Goal: Task Accomplishment & Management: Use online tool/utility

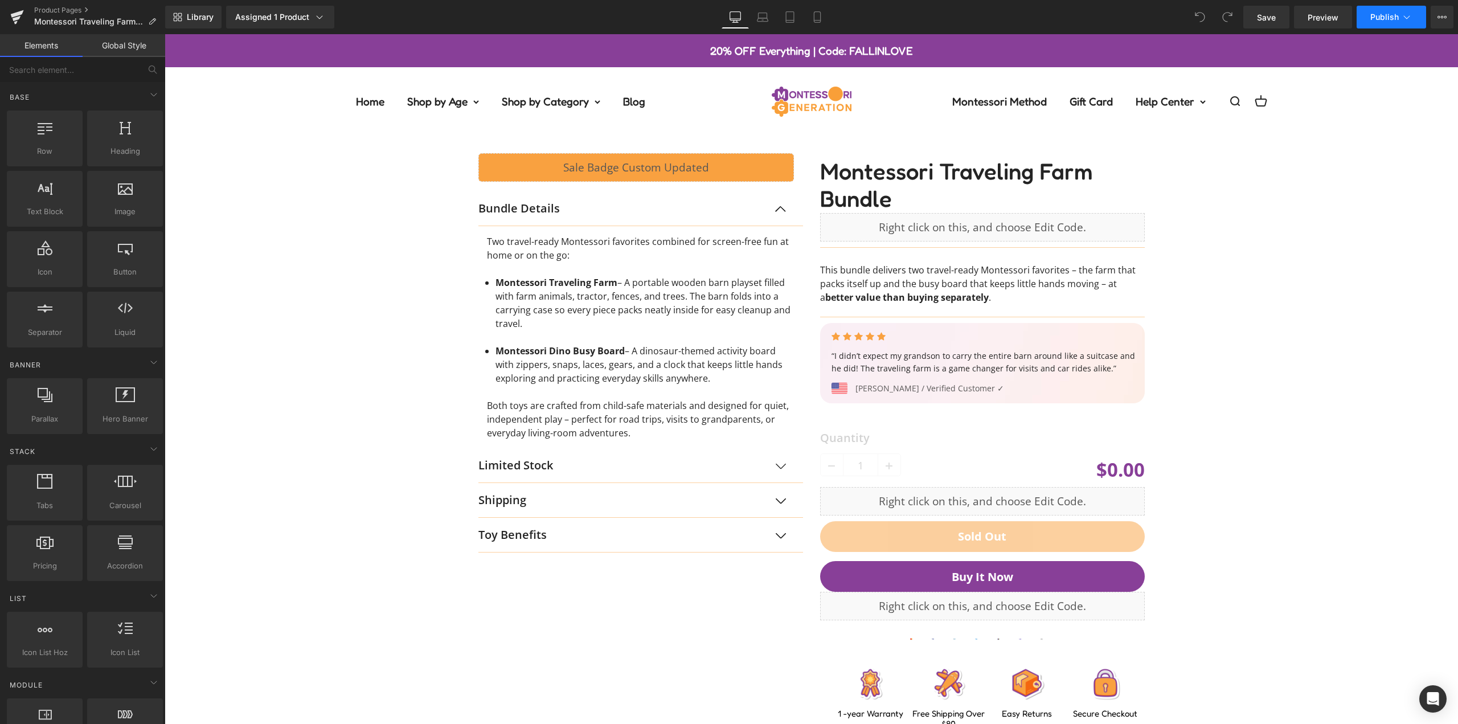
click at [1405, 17] on icon at bounding box center [1407, 16] width 6 height 3
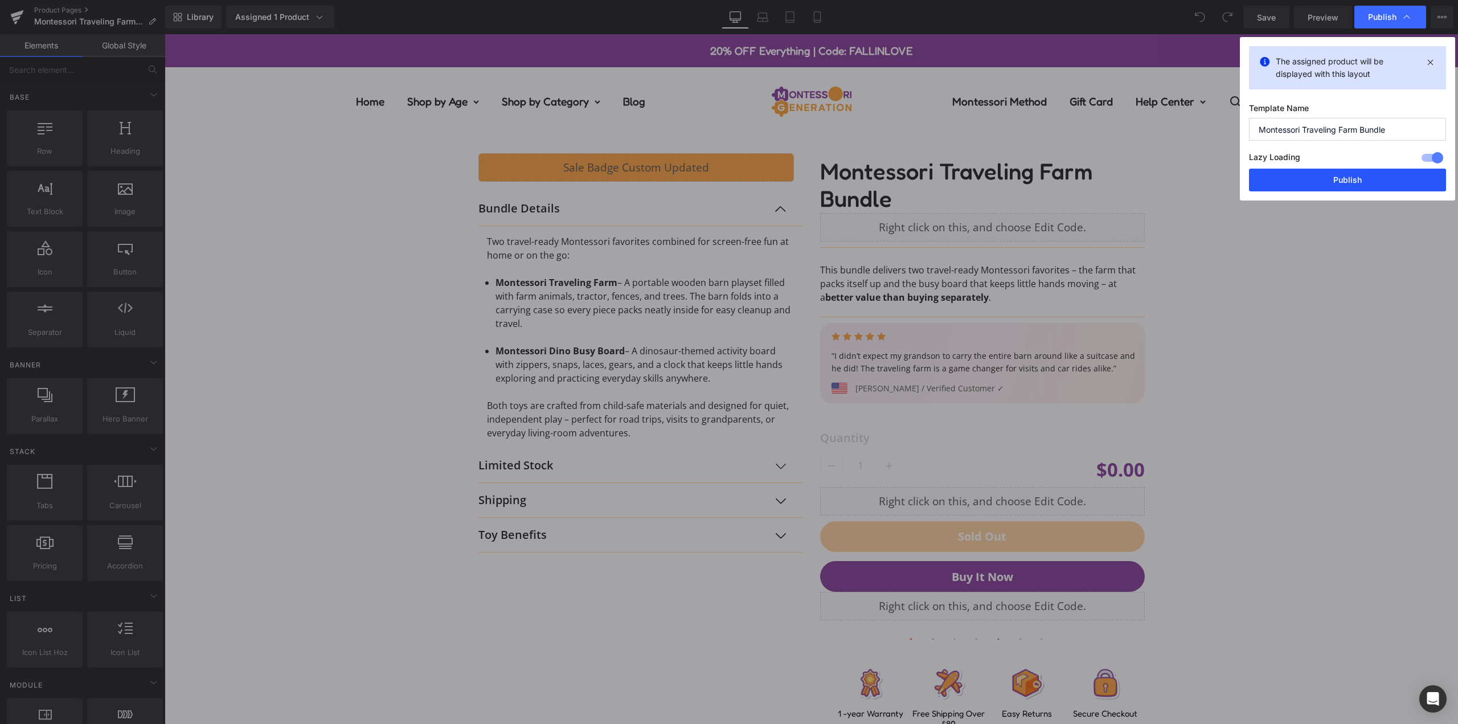
click at [1360, 175] on button "Publish" at bounding box center [1347, 180] width 197 height 23
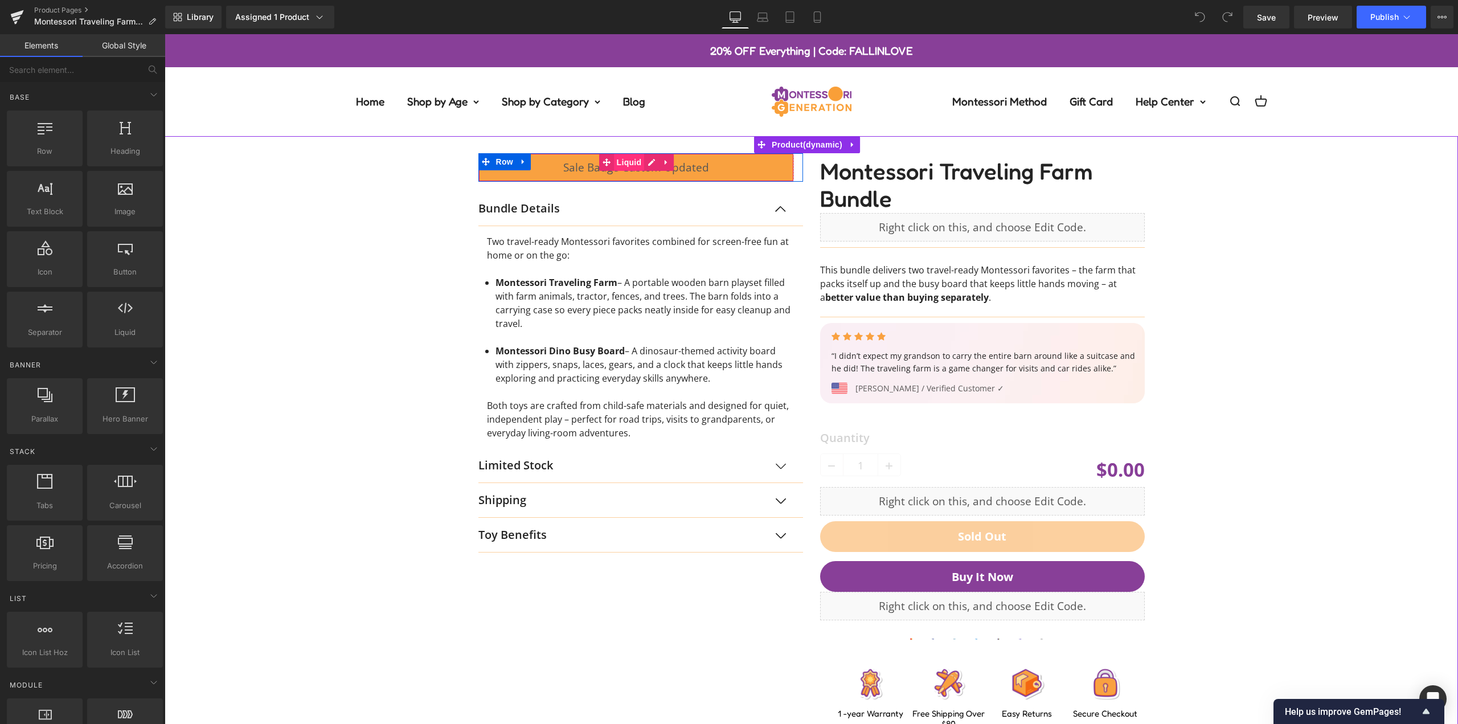
click at [623, 161] on span "Liquid" at bounding box center [629, 162] width 31 height 17
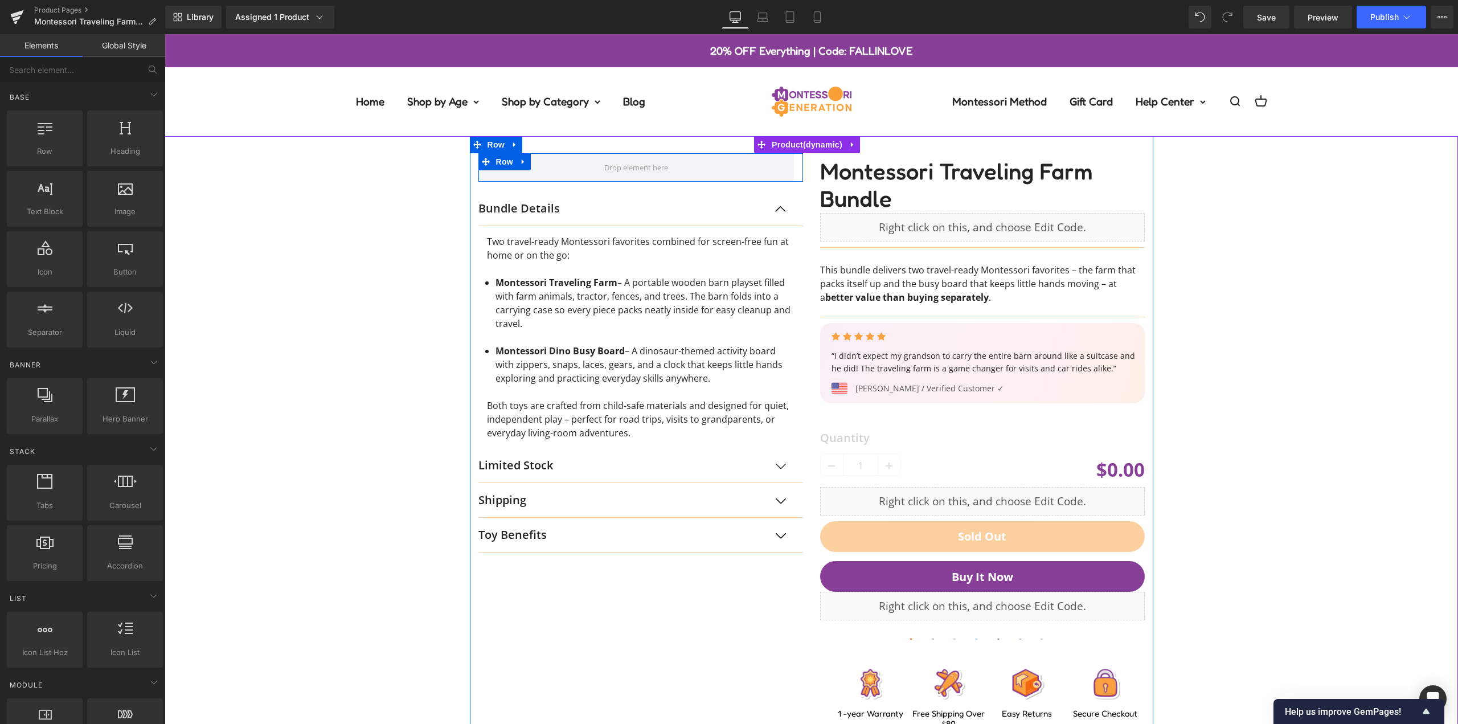
click at [345, 206] on div "Row Bundle Details Text Block Two travel-ready Montessori favorites combined fo…" at bounding box center [811, 432] width 1282 height 593
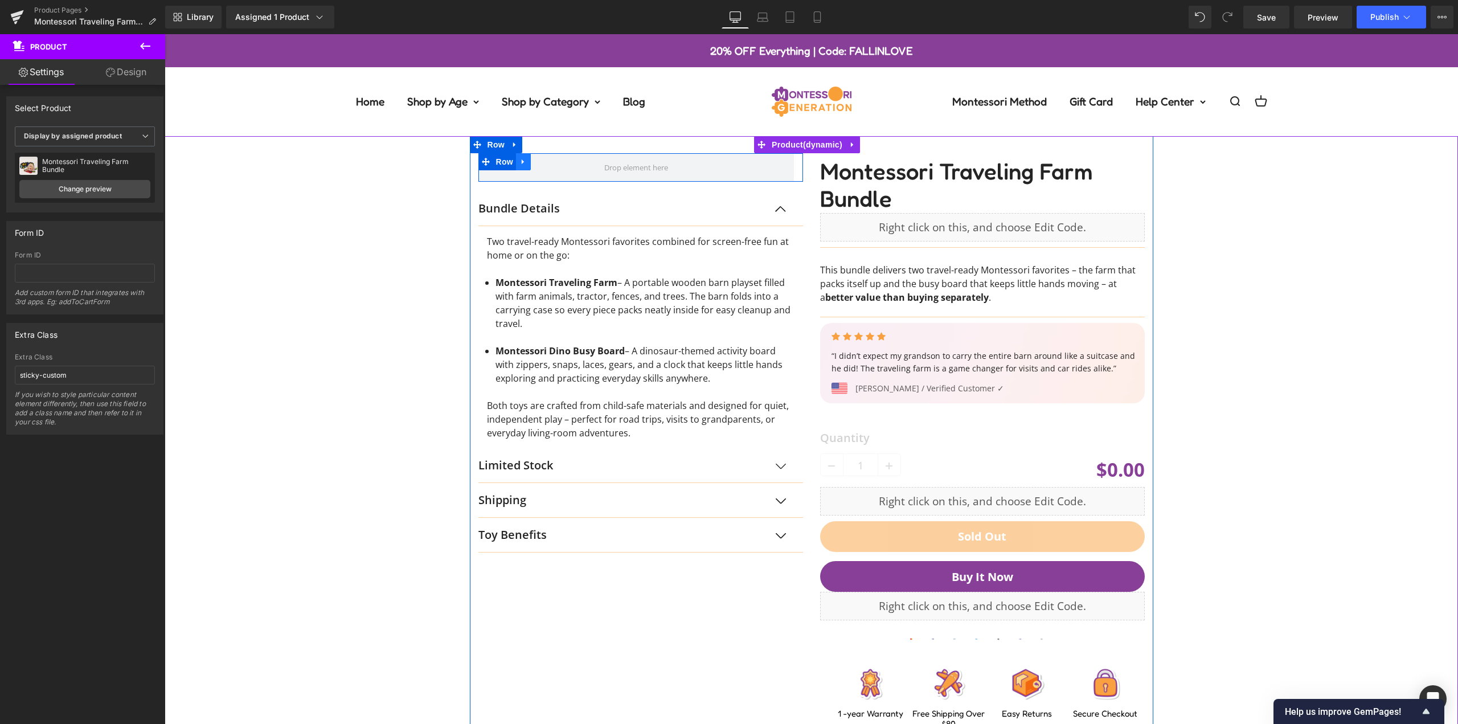
click at [522, 162] on icon at bounding box center [523, 161] width 2 height 5
click at [550, 163] on icon at bounding box center [553, 162] width 8 height 9
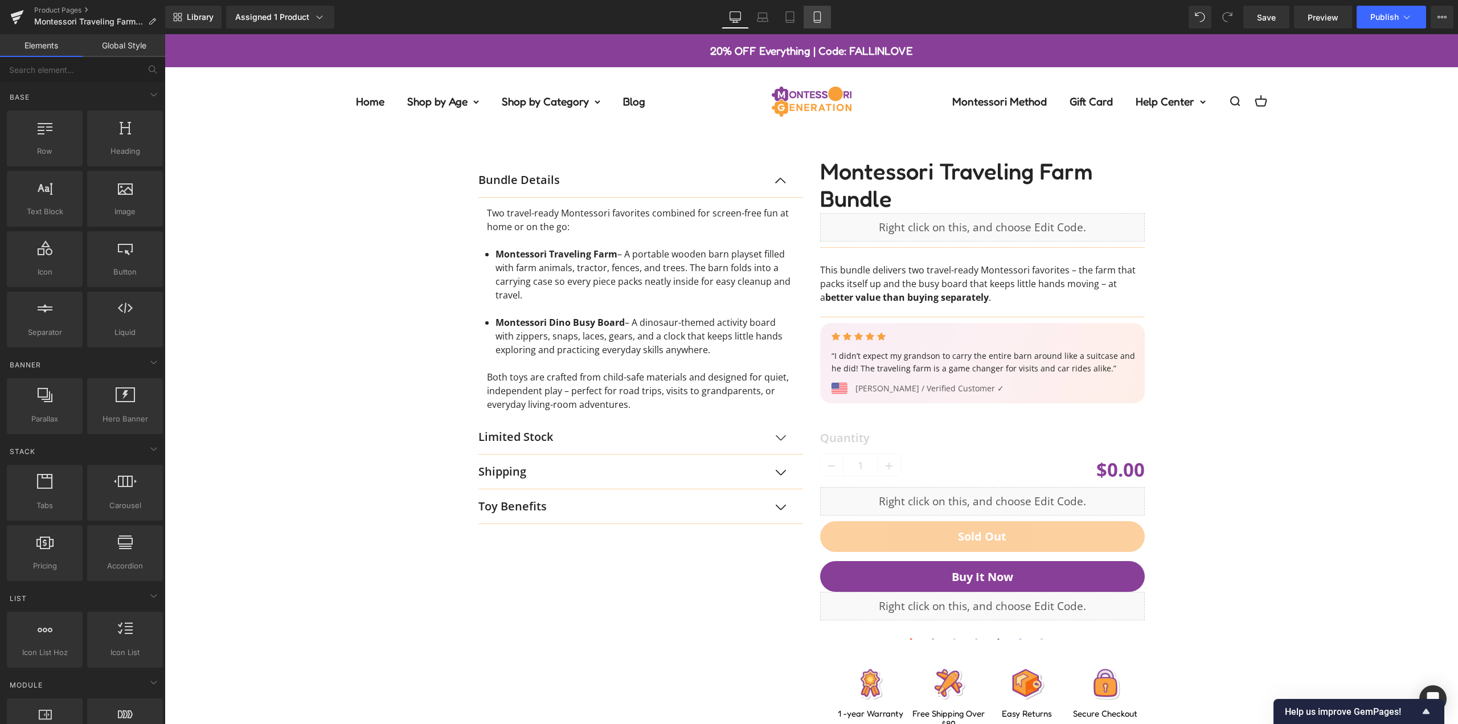
click at [811, 17] on link "Mobile" at bounding box center [817, 17] width 27 height 23
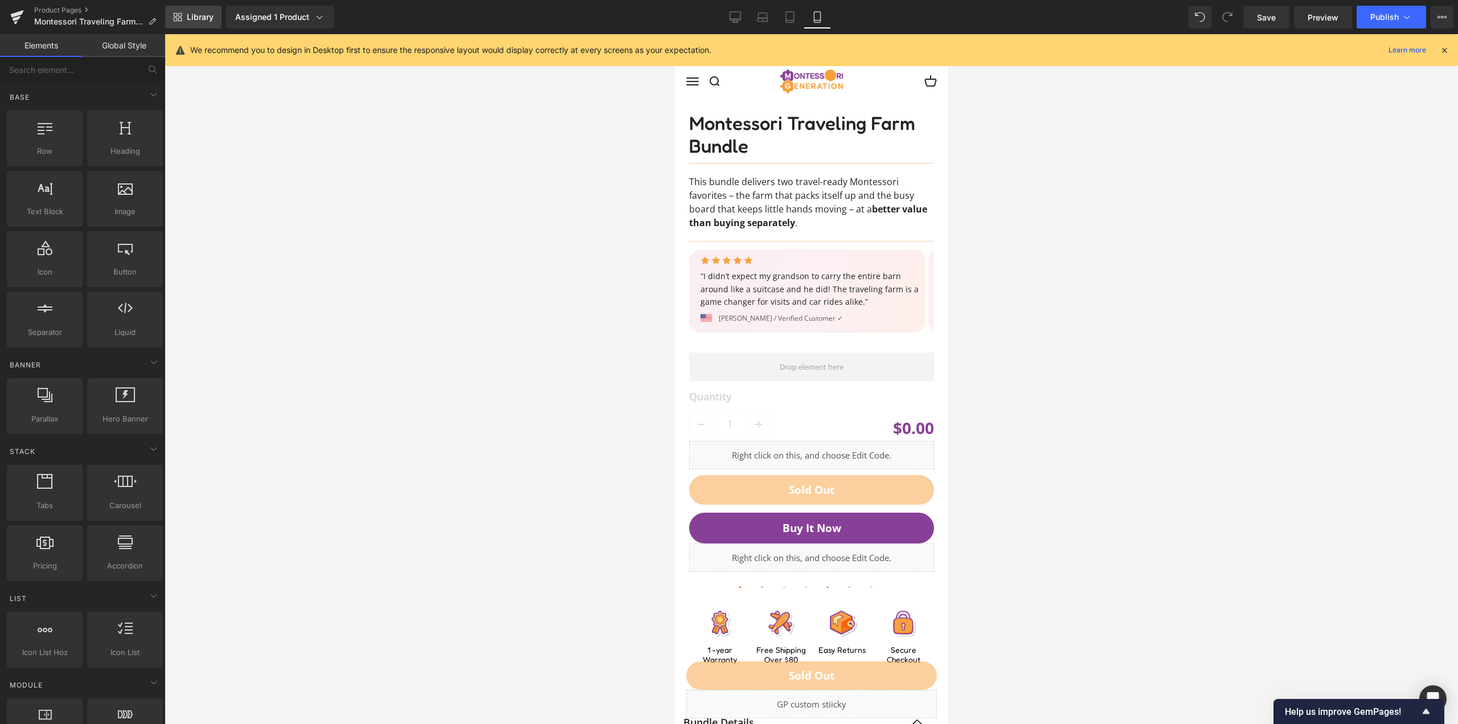
click at [208, 8] on link "Library" at bounding box center [193, 17] width 56 height 23
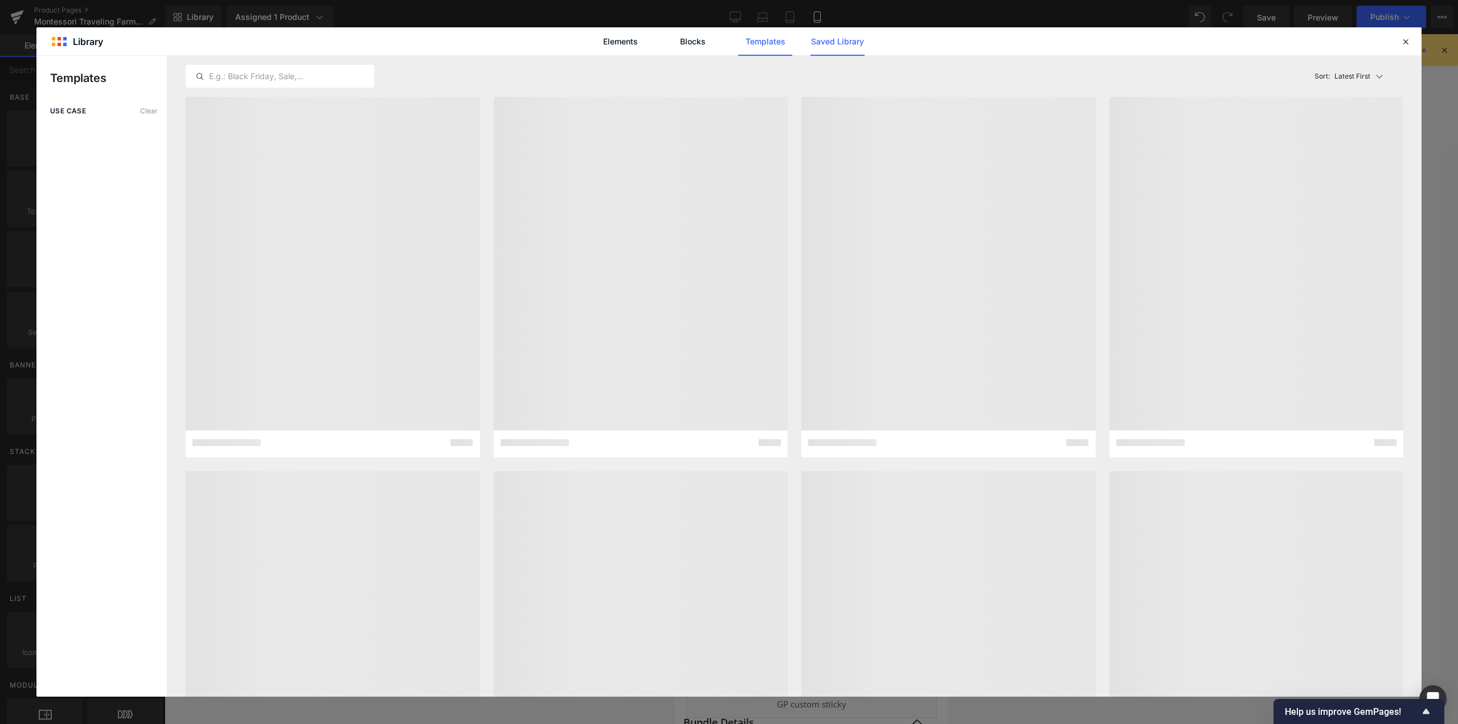
click at [846, 42] on link "Saved Library" at bounding box center [838, 41] width 54 height 28
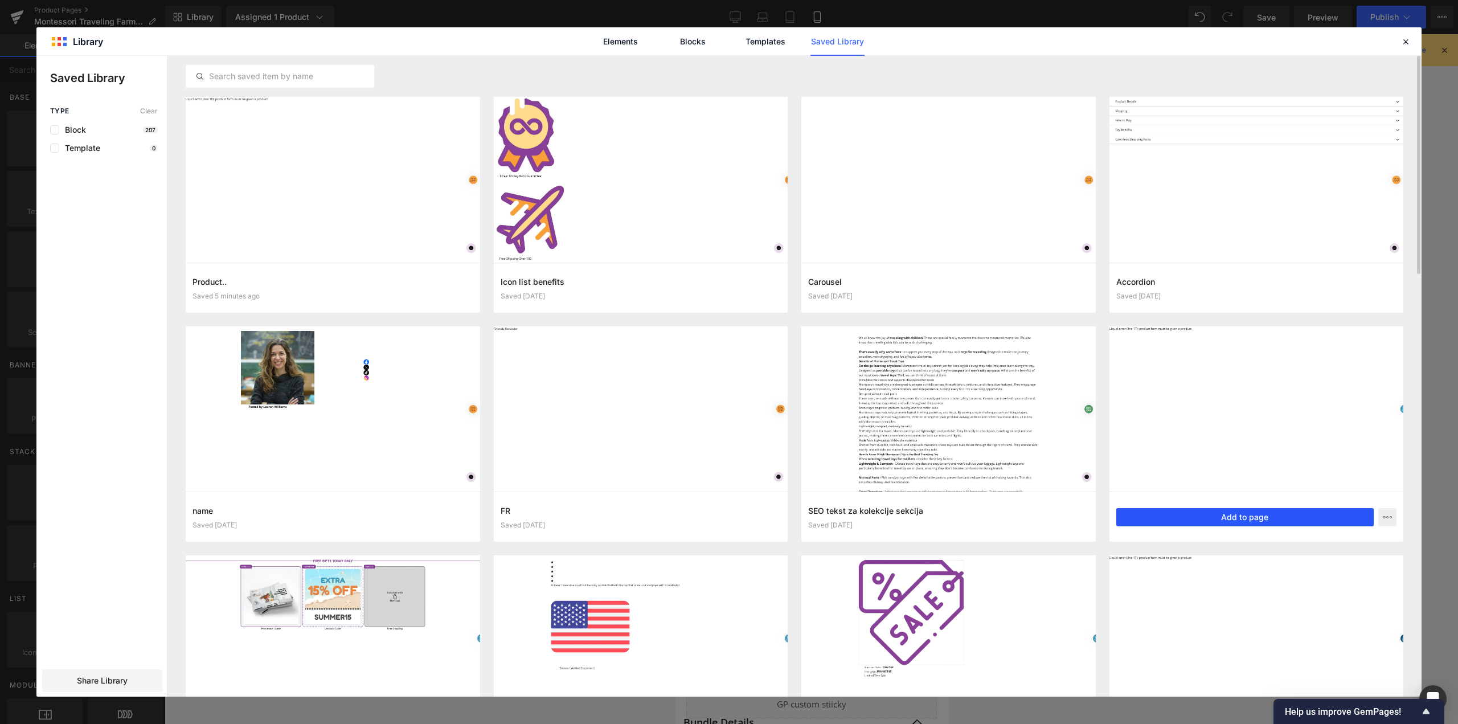
click at [1243, 517] on button "Add to page" at bounding box center [1245, 517] width 258 height 18
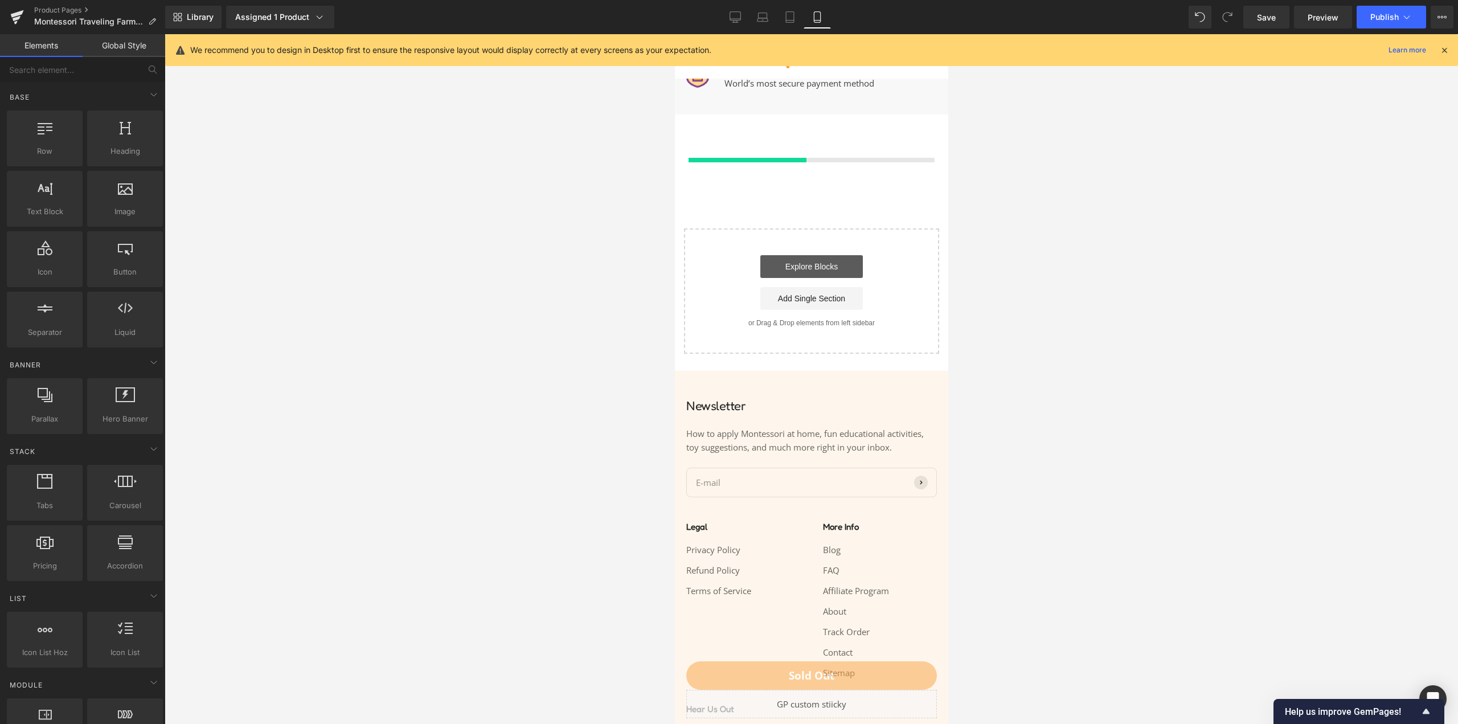
scroll to position [1540, 0]
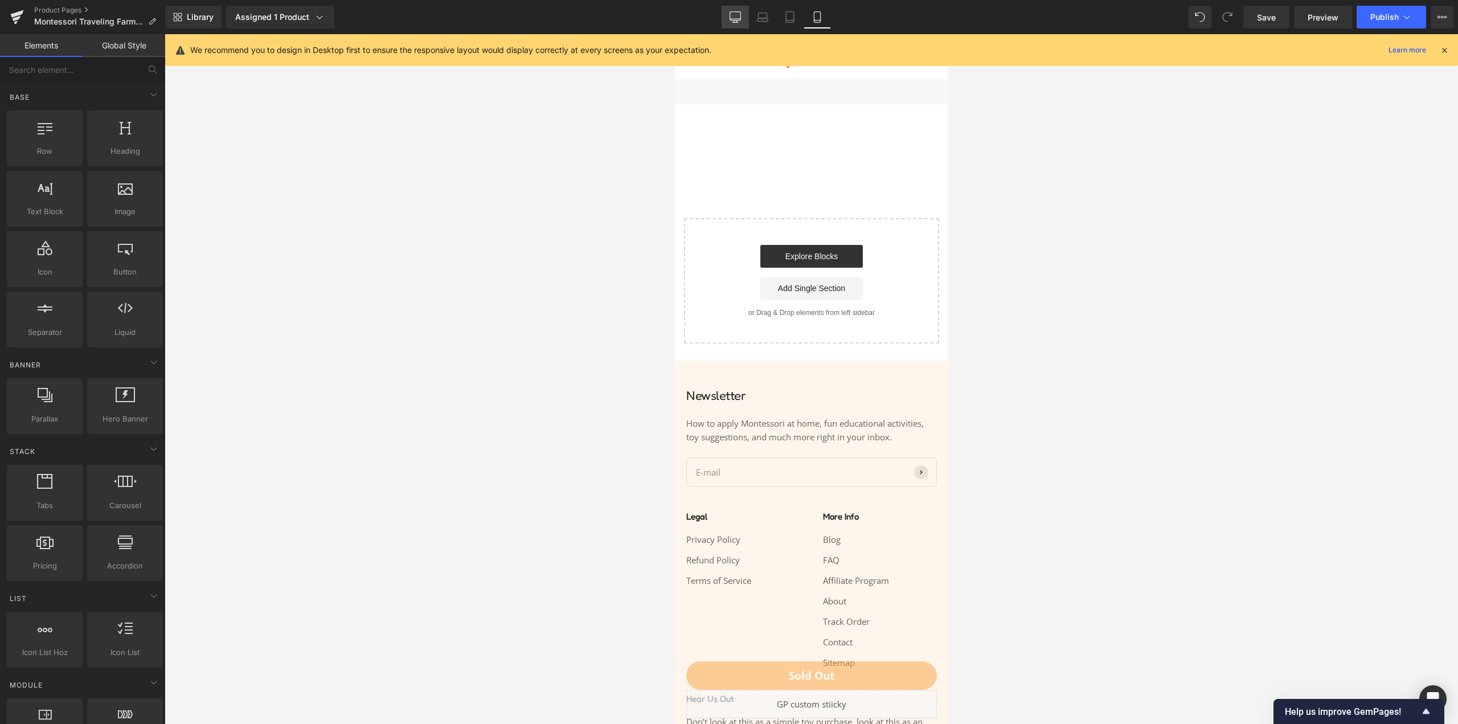
click at [742, 18] on link "Desktop" at bounding box center [735, 17] width 27 height 23
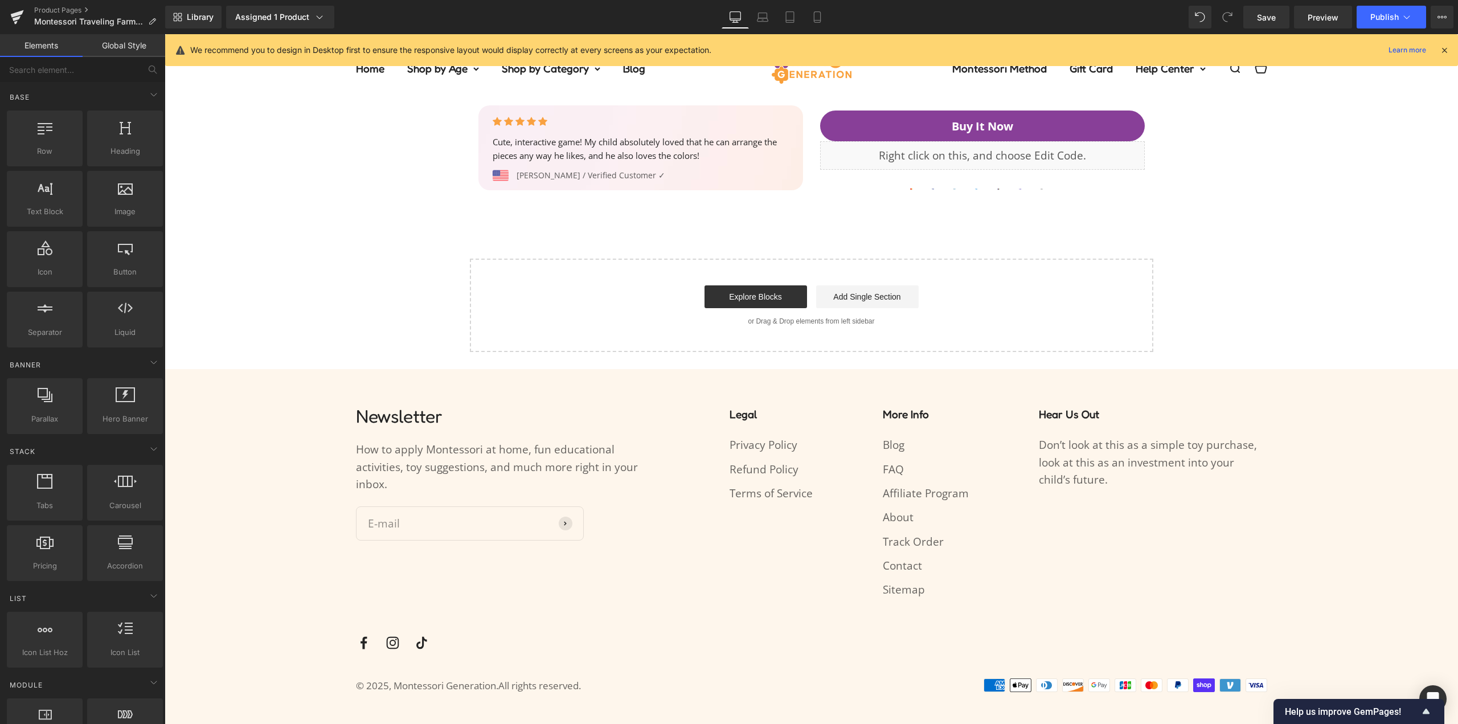
click at [738, 17] on icon at bounding box center [735, 16] width 11 height 11
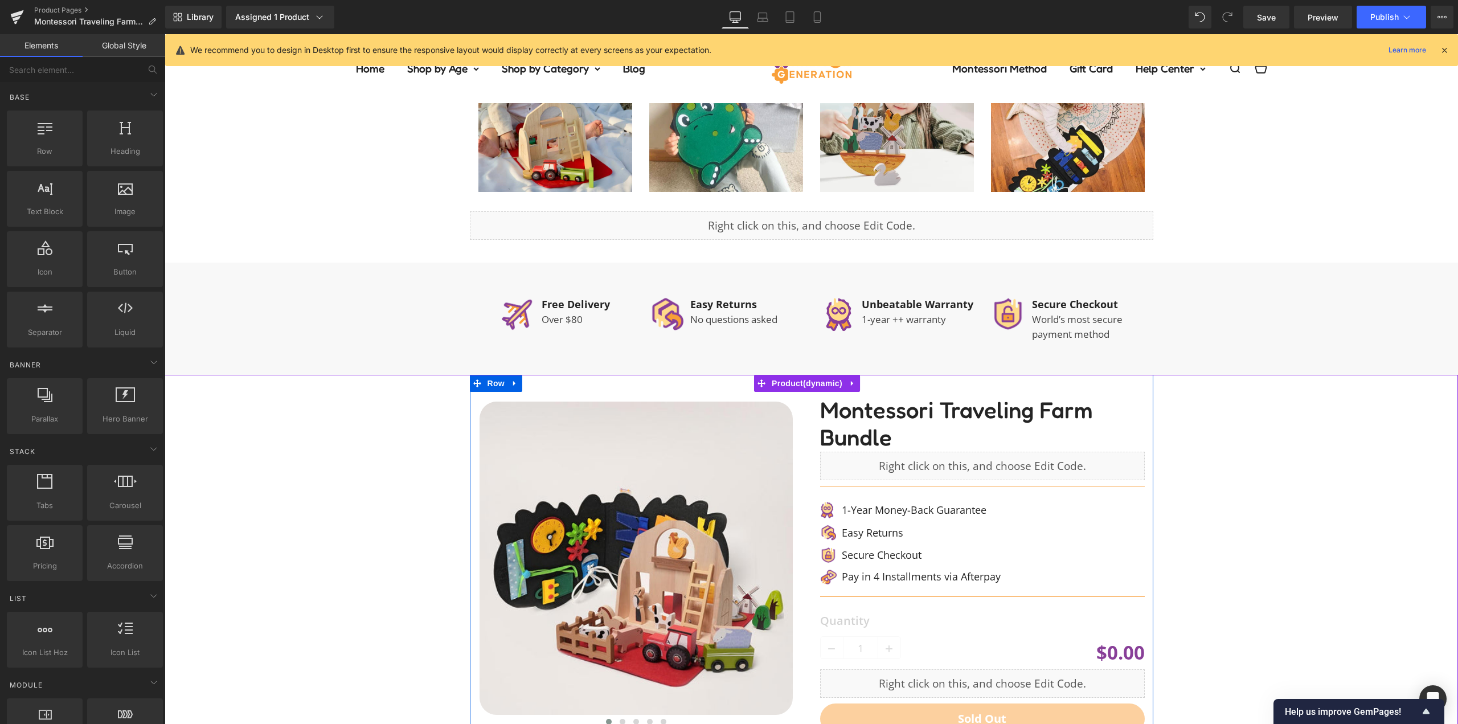
scroll to position [917, 0]
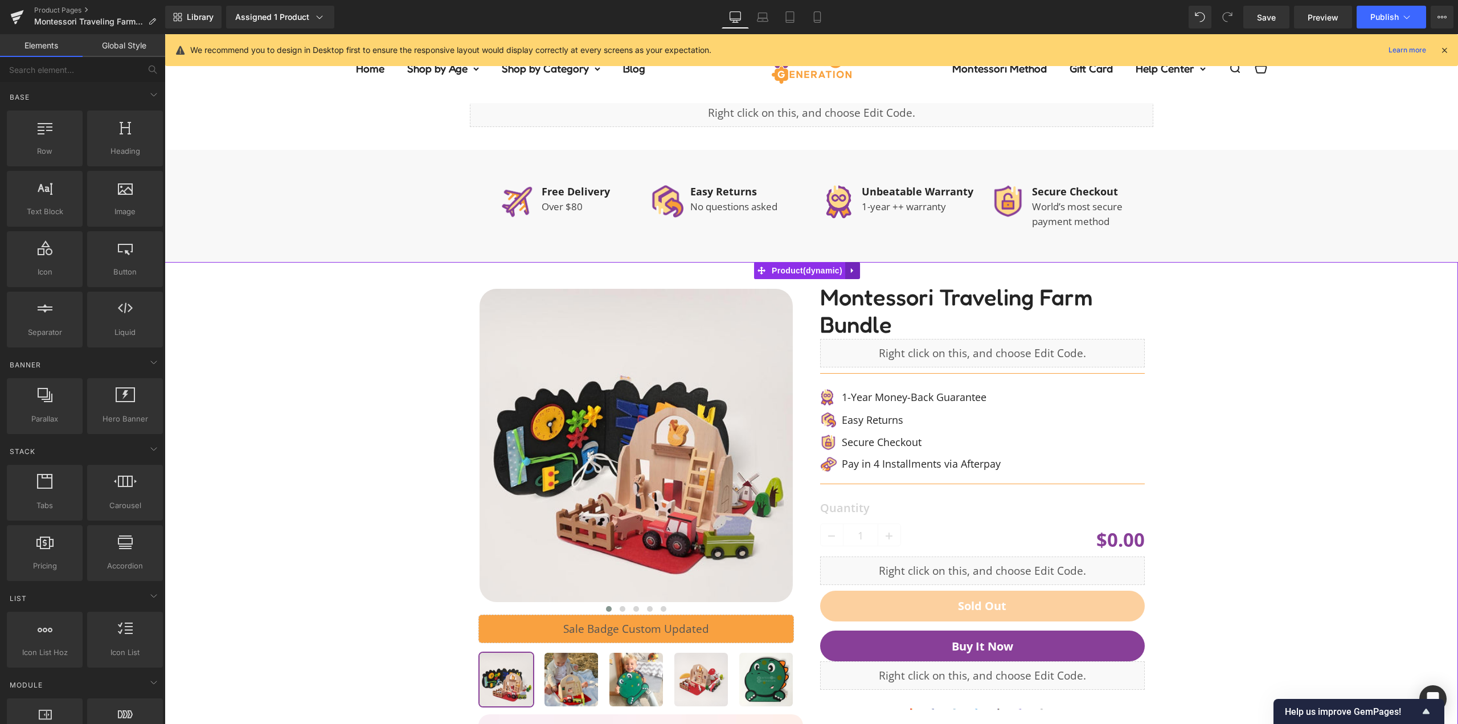
click at [852, 265] on link at bounding box center [852, 270] width 15 height 17
click at [848, 268] on icon at bounding box center [845, 270] width 8 height 9
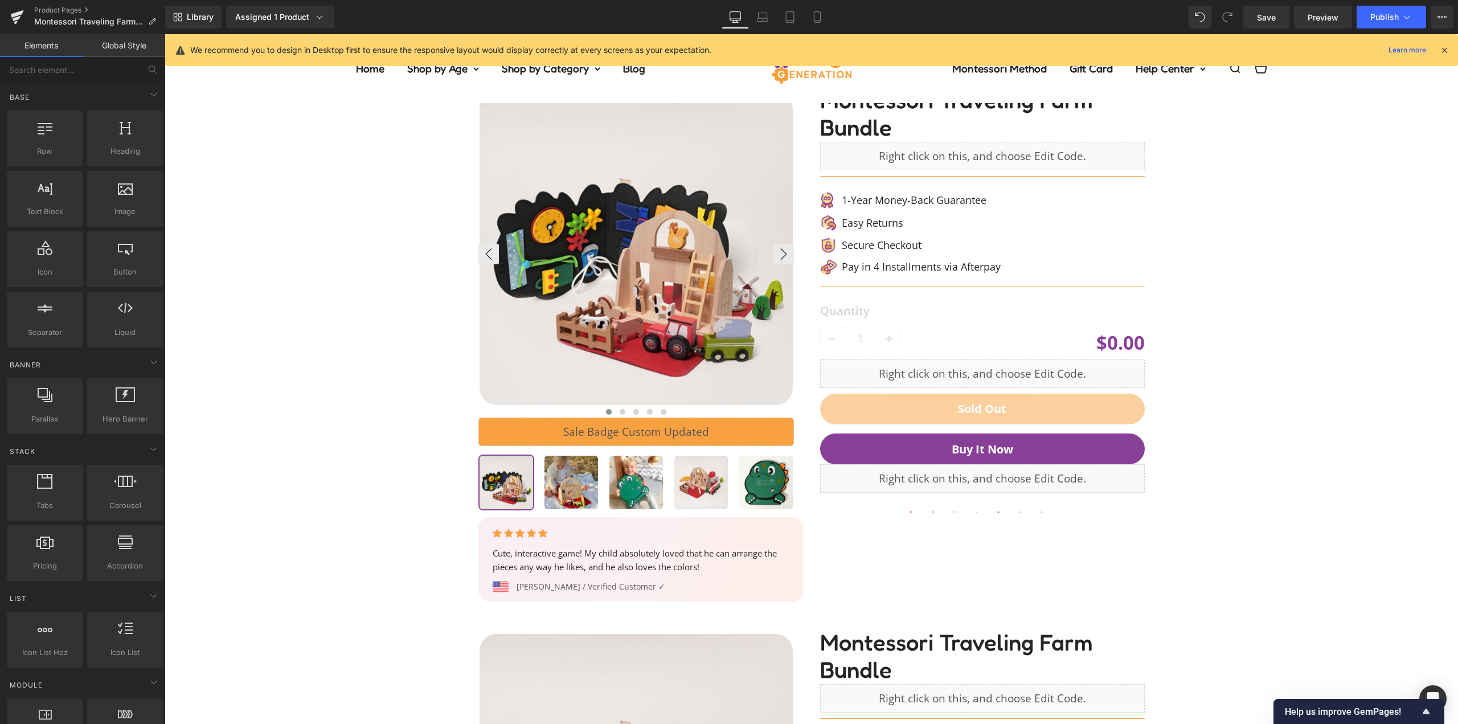
scroll to position [1015, 0]
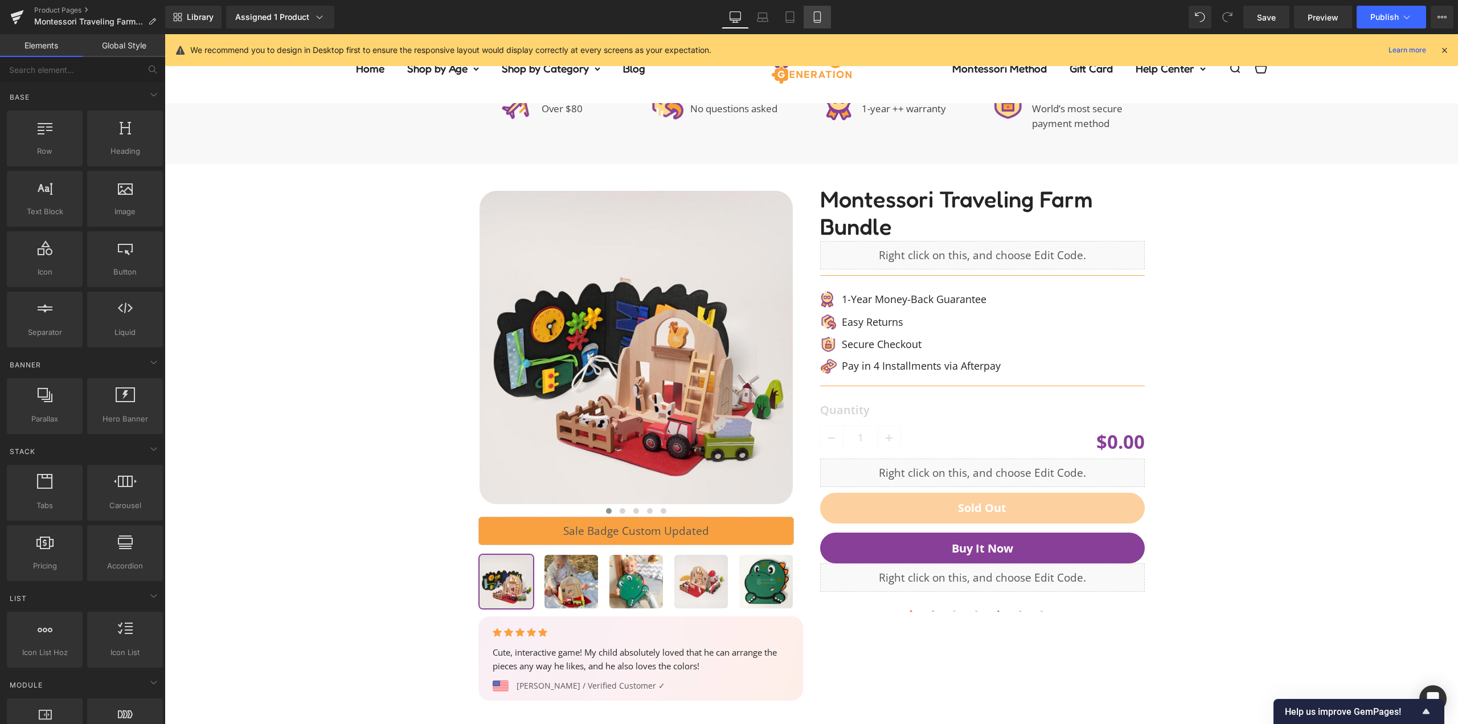
click at [822, 20] on icon at bounding box center [817, 16] width 11 height 11
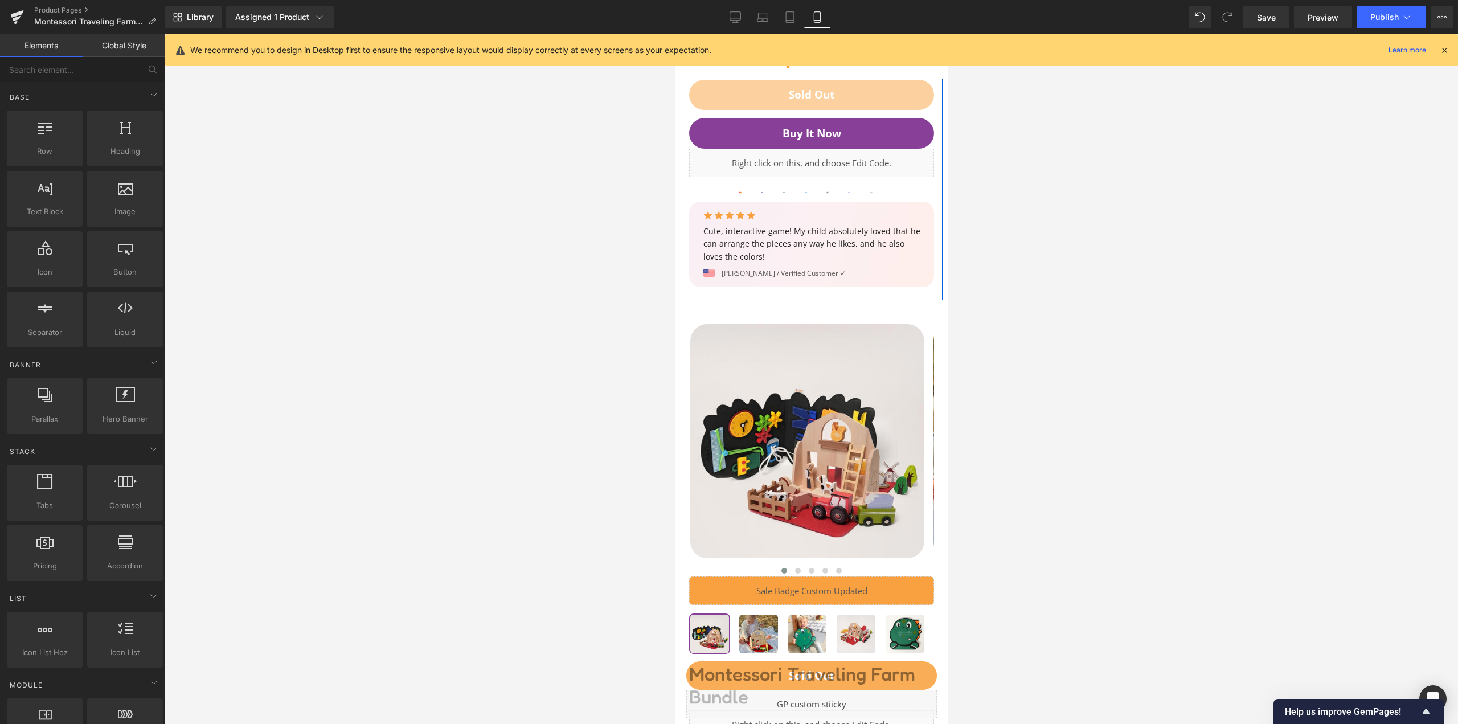
scroll to position [2395, 0]
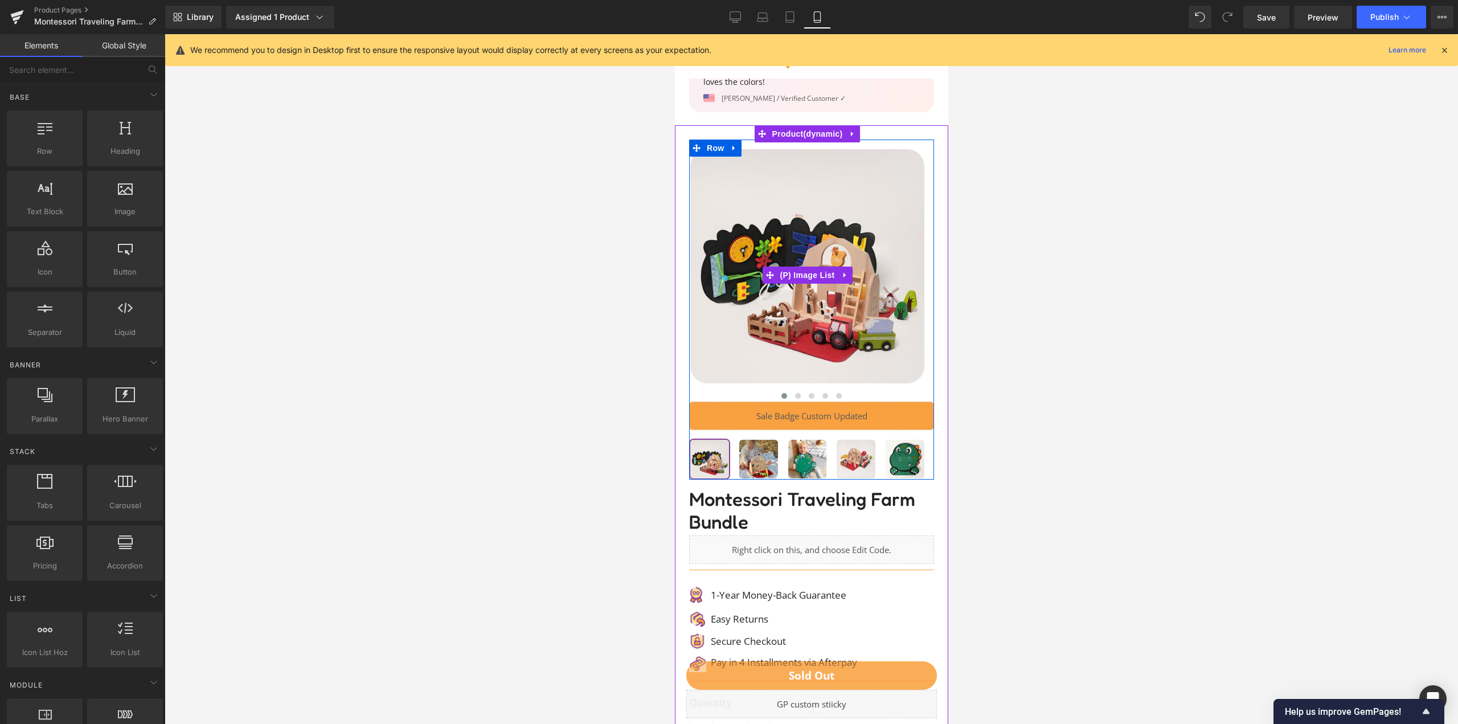
drag, startPoint x: 718, startPoint y: 135, endPoint x: 792, endPoint y: 168, distance: 81.6
click at [792, 168] on div "‹" at bounding box center [811, 571] width 262 height 862
drag, startPoint x: 734, startPoint y: 146, endPoint x: 836, endPoint y: 178, distance: 107.4
click at [836, 178] on div "‹" at bounding box center [811, 571] width 262 height 862
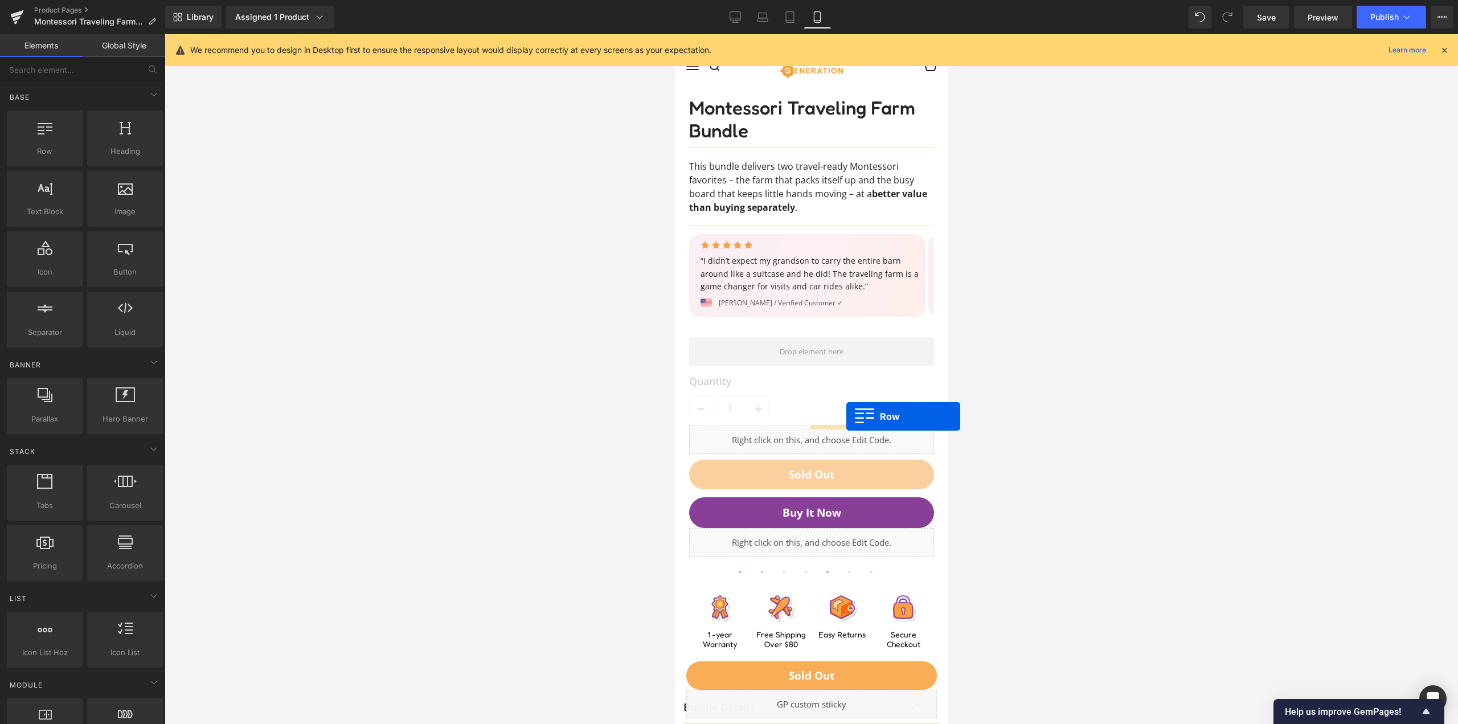
scroll to position [0, 0]
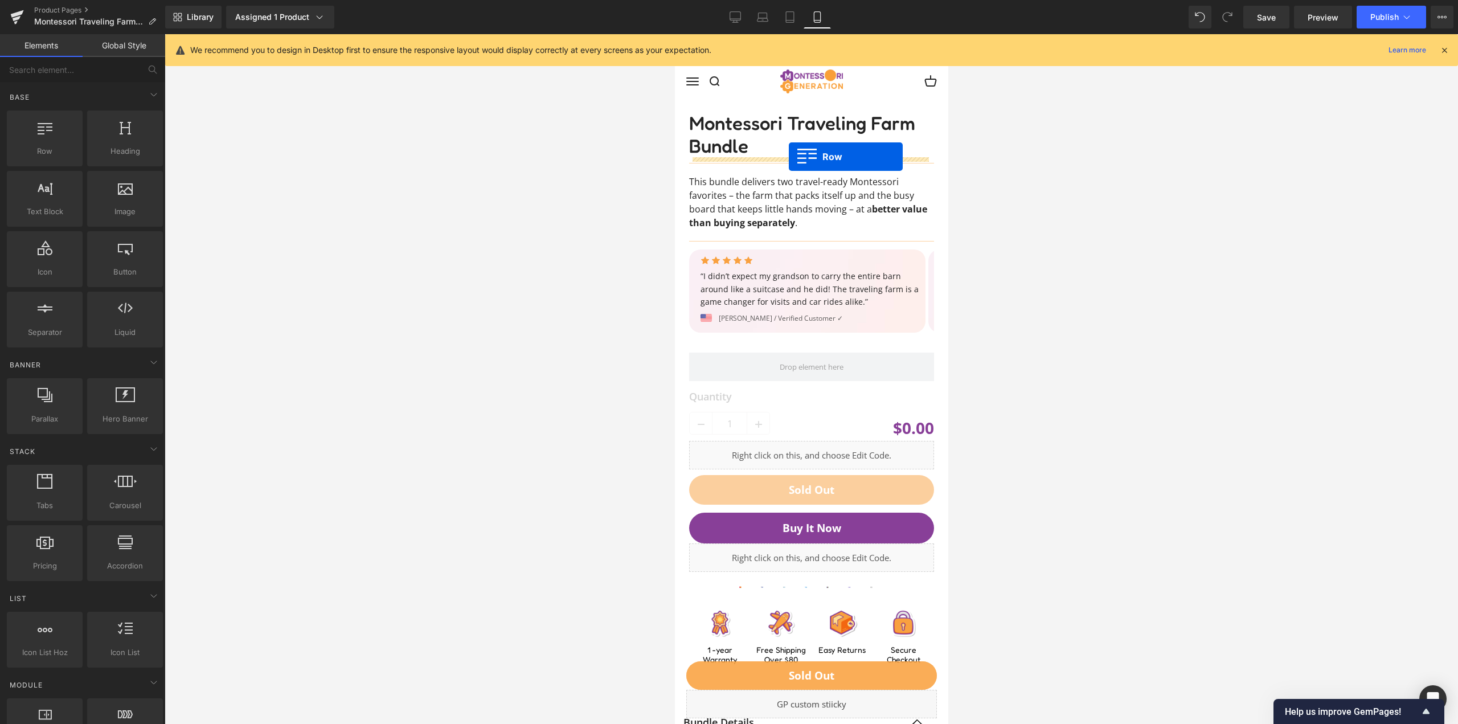
drag, startPoint x: 813, startPoint y: 181, endPoint x: 788, endPoint y: 157, distance: 35.0
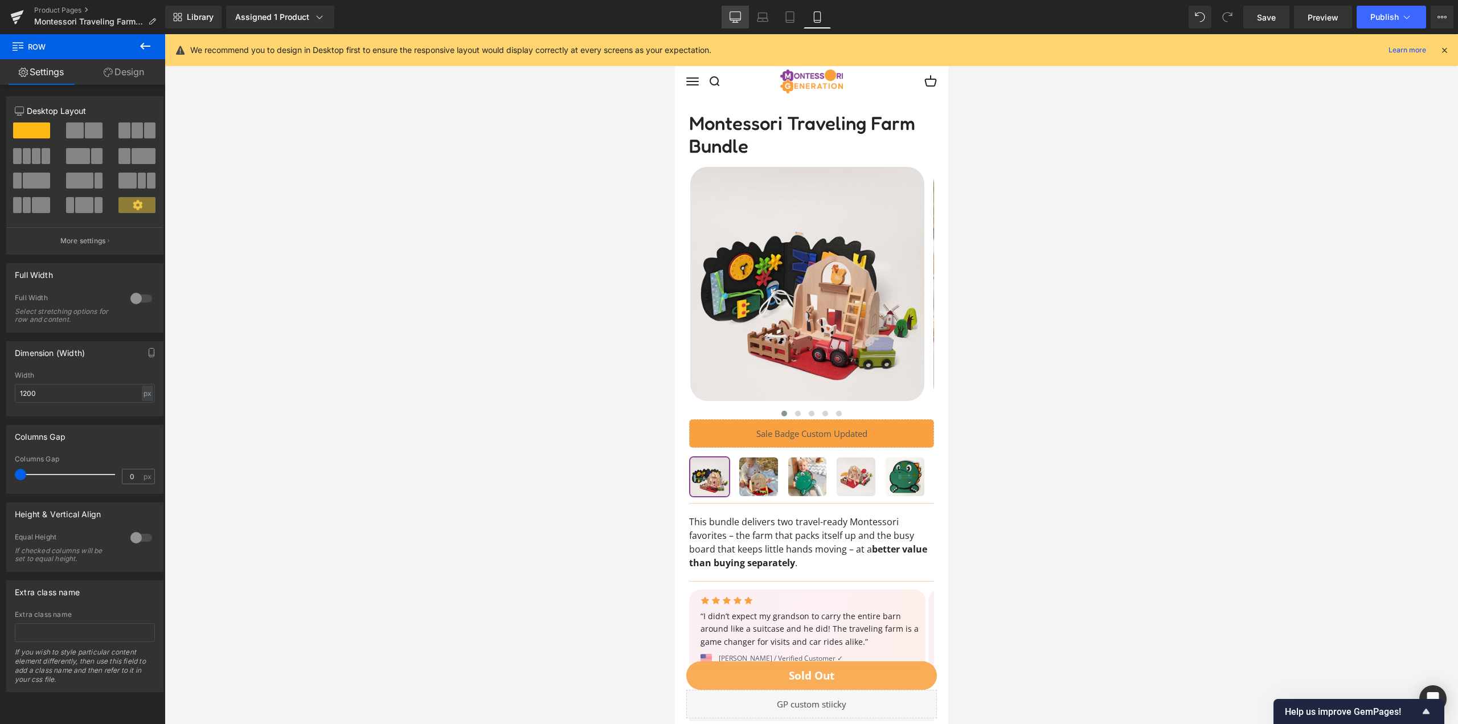
click at [736, 17] on icon at bounding box center [735, 16] width 11 height 11
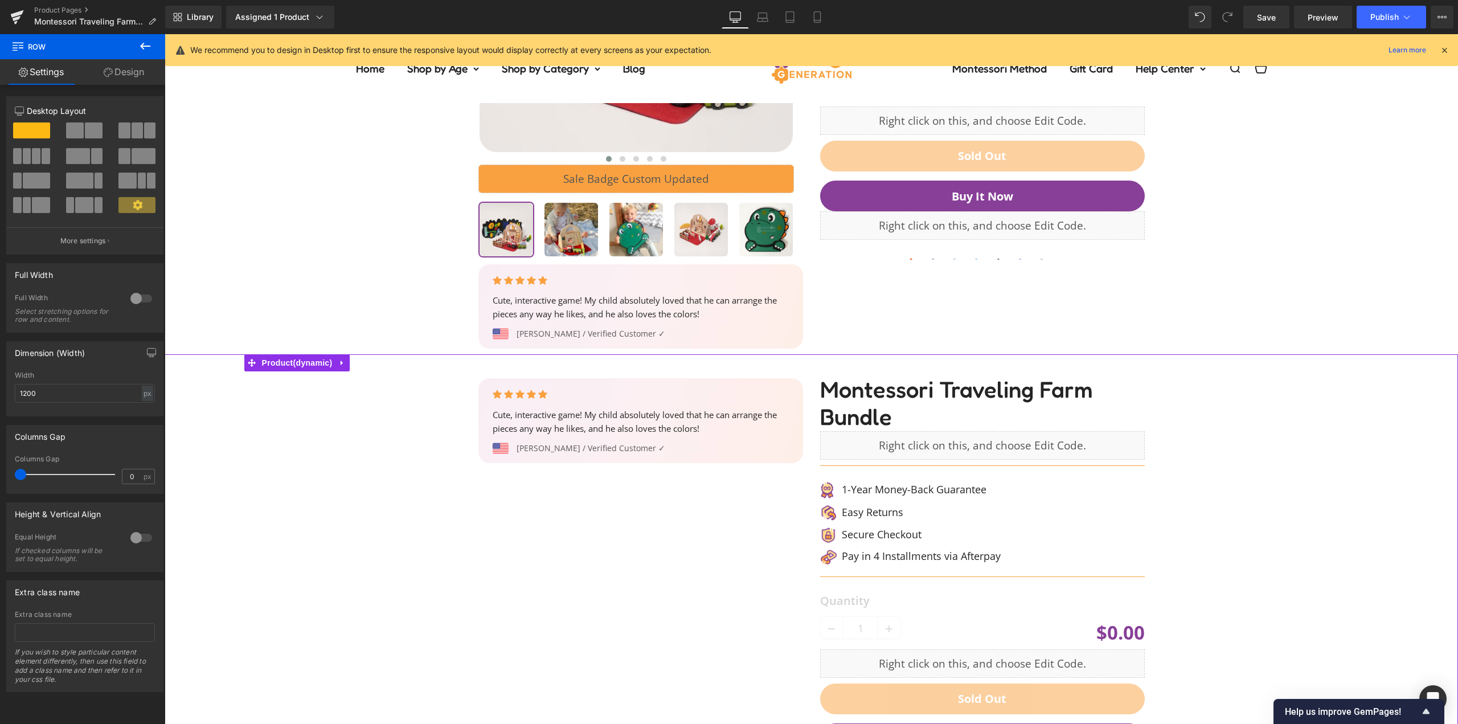
scroll to position [1025, 0]
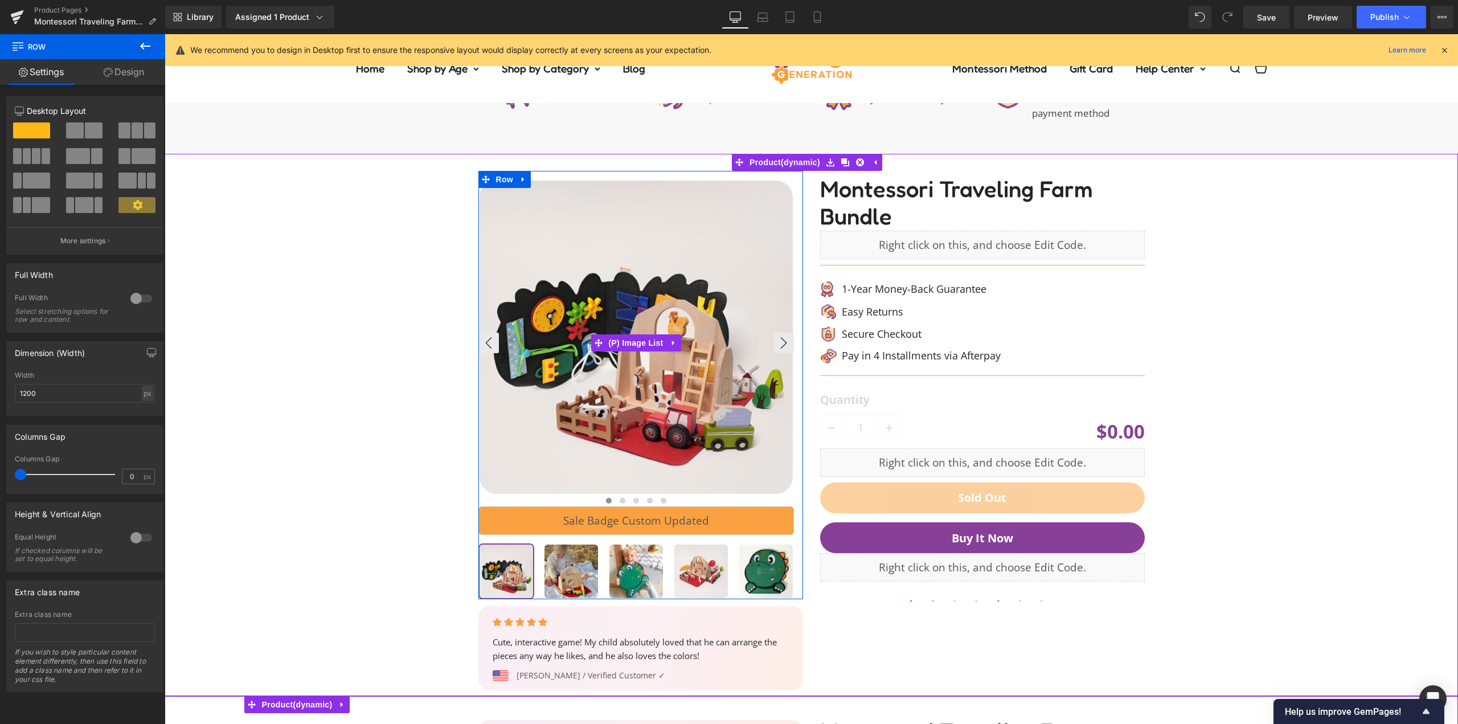
click at [607, 296] on img at bounding box center [636, 337] width 313 height 313
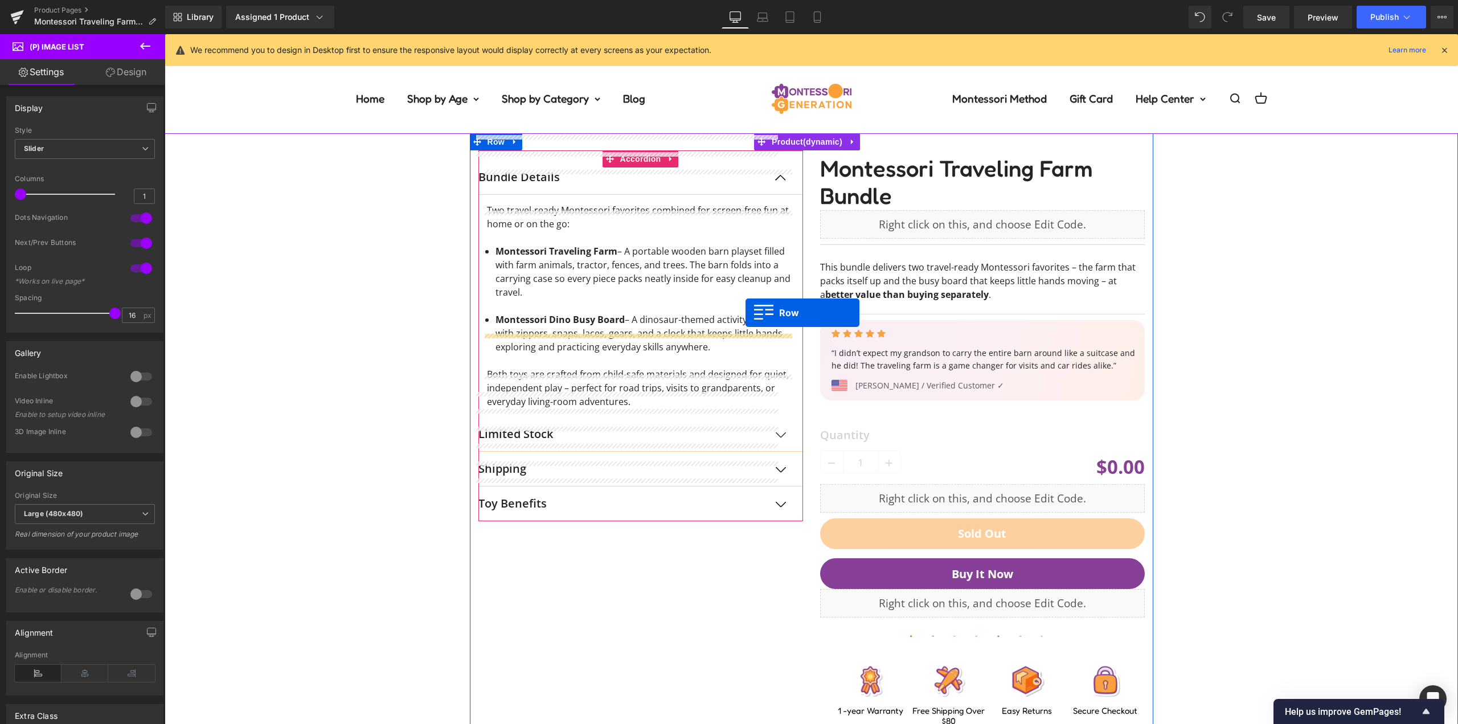
scroll to position [0, 0]
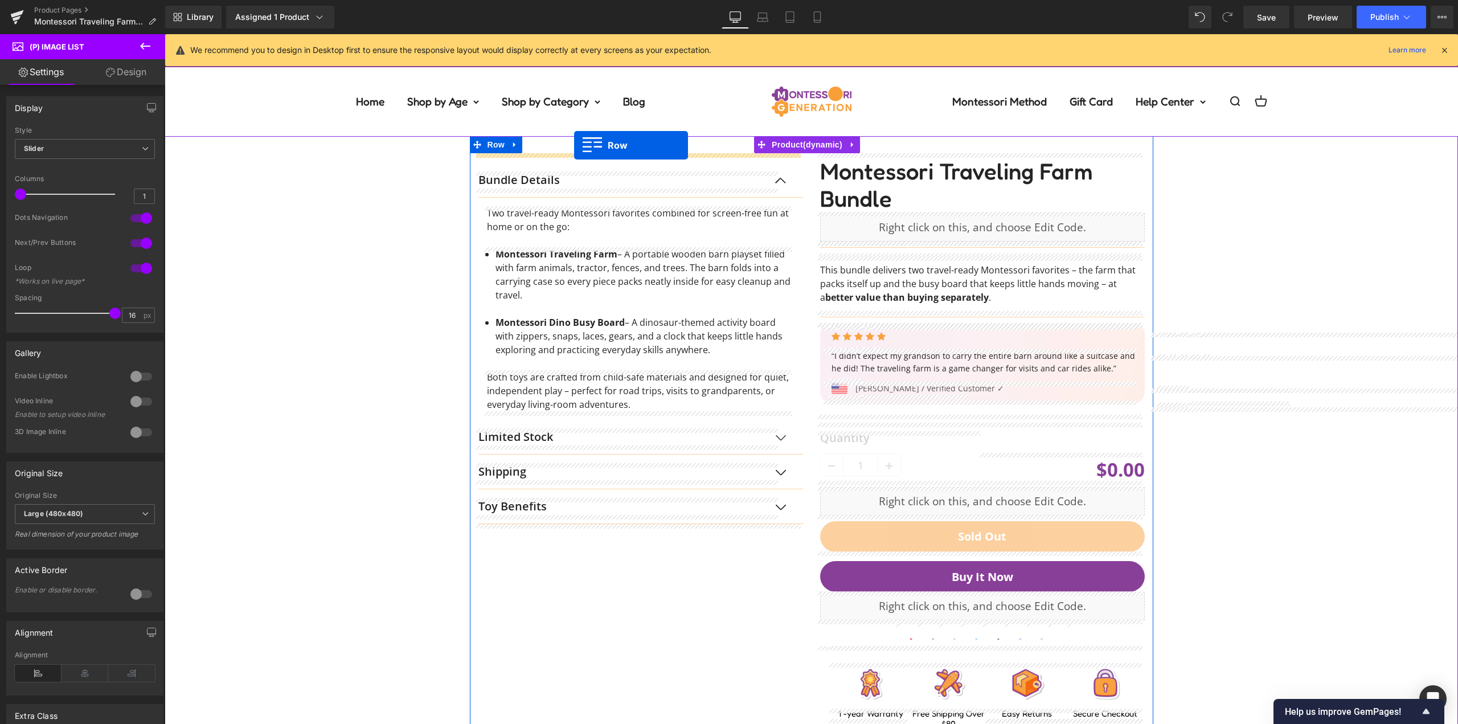
drag, startPoint x: 506, startPoint y: 179, endPoint x: 574, endPoint y: 145, distance: 76.4
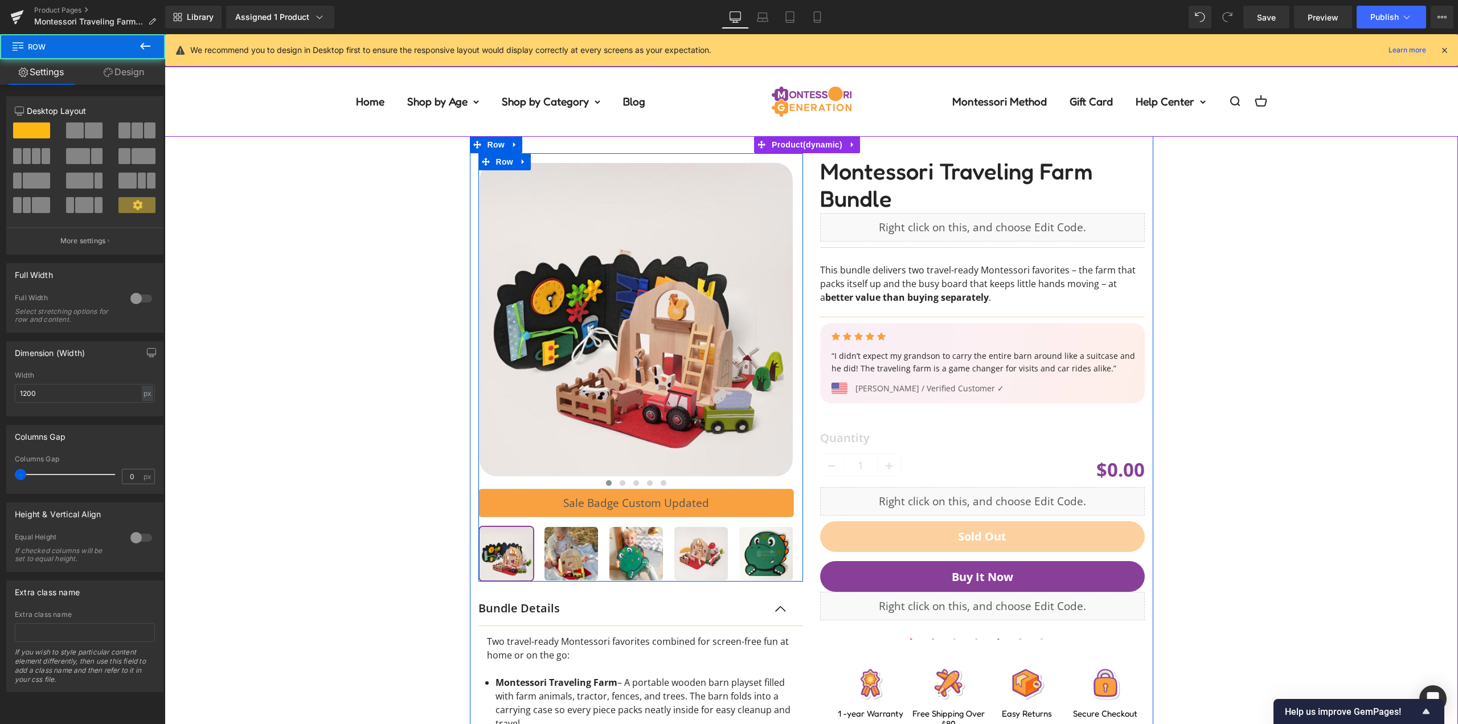
click at [351, 278] on div "‹" at bounding box center [811, 544] width 1282 height 816
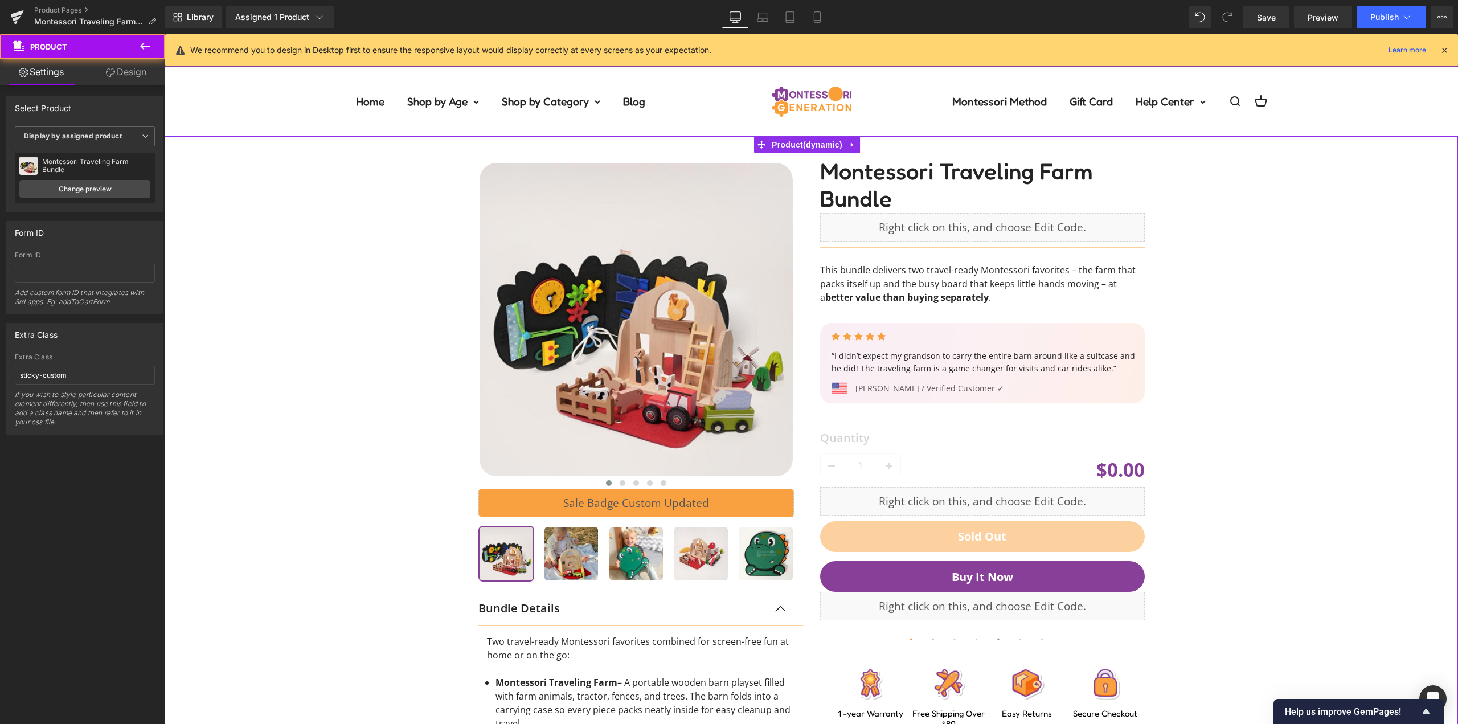
click at [1195, 241] on div "‹" at bounding box center [811, 544] width 1282 height 816
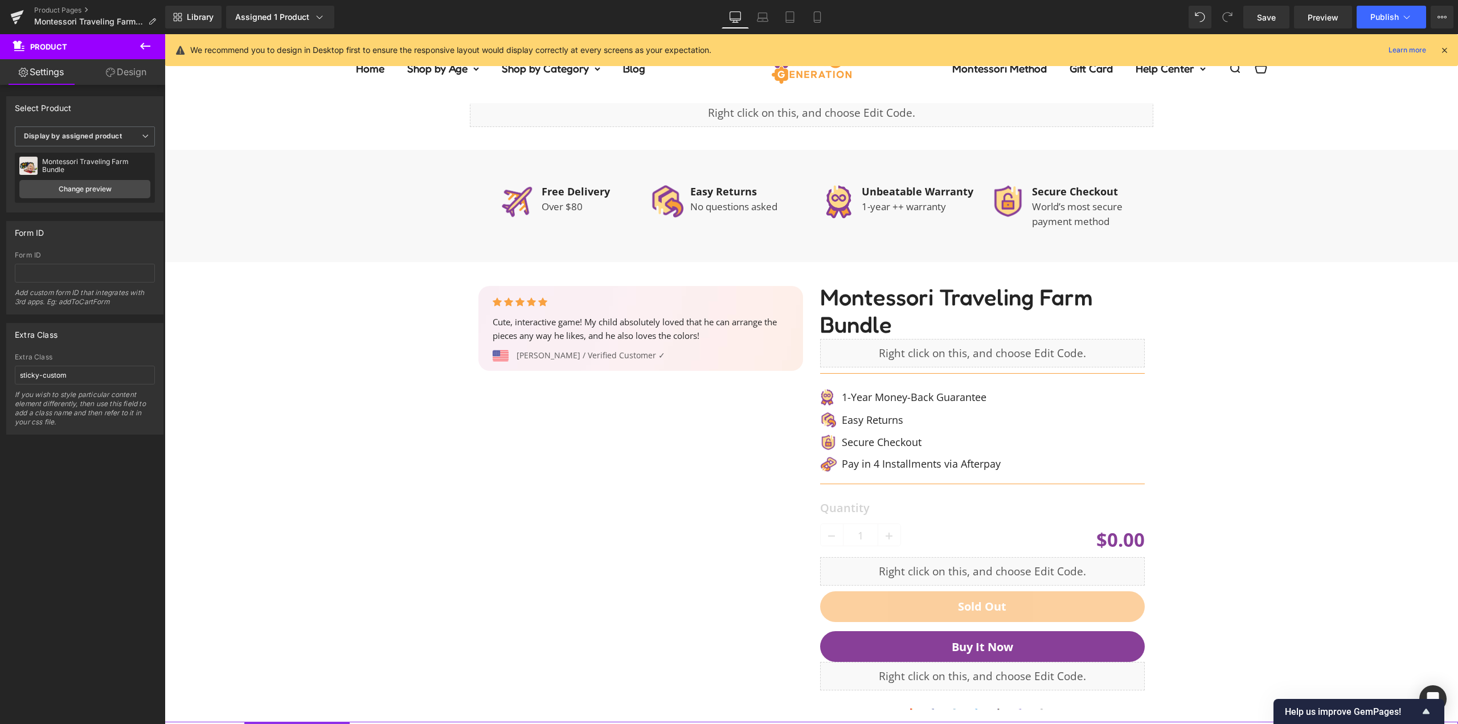
scroll to position [1082, 0]
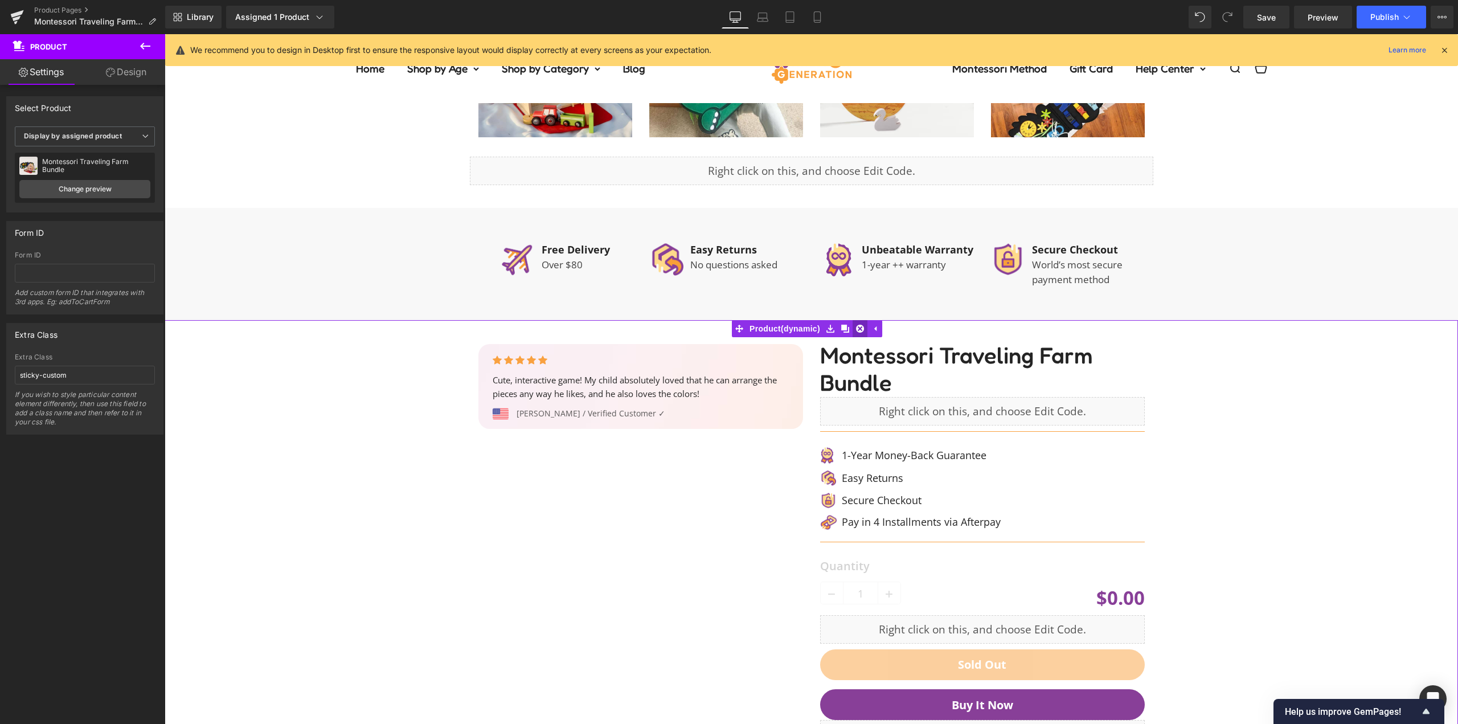
click at [864, 330] on link at bounding box center [860, 328] width 15 height 17
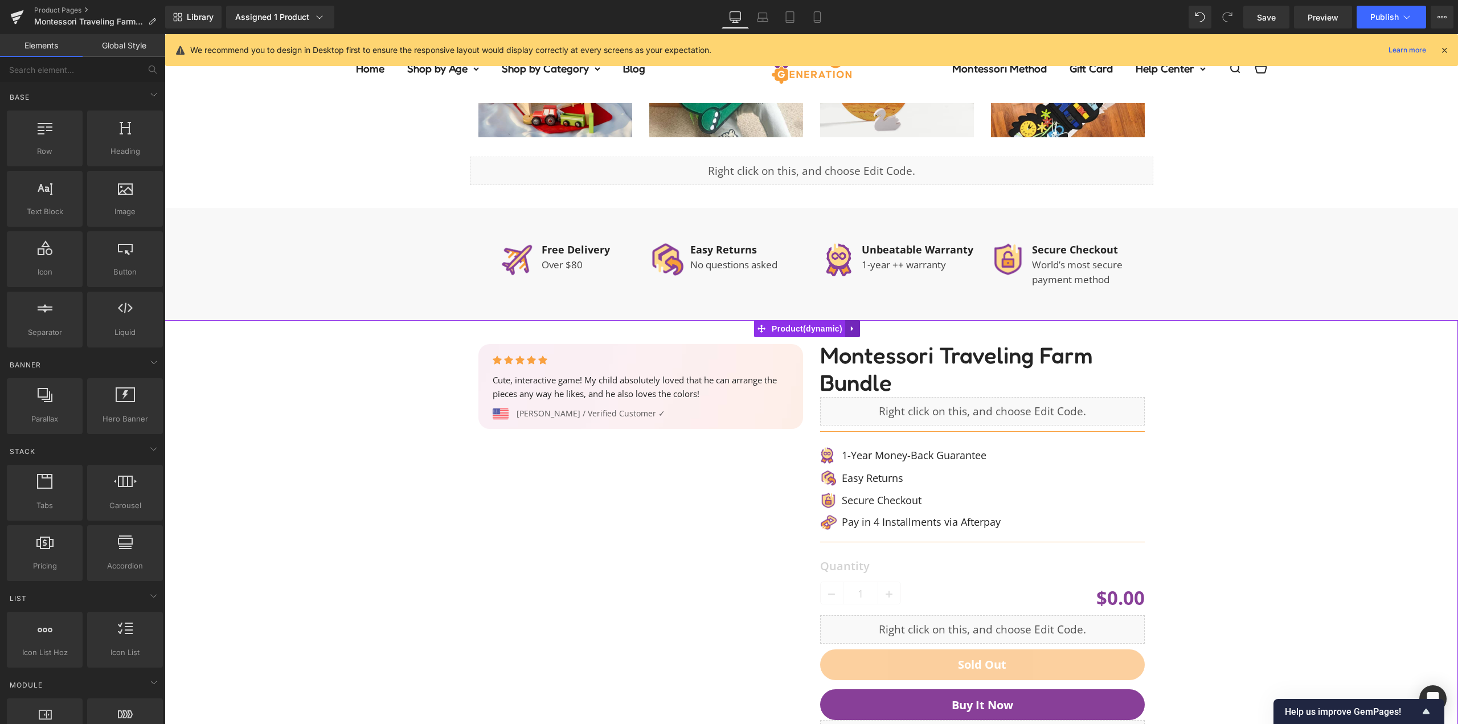
click at [858, 328] on link at bounding box center [852, 328] width 15 height 17
click at [866, 326] on link at bounding box center [860, 328] width 15 height 17
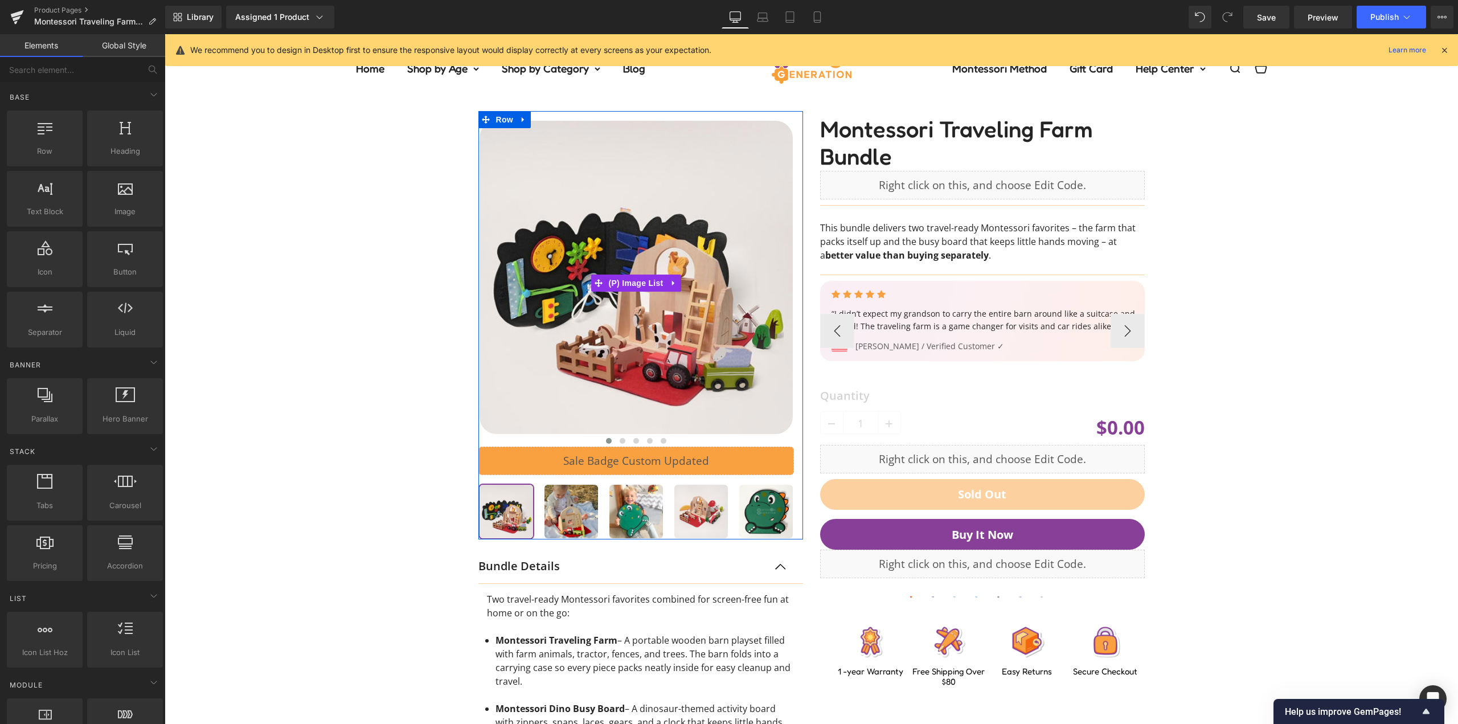
scroll to position [0, 0]
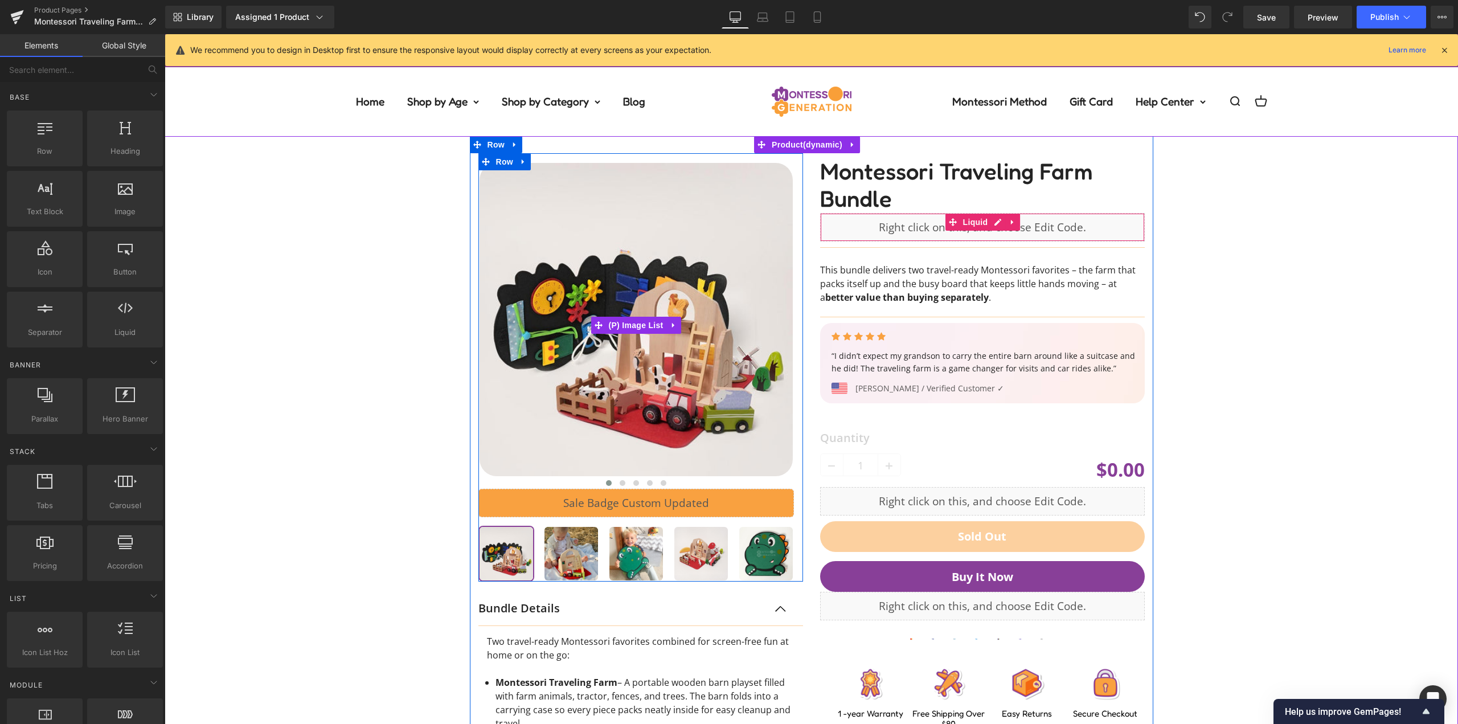
click at [800, 236] on div "‹ ›" at bounding box center [641, 552] width 342 height 799
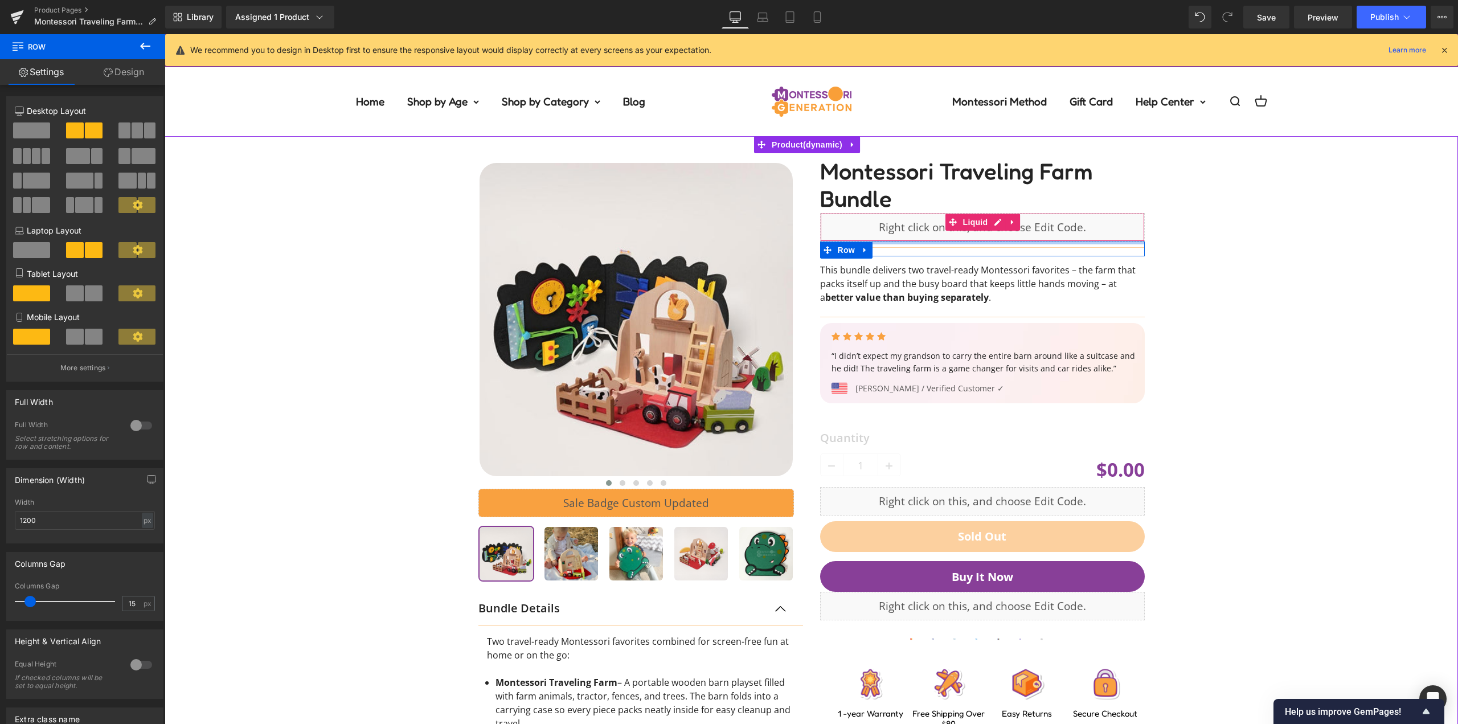
click at [962, 244] on div "Separator Row" at bounding box center [982, 249] width 325 height 15
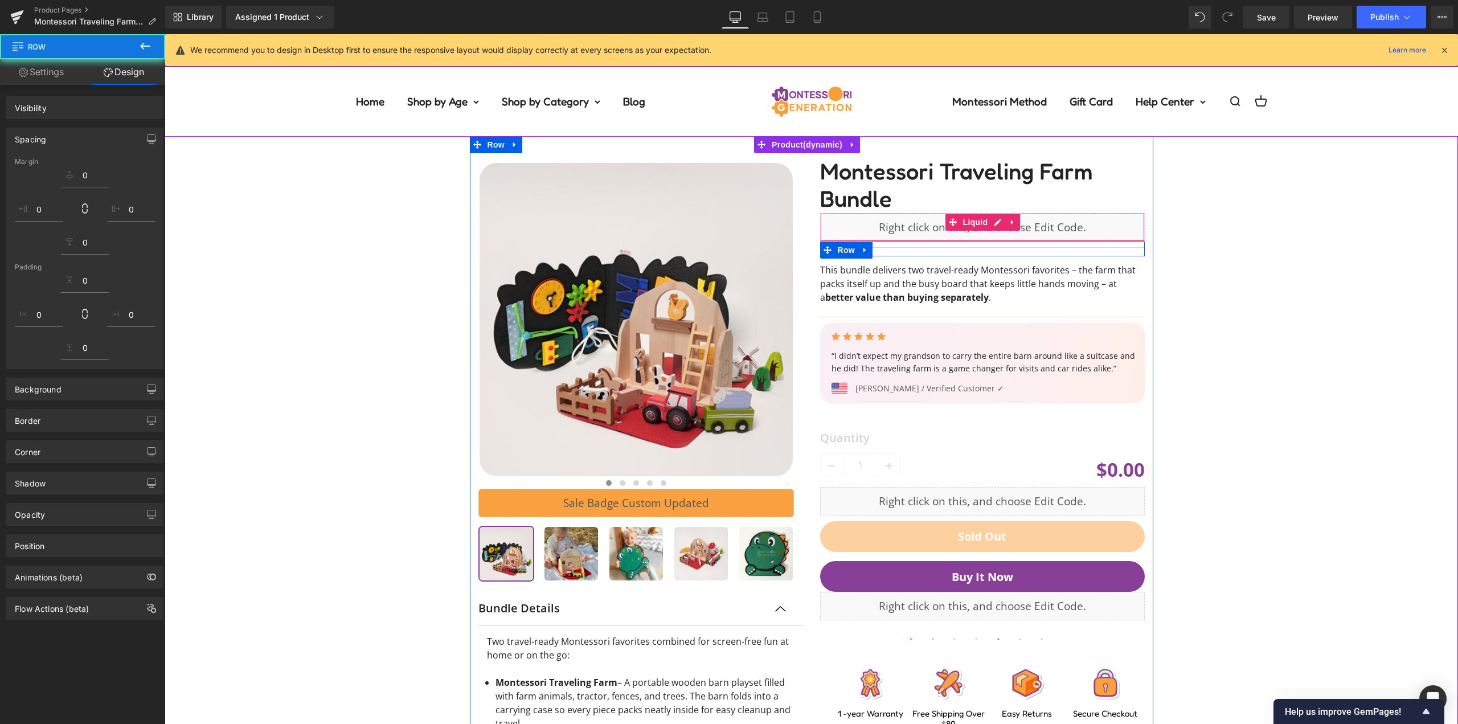
click at [965, 245] on div "Separator" at bounding box center [982, 248] width 325 height 12
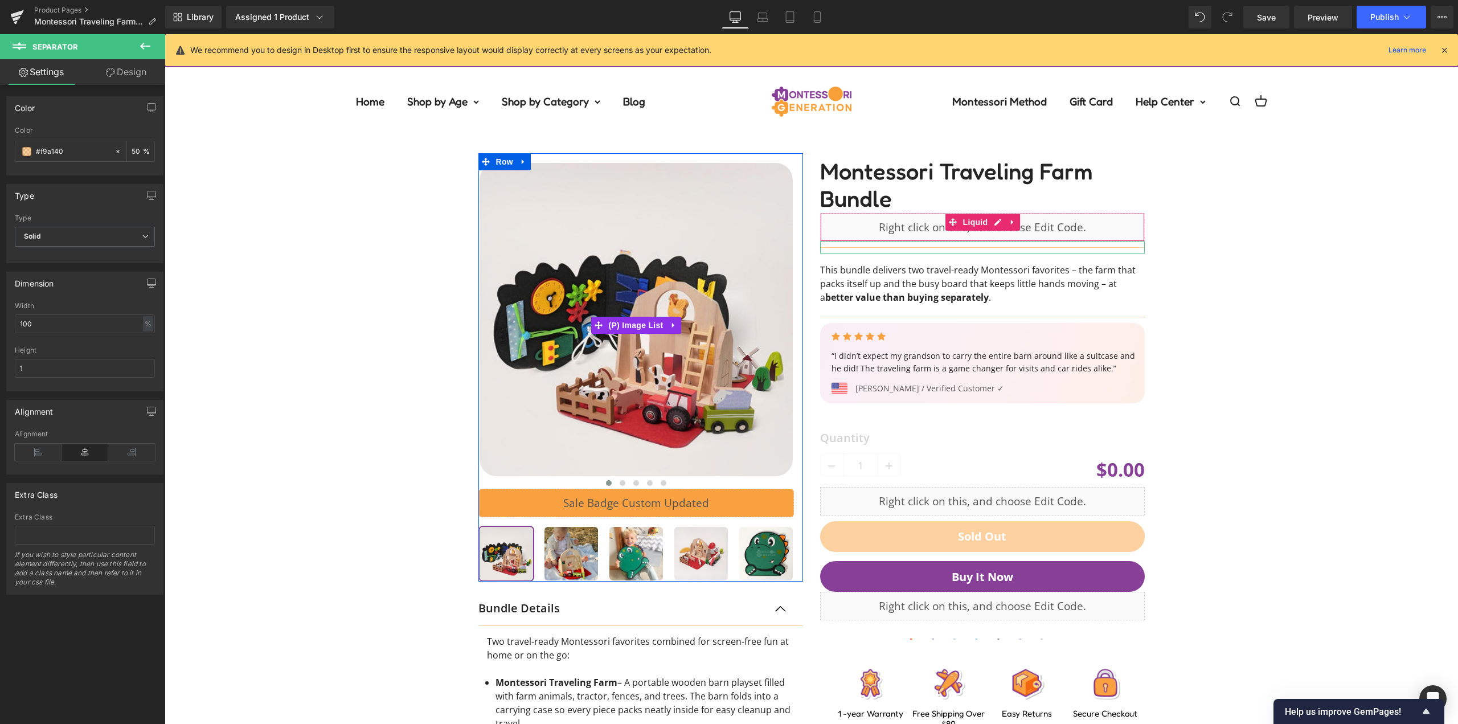
click at [131, 79] on link "Design" at bounding box center [126, 72] width 83 height 26
click at [0, 0] on div "Spacing" at bounding box center [0, 0] width 0 height 0
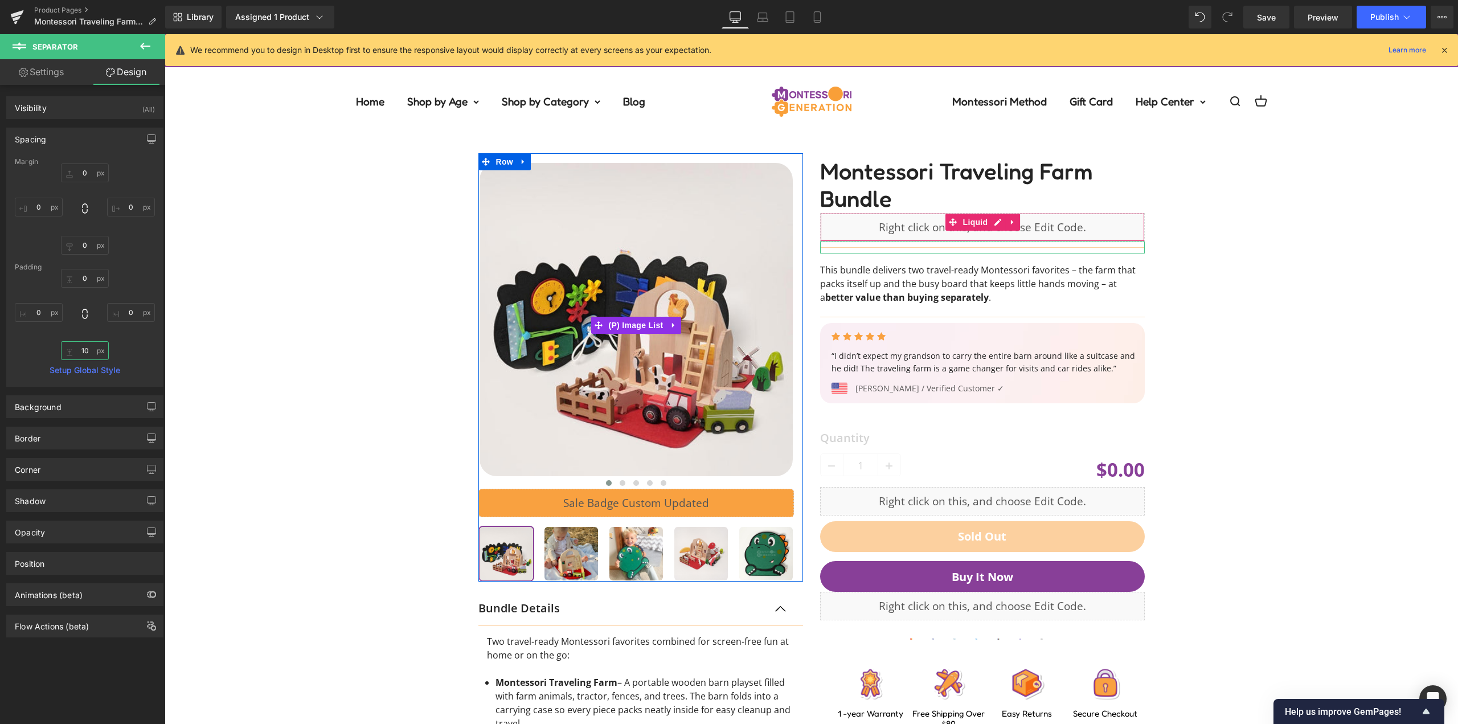
click at [88, 351] on input "10" at bounding box center [85, 350] width 48 height 19
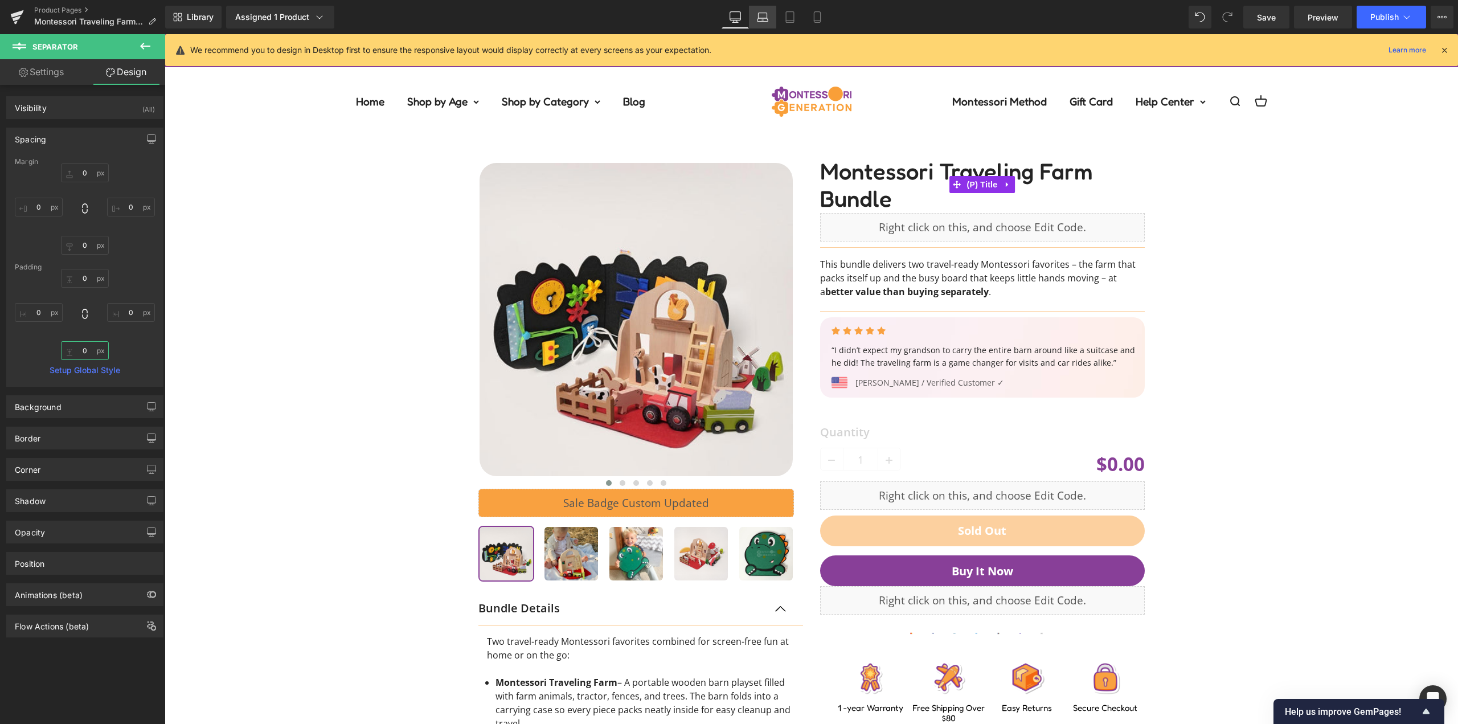
type input "0"
click at [758, 21] on icon at bounding box center [762, 16] width 11 height 11
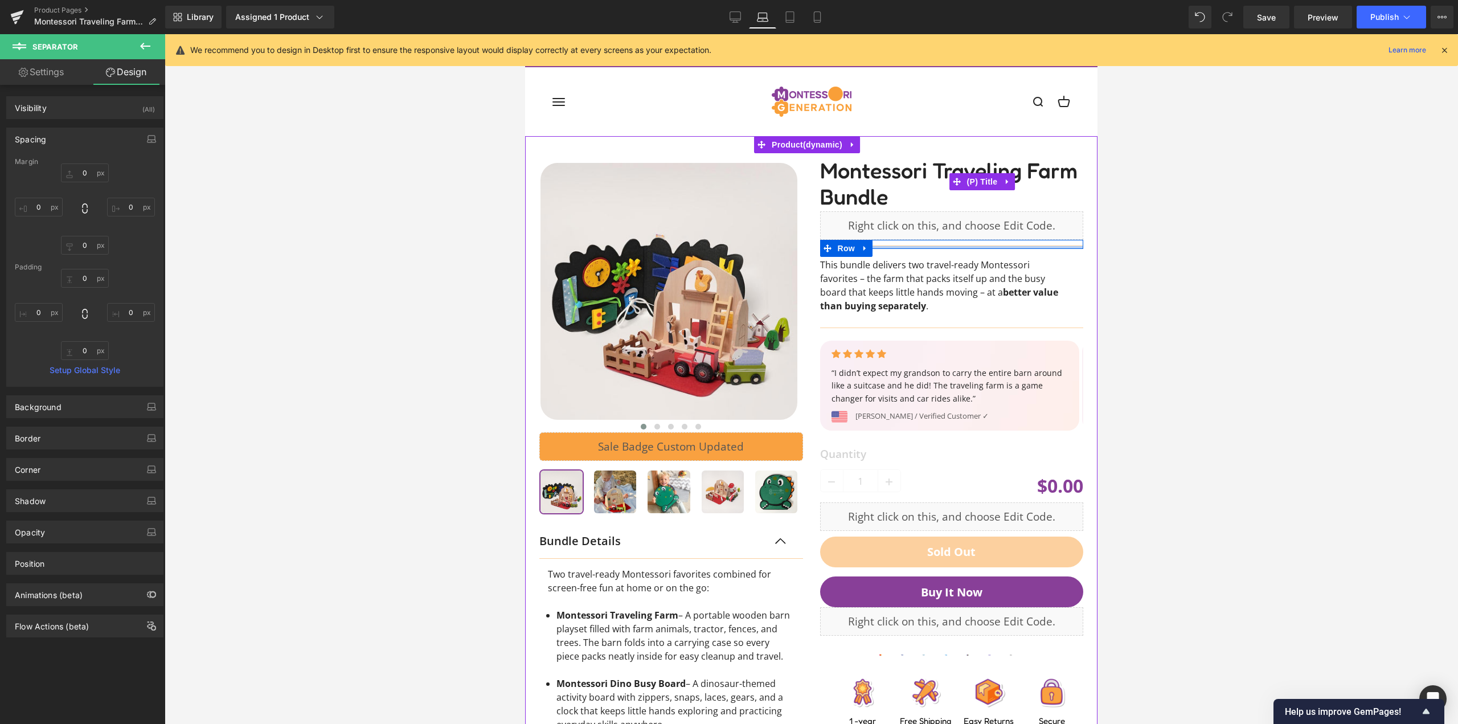
click at [938, 246] on div at bounding box center [952, 247] width 264 height 3
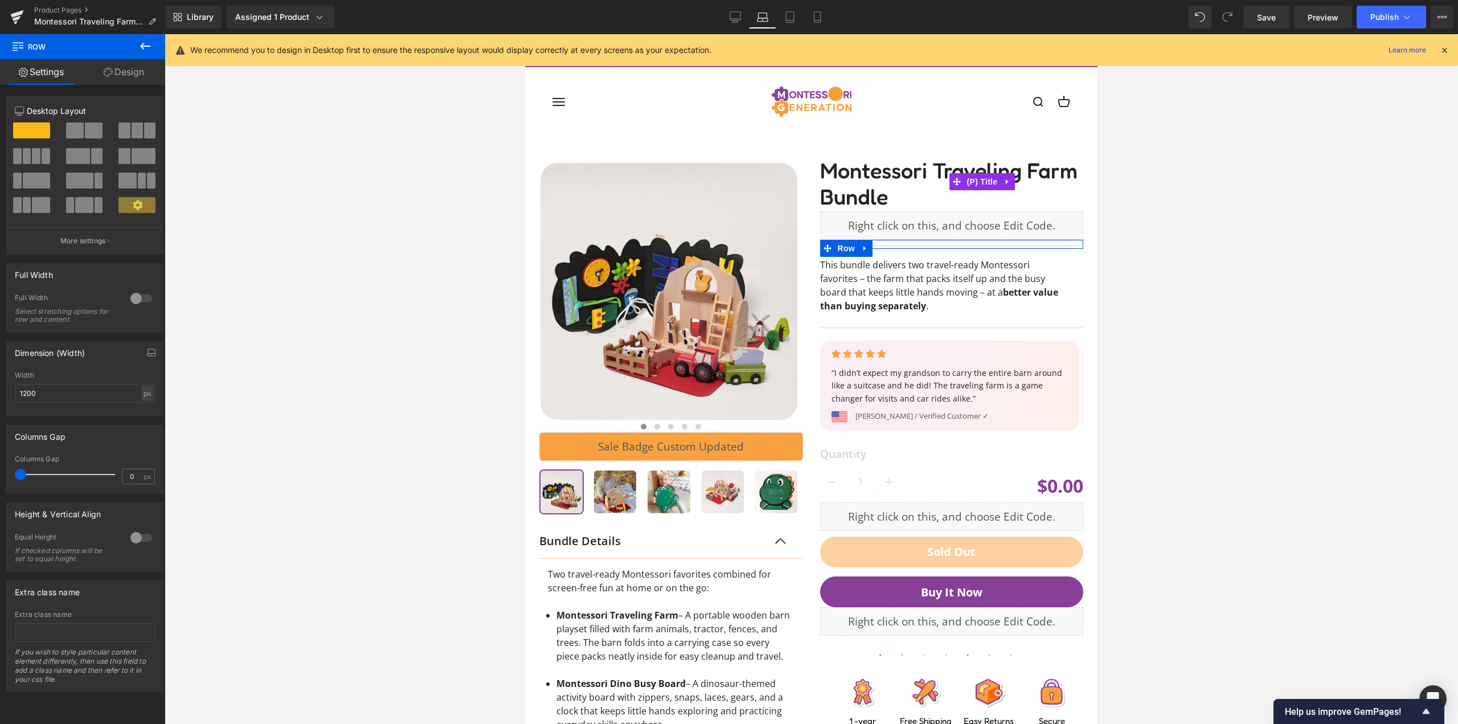
click at [121, 79] on link "Design" at bounding box center [124, 72] width 83 height 26
click at [0, 0] on div "Spacing" at bounding box center [0, 0] width 0 height 0
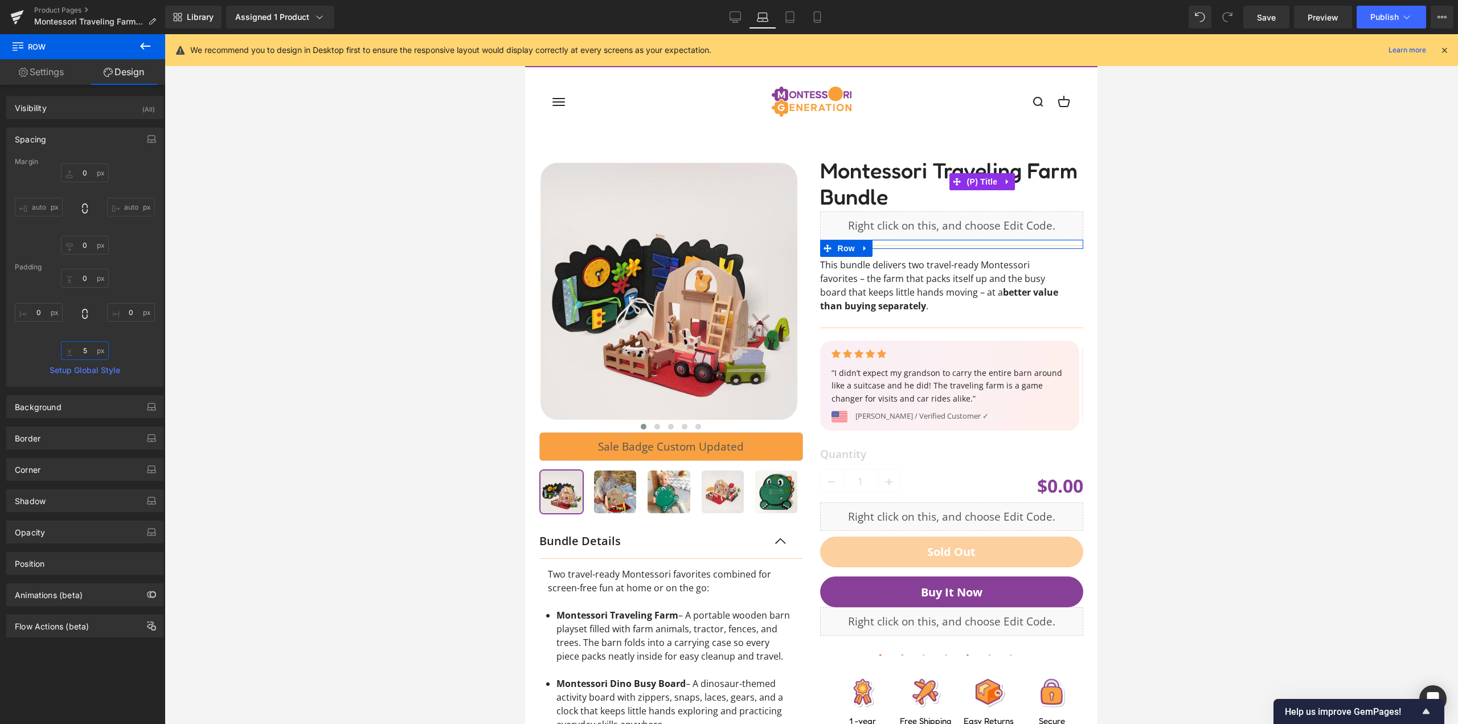
click at [87, 354] on input "5" at bounding box center [85, 350] width 48 height 19
type input "0"
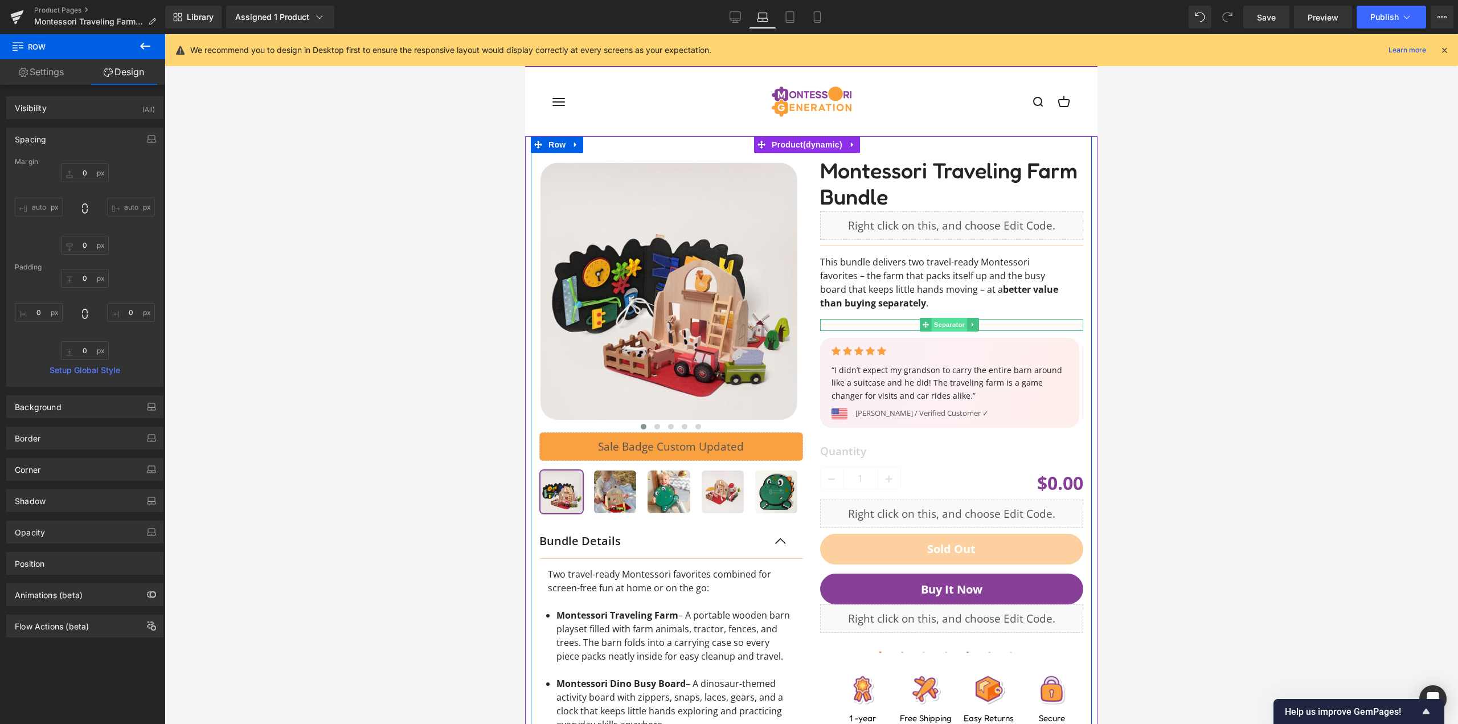
click at [936, 320] on span "Separator" at bounding box center [949, 325] width 35 height 14
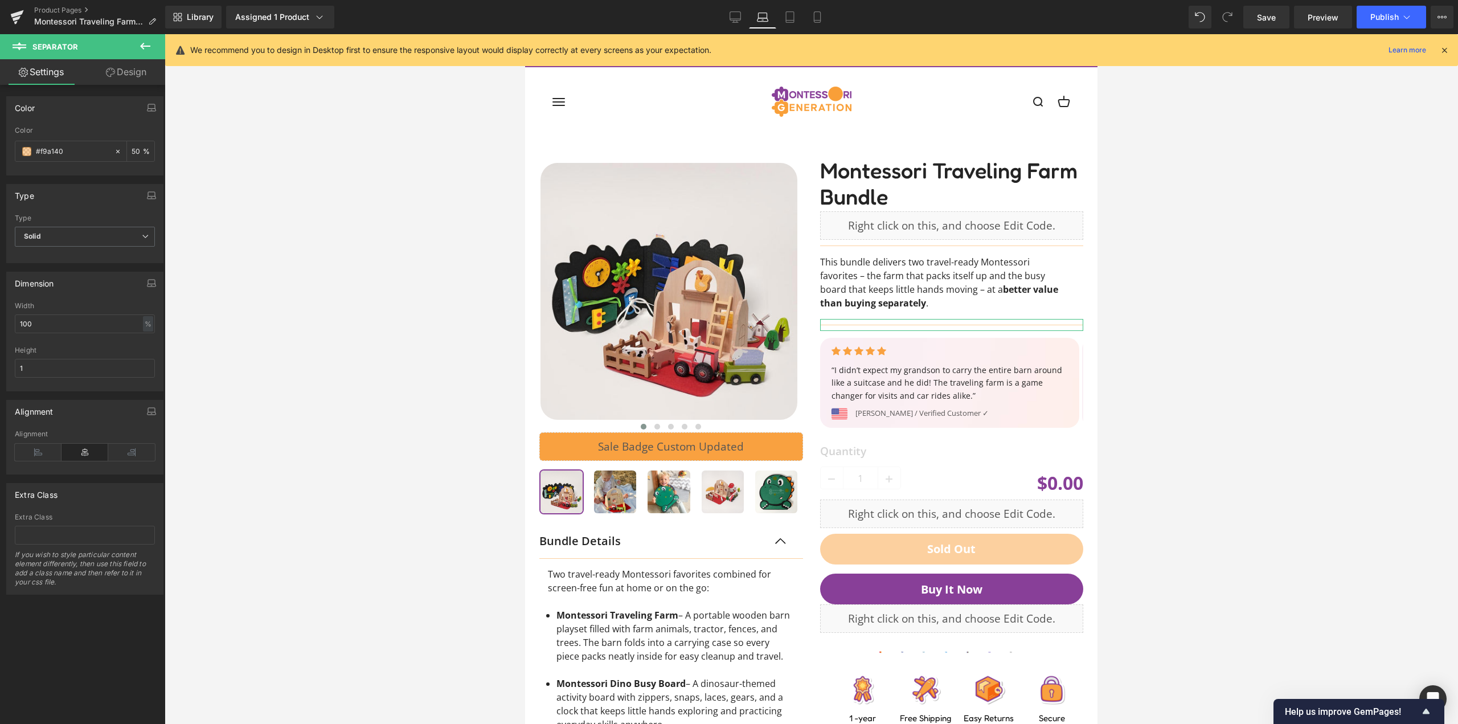
click at [126, 77] on link "Design" at bounding box center [126, 72] width 83 height 26
click at [0, 0] on div "Spacing" at bounding box center [0, 0] width 0 height 0
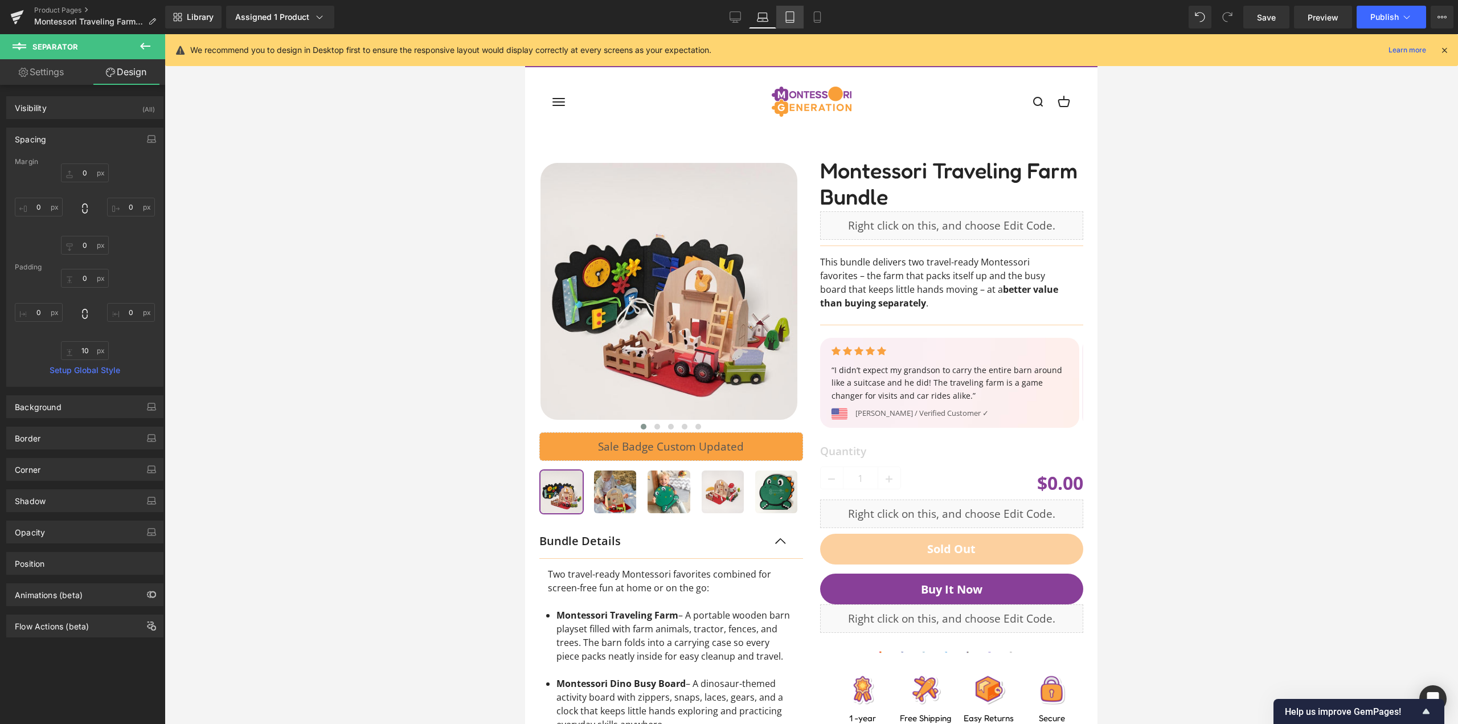
click at [789, 17] on icon at bounding box center [789, 16] width 11 height 11
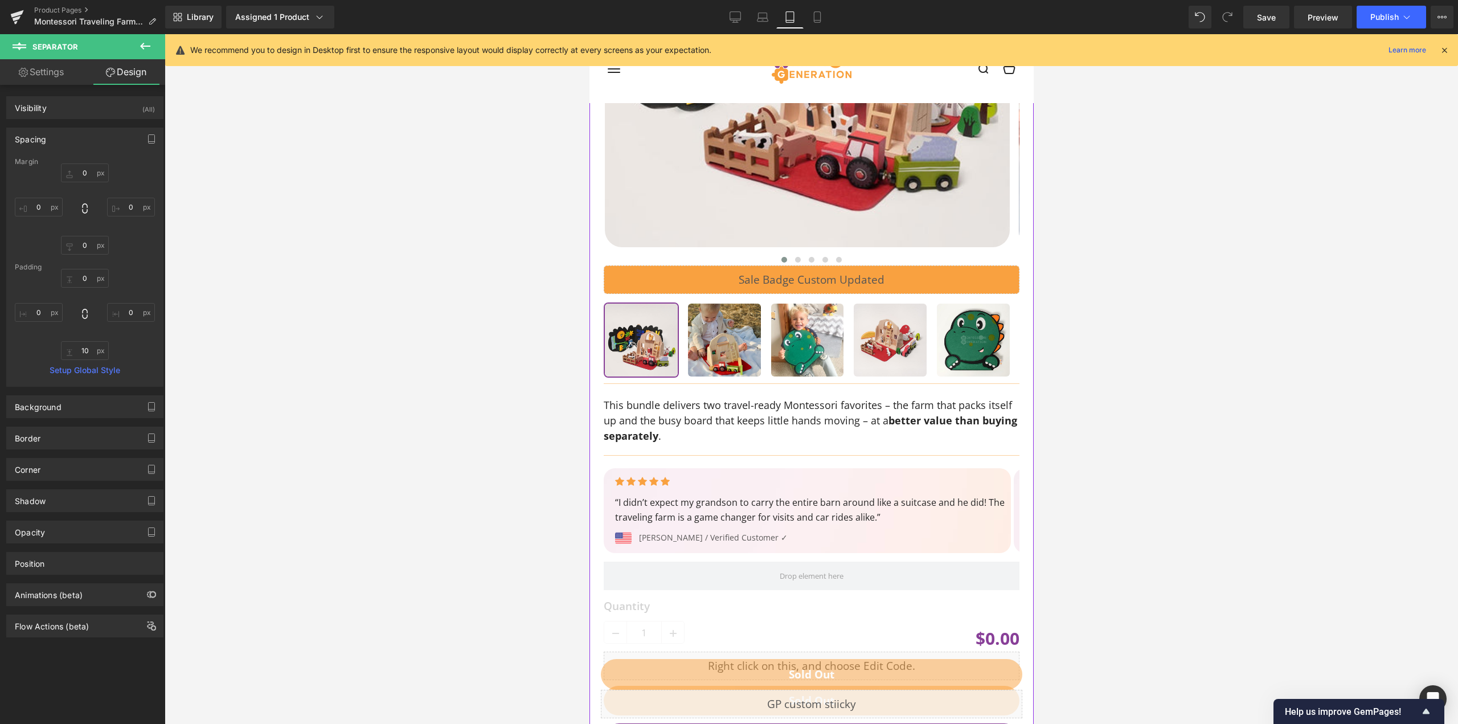
scroll to position [399, 0]
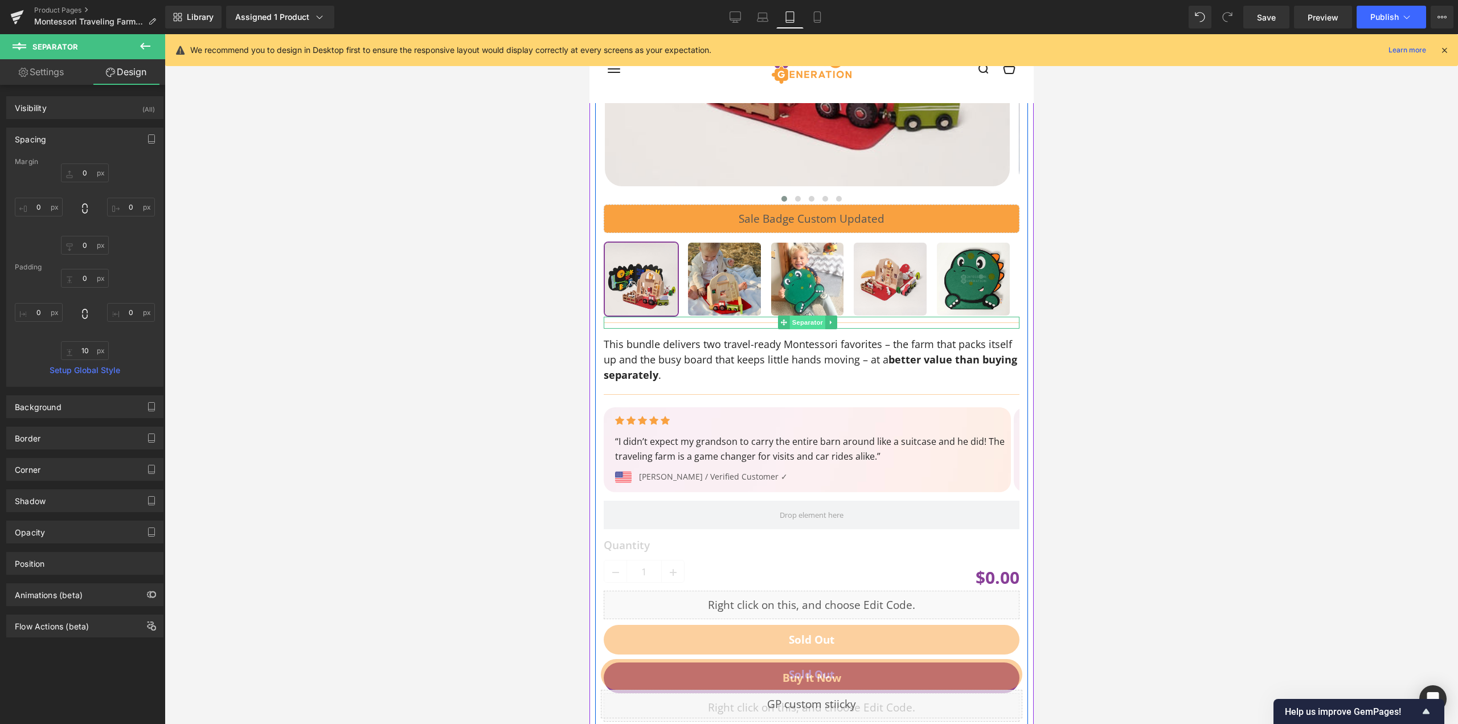
click at [801, 320] on span "Separator" at bounding box center [806, 323] width 35 height 14
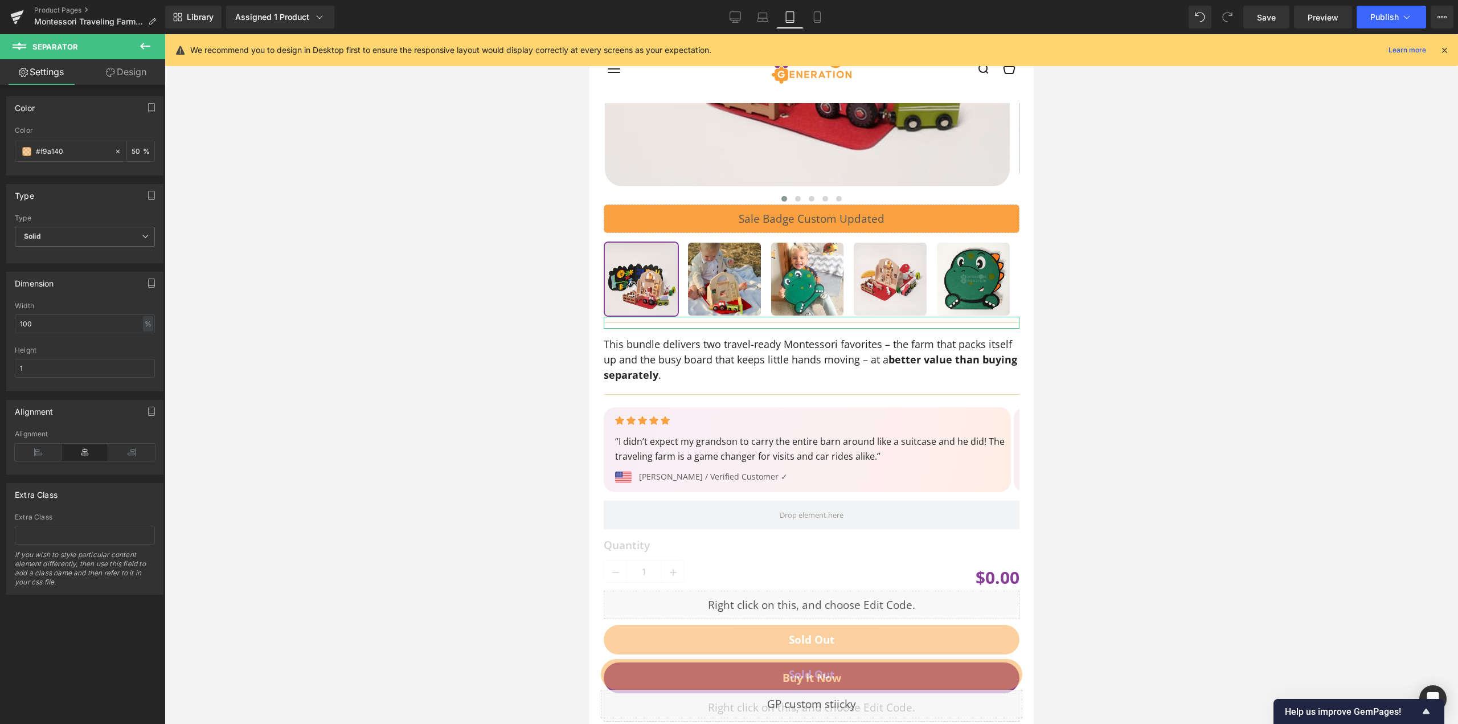
click at [149, 78] on link "Design" at bounding box center [126, 72] width 83 height 26
click at [0, 0] on div "Spacing" at bounding box center [0, 0] width 0 height 0
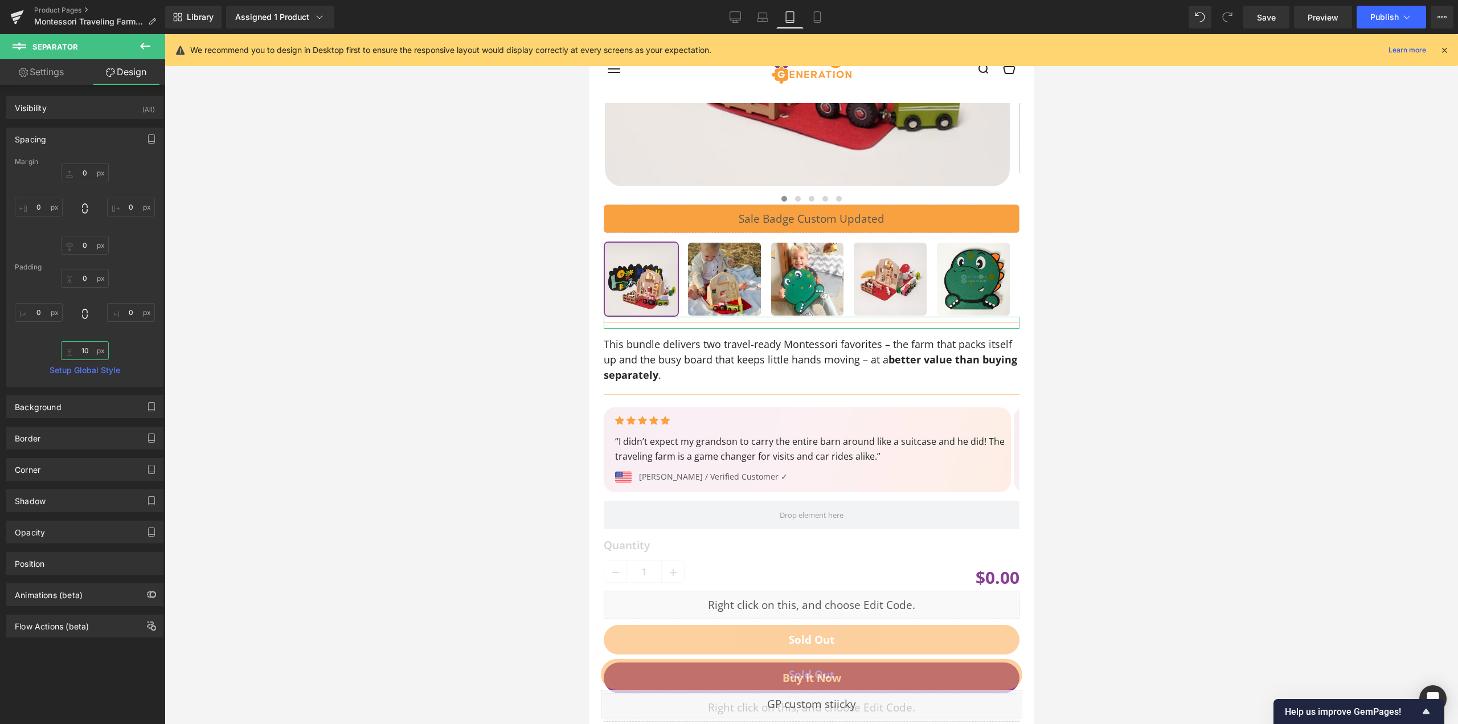
click at [84, 350] on input "text" at bounding box center [85, 350] width 48 height 19
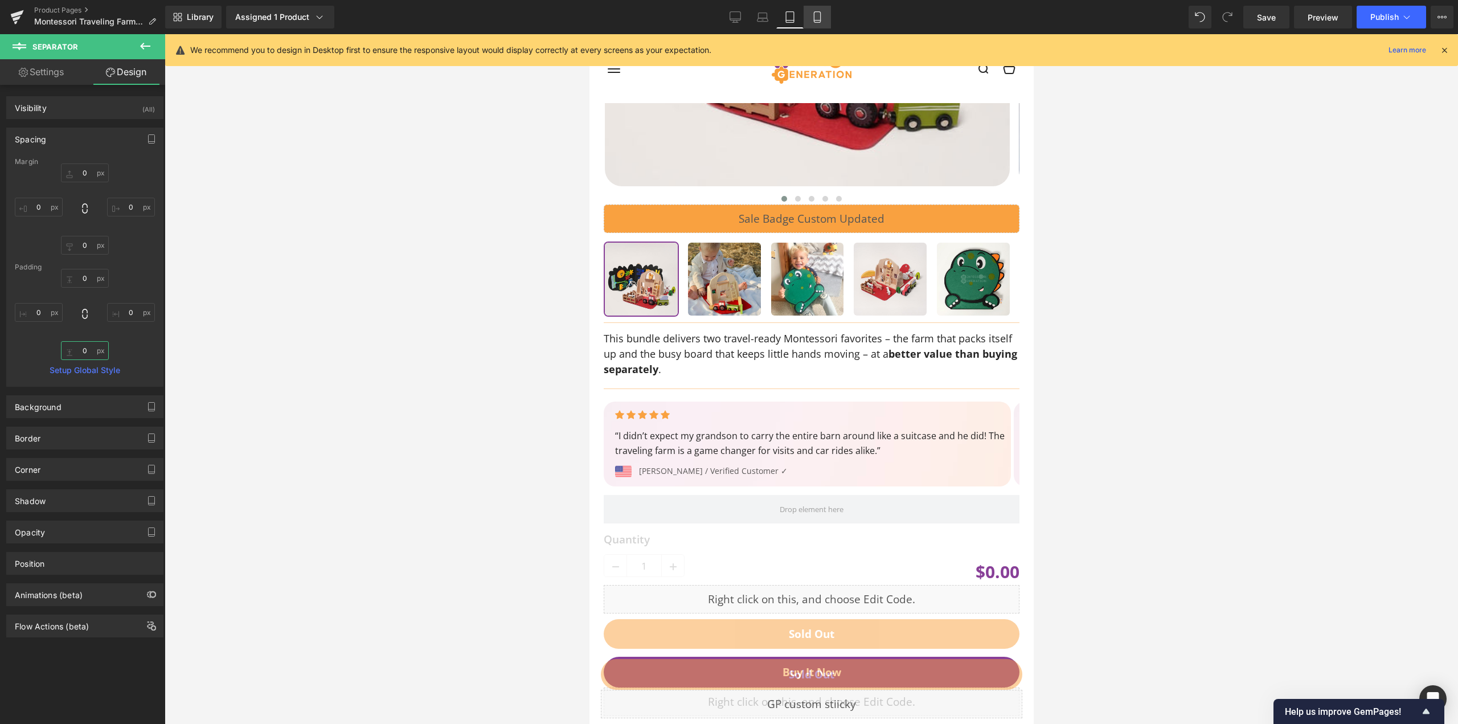
type input "0"
click at [804, 15] on link "Mobile" at bounding box center [817, 17] width 27 height 23
click at [823, 18] on icon at bounding box center [817, 16] width 11 height 11
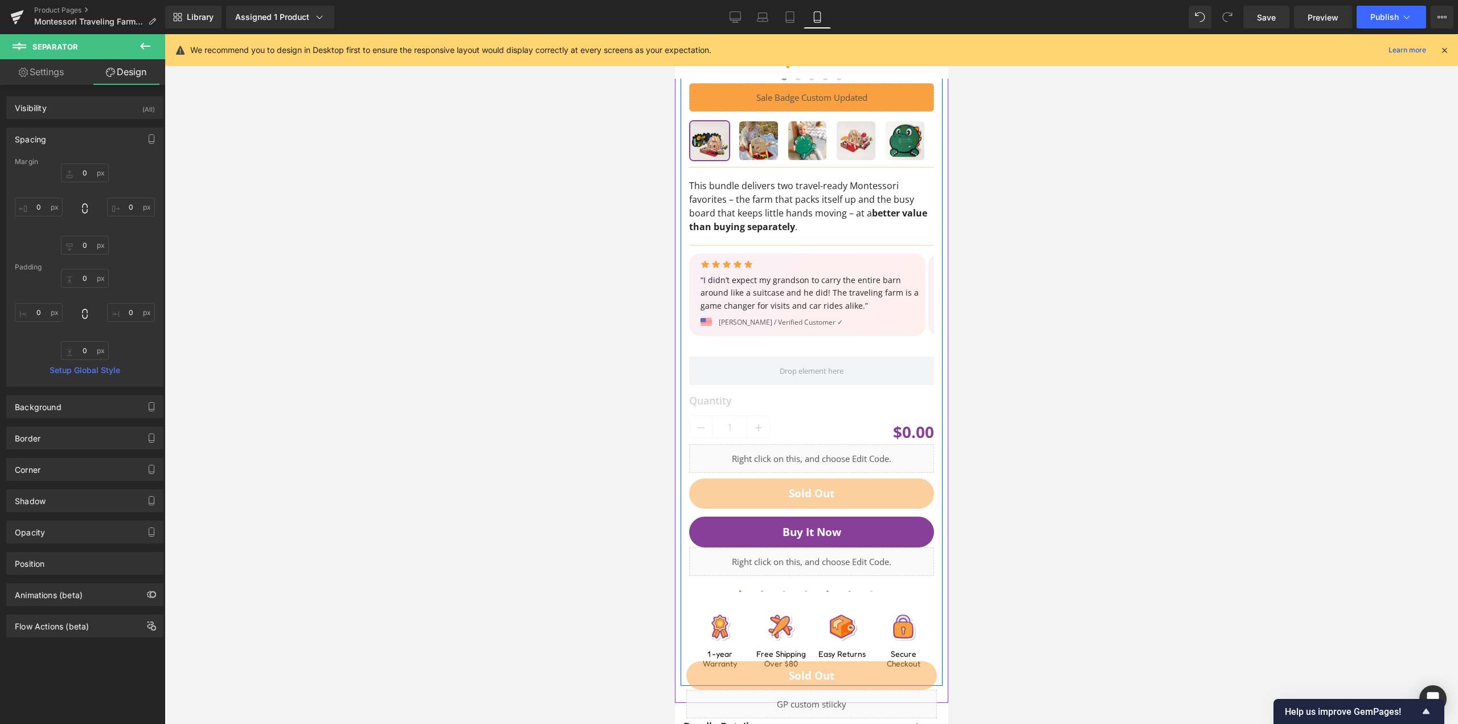
scroll to position [329, 0]
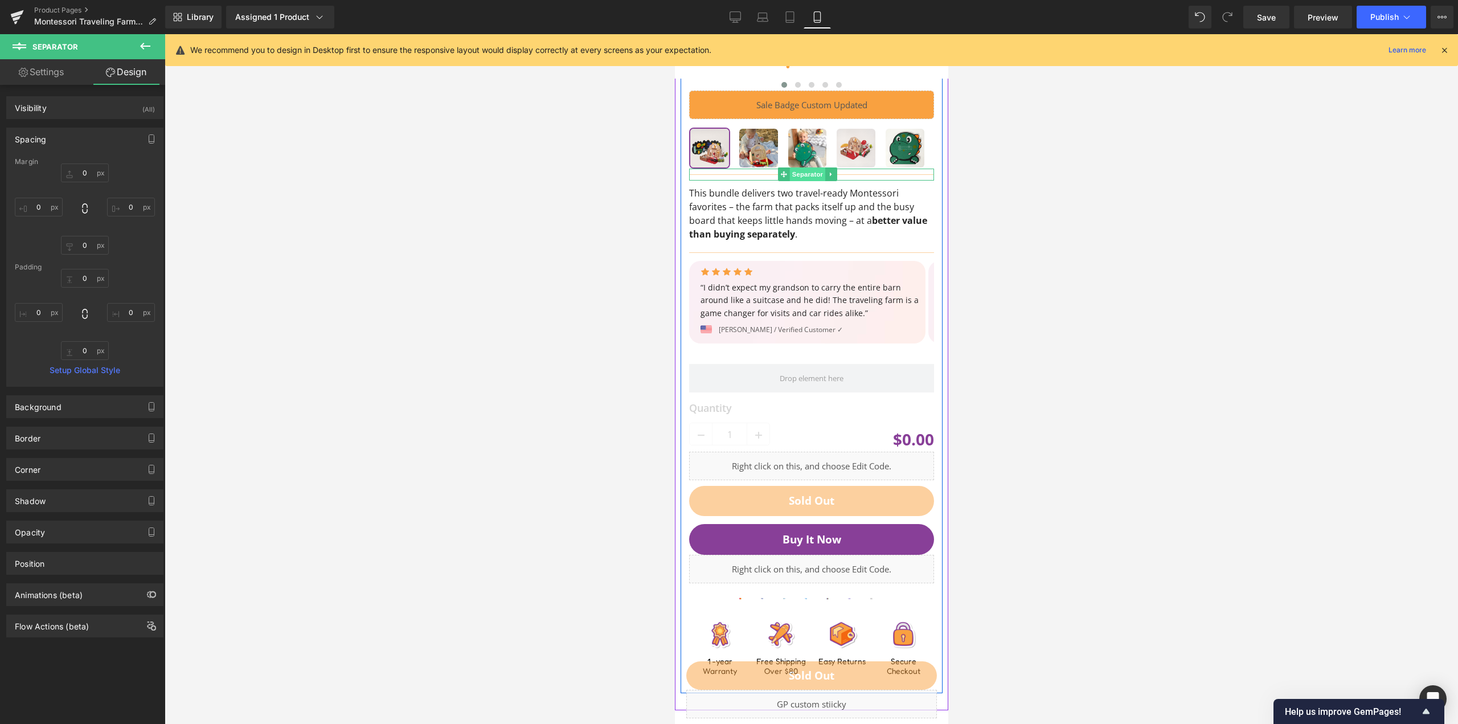
click at [796, 175] on span "Separator" at bounding box center [806, 174] width 35 height 14
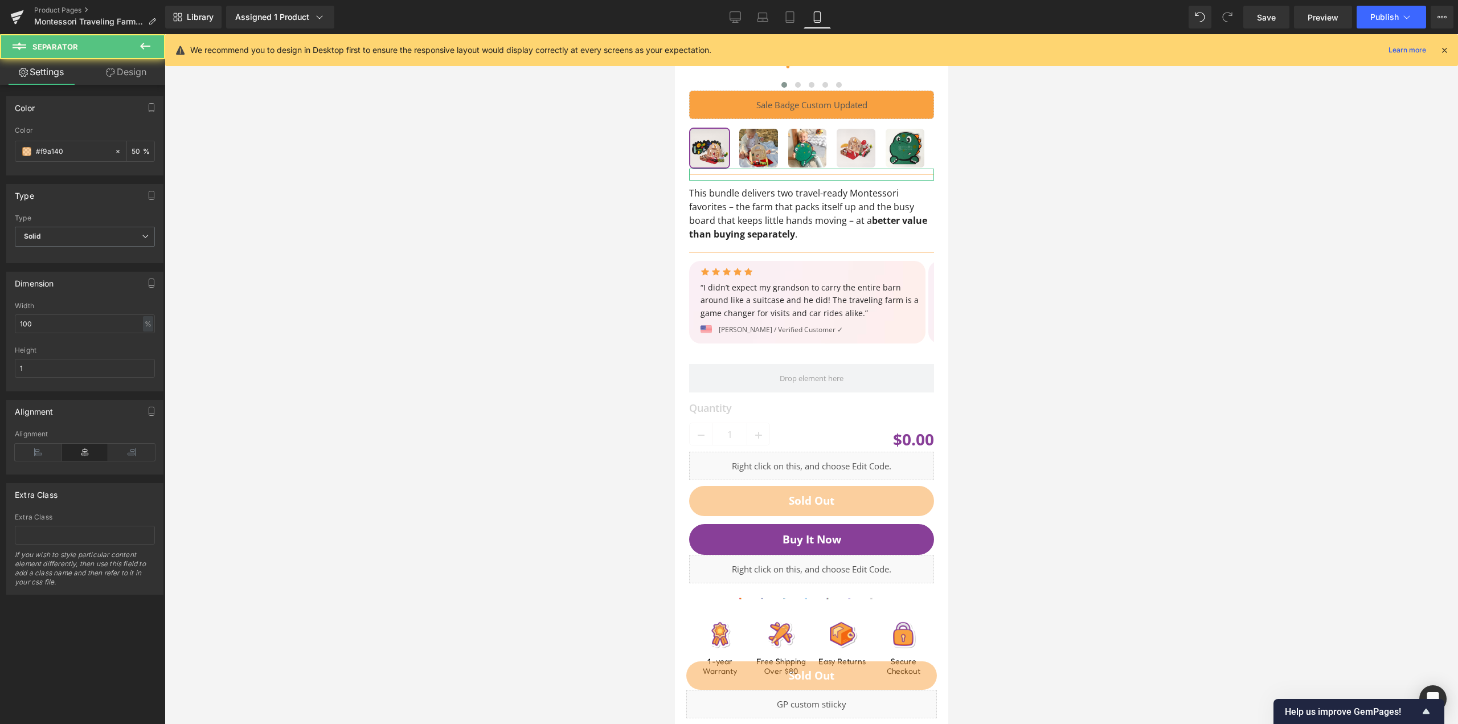
click at [120, 75] on link "Design" at bounding box center [126, 72] width 83 height 26
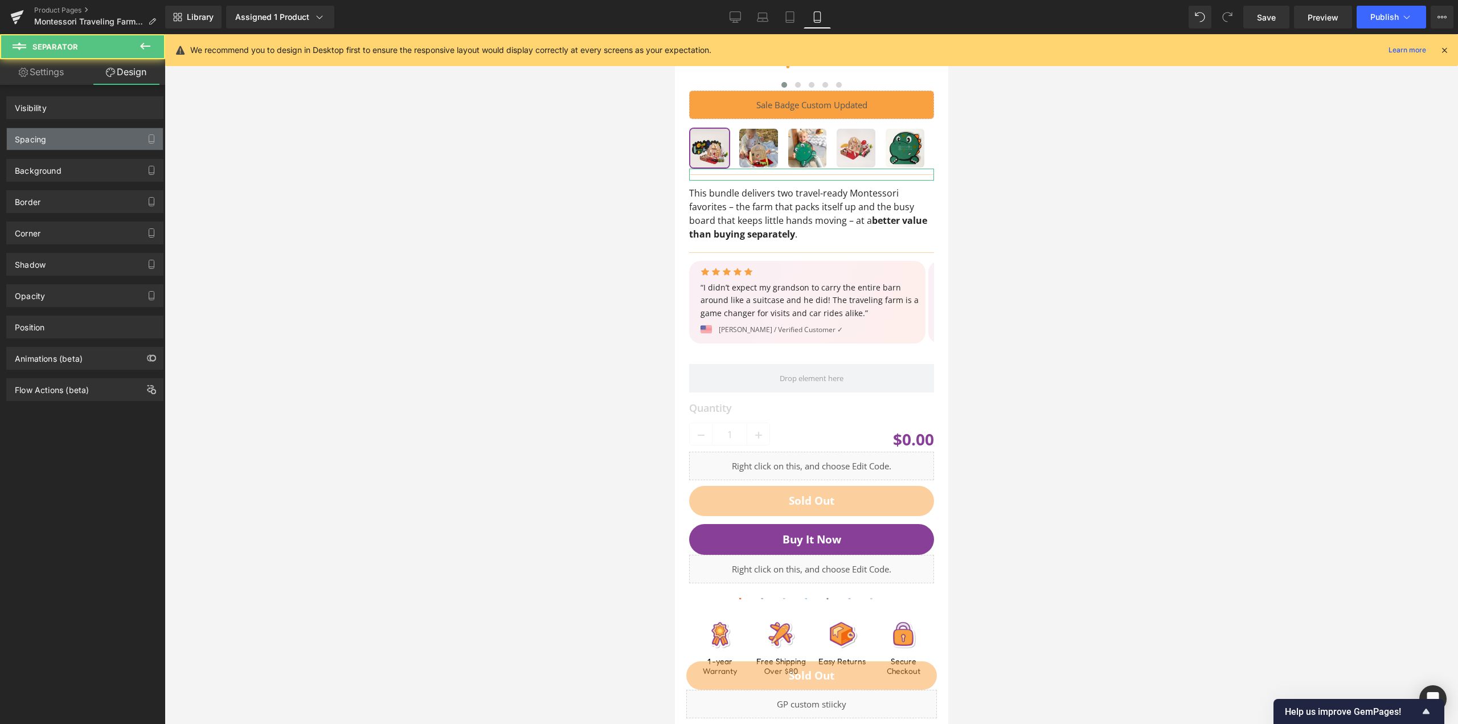
click at [73, 134] on div "Spacing" at bounding box center [85, 139] width 156 height 22
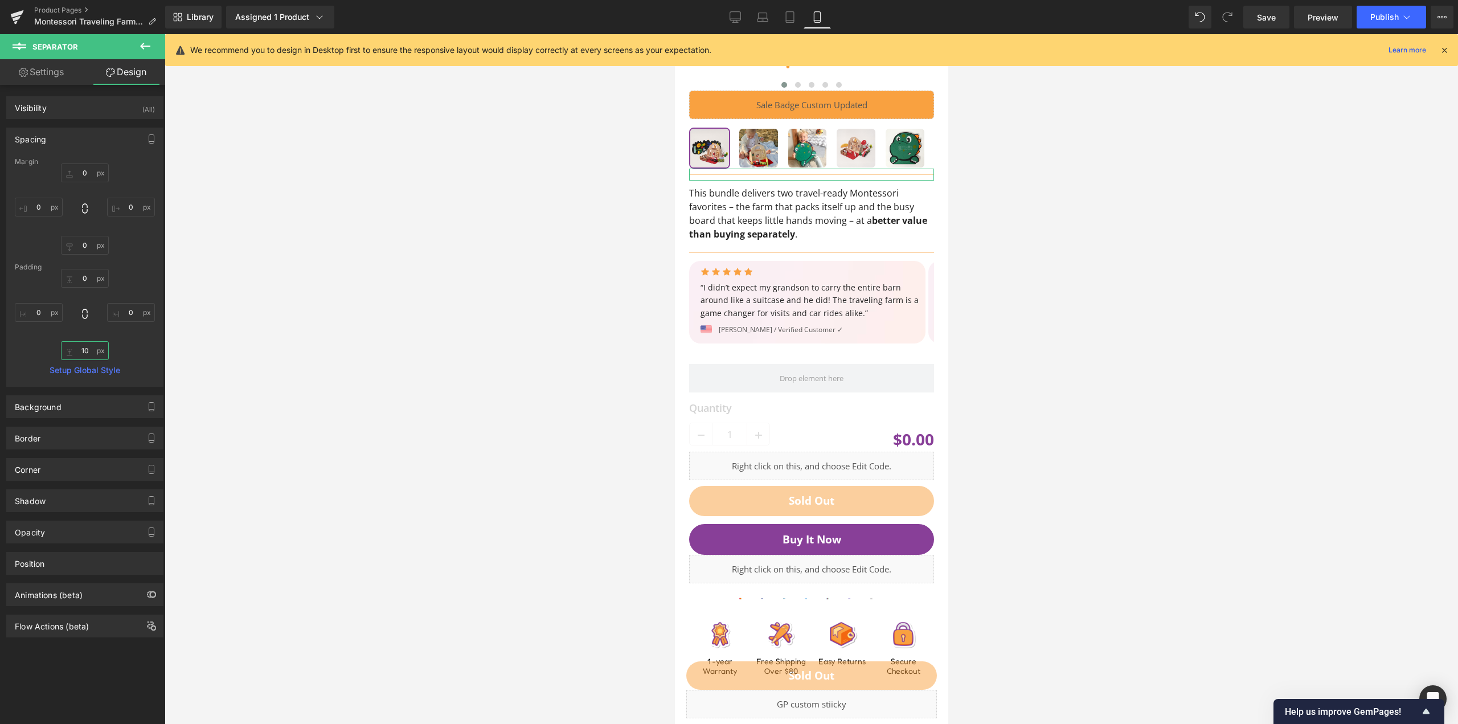
click at [78, 350] on input "text" at bounding box center [85, 350] width 48 height 19
type input "0"
click at [133, 279] on div "0" at bounding box center [85, 314] width 140 height 91
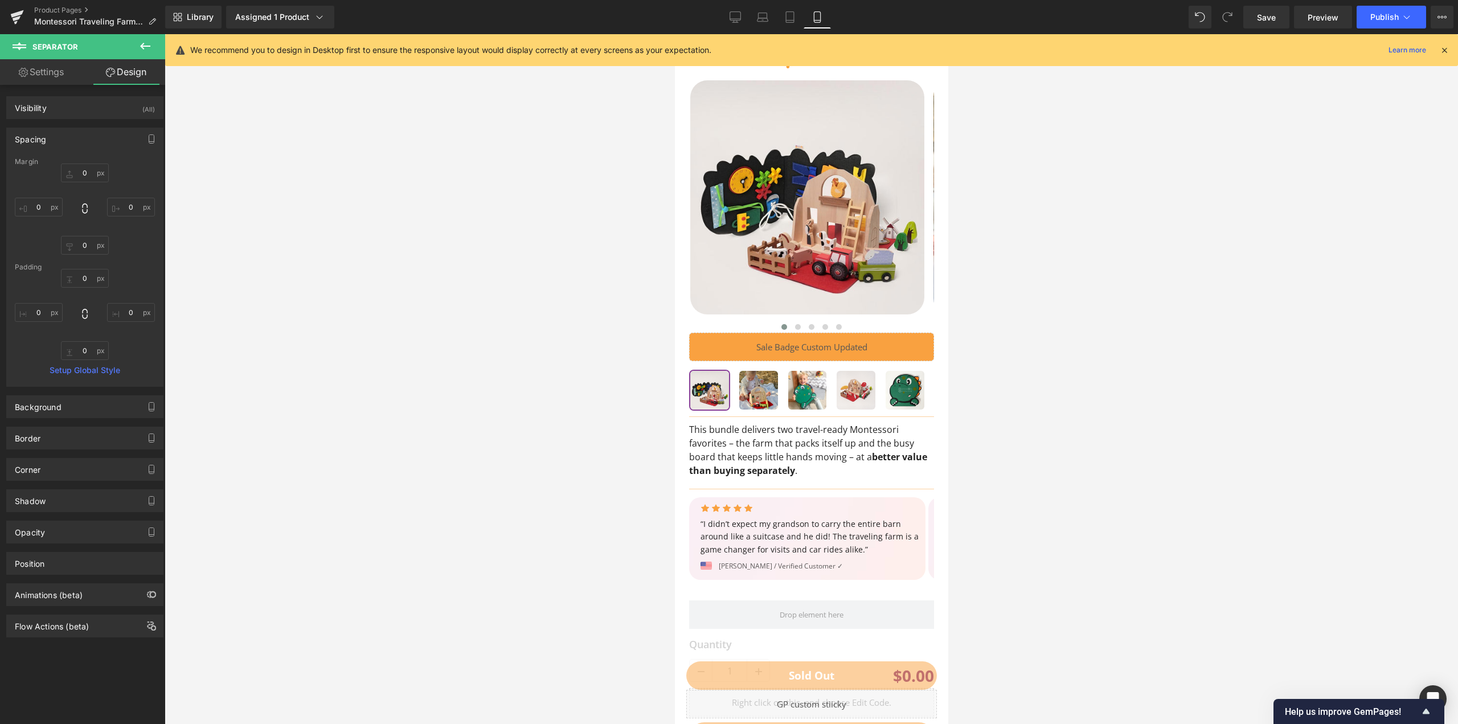
scroll to position [0, 0]
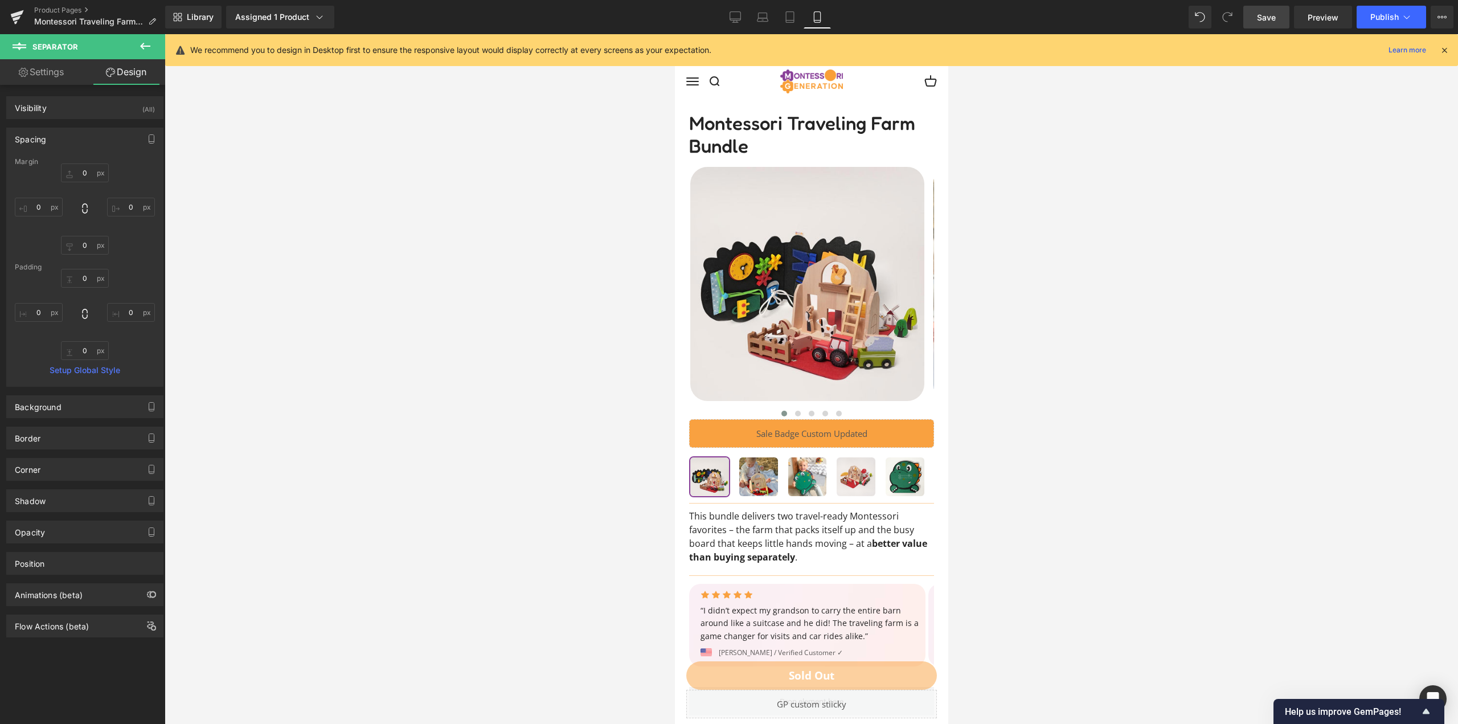
click at [1257, 19] on link "Save" at bounding box center [1266, 17] width 46 height 23
click at [722, 14] on icon at bounding box center [722, 16] width 11 height 11
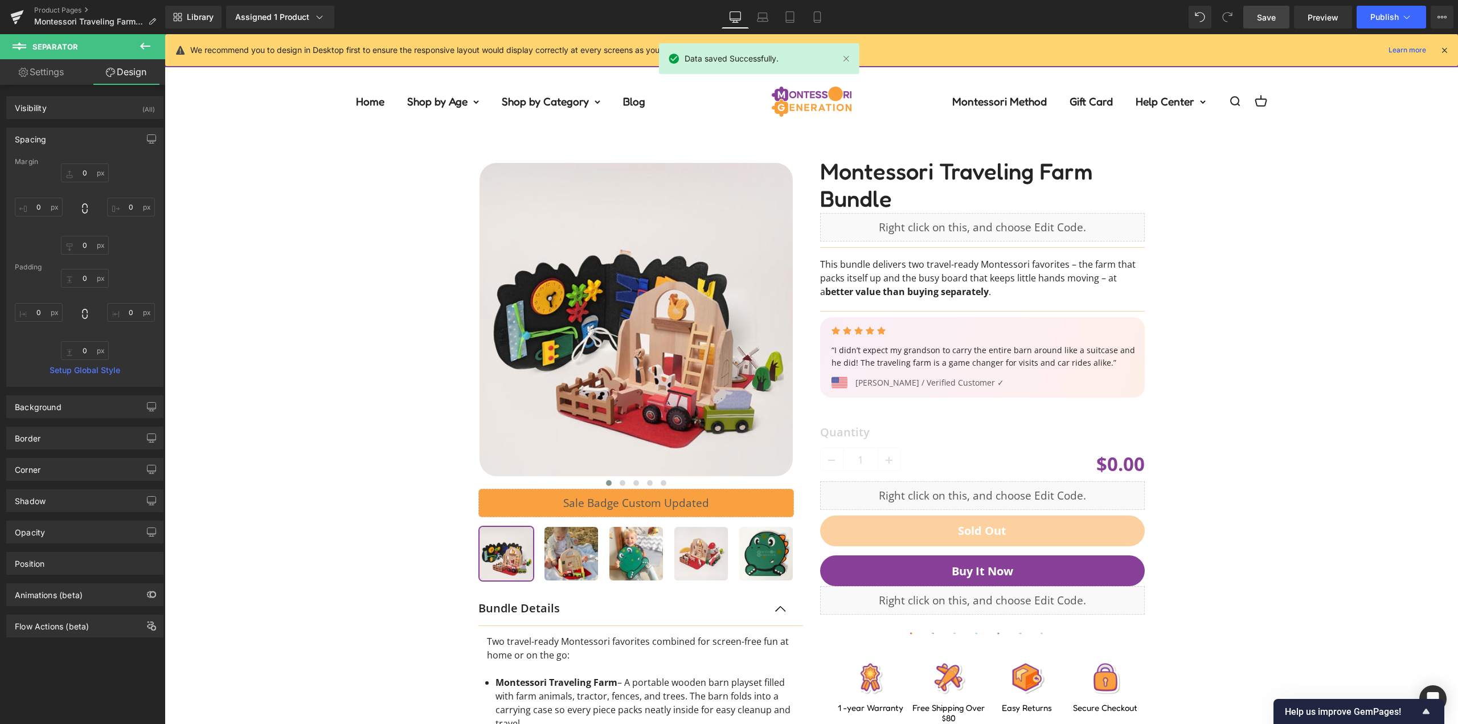
click at [1267, 22] on span "Save" at bounding box center [1266, 17] width 19 height 12
click at [1390, 22] on button "Publish" at bounding box center [1391, 17] width 69 height 23
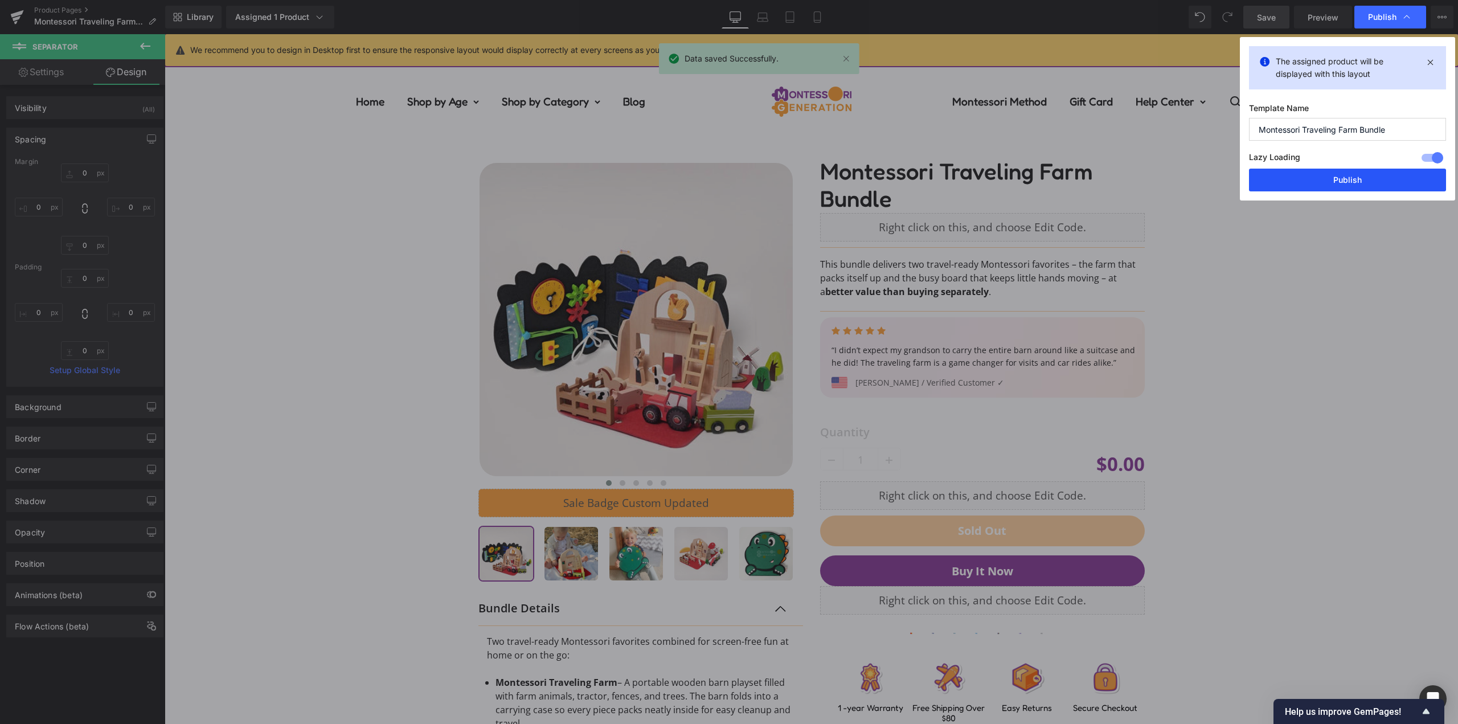
click at [1352, 170] on button "Publish" at bounding box center [1347, 180] width 197 height 23
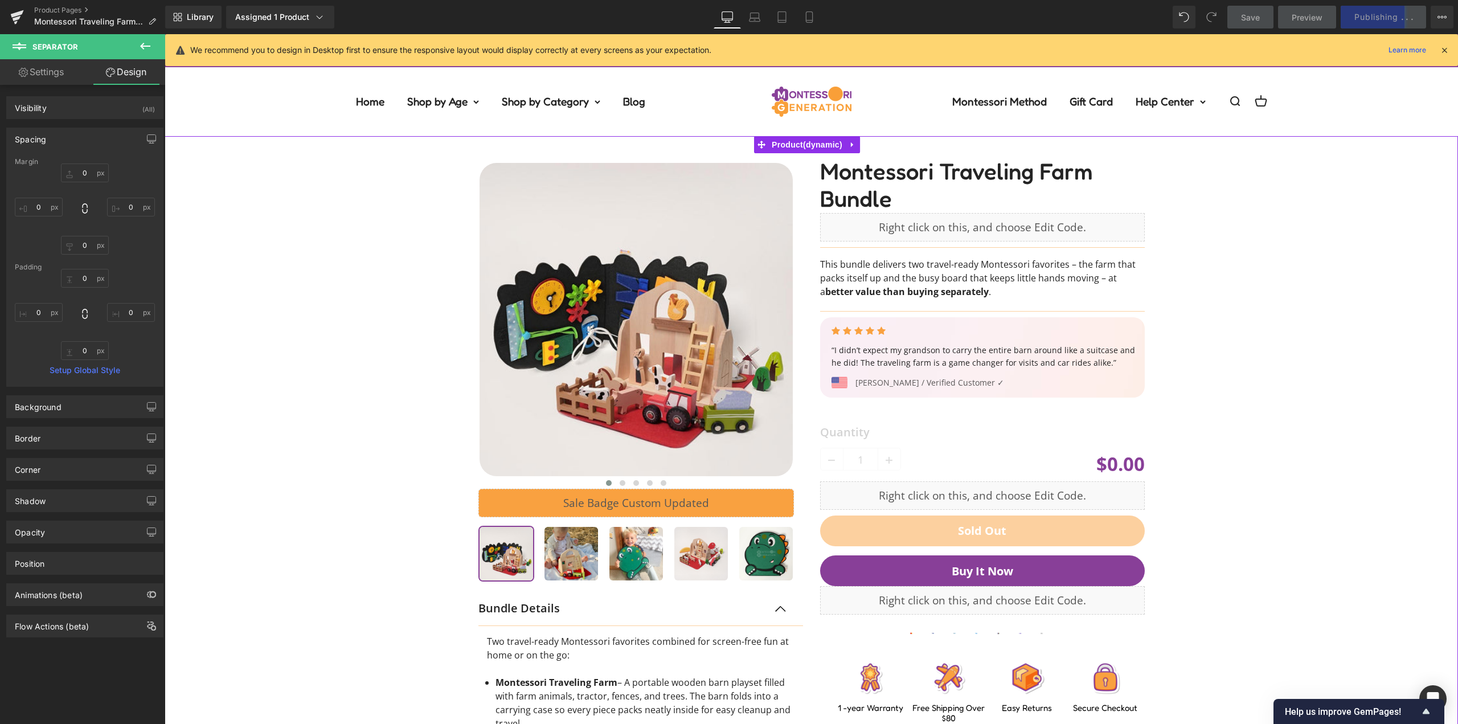
click at [1280, 195] on div "‹" at bounding box center [811, 544] width 1282 height 816
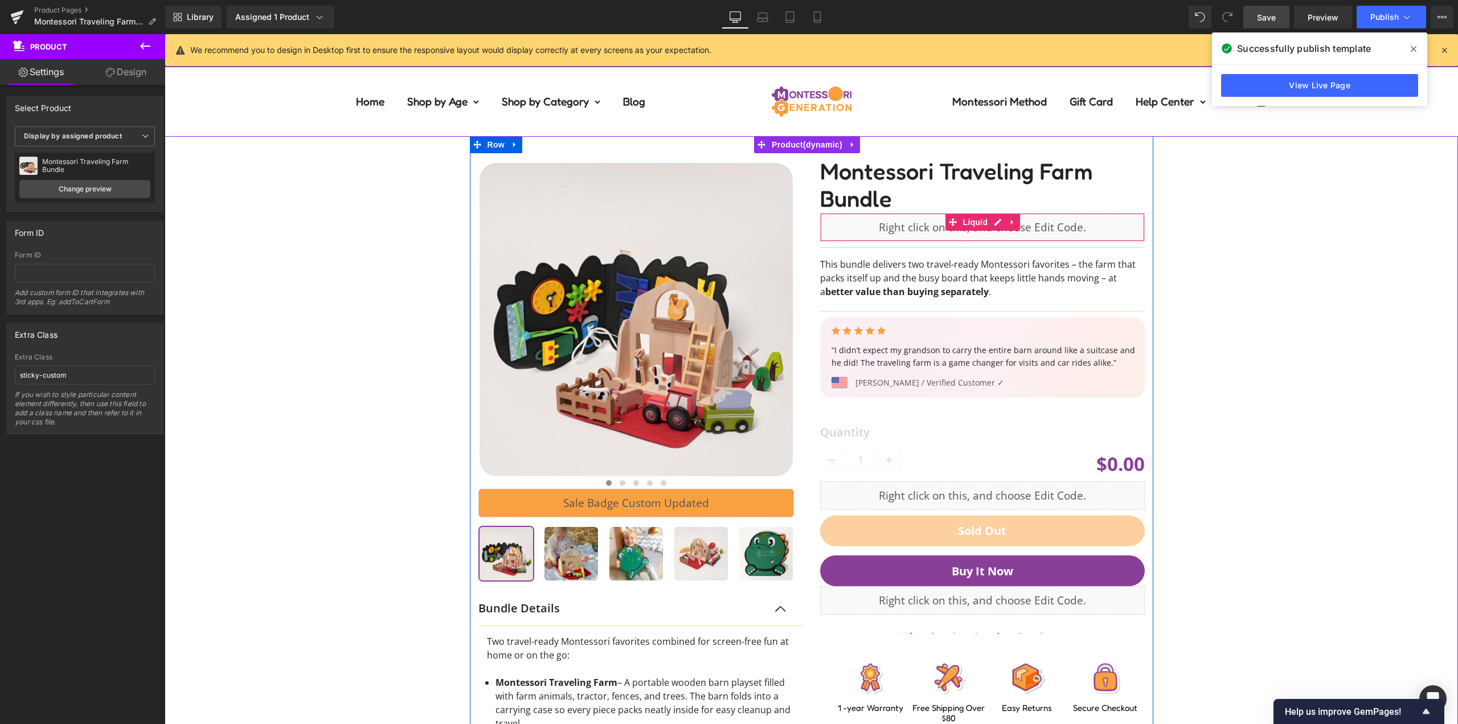
click at [1293, 237] on div "‹" at bounding box center [811, 544] width 1282 height 816
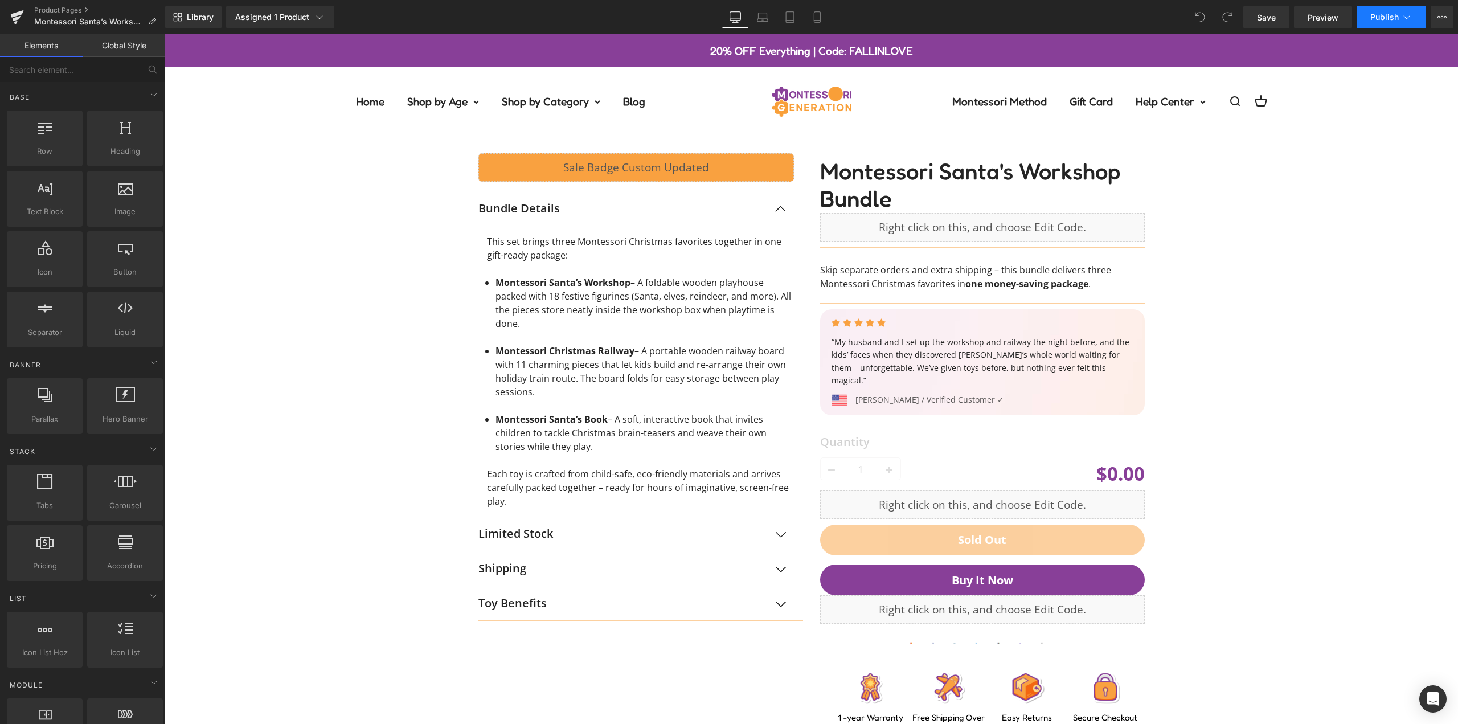
click at [1402, 9] on button "Publish" at bounding box center [1391, 17] width 69 height 23
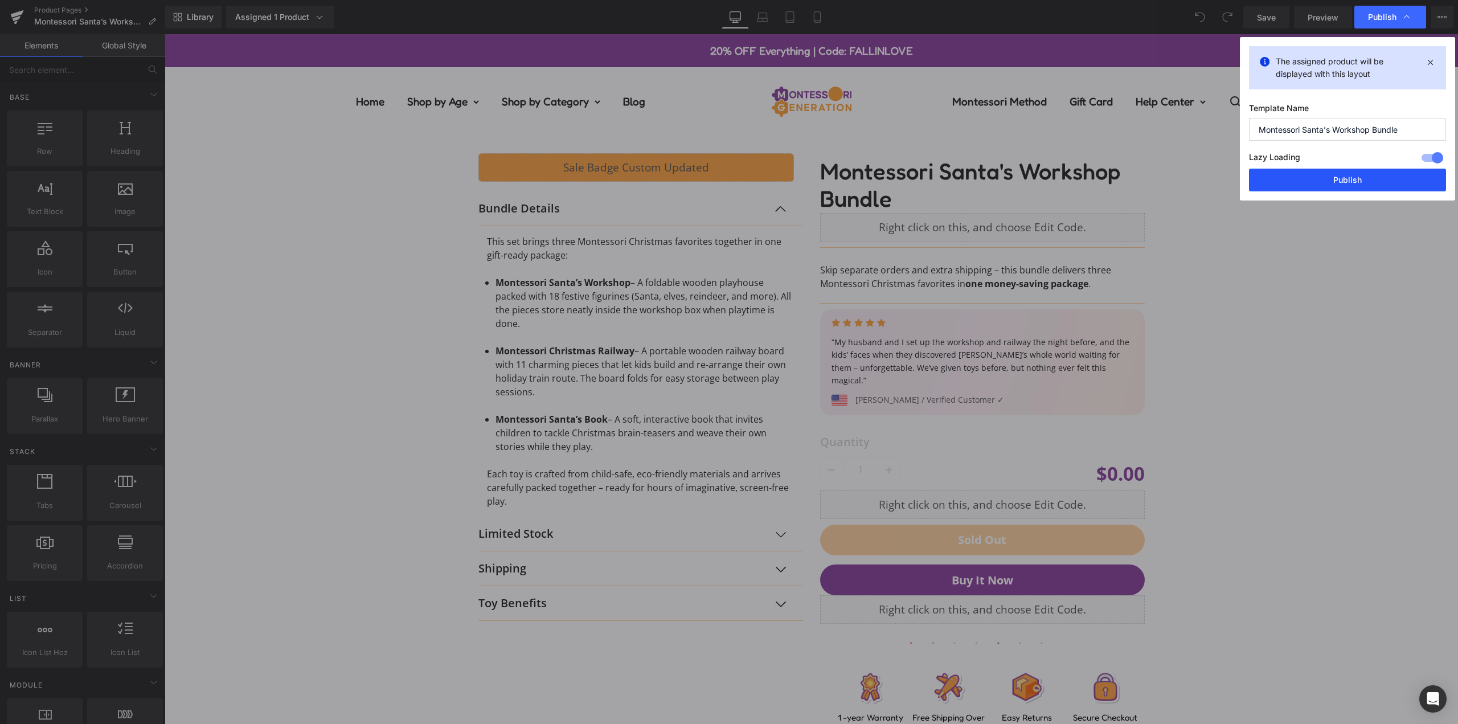
drag, startPoint x: 1371, startPoint y: 181, endPoint x: 989, endPoint y: 200, distance: 382.2
click at [1371, 181] on button "Publish" at bounding box center [1347, 180] width 197 height 23
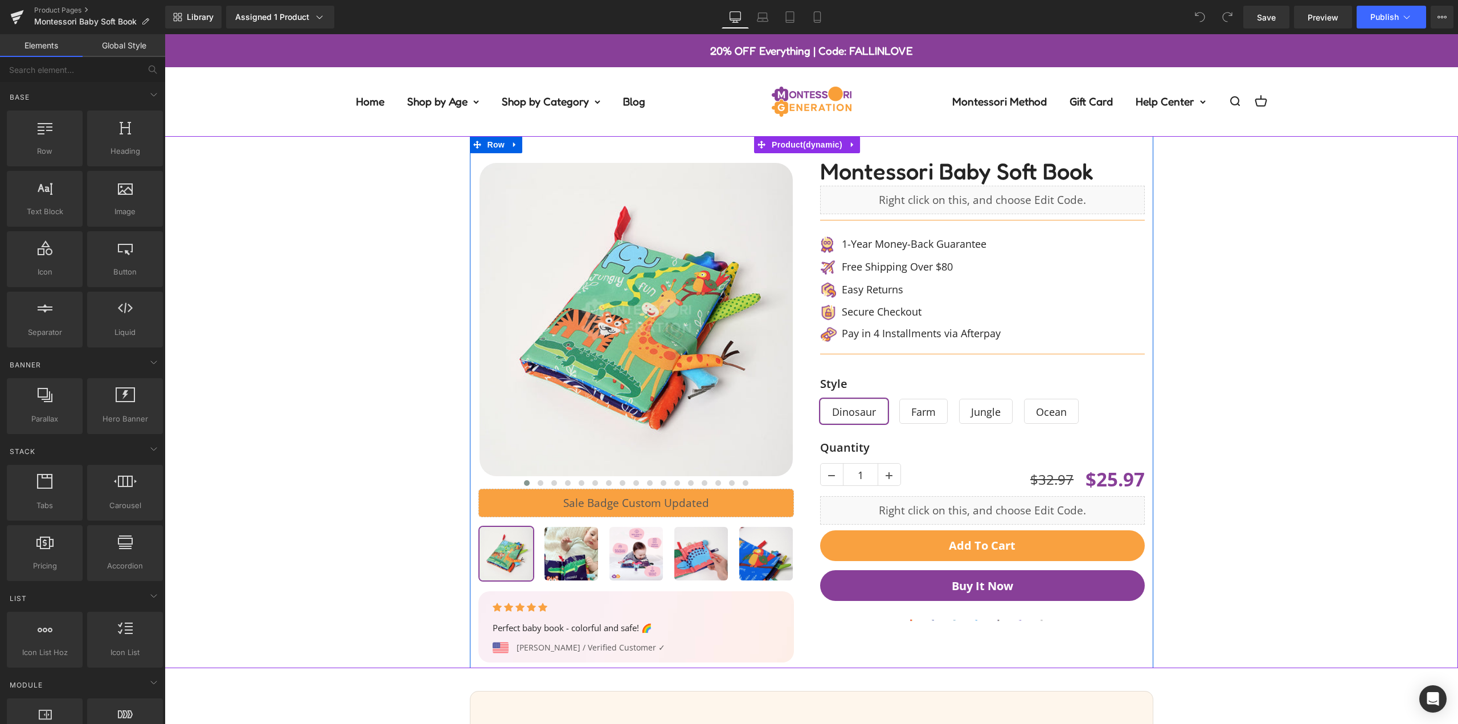
click at [801, 251] on div "‹ ›" at bounding box center [641, 407] width 342 height 509
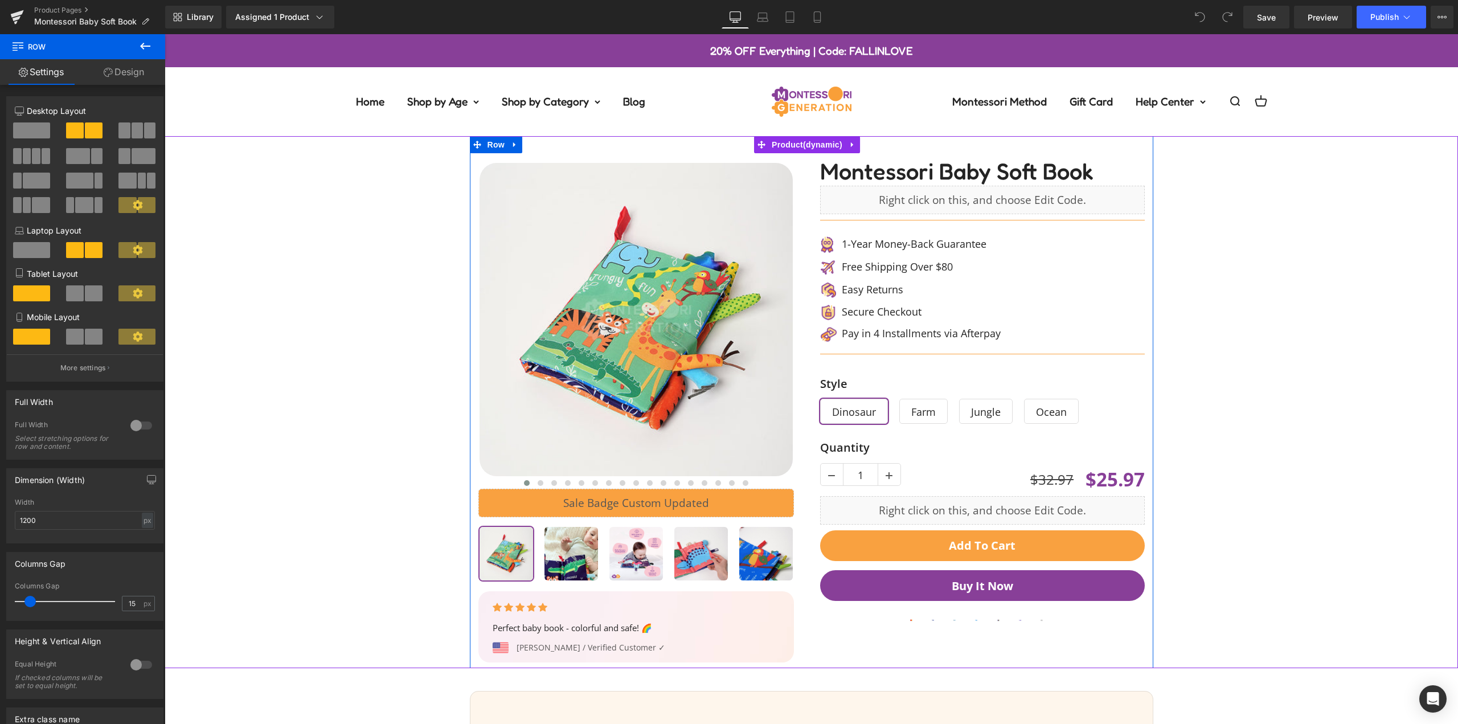
click at [801, 241] on div "‹ ›" at bounding box center [641, 407] width 342 height 509
click at [800, 240] on div "‹ ›" at bounding box center [641, 407] width 342 height 509
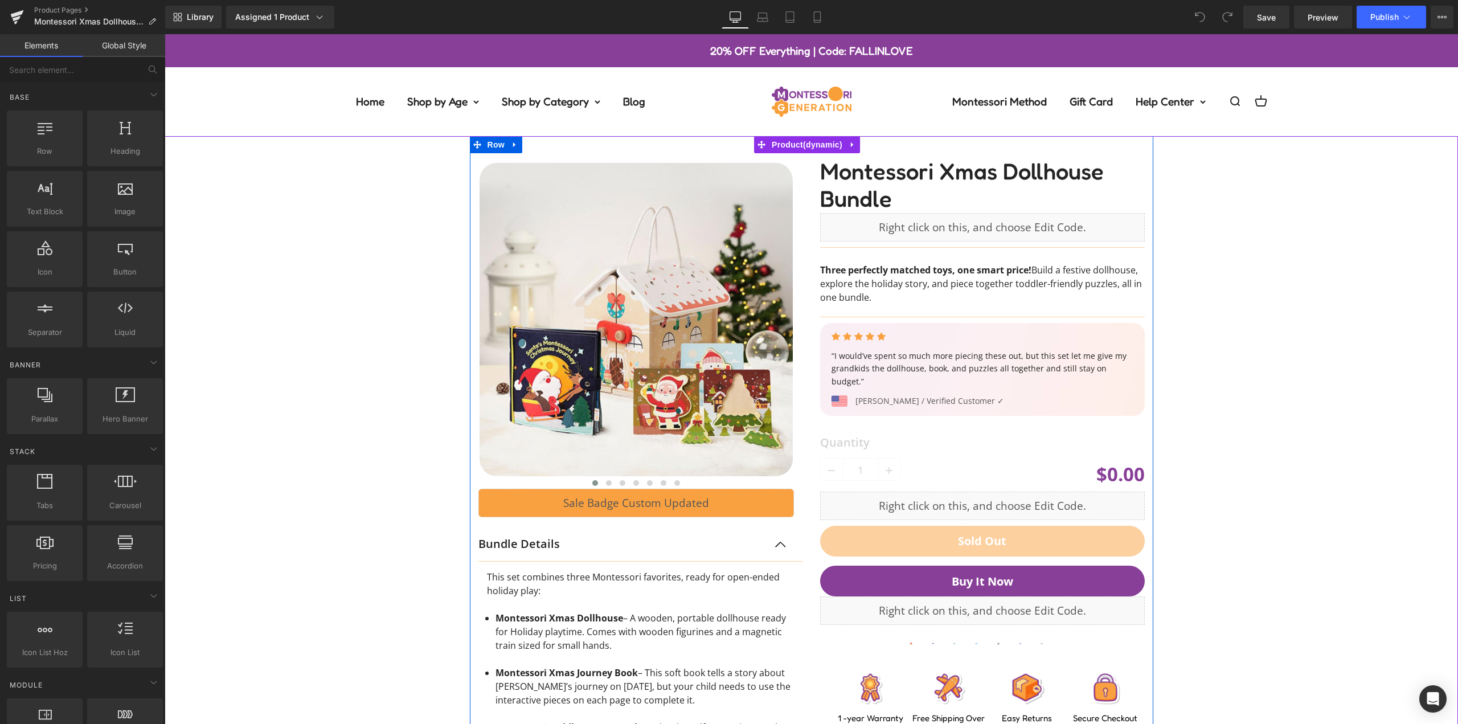
click at [800, 263] on div at bounding box center [641, 527] width 342 height 748
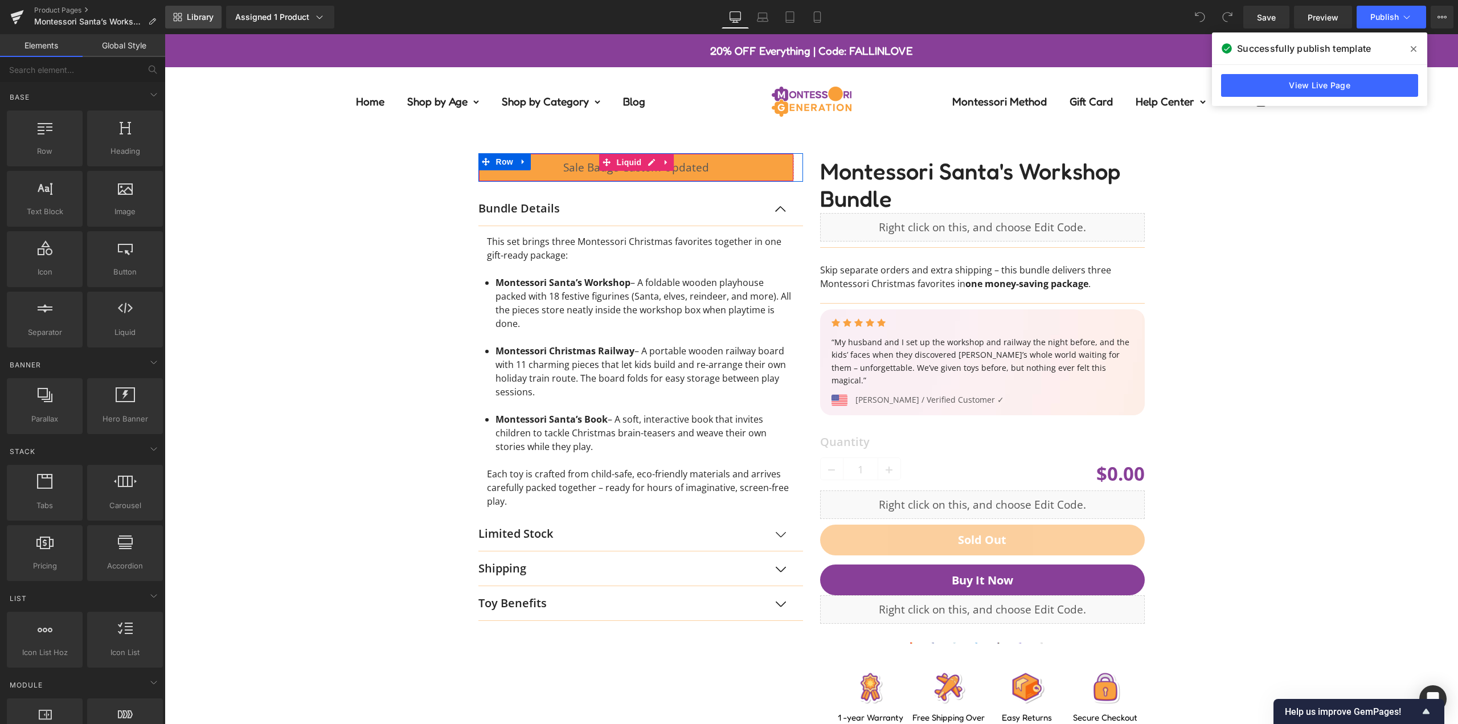
click at [195, 21] on span "Library" at bounding box center [200, 17] width 27 height 10
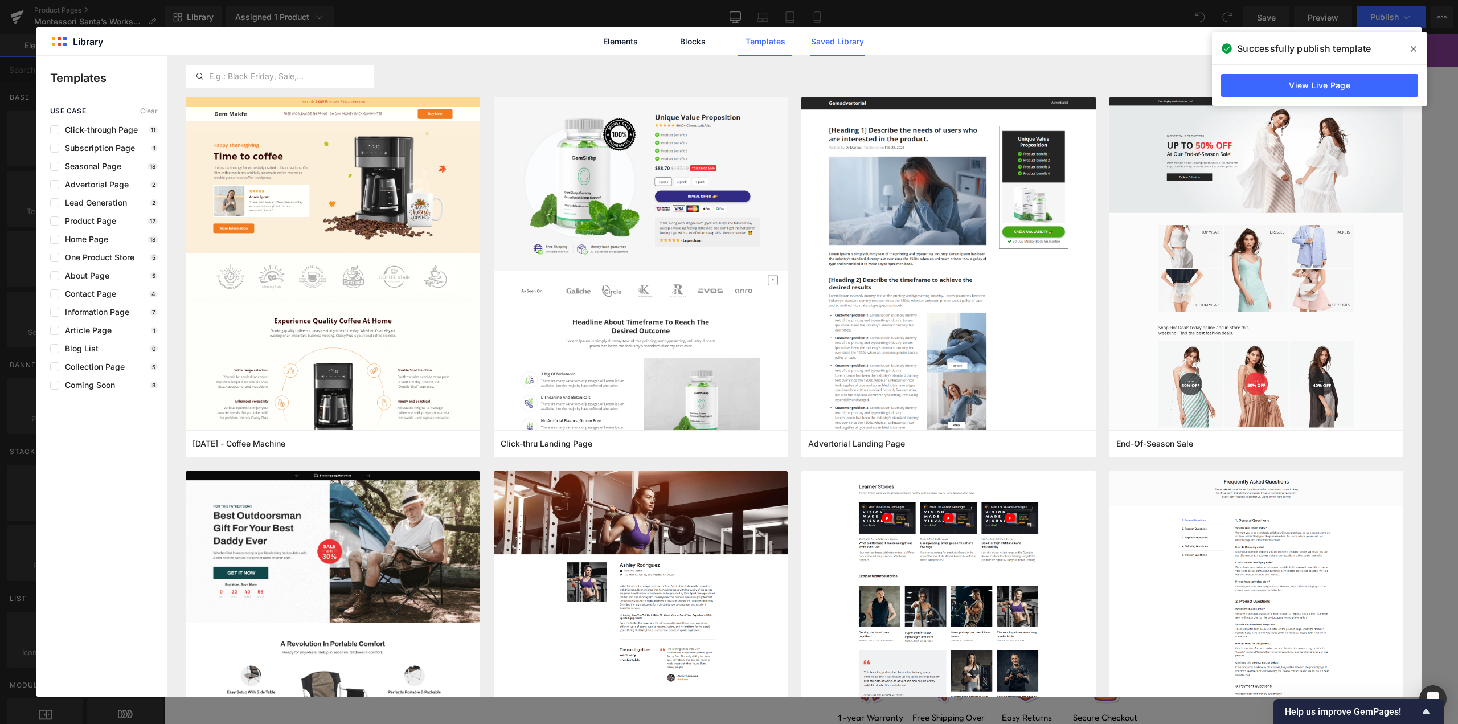
click at [830, 40] on link "Saved Library" at bounding box center [838, 41] width 54 height 28
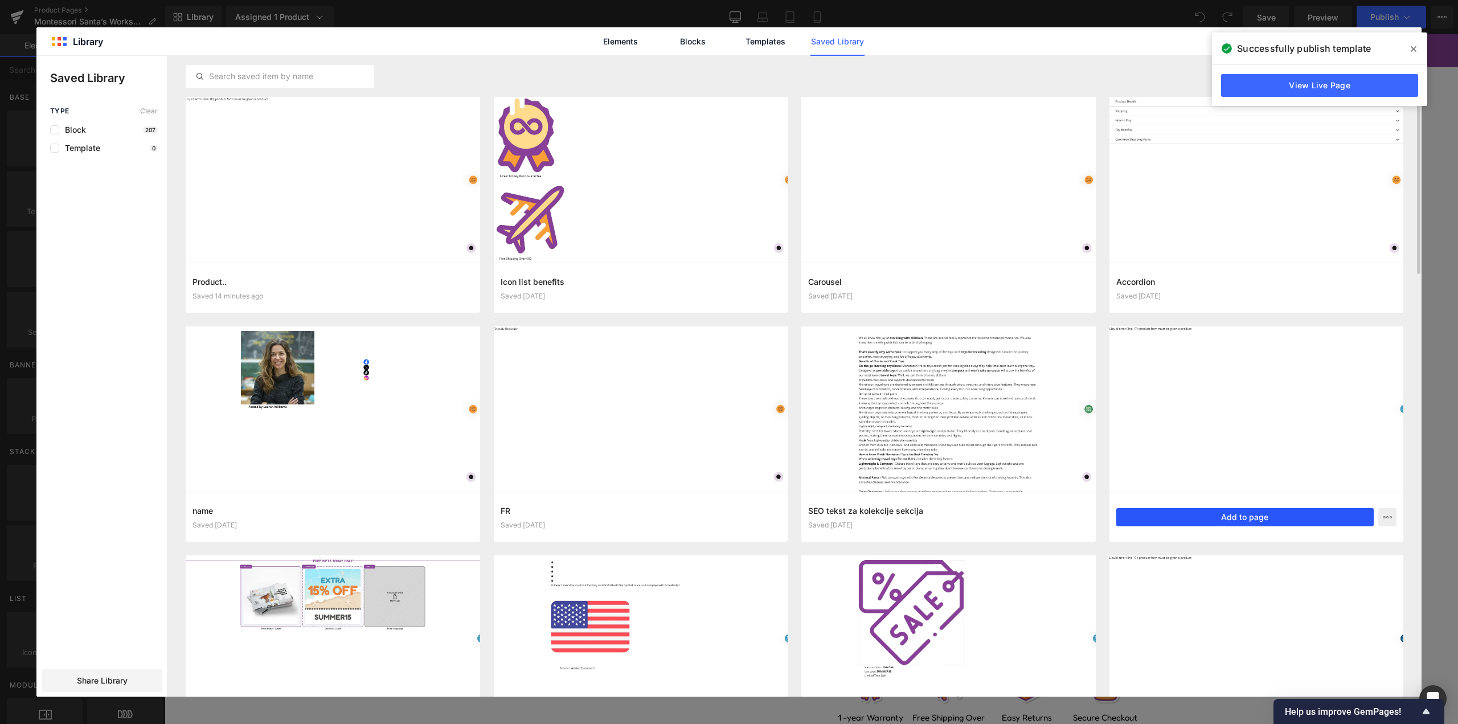
click at [1332, 511] on button "Add to page" at bounding box center [1245, 517] width 258 height 18
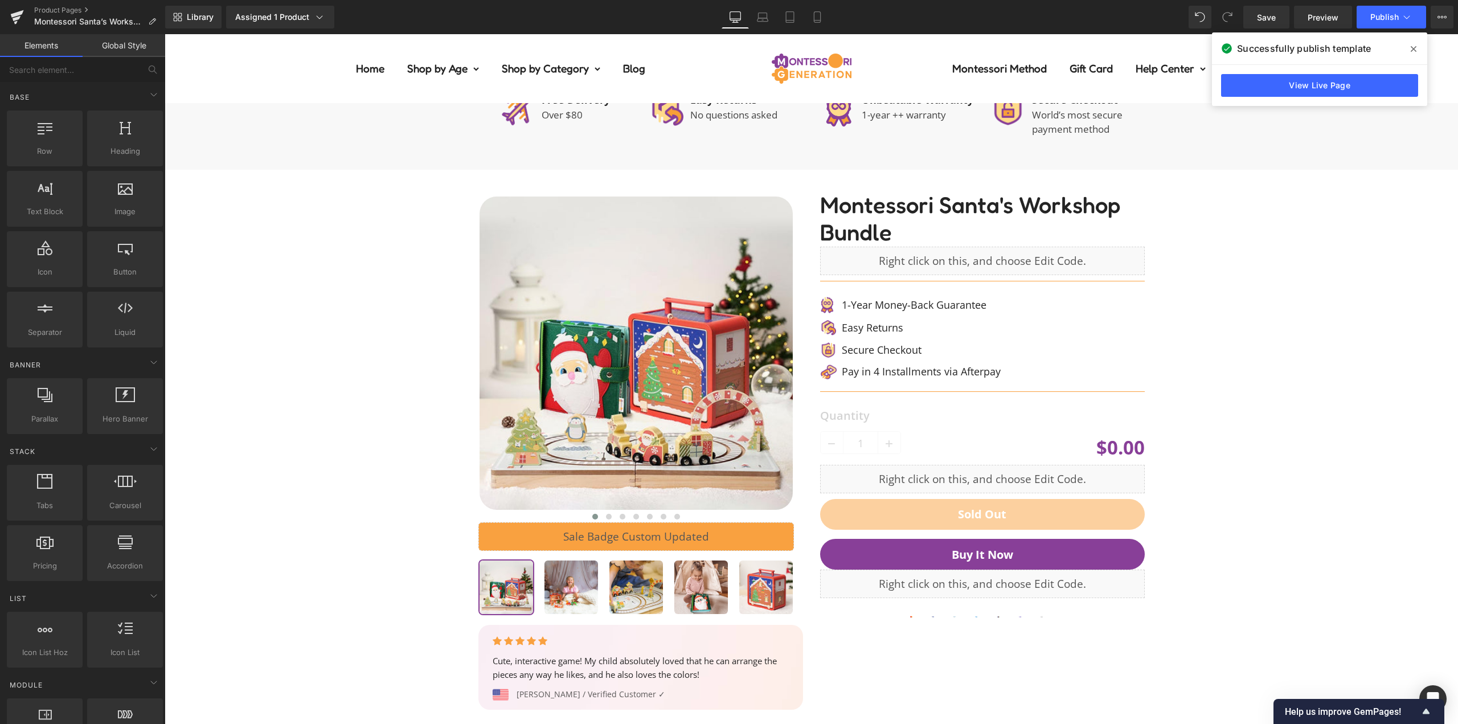
scroll to position [917, 0]
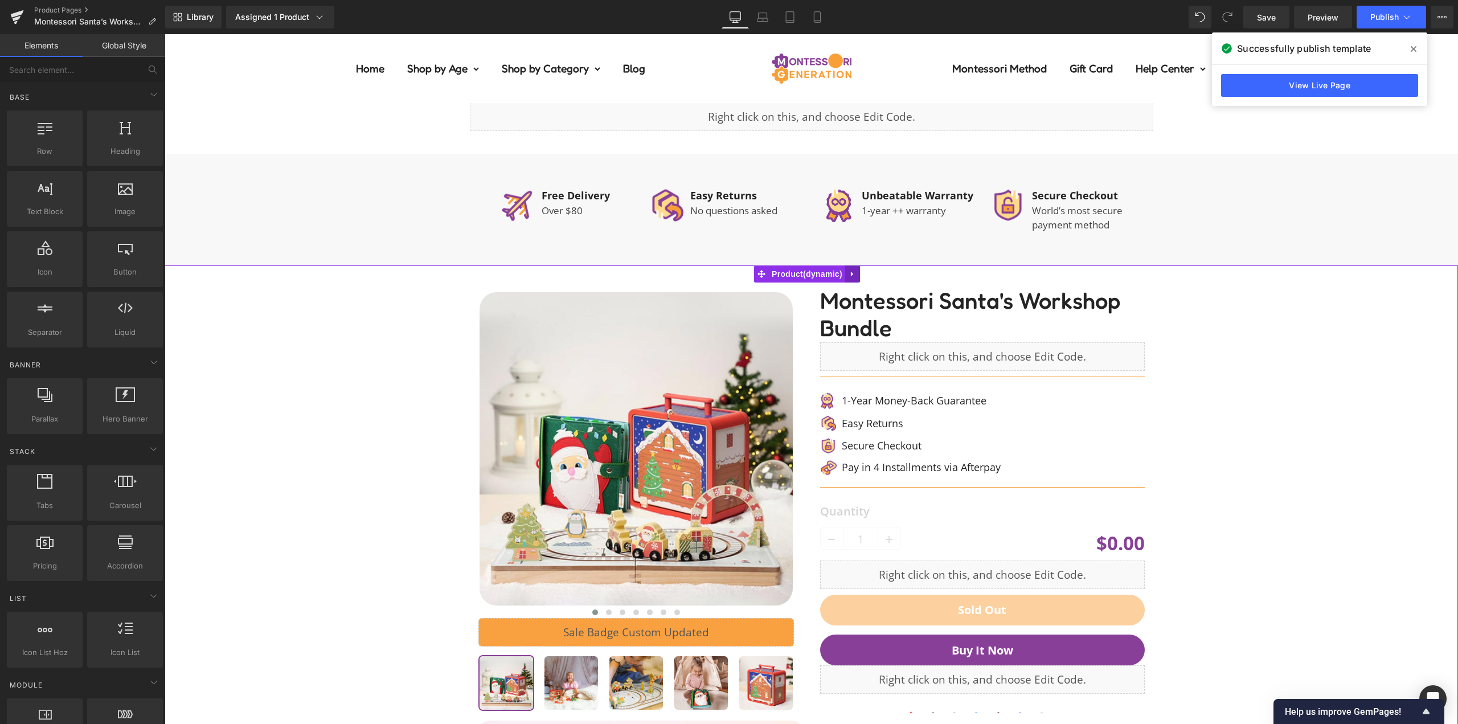
click at [853, 267] on link at bounding box center [852, 273] width 15 height 17
click at [844, 270] on icon at bounding box center [845, 274] width 8 height 8
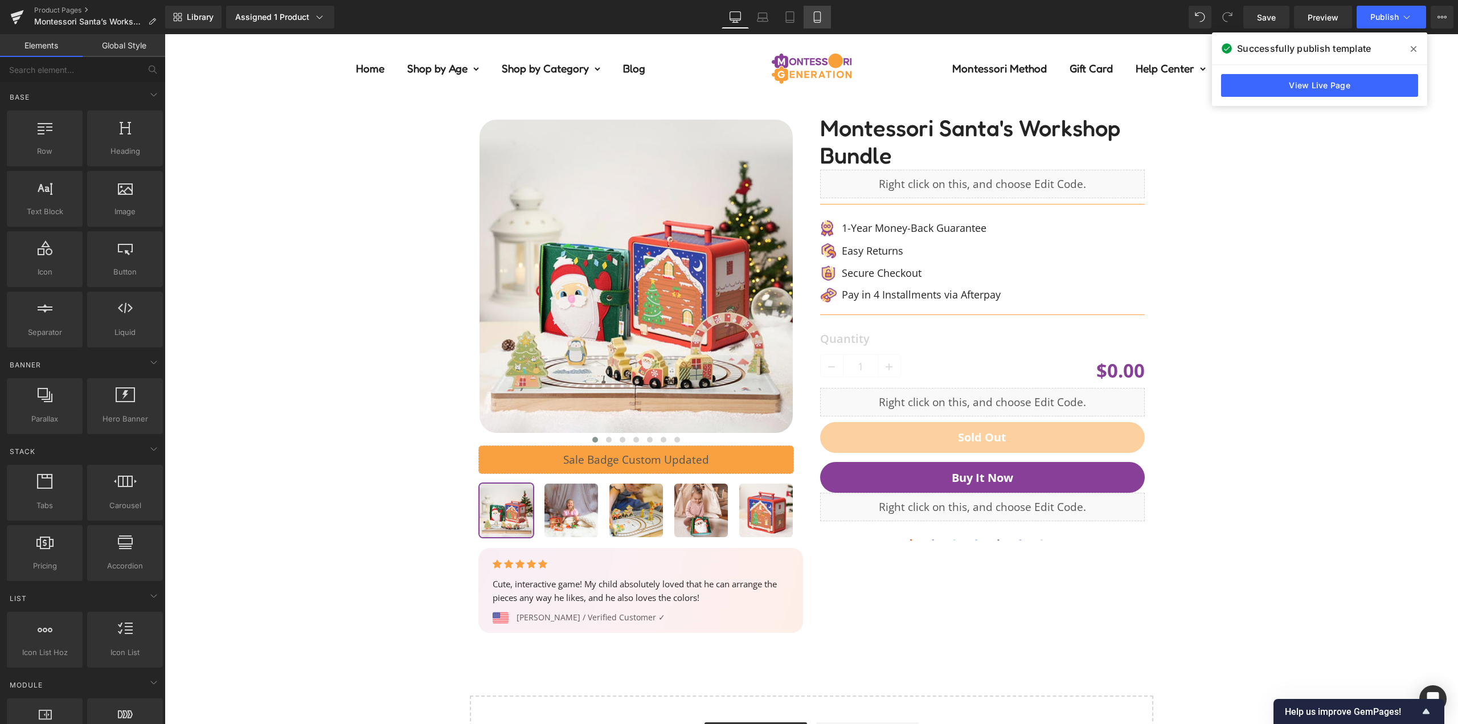
click at [816, 17] on icon at bounding box center [817, 16] width 11 height 11
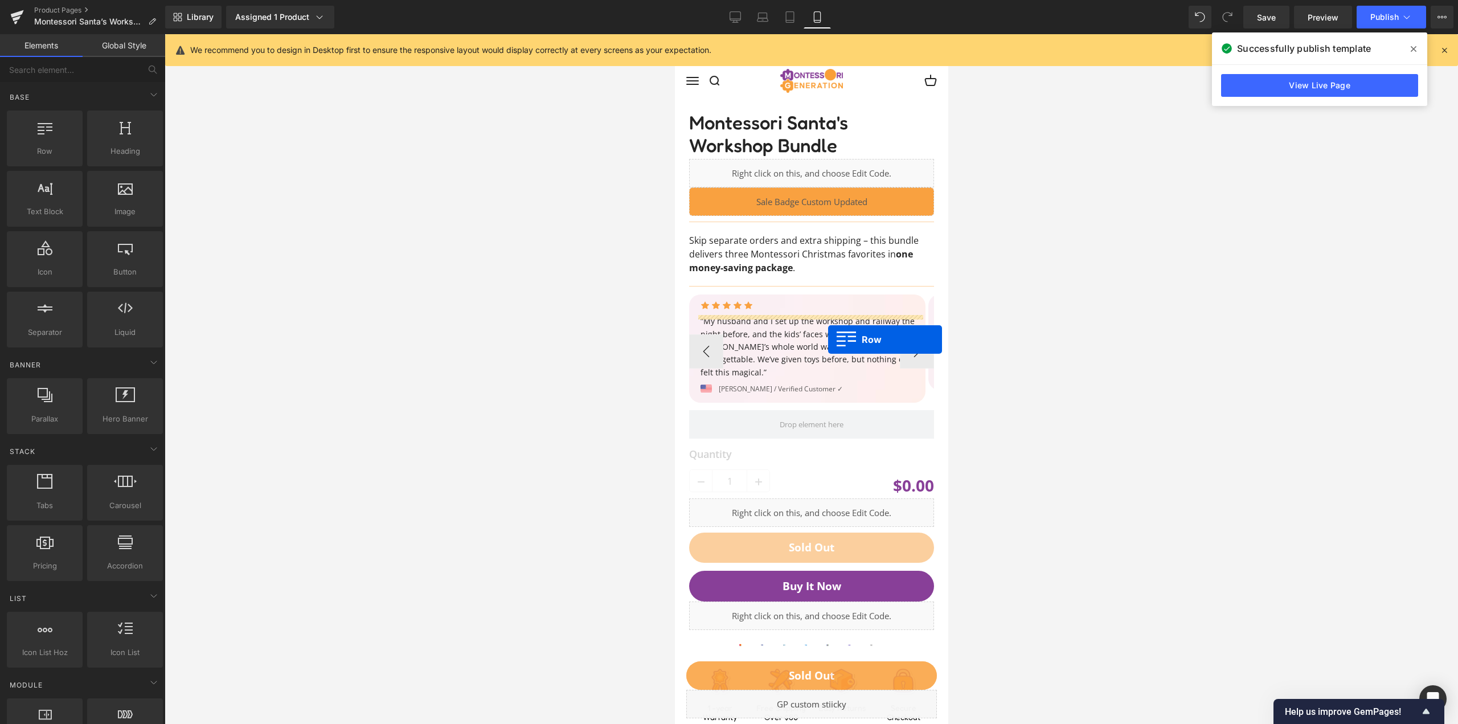
scroll to position [0, 0]
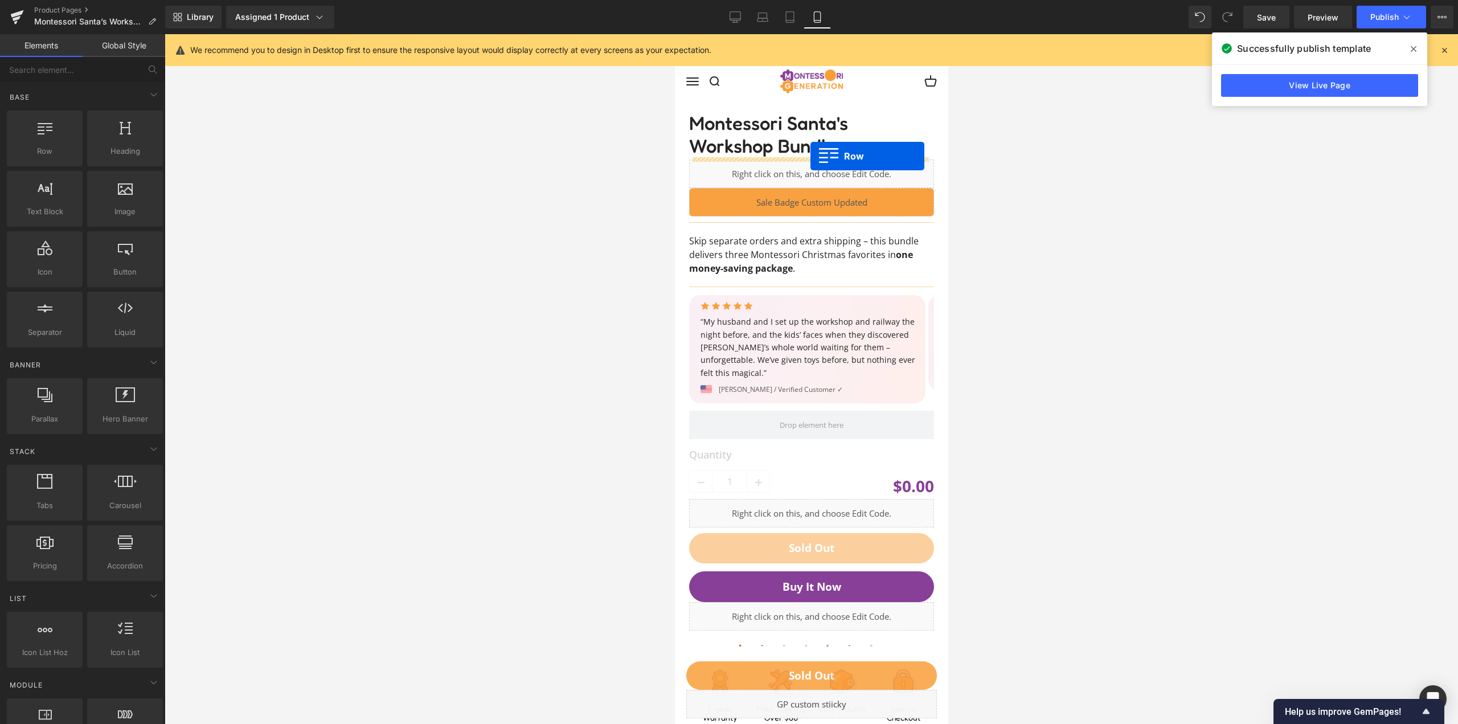
drag, startPoint x: 787, startPoint y: 287, endPoint x: 810, endPoint y: 156, distance: 133.0
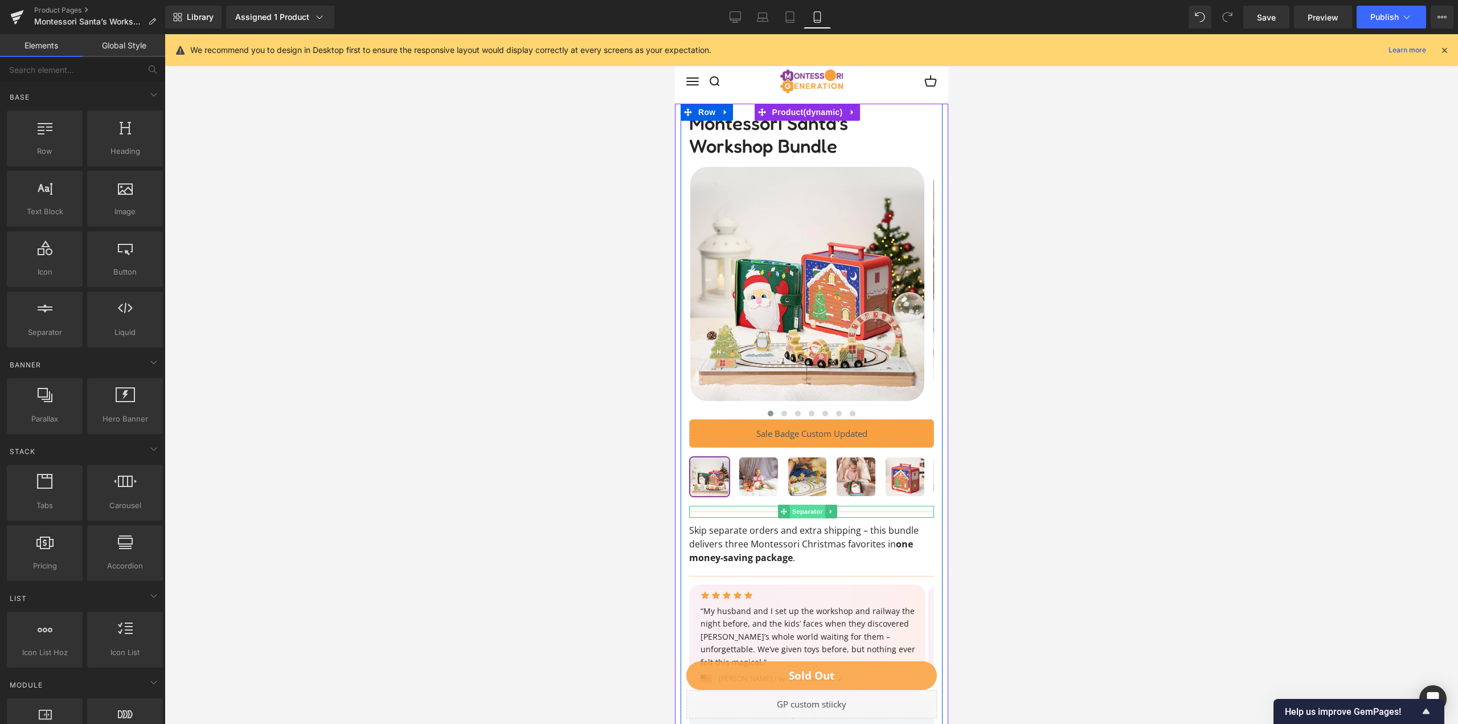
click at [807, 514] on span "Separator" at bounding box center [806, 512] width 35 height 14
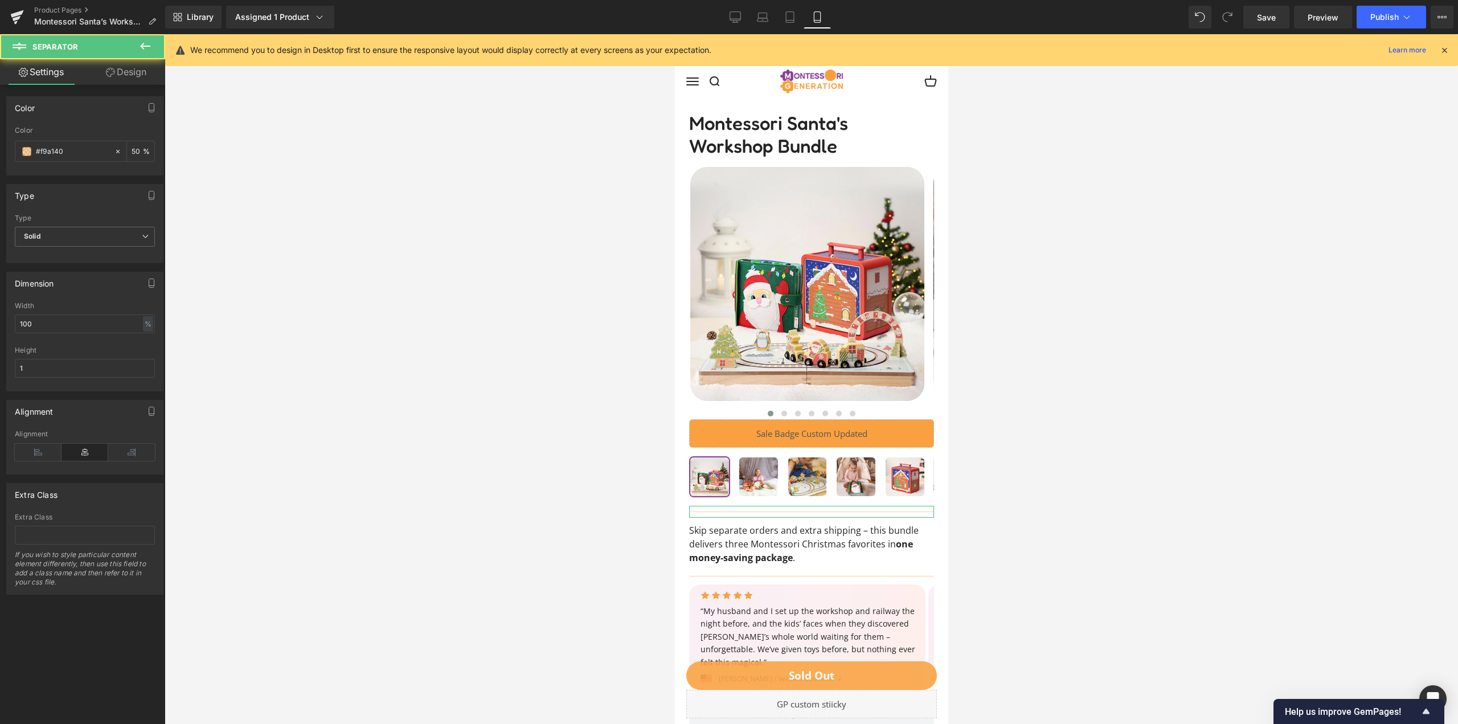
click at [131, 71] on link "Design" at bounding box center [126, 72] width 83 height 26
click at [0, 0] on div "Spacing" at bounding box center [0, 0] width 0 height 0
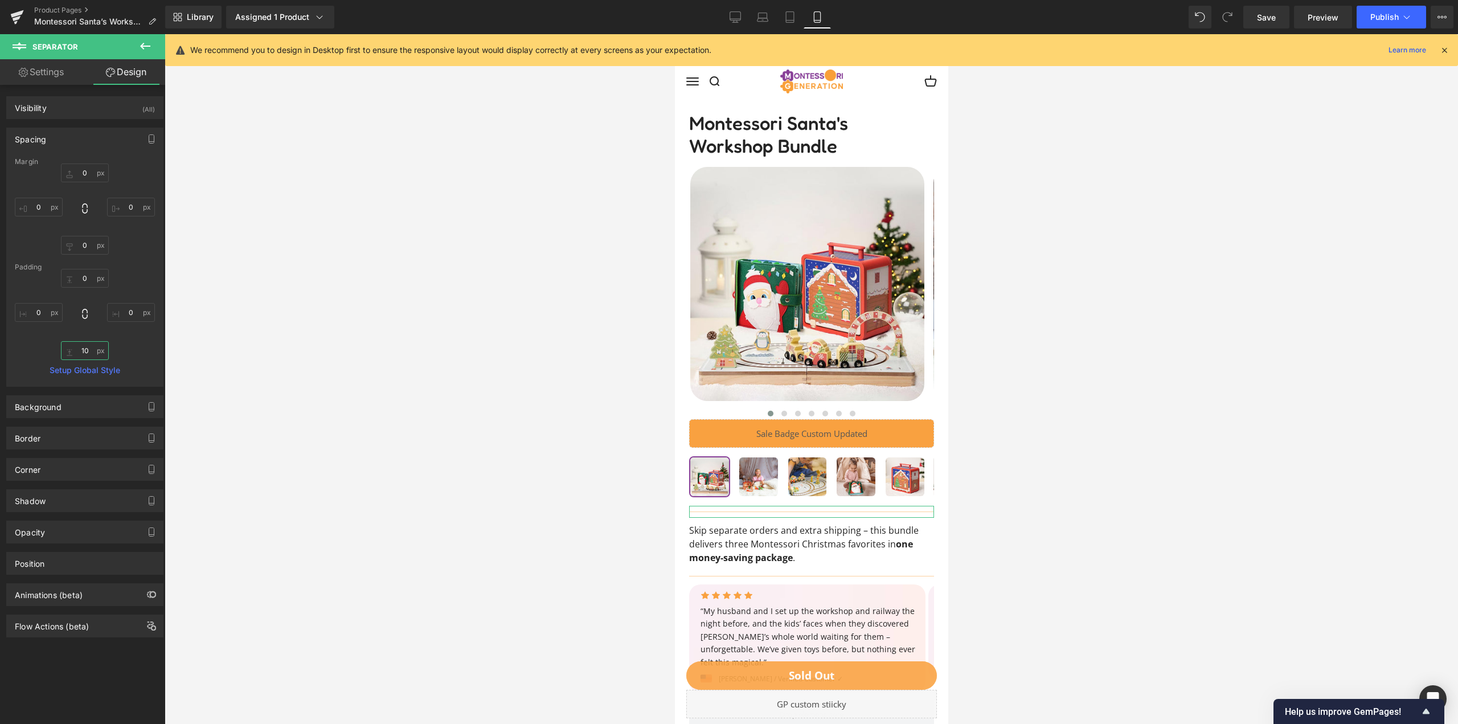
click at [88, 346] on input "10" at bounding box center [85, 350] width 48 height 19
type input "0"
click at [144, 354] on div "0px 0 0px 0 0 0 0px 0" at bounding box center [85, 314] width 140 height 91
click at [789, 12] on icon at bounding box center [790, 17] width 8 height 11
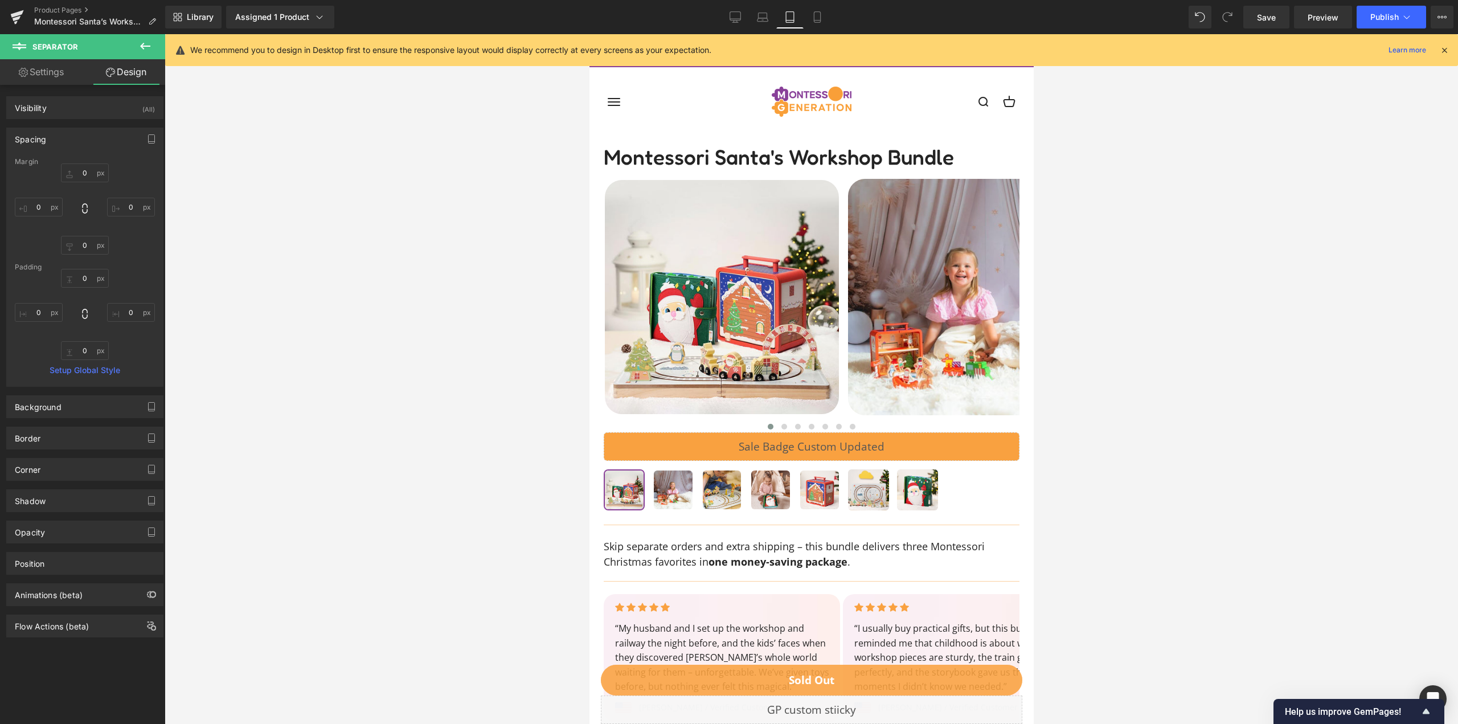
type input "0"
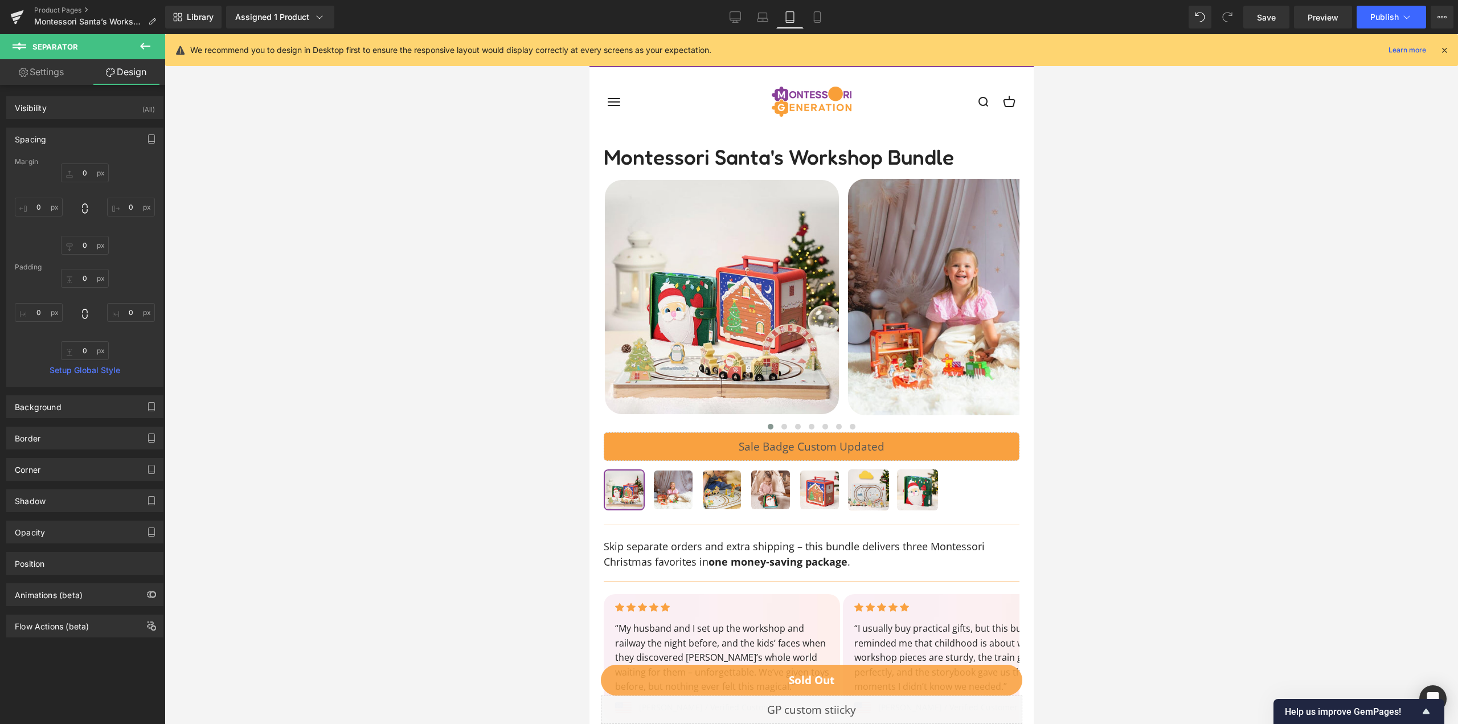
type input "0"
type input "10"
type input "0"
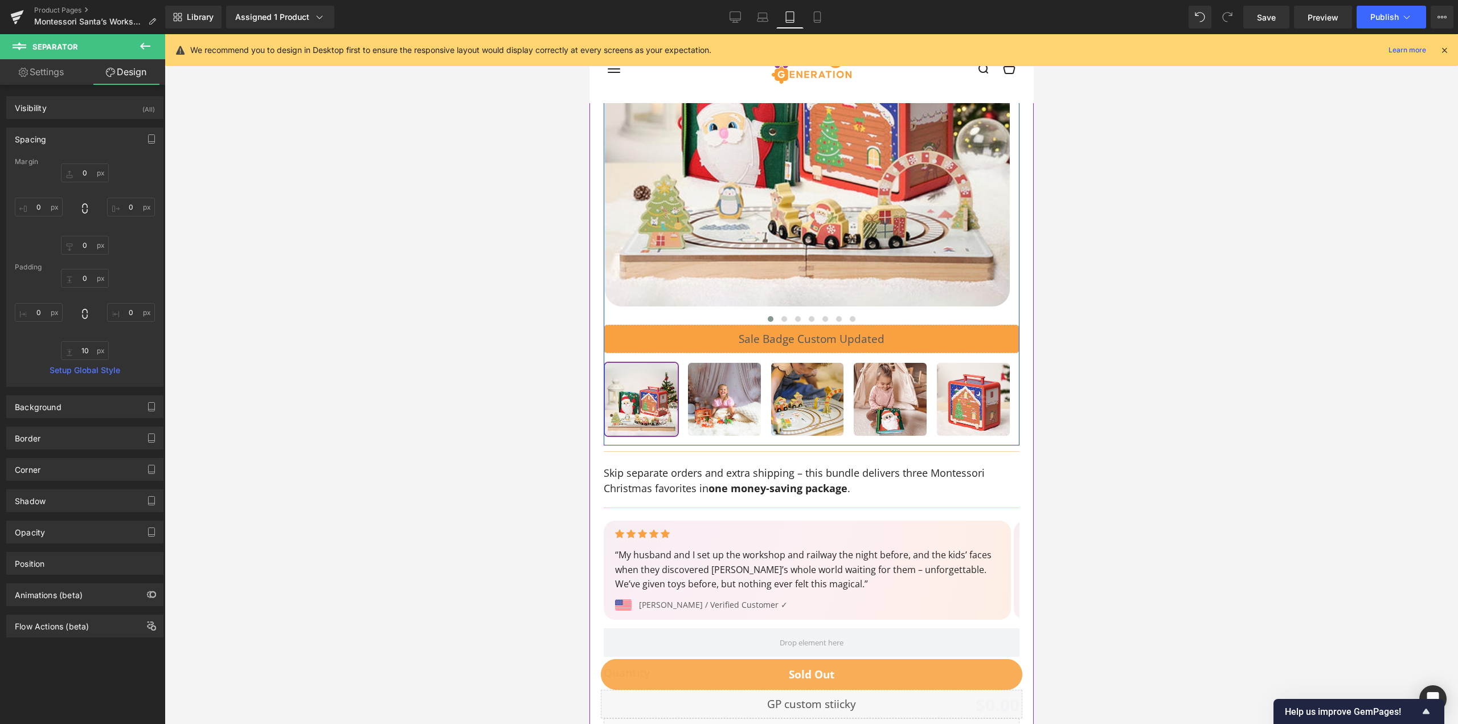
scroll to position [298, 0]
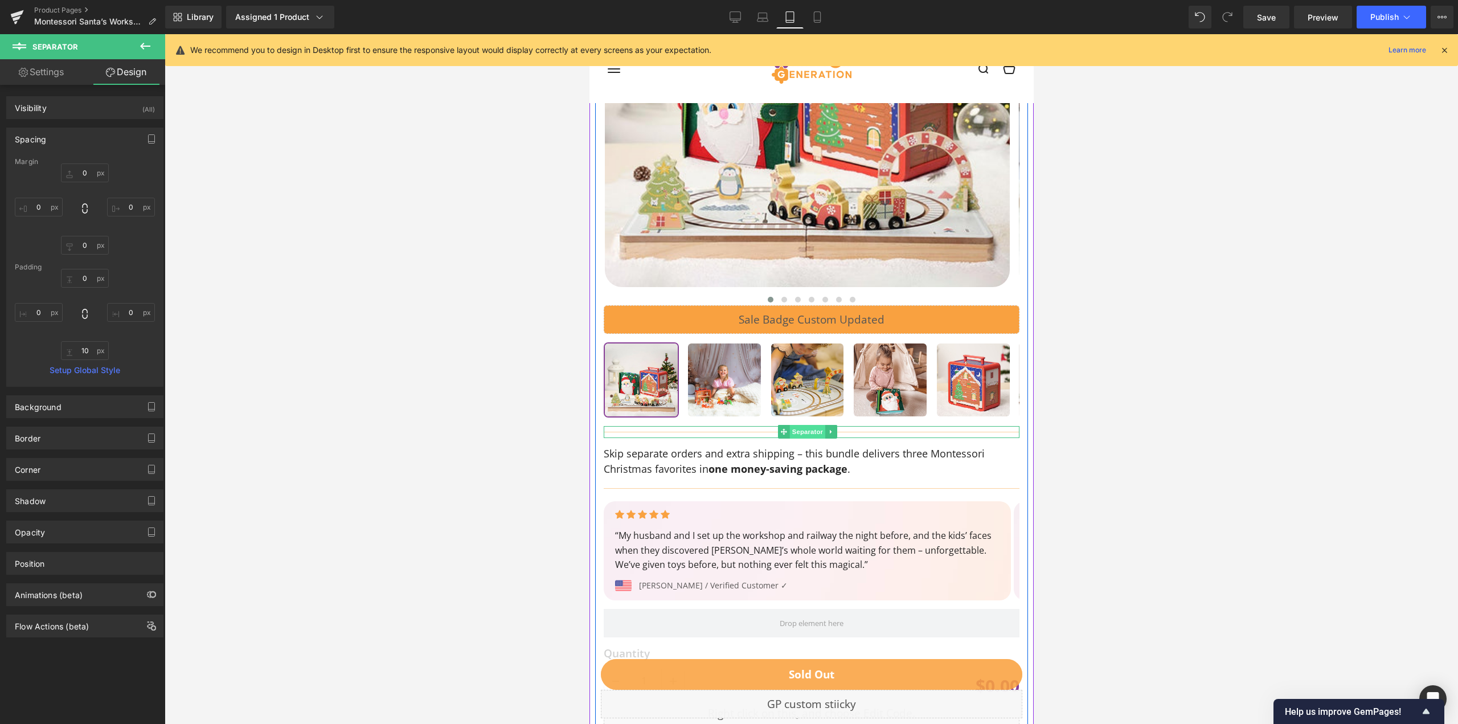
click at [797, 432] on span "Separator" at bounding box center [806, 432] width 35 height 14
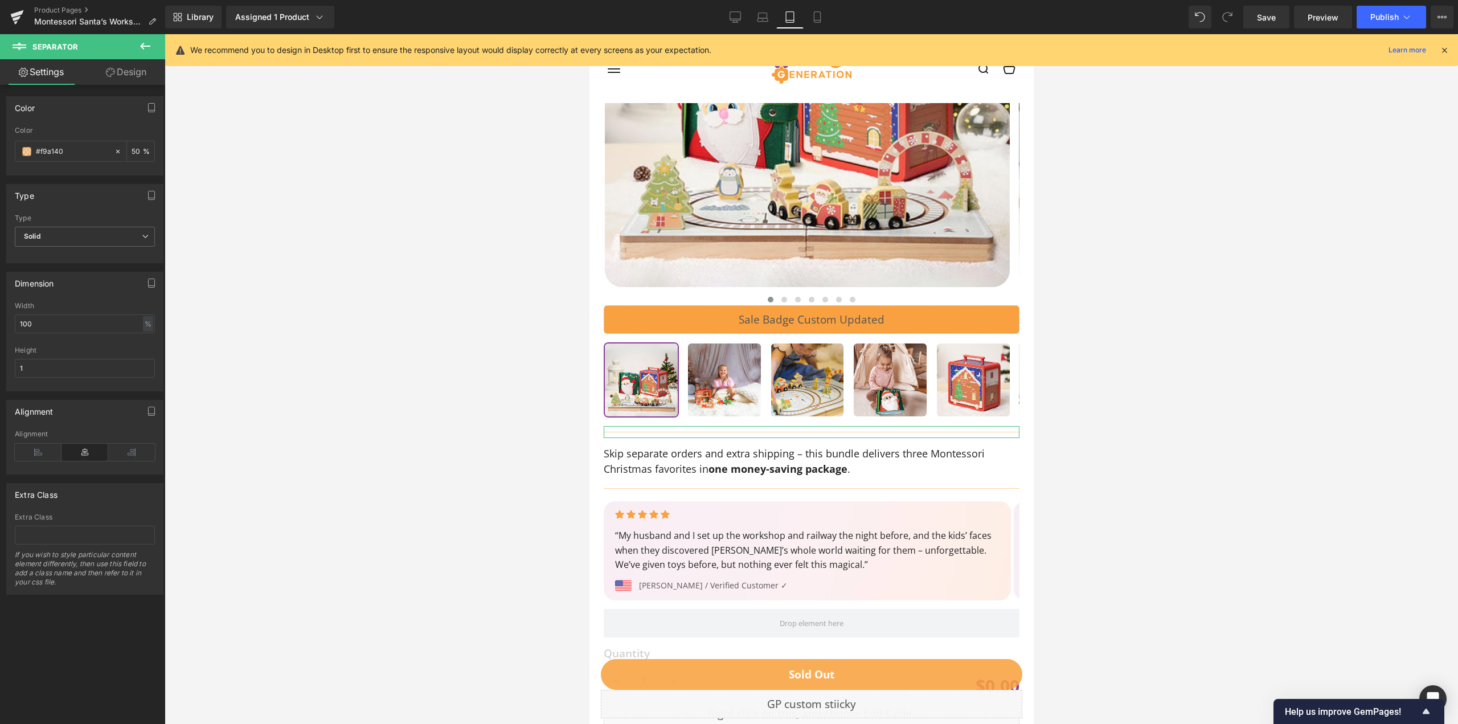
click at [133, 72] on link "Design" at bounding box center [126, 72] width 83 height 26
click at [0, 0] on div "Spacing" at bounding box center [0, 0] width 0 height 0
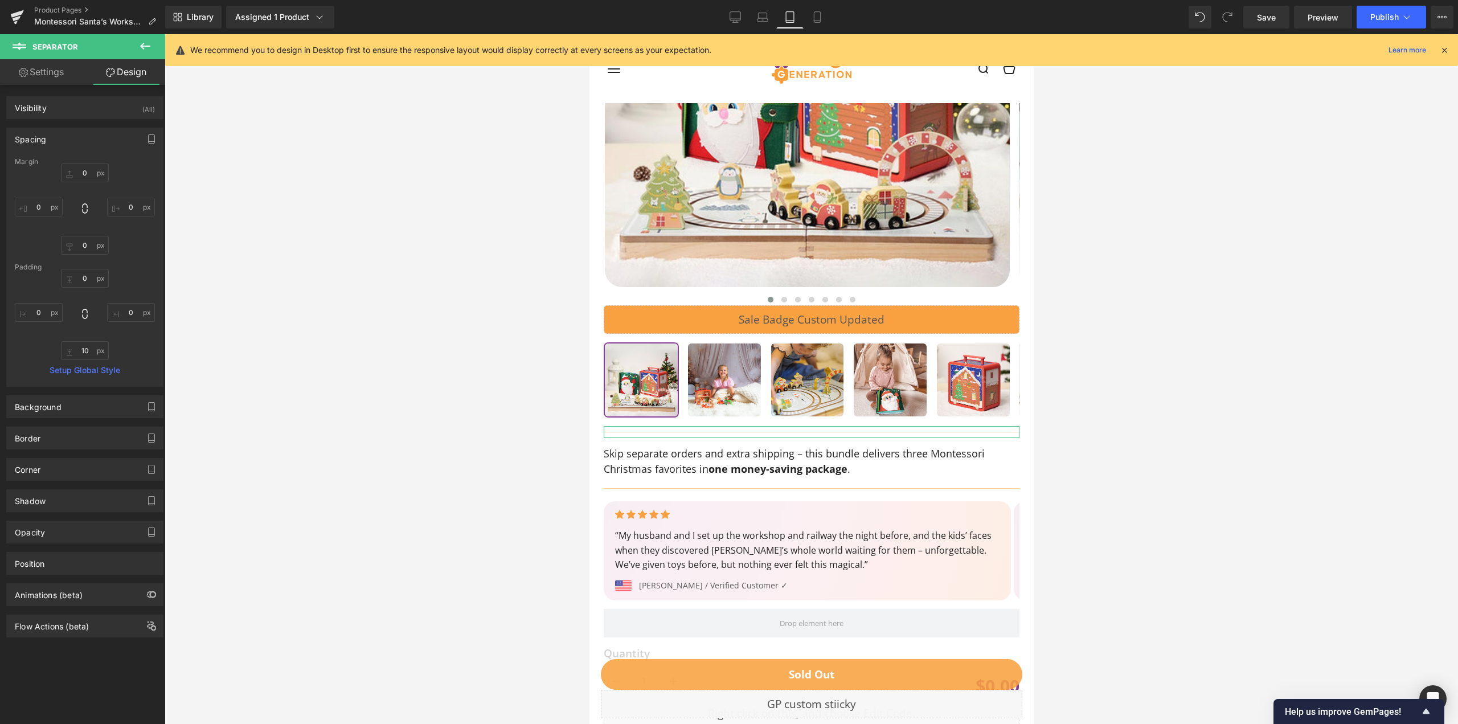
type input "0"
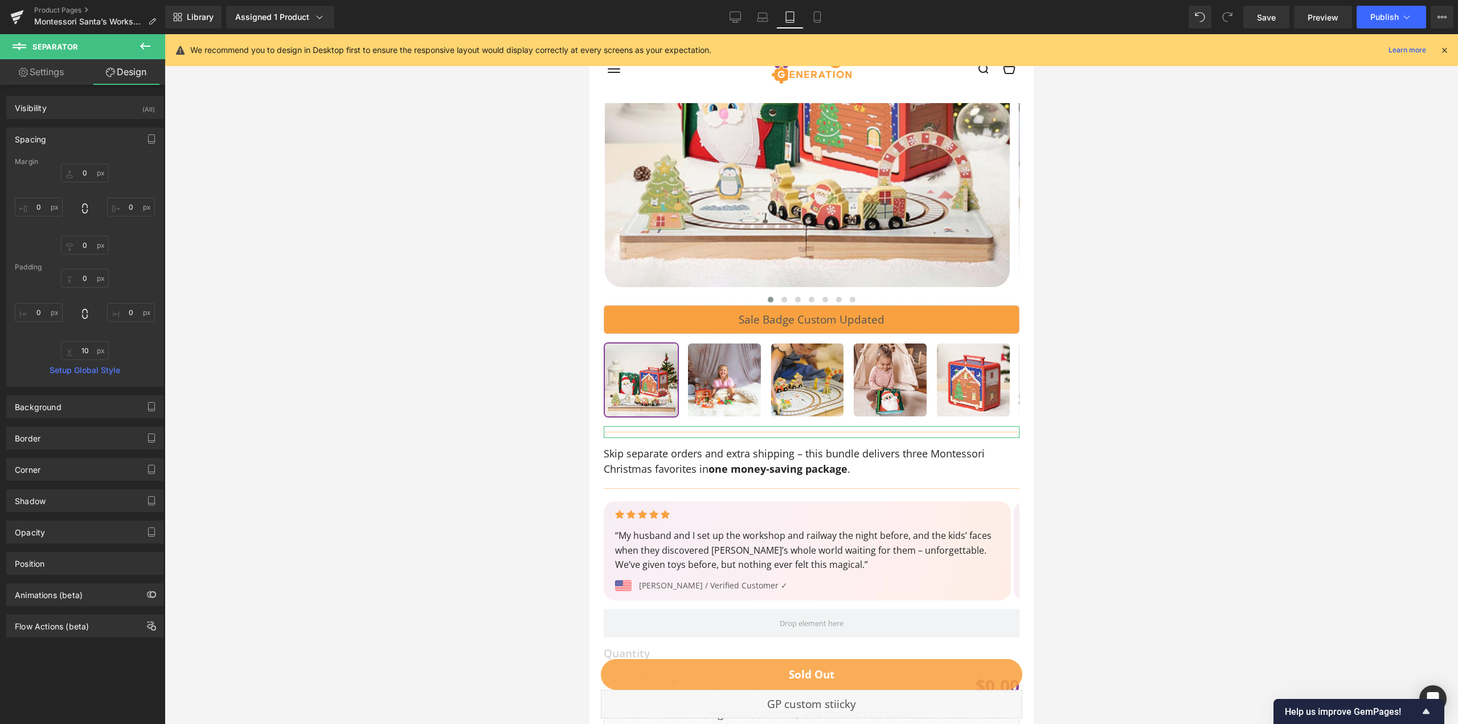
type input "0"
type input "10"
type input "0"
click at [82, 357] on input "10" at bounding box center [85, 350] width 48 height 19
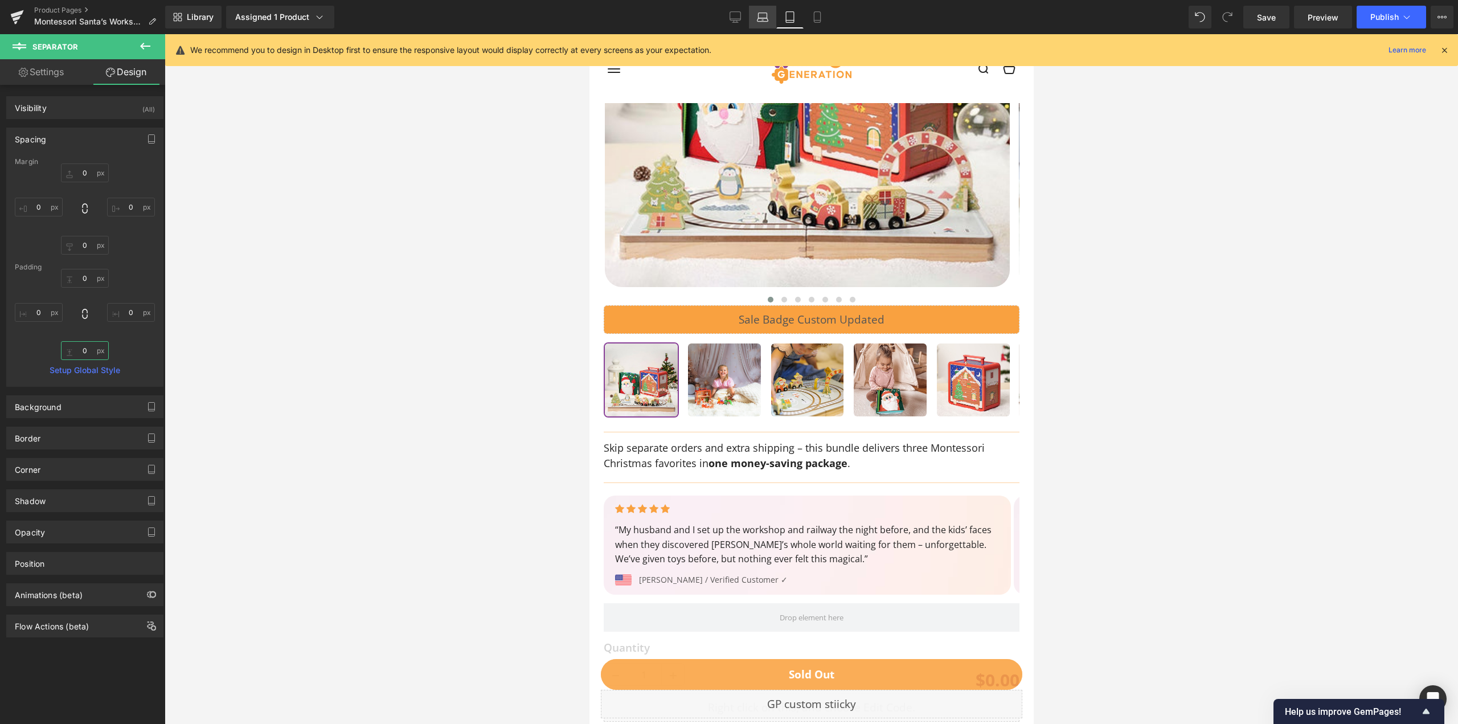
type input "0"
click at [763, 18] on icon at bounding box center [762, 16] width 11 height 11
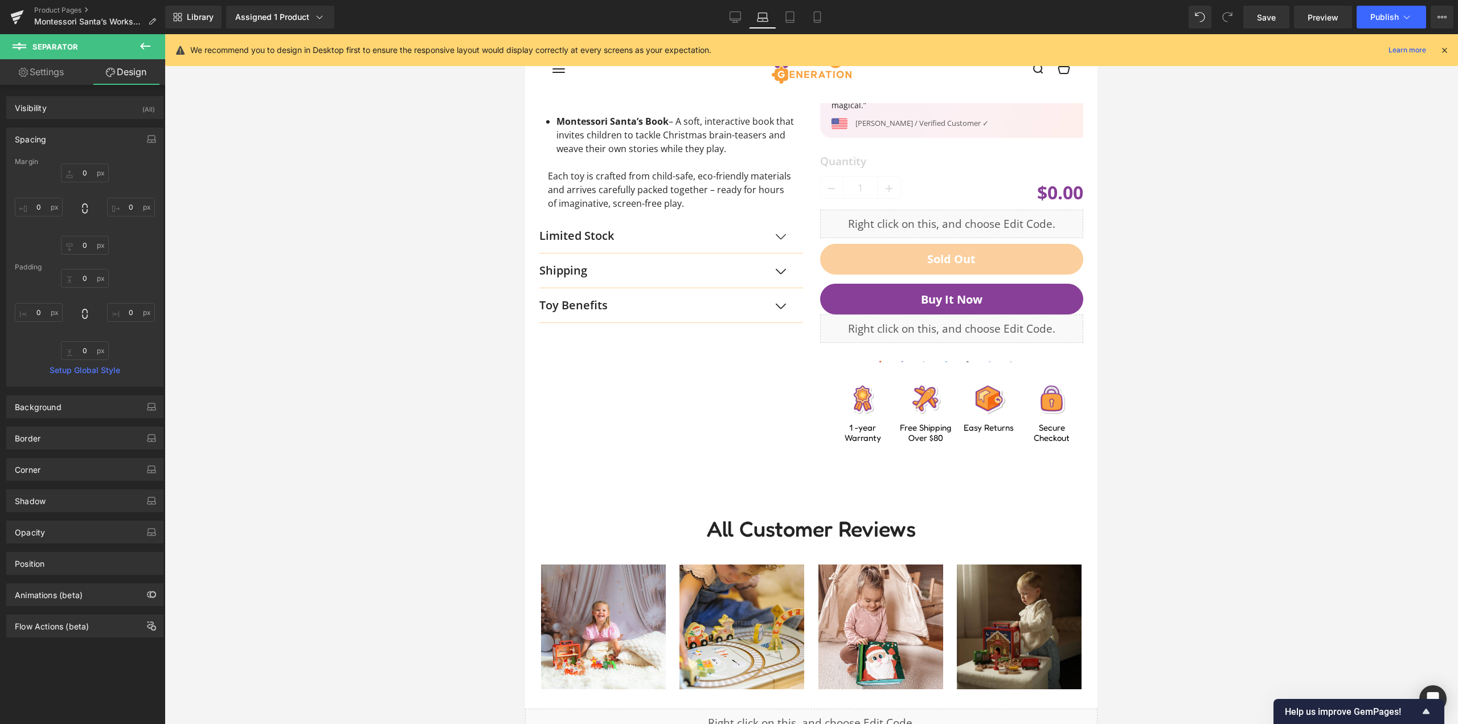
type input "0"
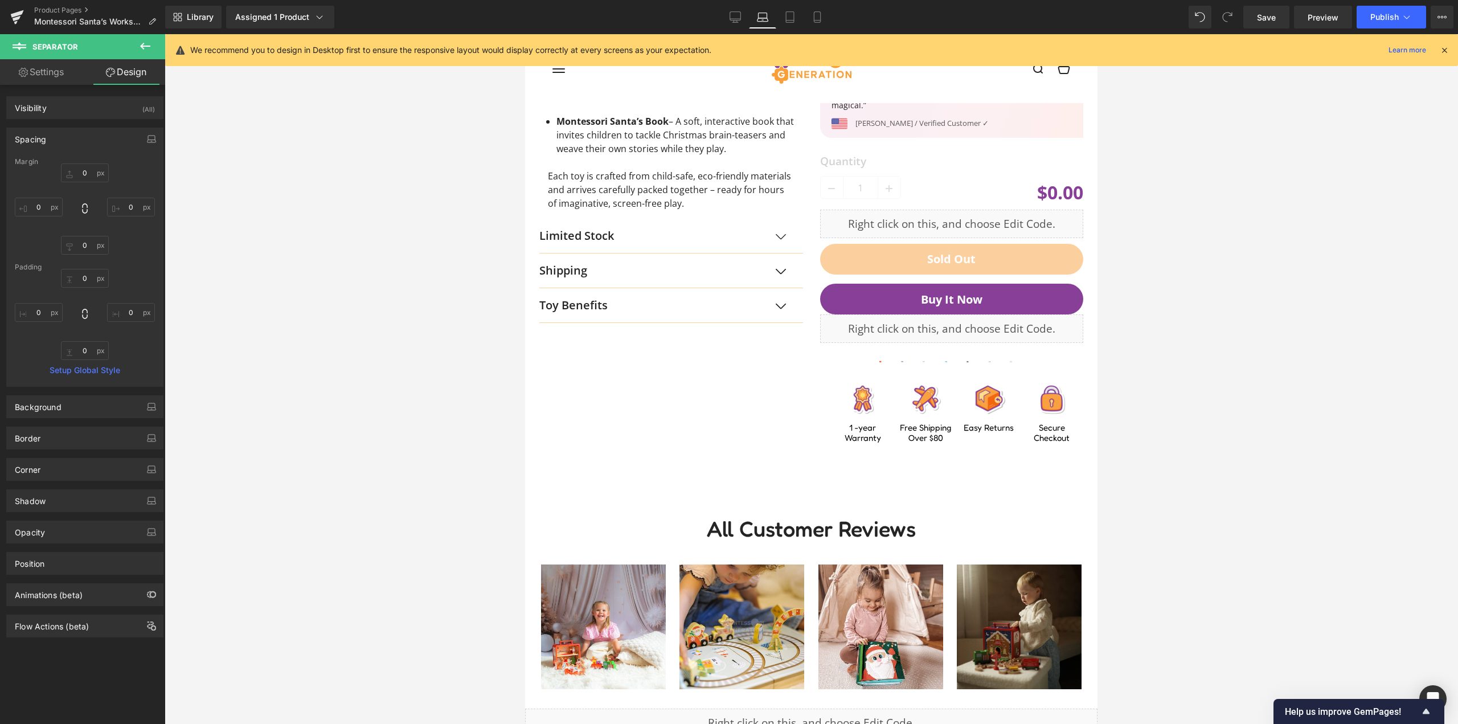
type input "0"
type input "10"
type input "0"
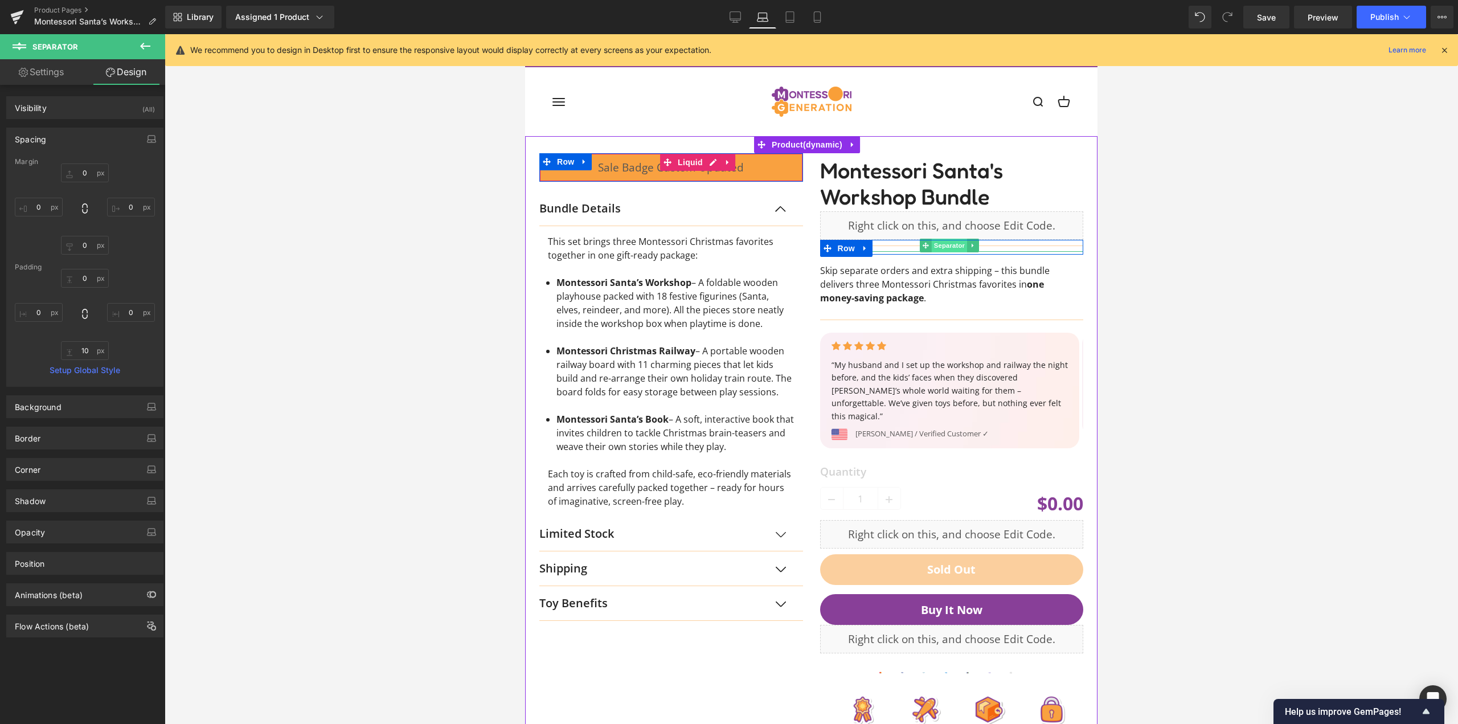
click at [937, 247] on span "Separator" at bounding box center [949, 246] width 35 height 14
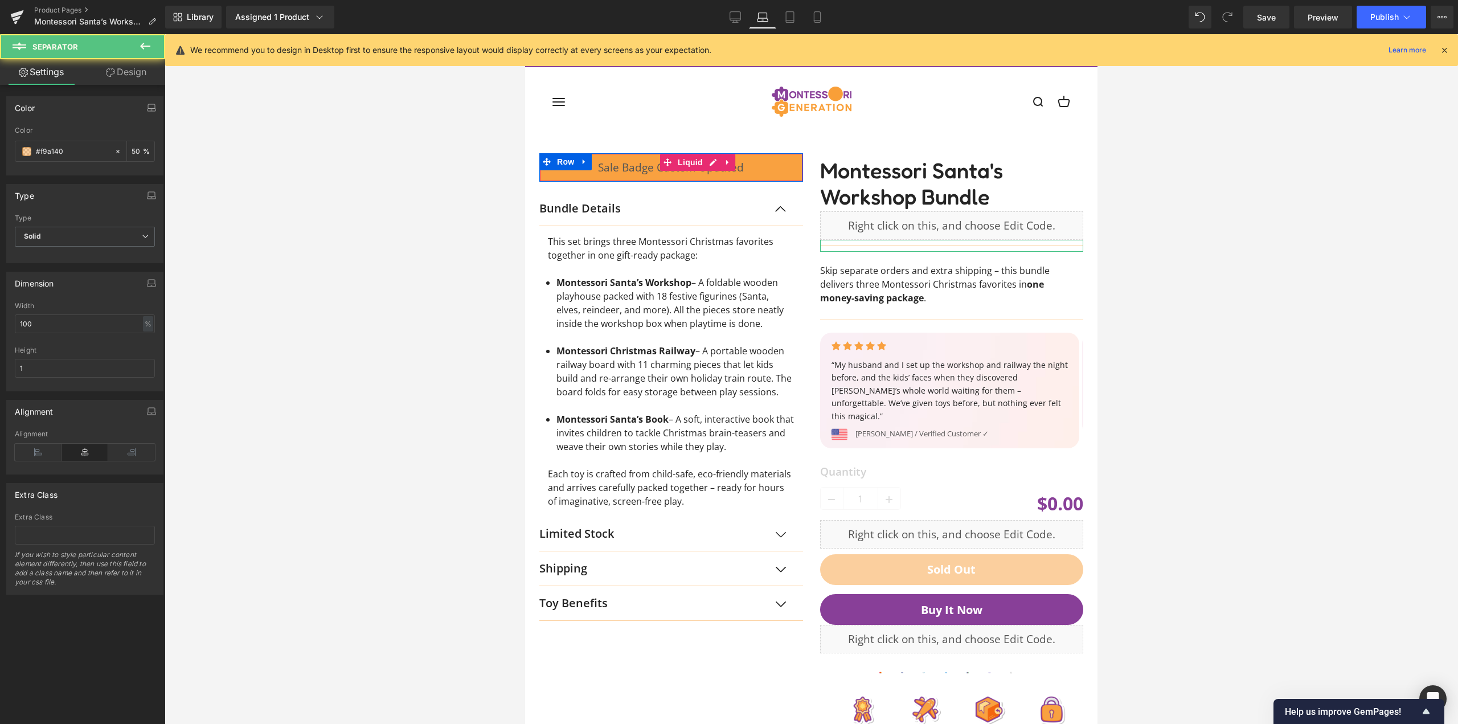
click at [125, 72] on link "Design" at bounding box center [126, 72] width 83 height 26
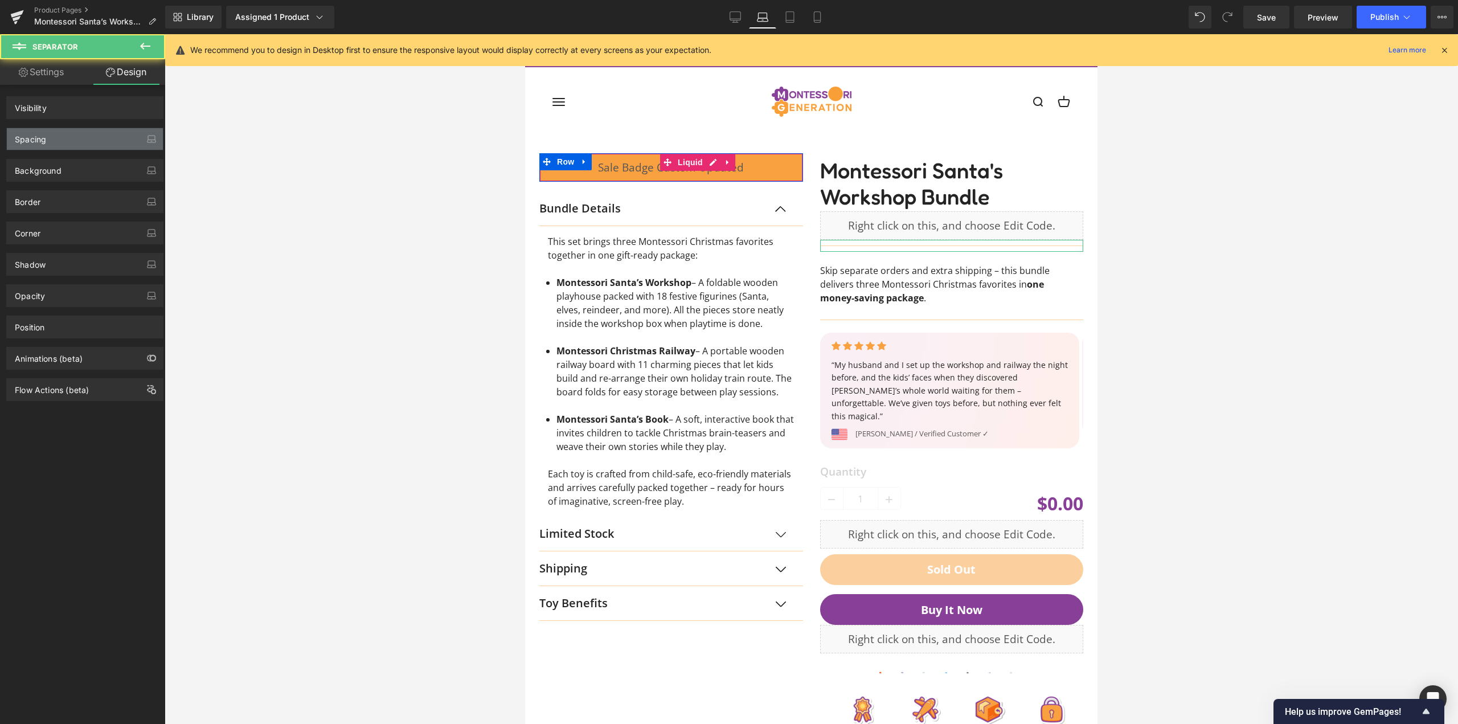
click at [67, 147] on div "Spacing" at bounding box center [85, 139] width 156 height 22
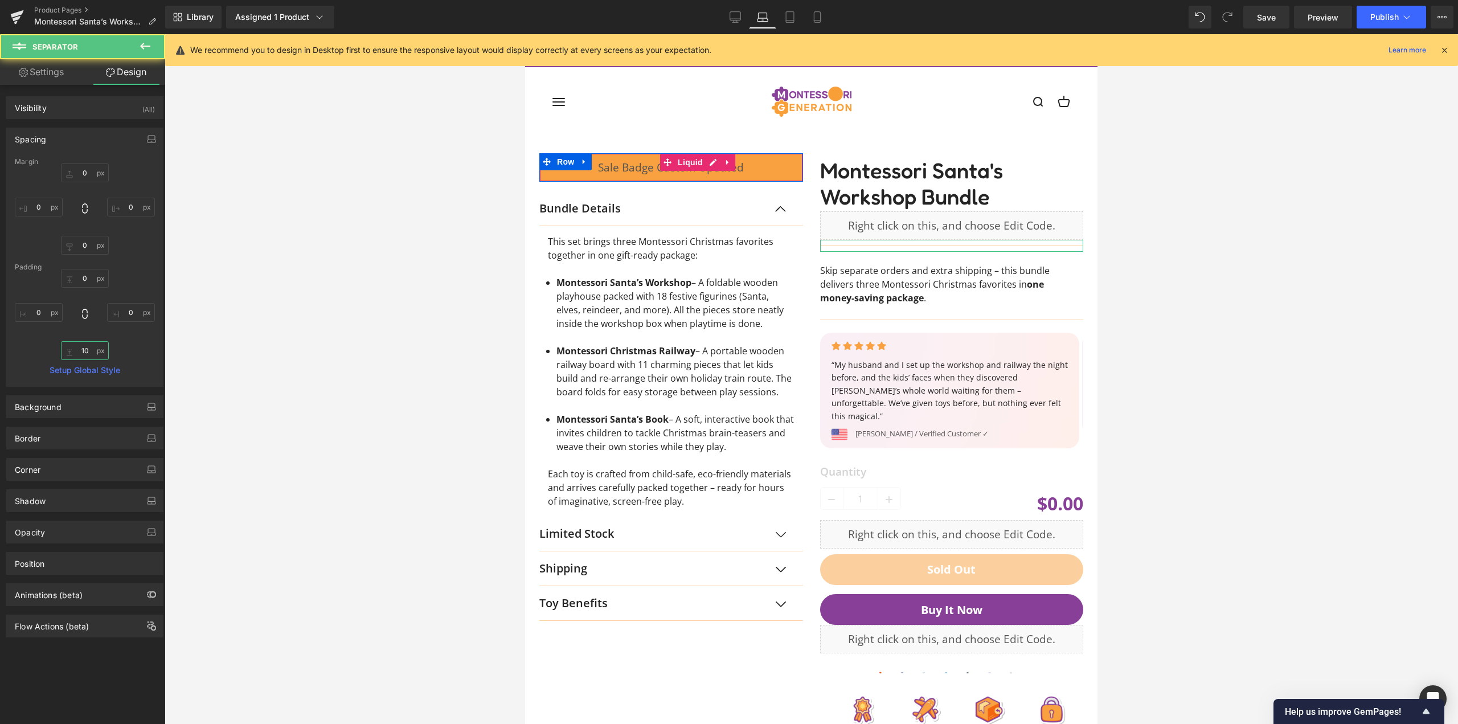
type input "0"
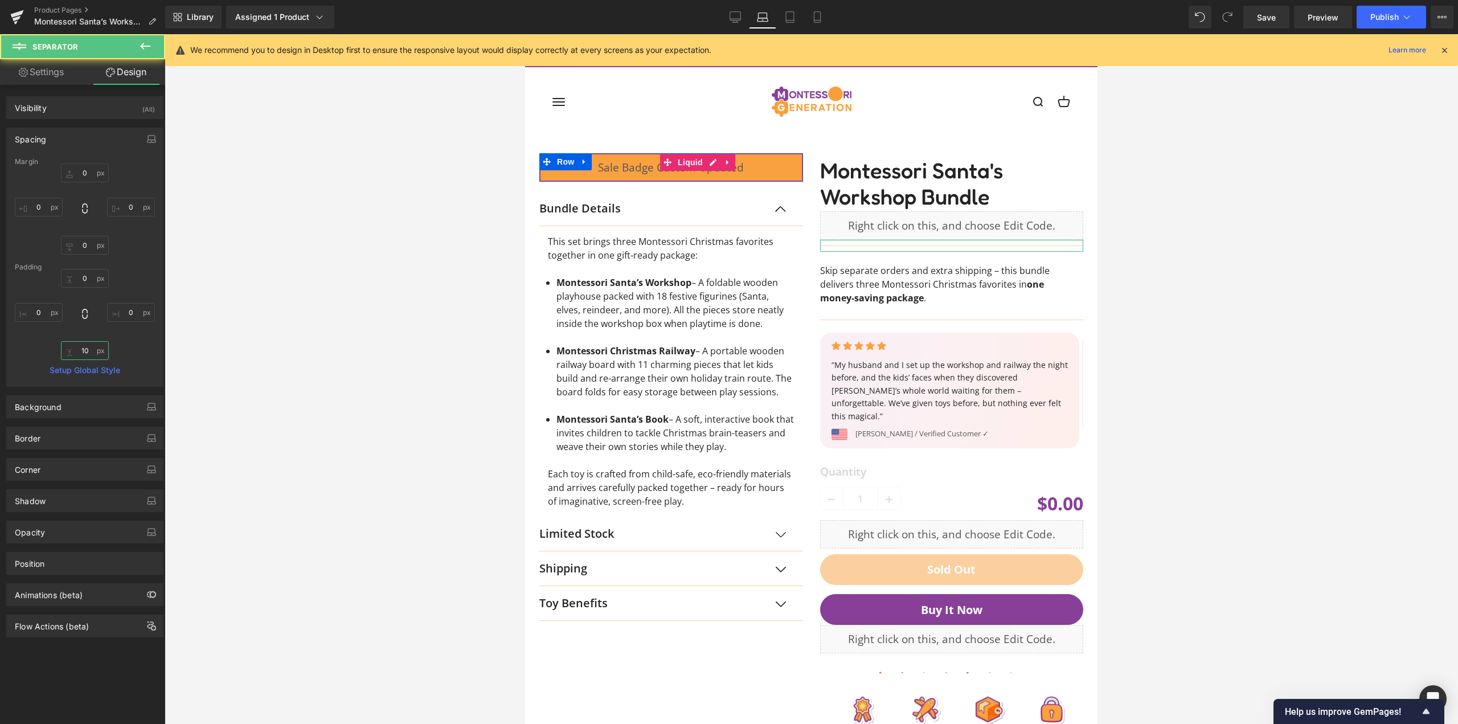
type input "0"
type input "10"
type input "0"
click at [96, 357] on input "10" at bounding box center [85, 350] width 48 height 19
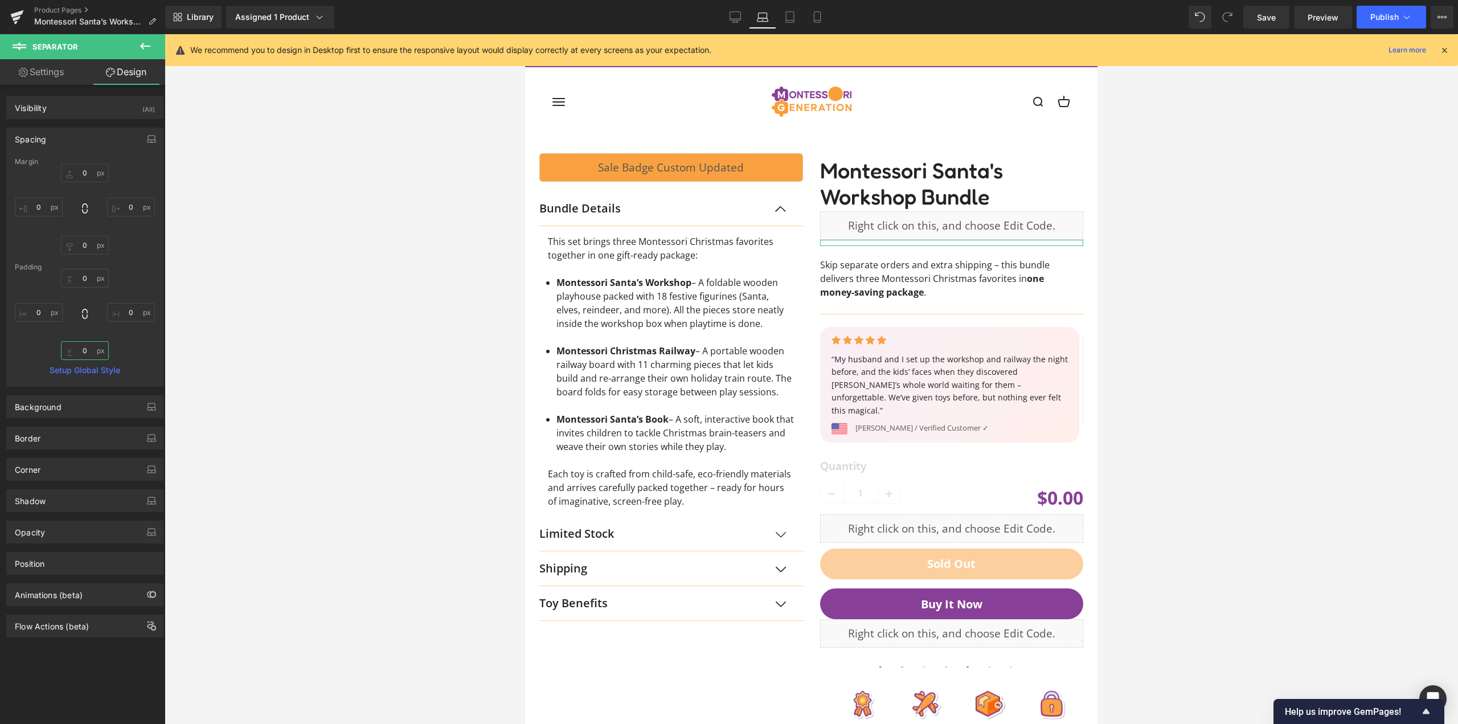
type input "0"
click at [142, 142] on button "button" at bounding box center [151, 139] width 18 height 22
click at [30, 161] on button "Desktop" at bounding box center [26, 163] width 39 height 19
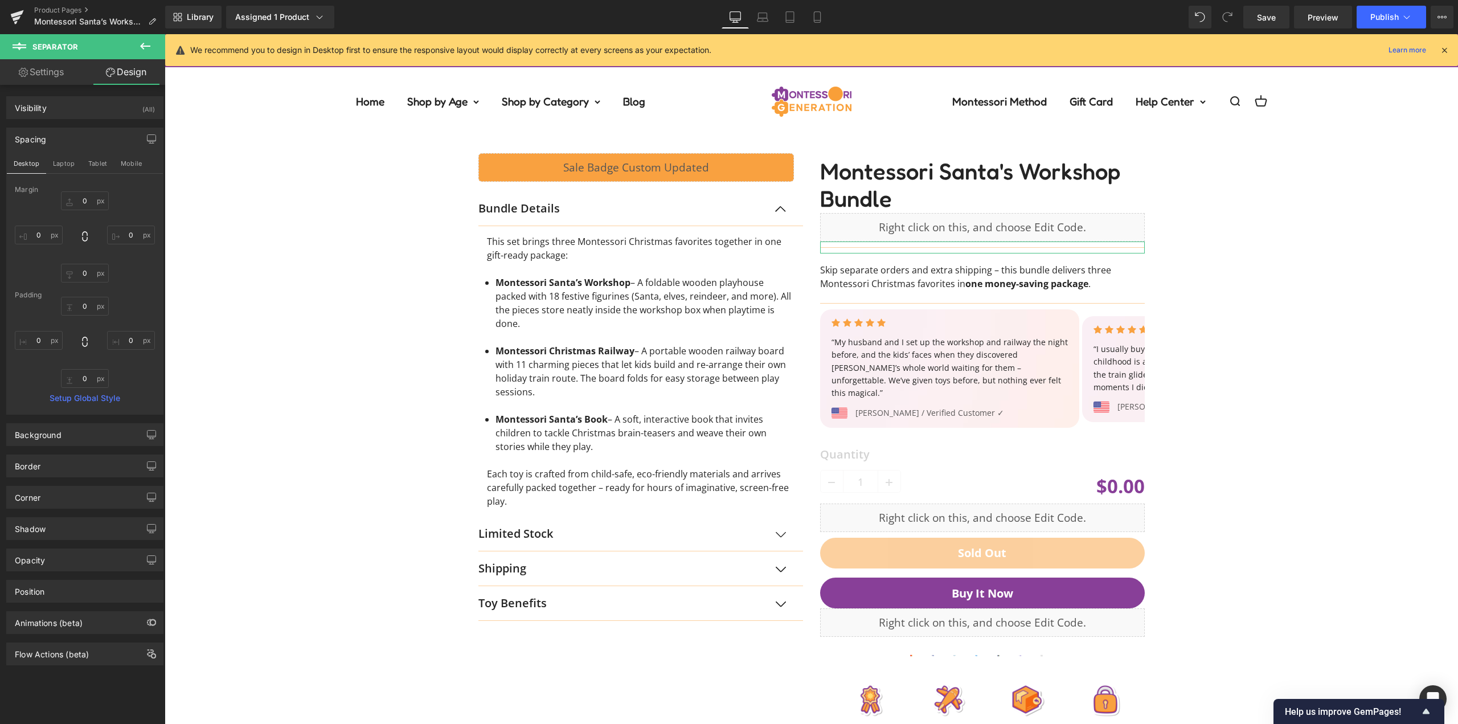
type input "0"
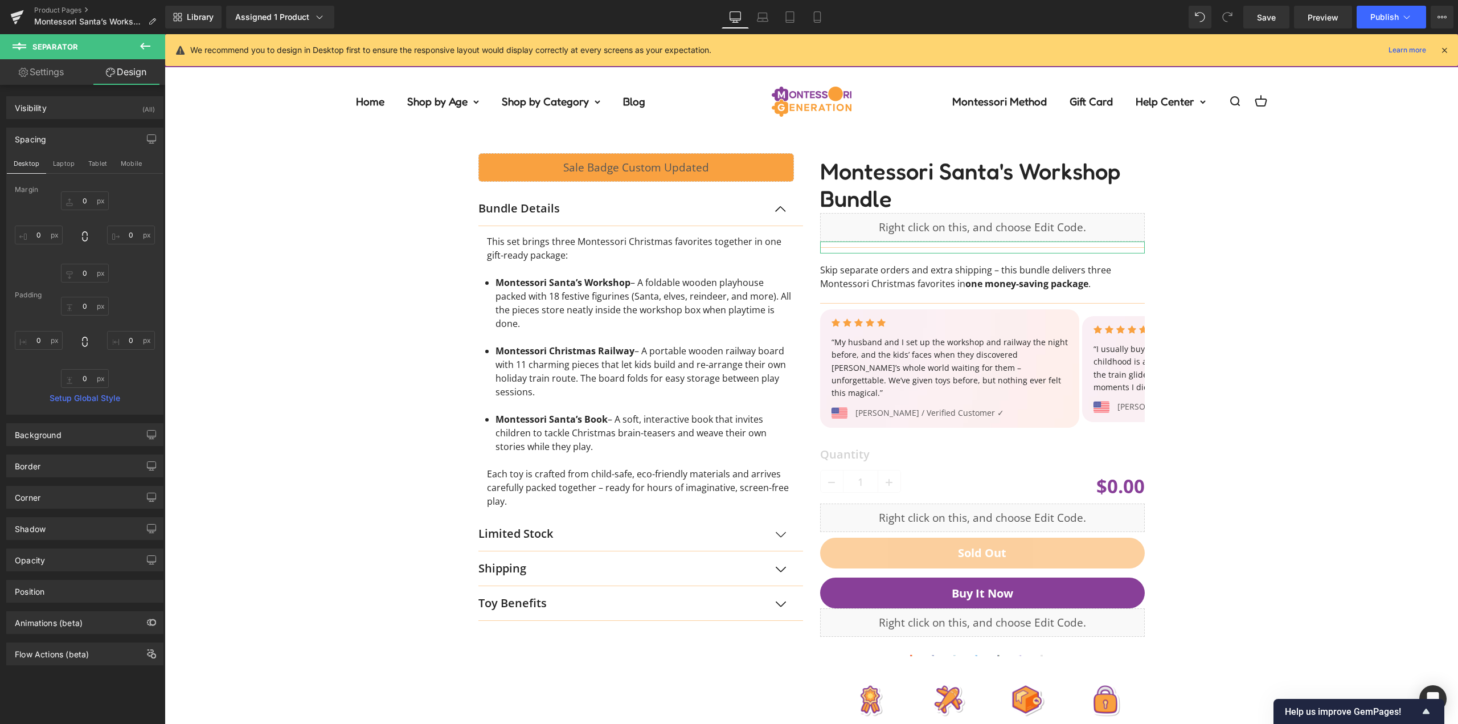
type input "0"
type input "10"
type input "0"
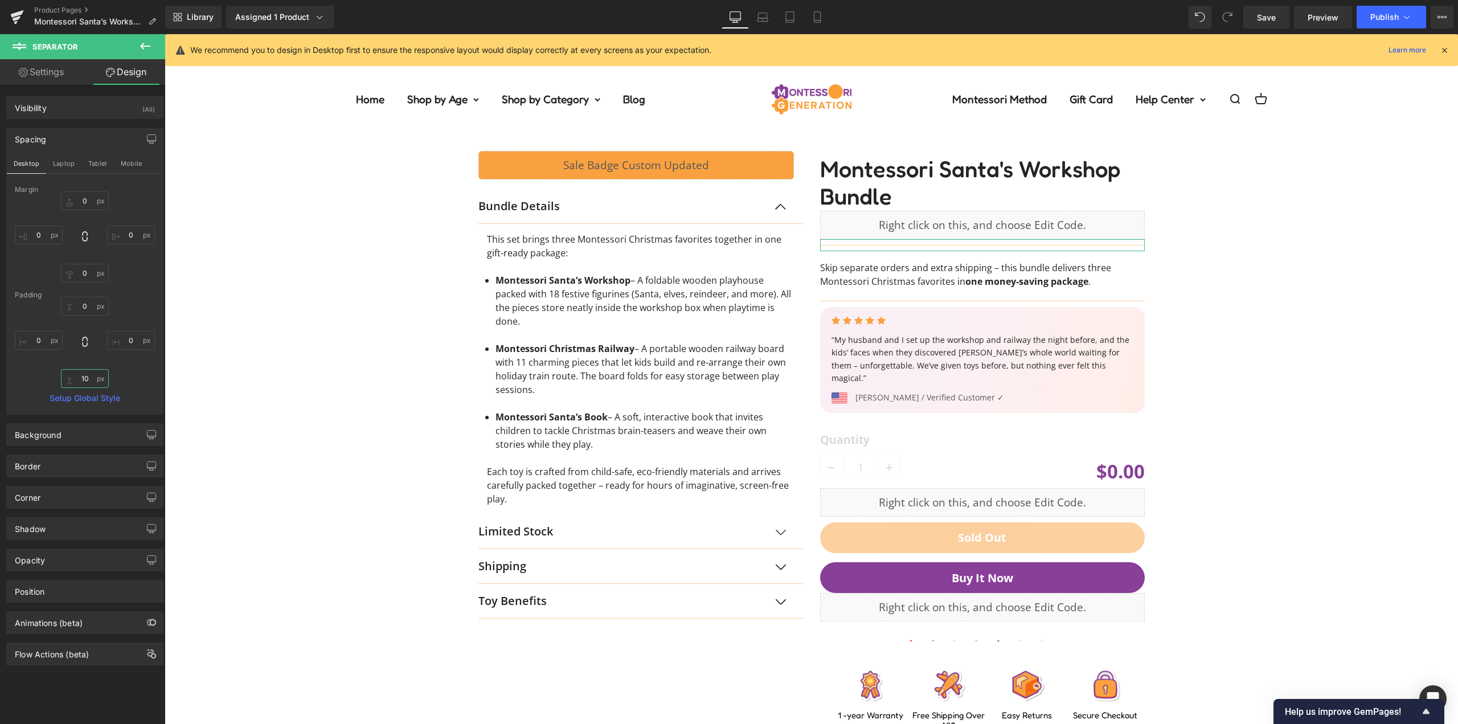
click at [89, 376] on input "10" at bounding box center [85, 378] width 48 height 19
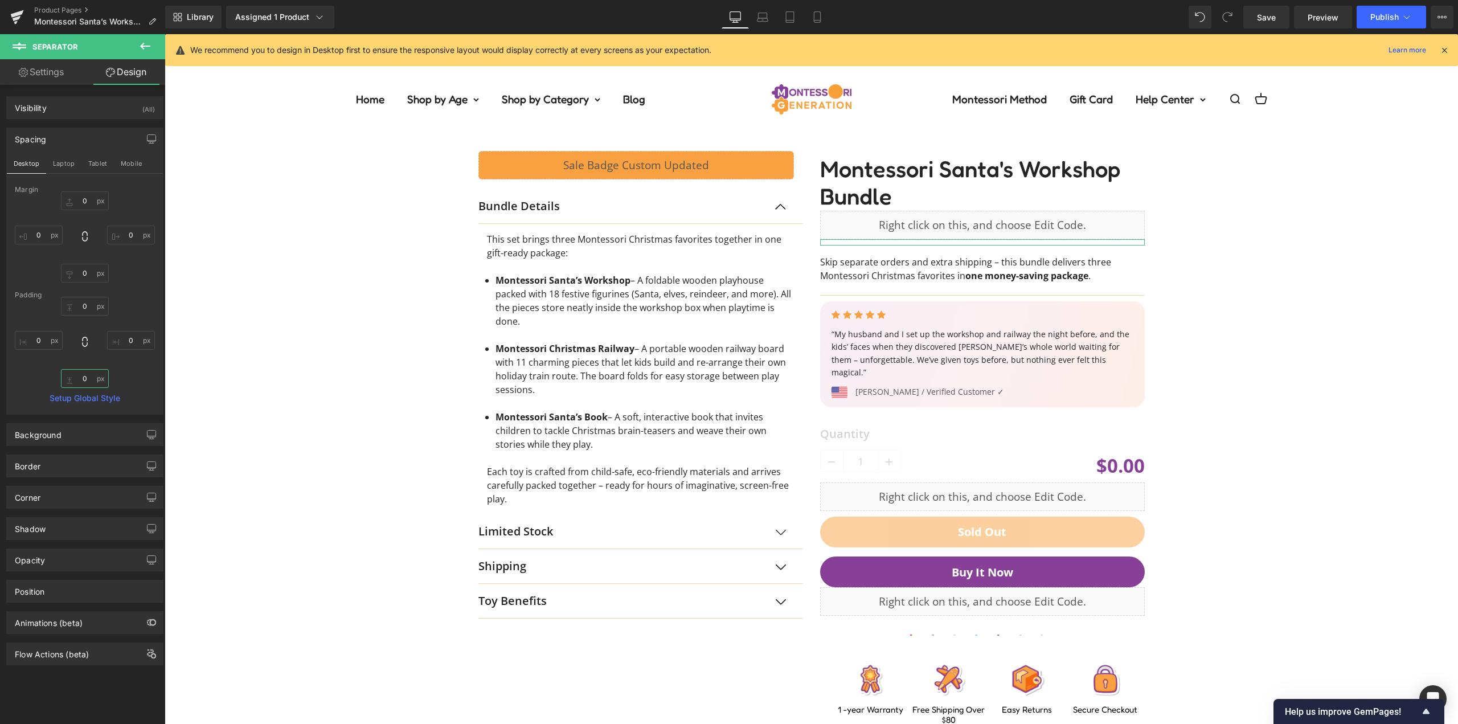
type input "0"
click at [128, 378] on div "0px 0 0px 0 0 0 0px 0" at bounding box center [85, 342] width 140 height 91
click at [140, 313] on div "0px 0 0px 0 0 0 0px 0" at bounding box center [85, 342] width 140 height 91
click at [240, 321] on div "Liquid Row Bundle Details Text Block This set brings three Montessori Christmas…" at bounding box center [811, 429] width 1282 height 591
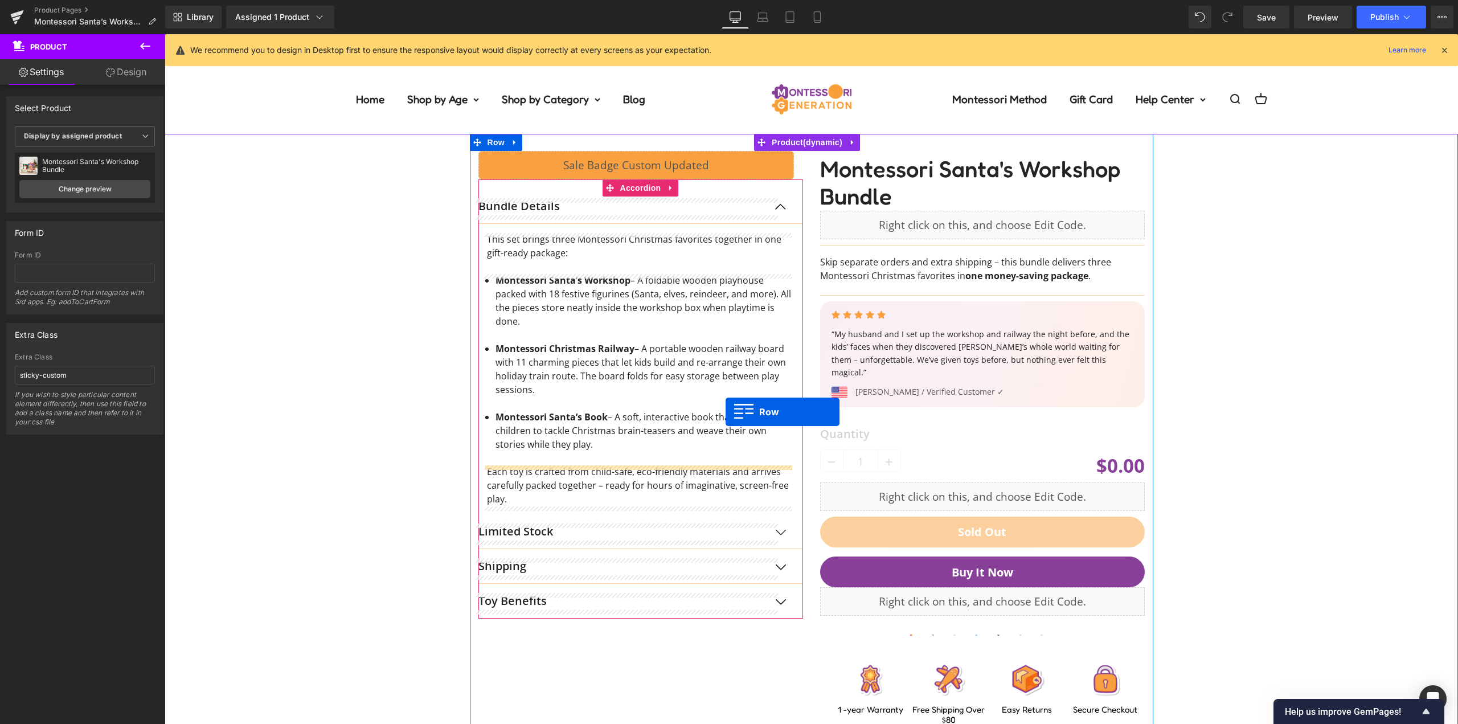
scroll to position [0, 0]
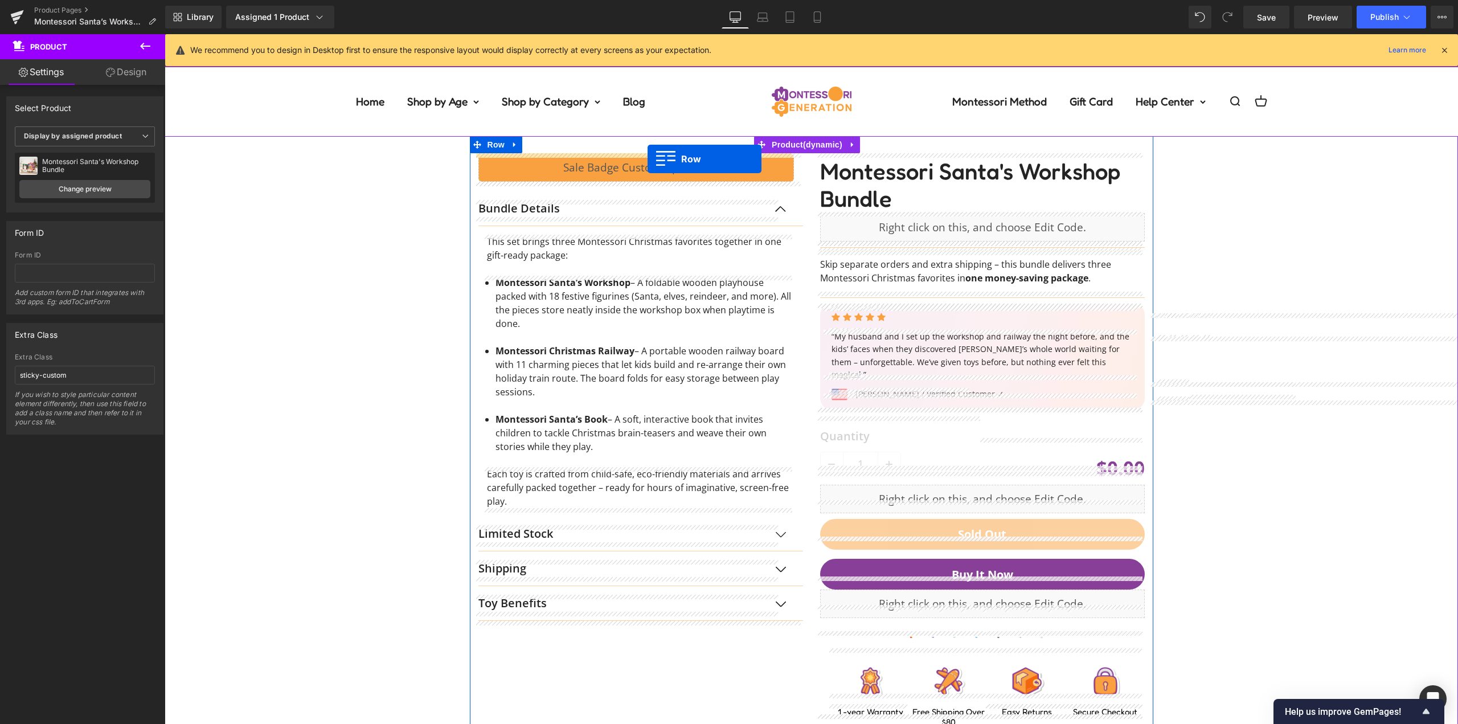
drag, startPoint x: 508, startPoint y: 337, endPoint x: 648, endPoint y: 159, distance: 226.3
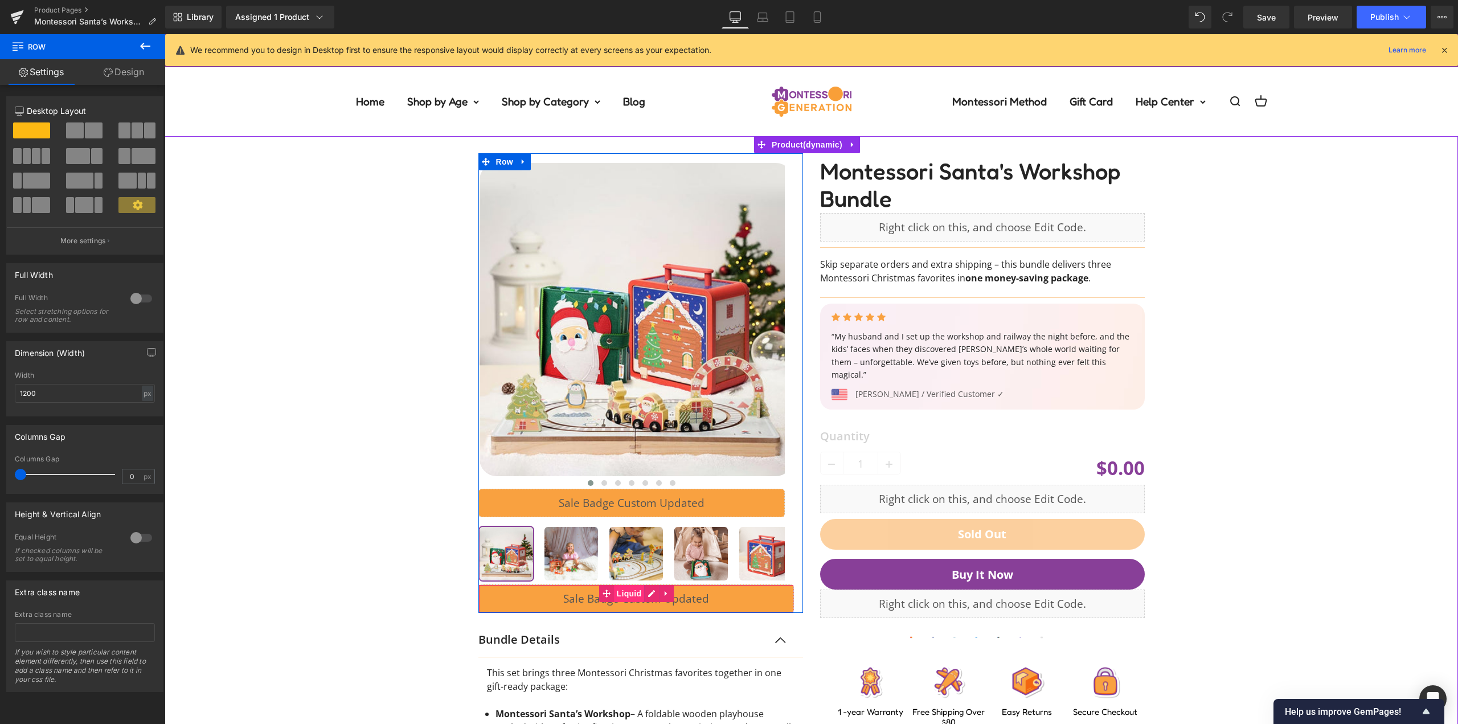
click at [626, 594] on span "Liquid" at bounding box center [629, 593] width 31 height 17
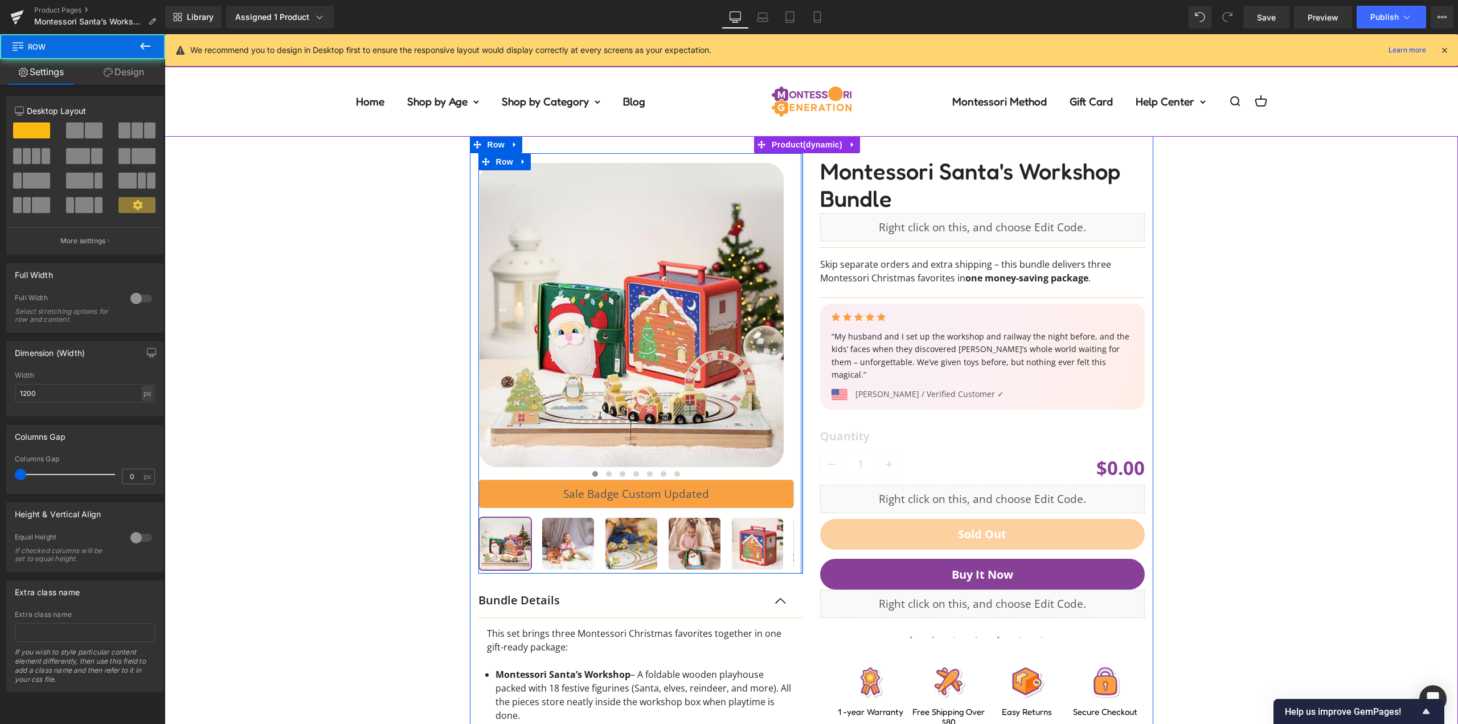
drag, startPoint x: 792, startPoint y: 268, endPoint x: 819, endPoint y: 268, distance: 27.3
click at [819, 268] on div "‹ ›" at bounding box center [812, 574] width 684 height 877
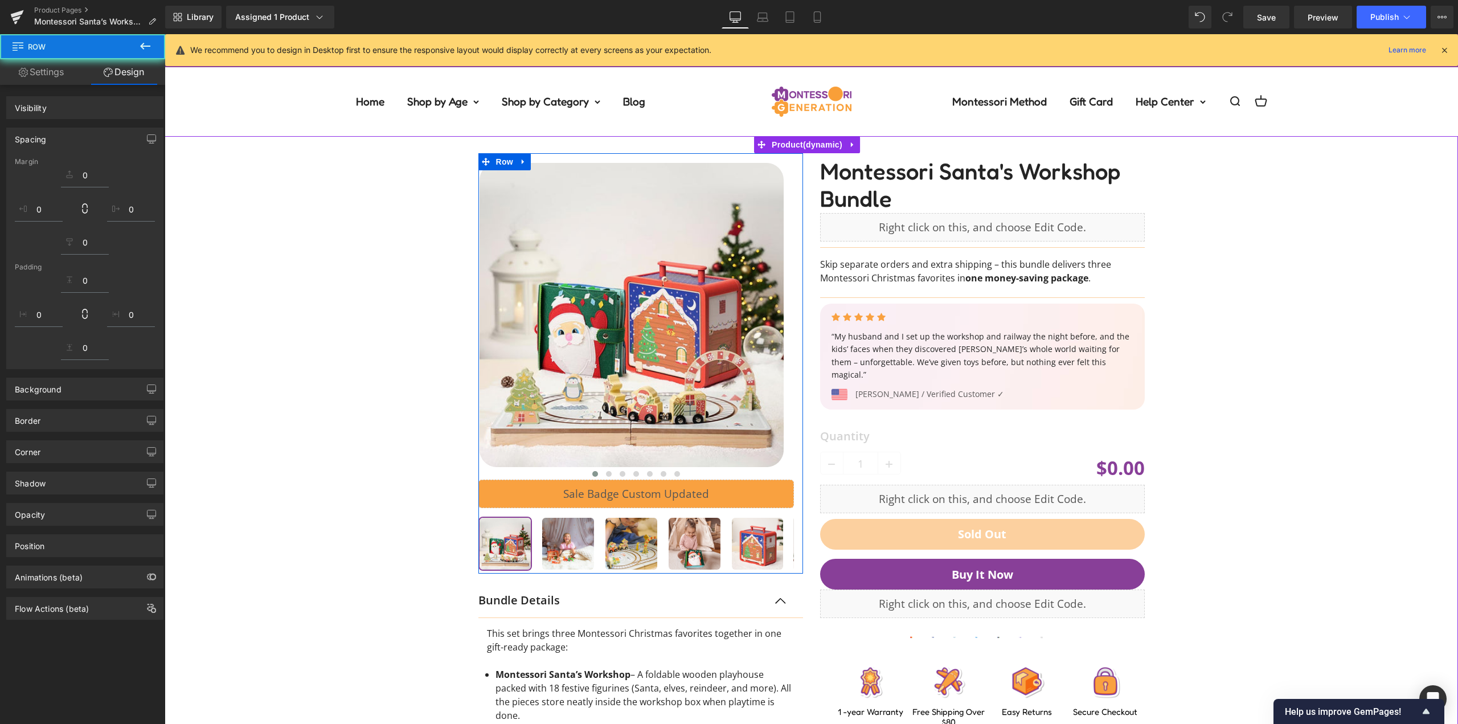
click at [1263, 287] on div "‹ ›" at bounding box center [811, 574] width 1282 height 877
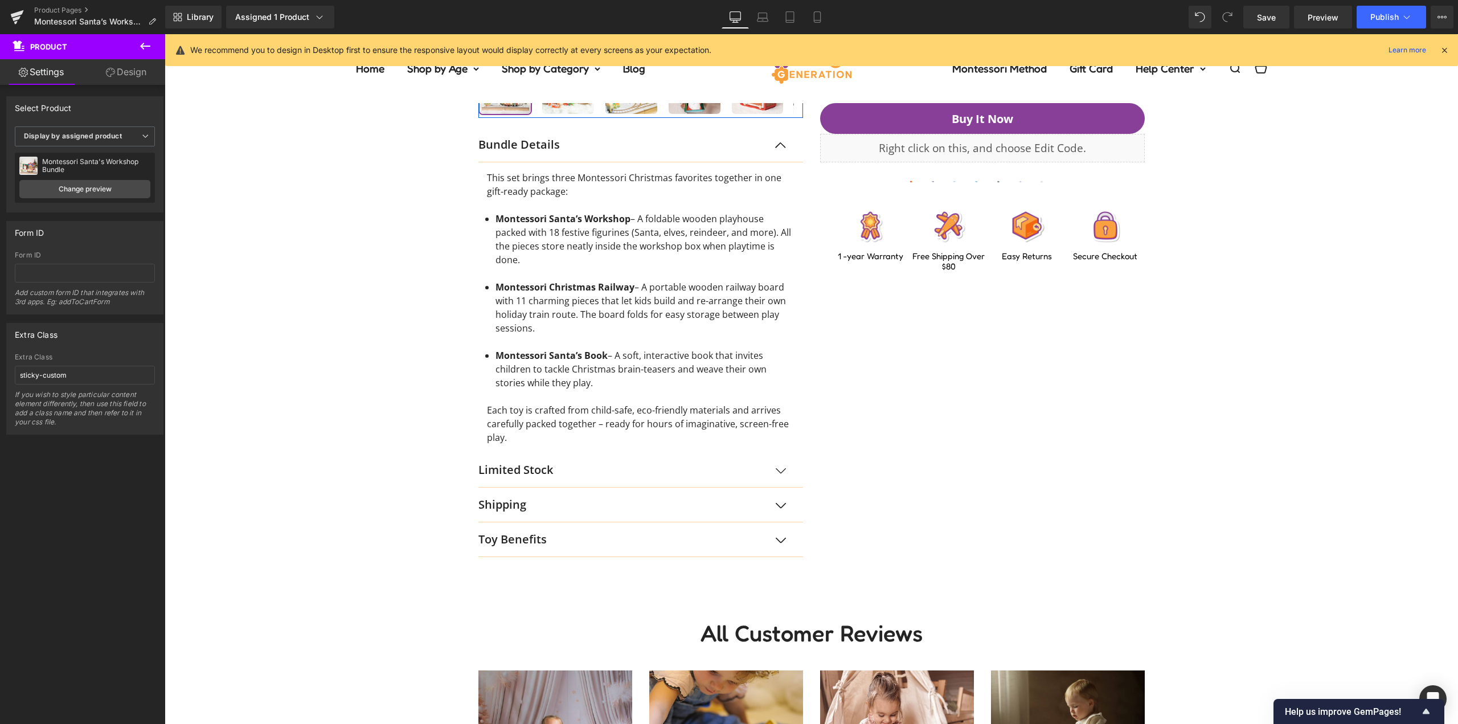
scroll to position [1139, 0]
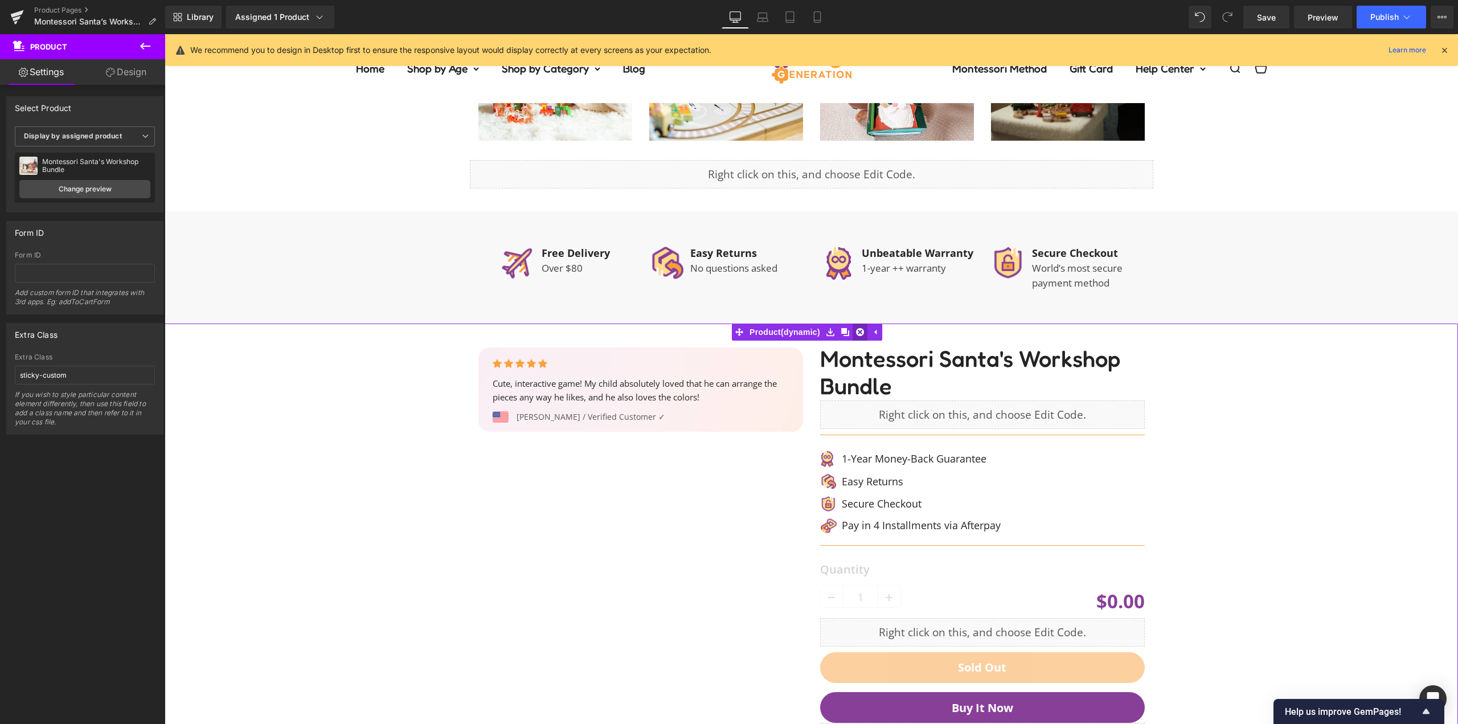
click at [861, 333] on icon at bounding box center [860, 332] width 8 height 9
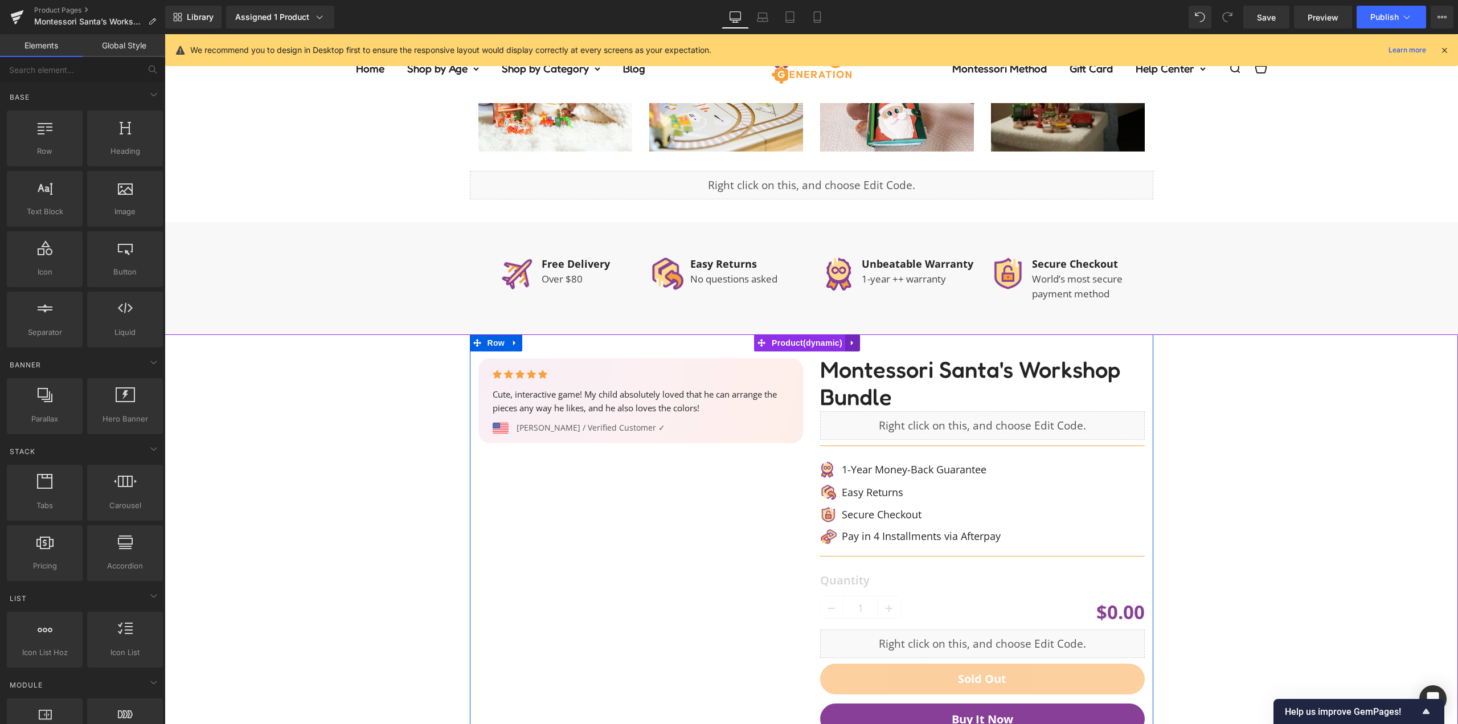
scroll to position [1150, 0]
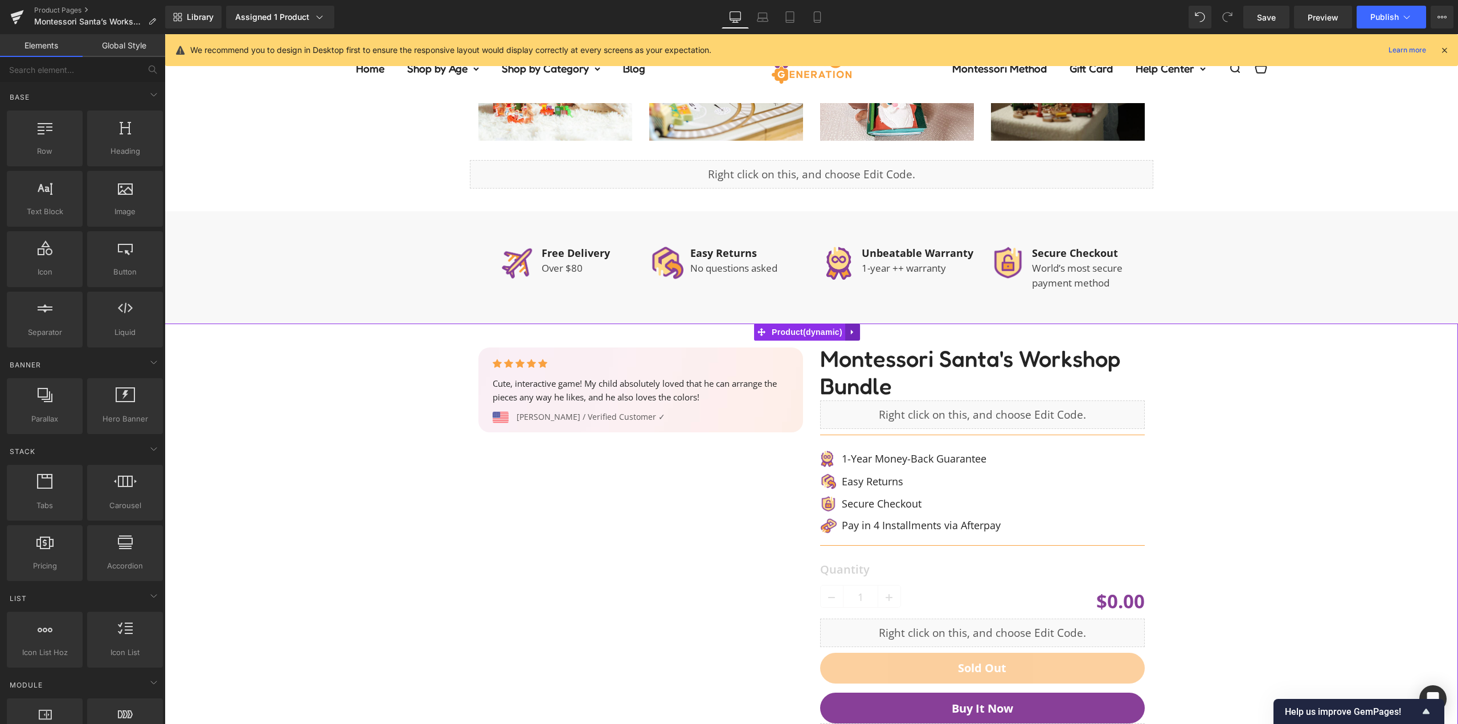
click at [858, 330] on link at bounding box center [852, 332] width 15 height 17
click at [861, 337] on link at bounding box center [860, 332] width 15 height 17
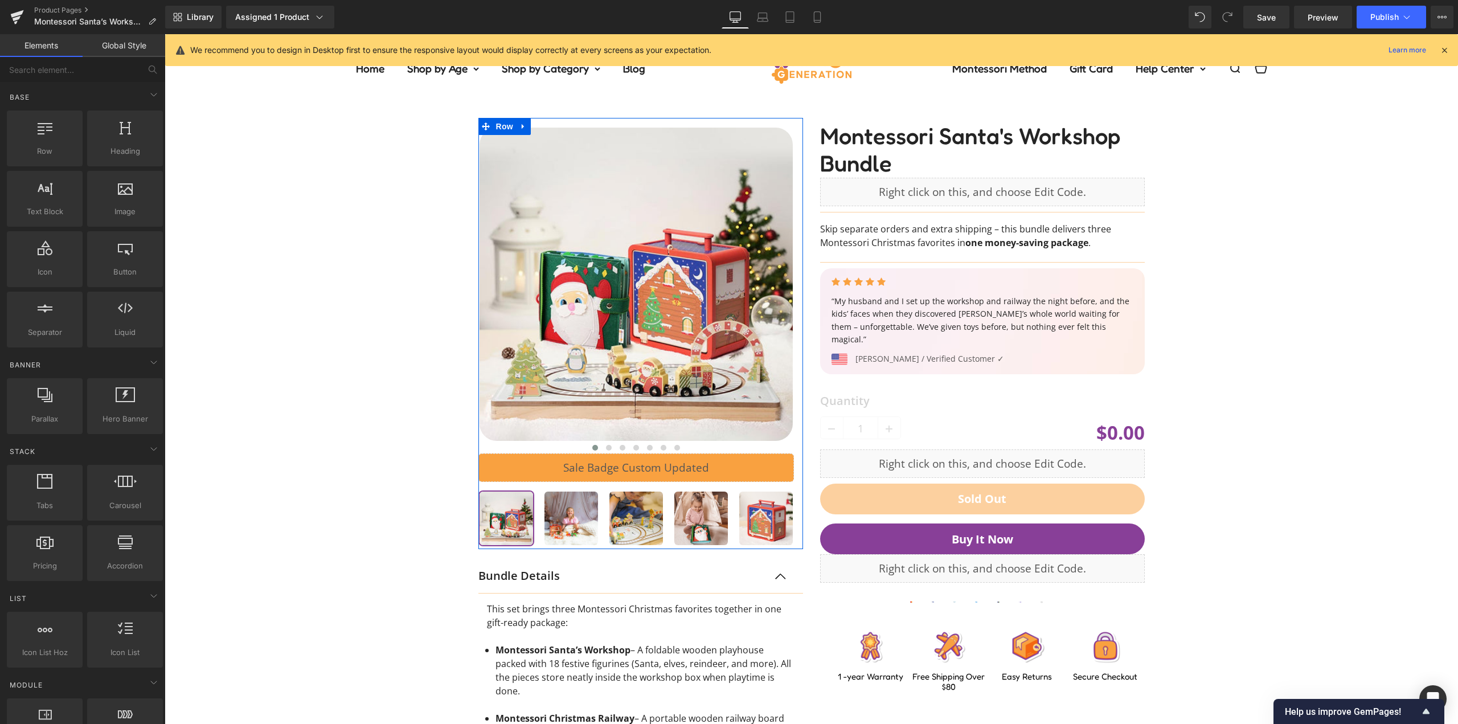
scroll to position [0, 0]
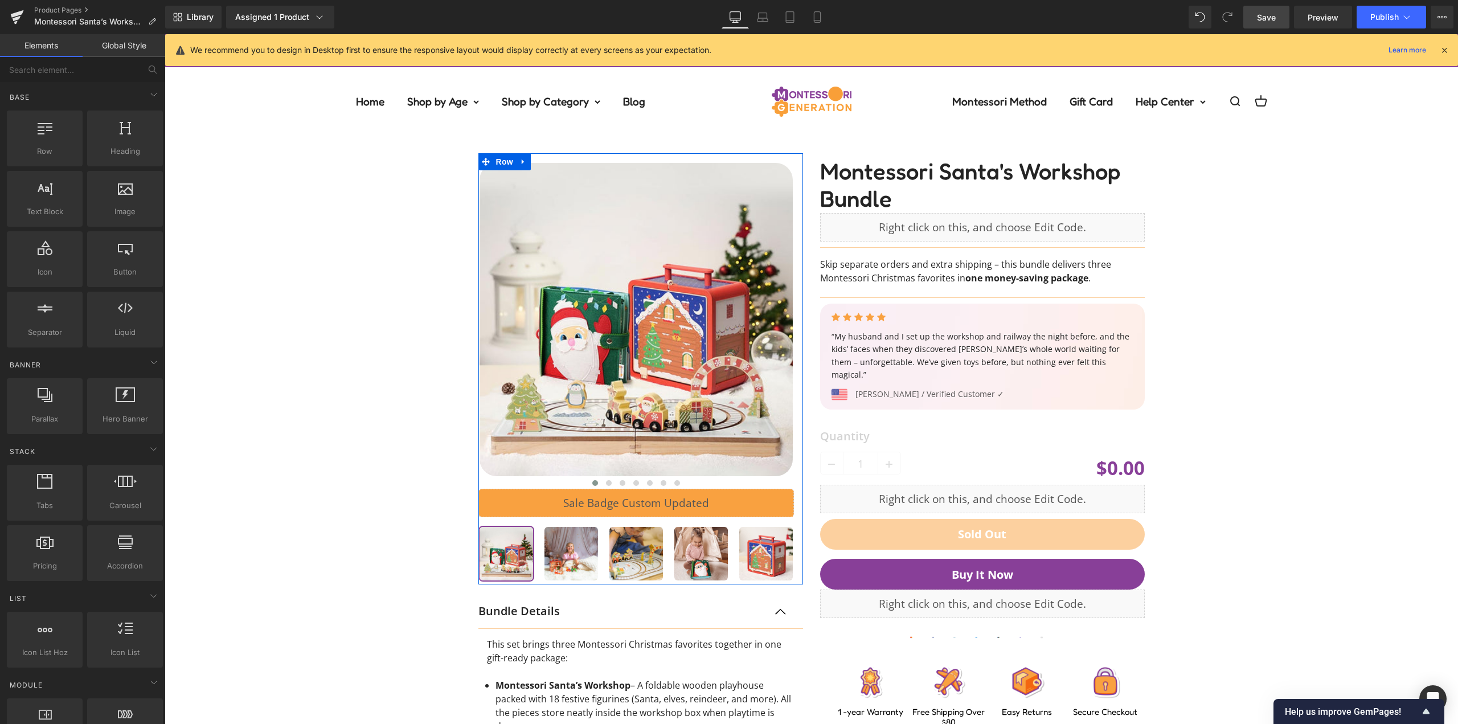
click at [1271, 24] on link "Save" at bounding box center [1266, 17] width 46 height 23
click at [1391, 22] on button "Publish" at bounding box center [1391, 17] width 69 height 23
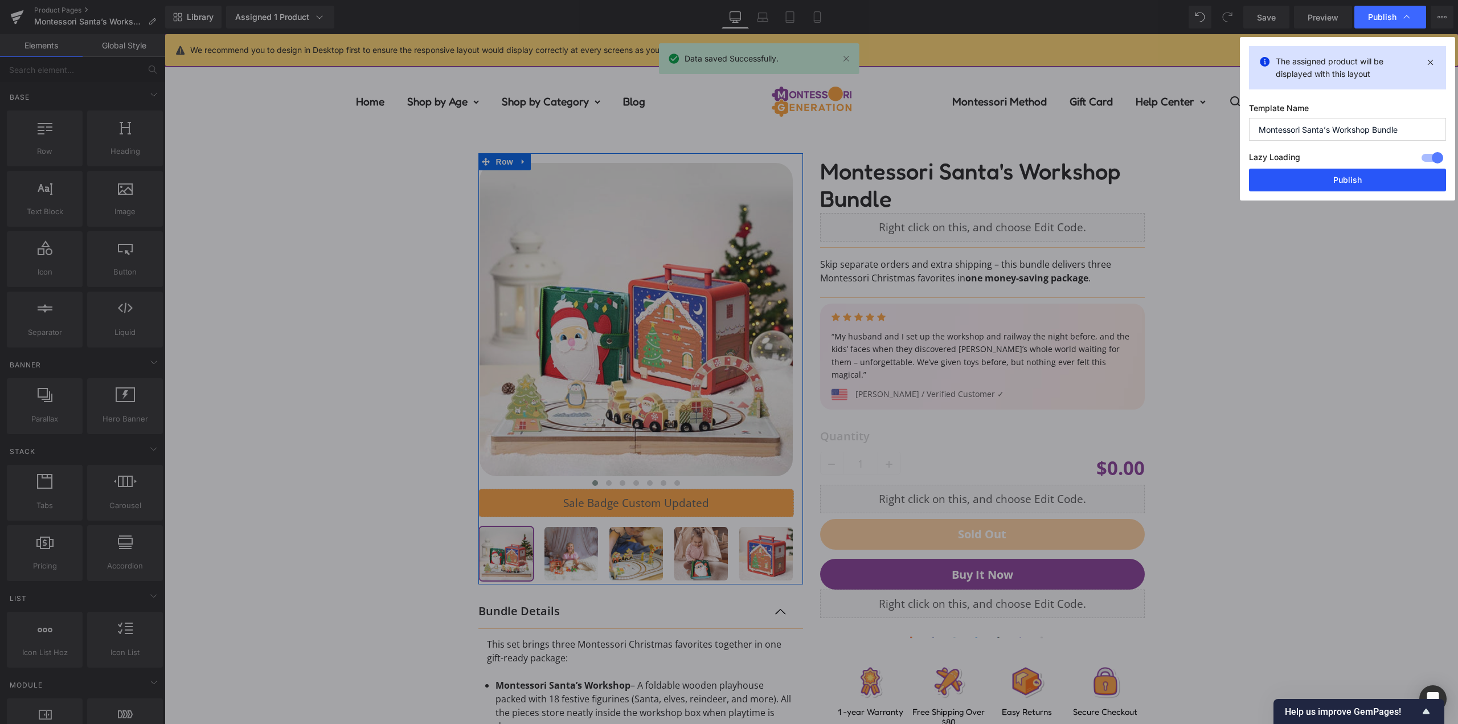
click at [1332, 174] on button "Publish" at bounding box center [1347, 180] width 197 height 23
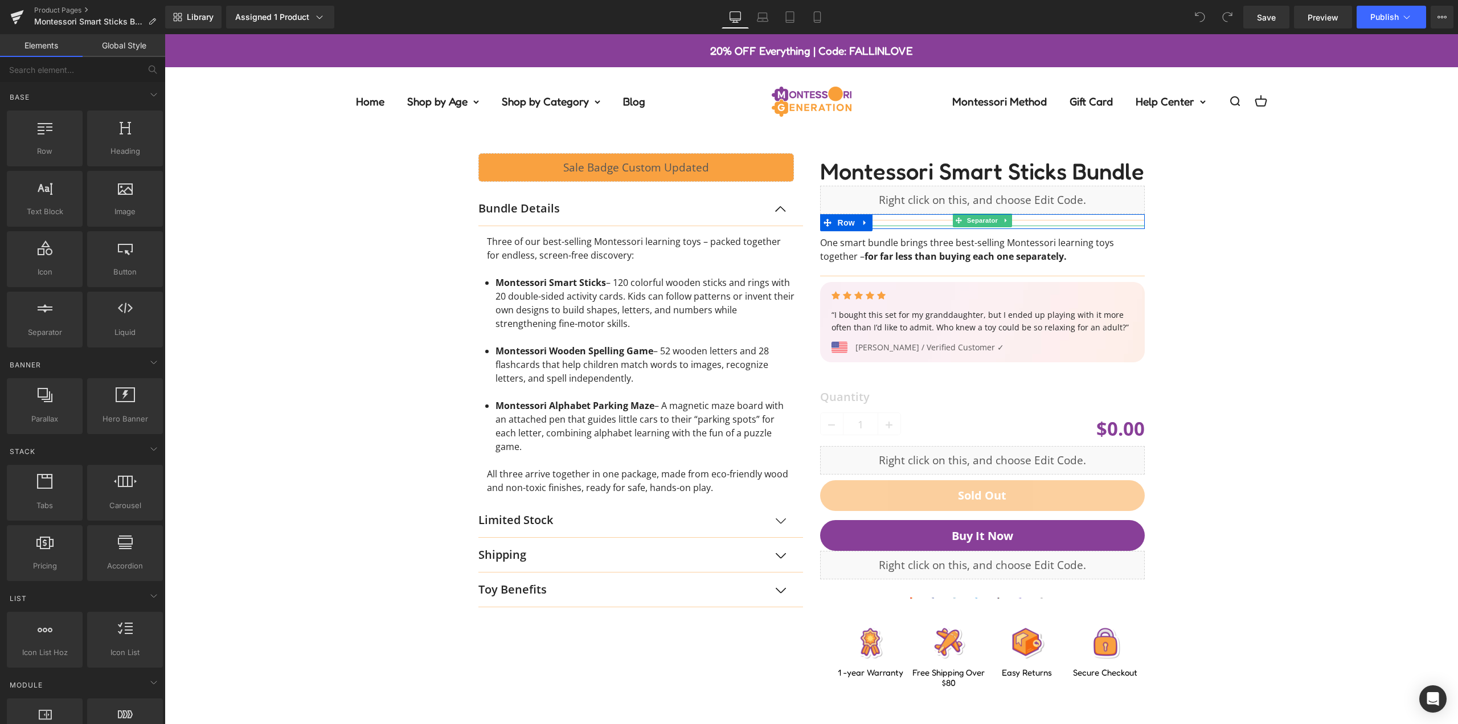
click at [304, 227] on div "Liquid Row Bundle Details Text Block Three of our best-selling Montessori learn…" at bounding box center [811, 412] width 1282 height 552
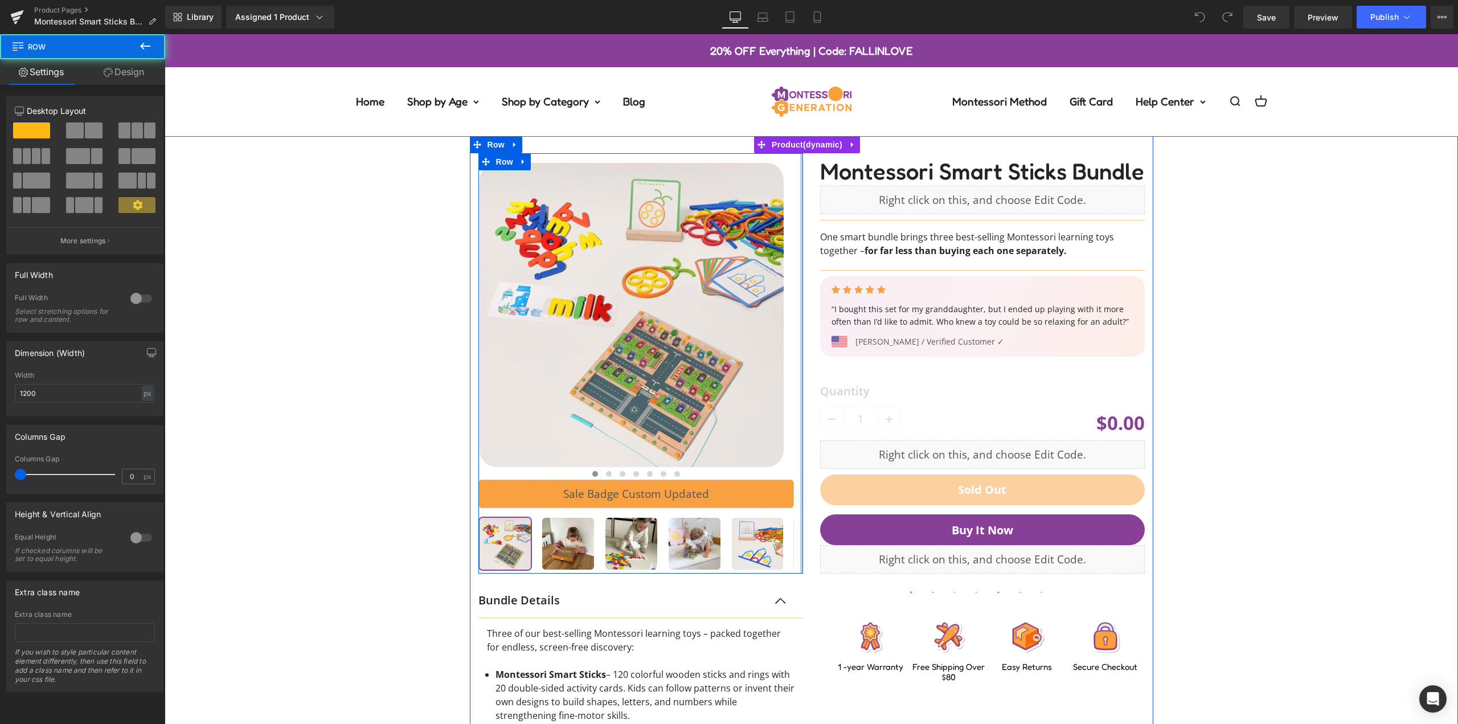
drag, startPoint x: 805, startPoint y: 251, endPoint x: 814, endPoint y: 253, distance: 9.0
click at [815, 253] on div "‹ ›" at bounding box center [812, 567] width 684 height 863
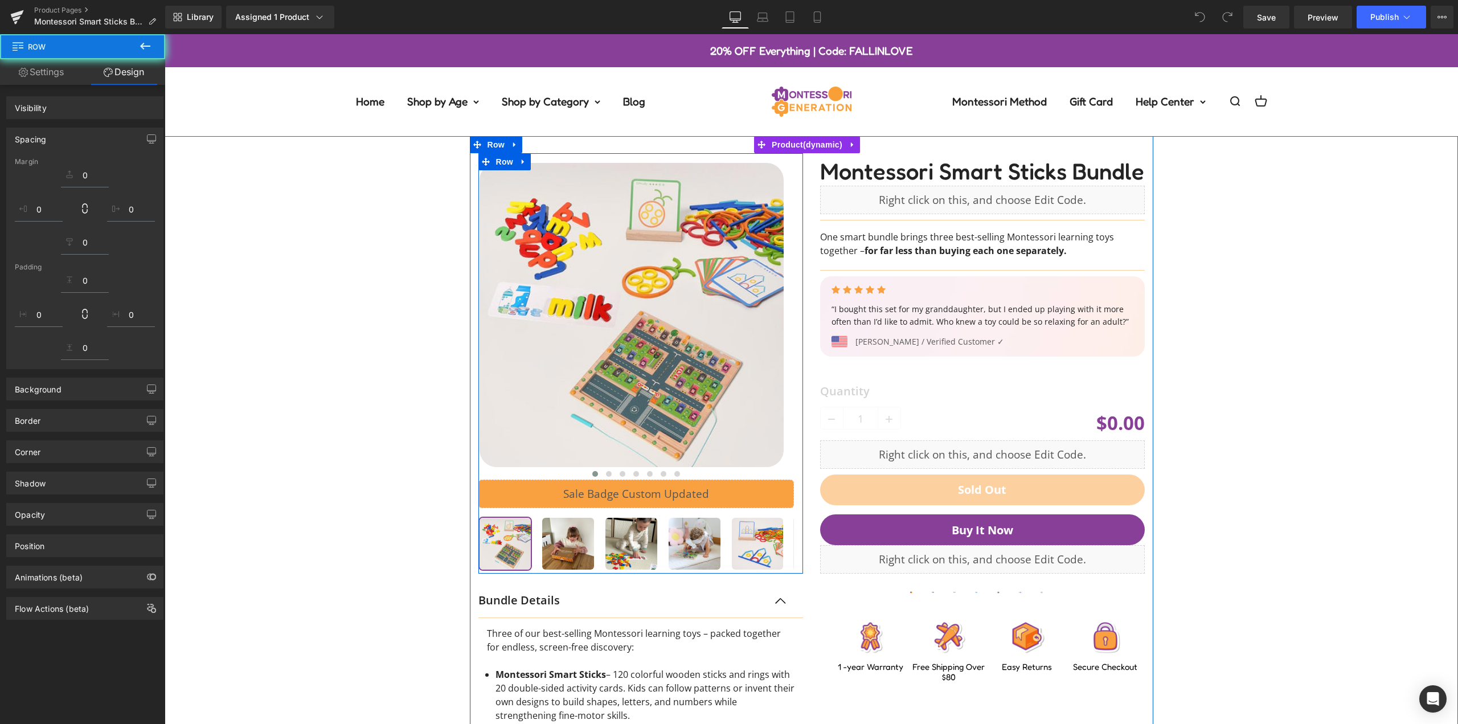
click at [1241, 251] on div "‹ ›" at bounding box center [811, 567] width 1282 height 863
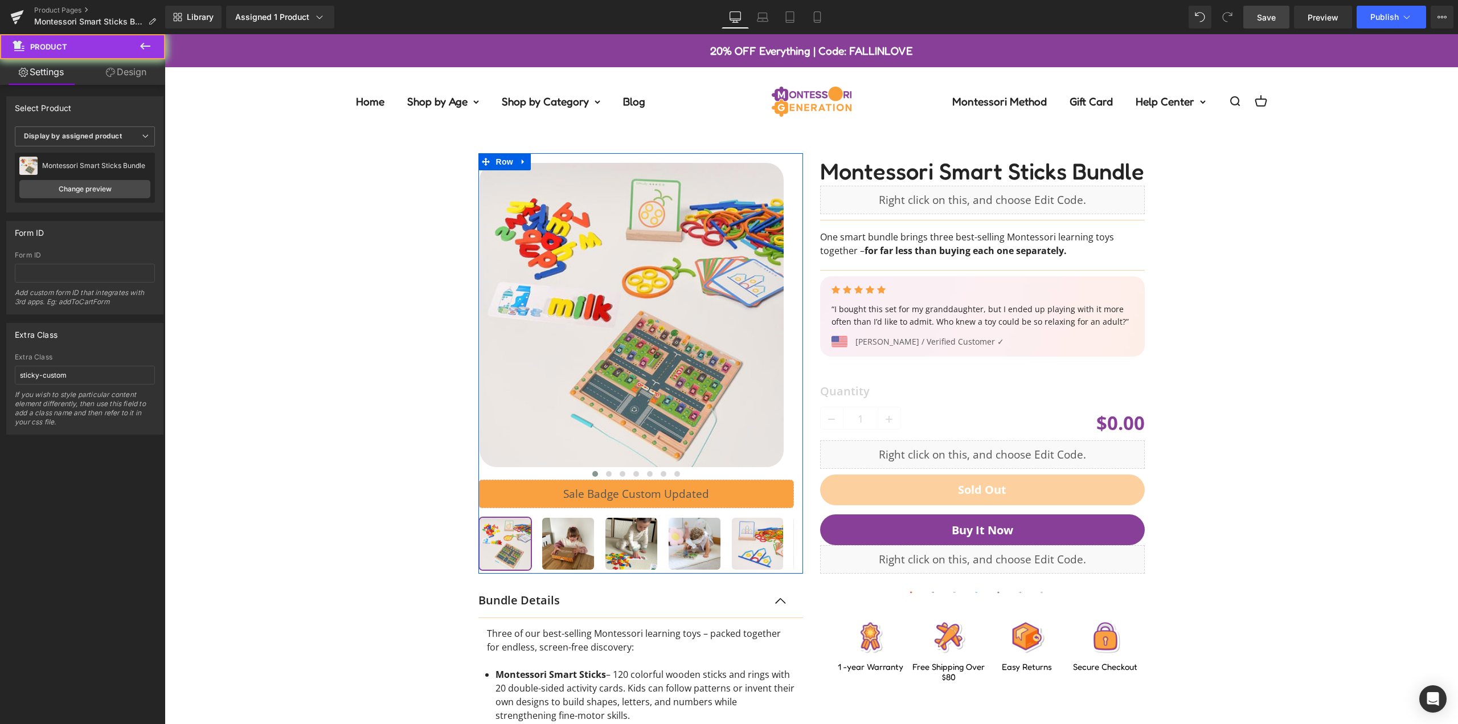
click at [1283, 14] on link "Save" at bounding box center [1266, 17] width 46 height 23
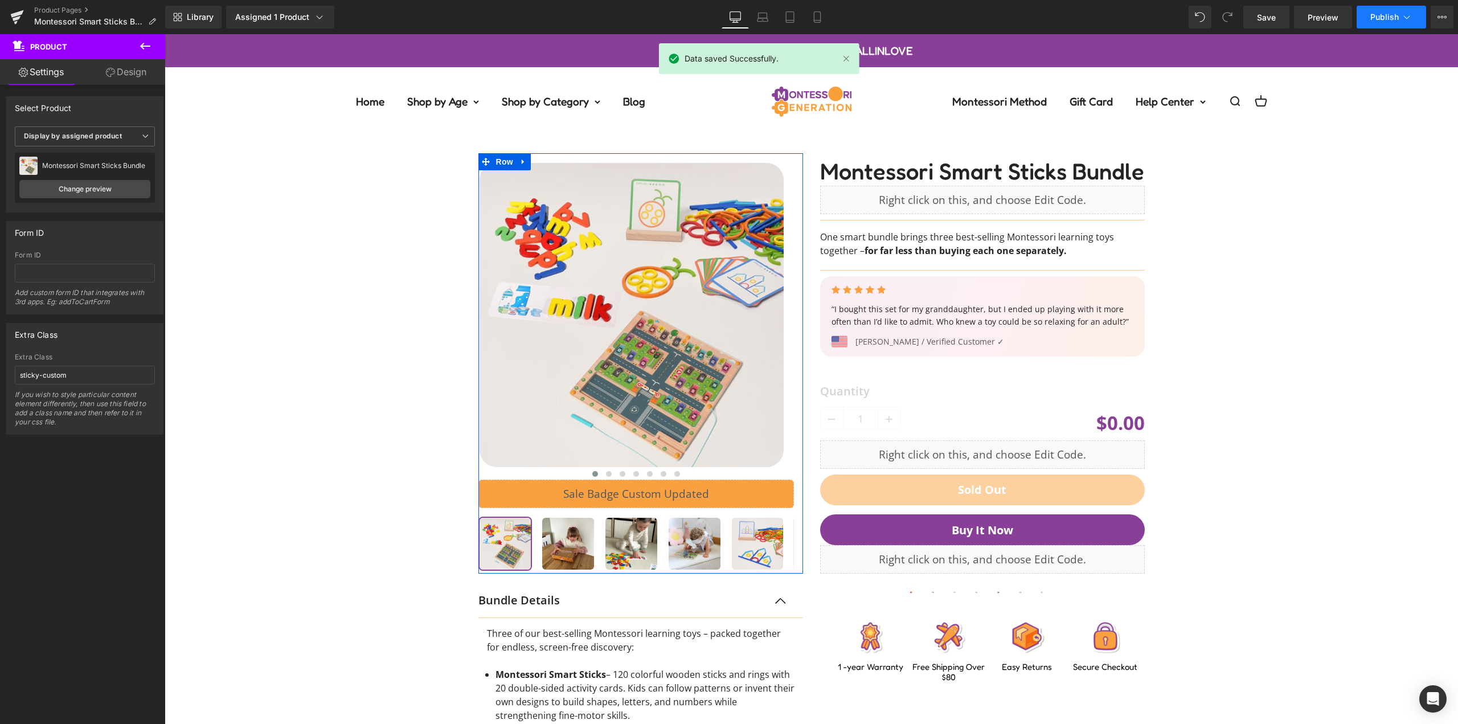
click at [1383, 22] on button "Publish" at bounding box center [1391, 17] width 69 height 23
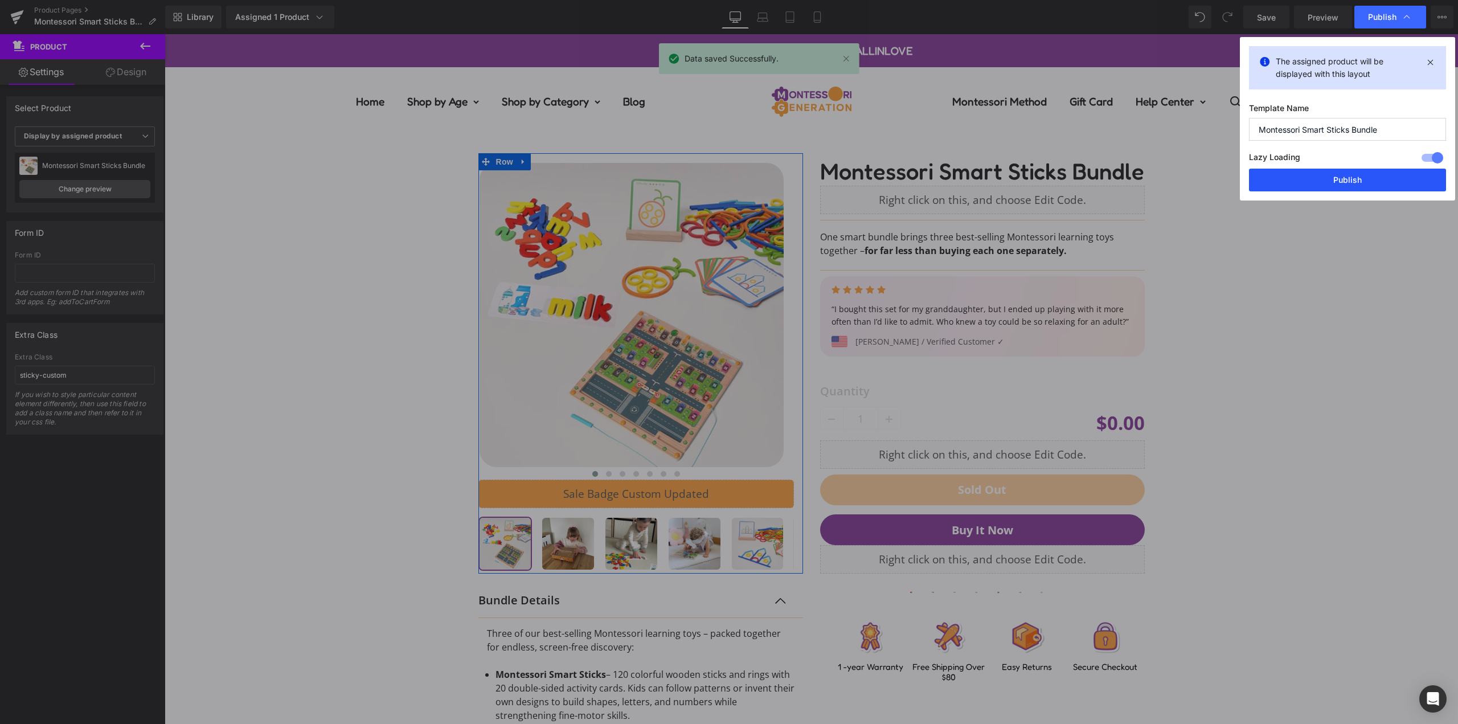
click at [1367, 185] on button "Publish" at bounding box center [1347, 180] width 197 height 23
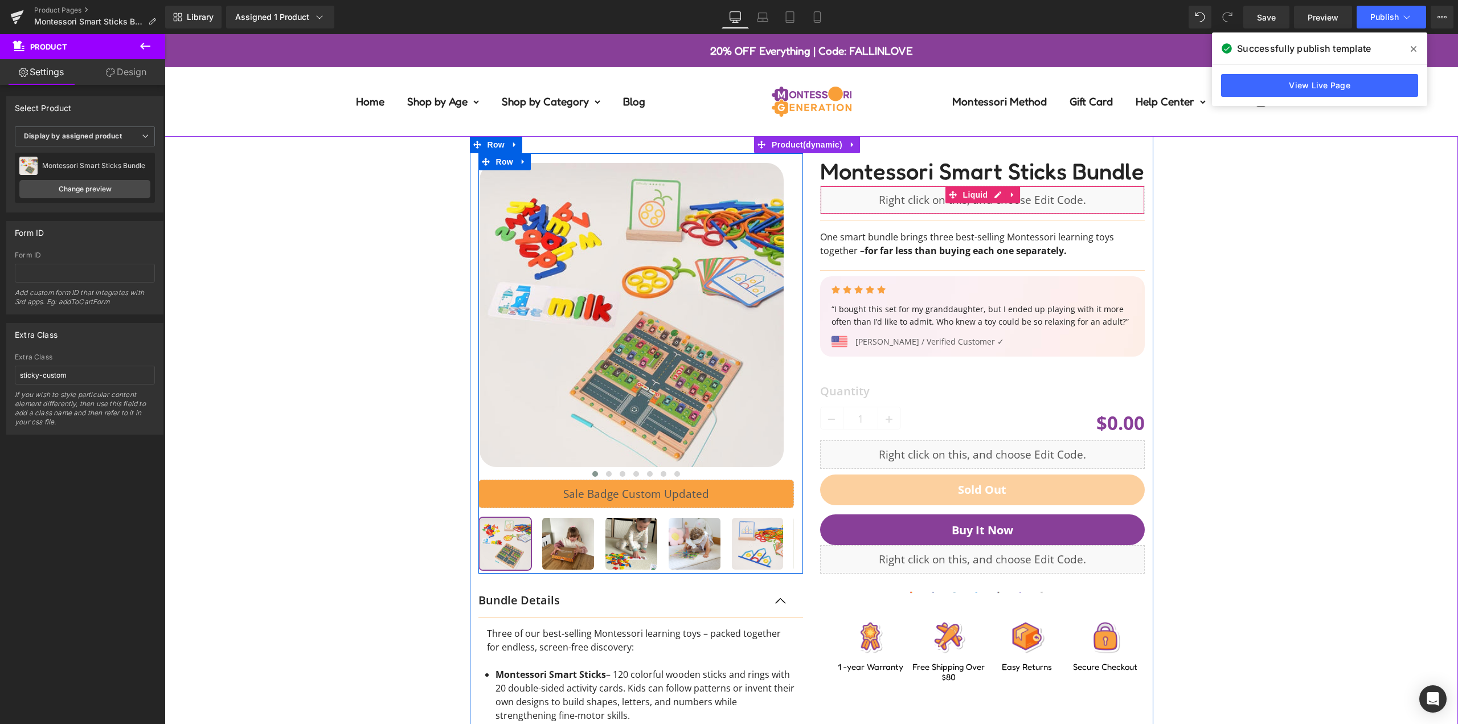
click at [1270, 195] on div "‹ ›" at bounding box center [811, 567] width 1282 height 863
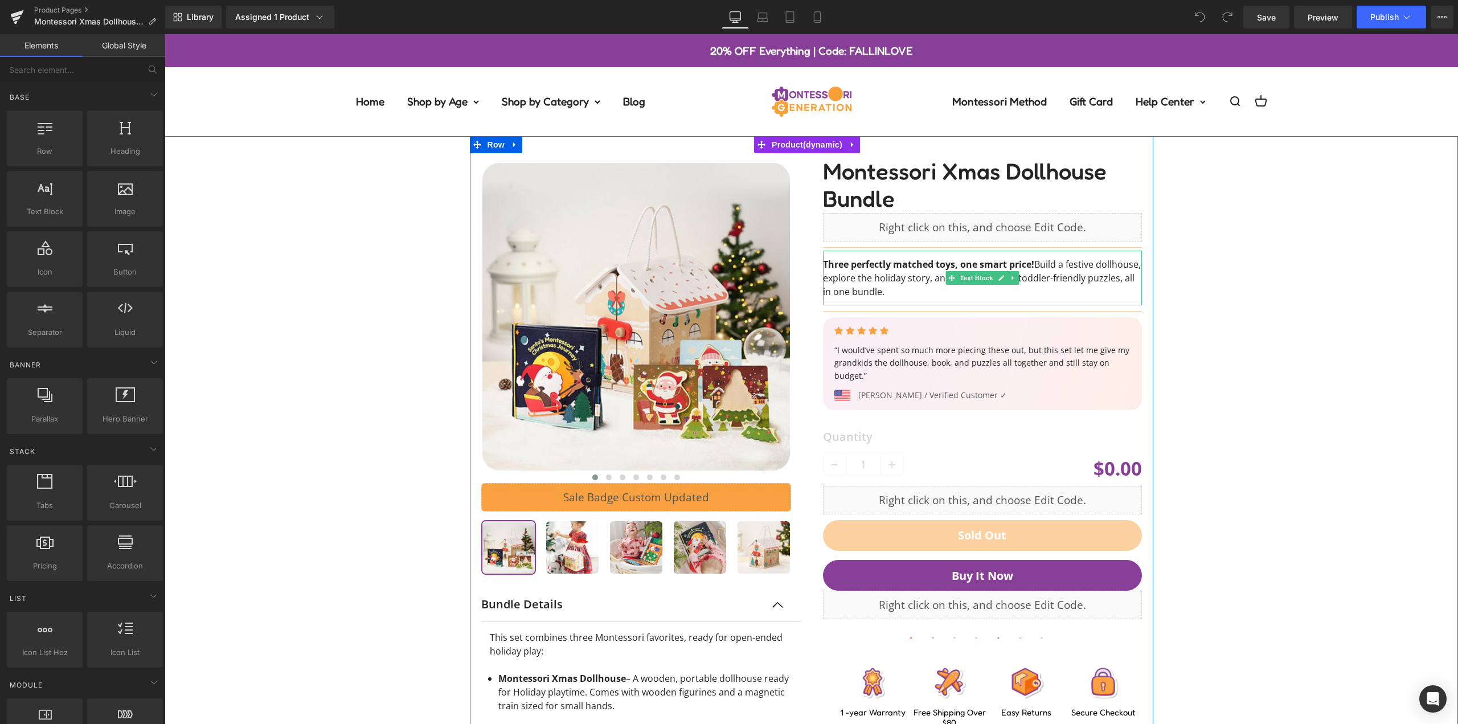
click at [799, 282] on div "‹ ›" at bounding box center [641, 557] width 342 height 809
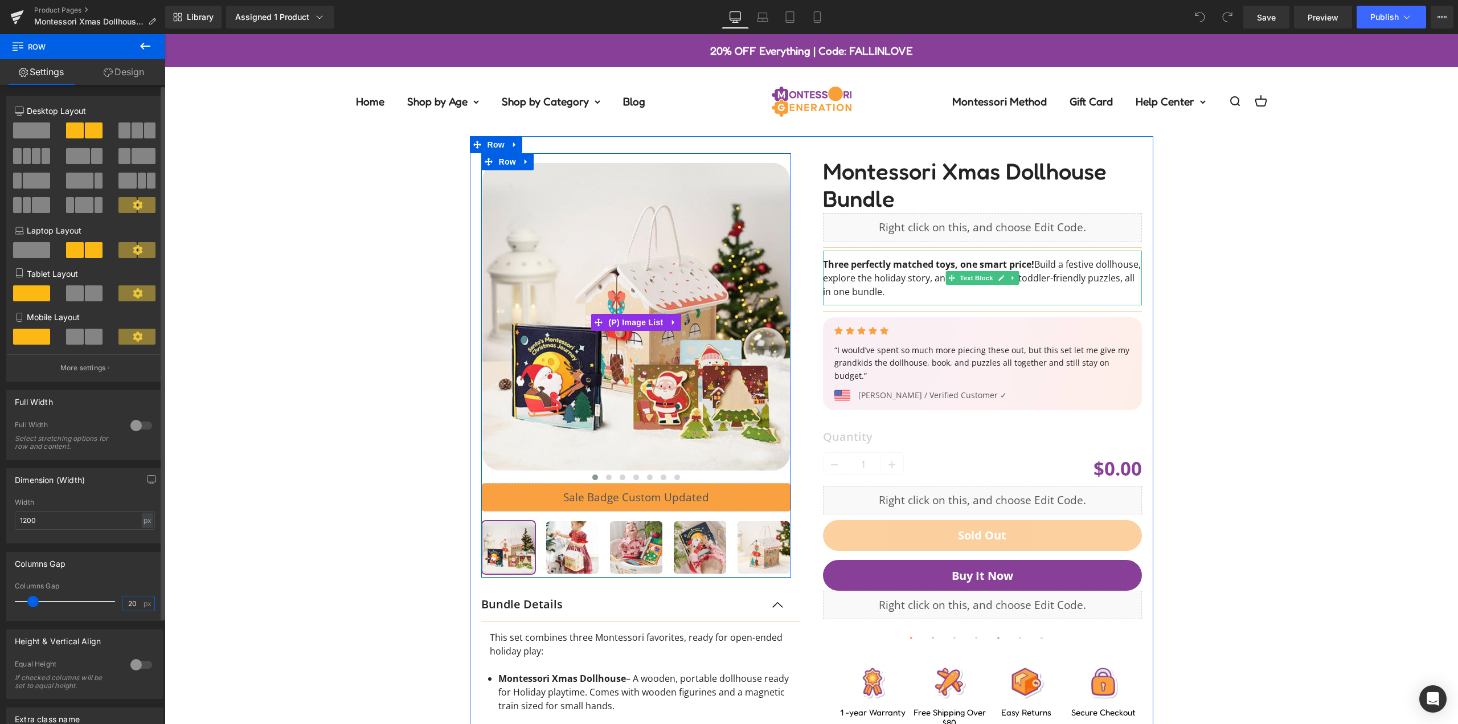
click at [124, 604] on input "20" at bounding box center [132, 603] width 20 height 14
type input "15"
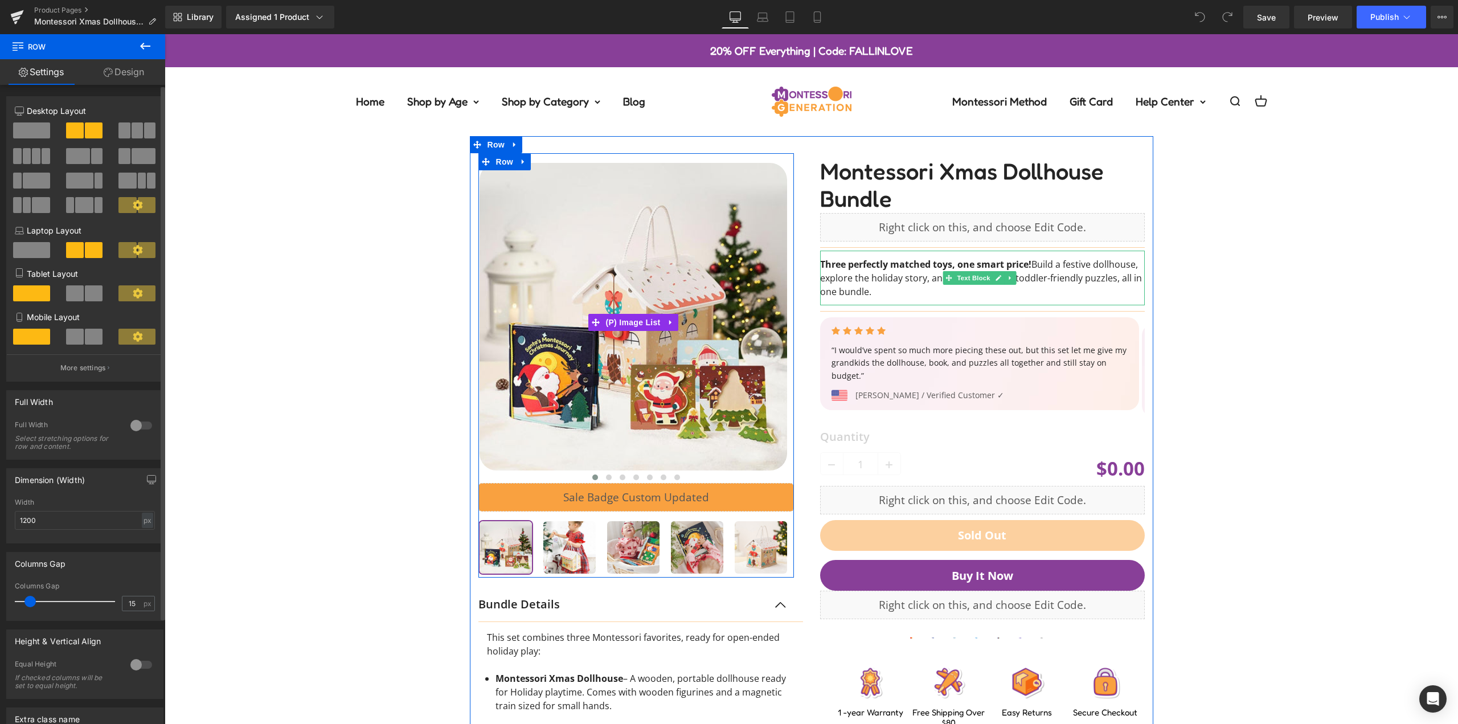
click at [124, 572] on div "Columns Gap" at bounding box center [85, 564] width 156 height 22
click at [262, 520] on div "‹ ›" at bounding box center [811, 549] width 1282 height 826
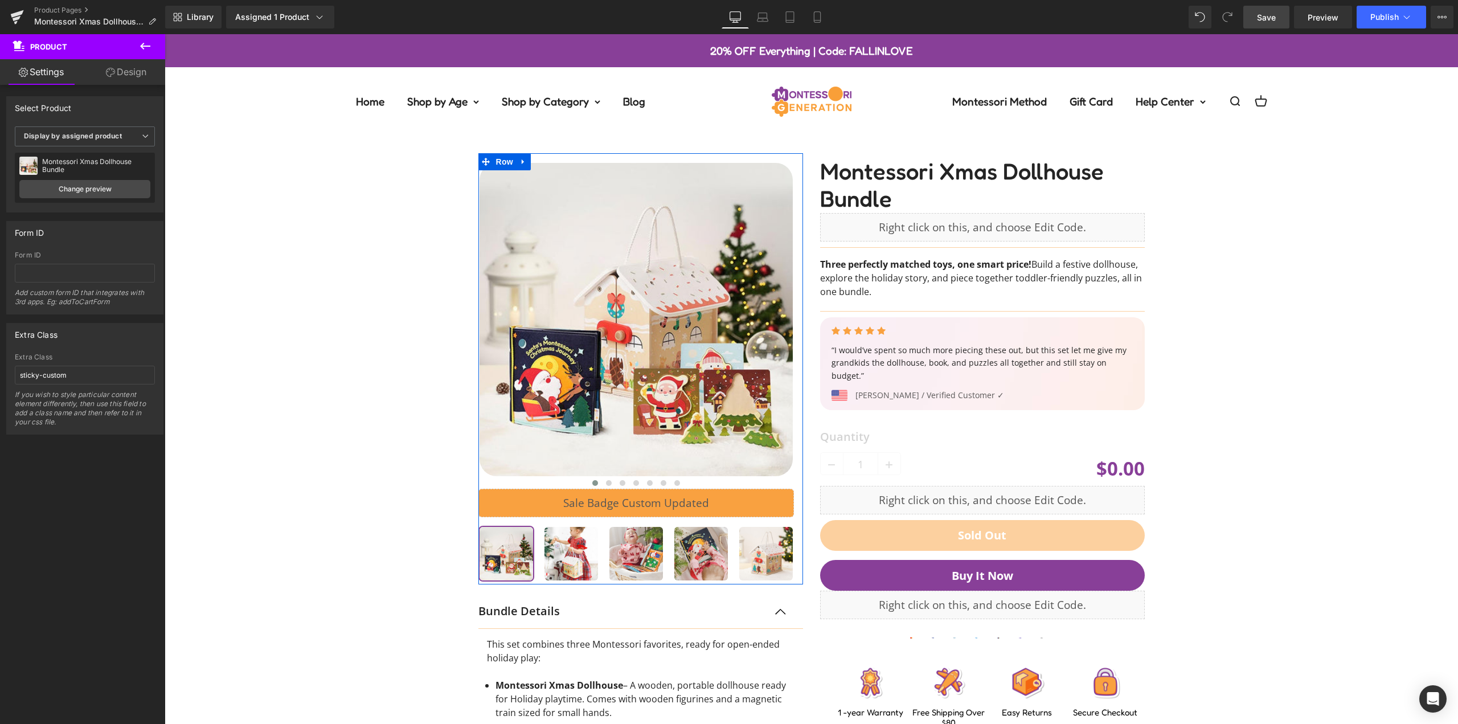
click at [1257, 18] on link "Save" at bounding box center [1266, 17] width 46 height 23
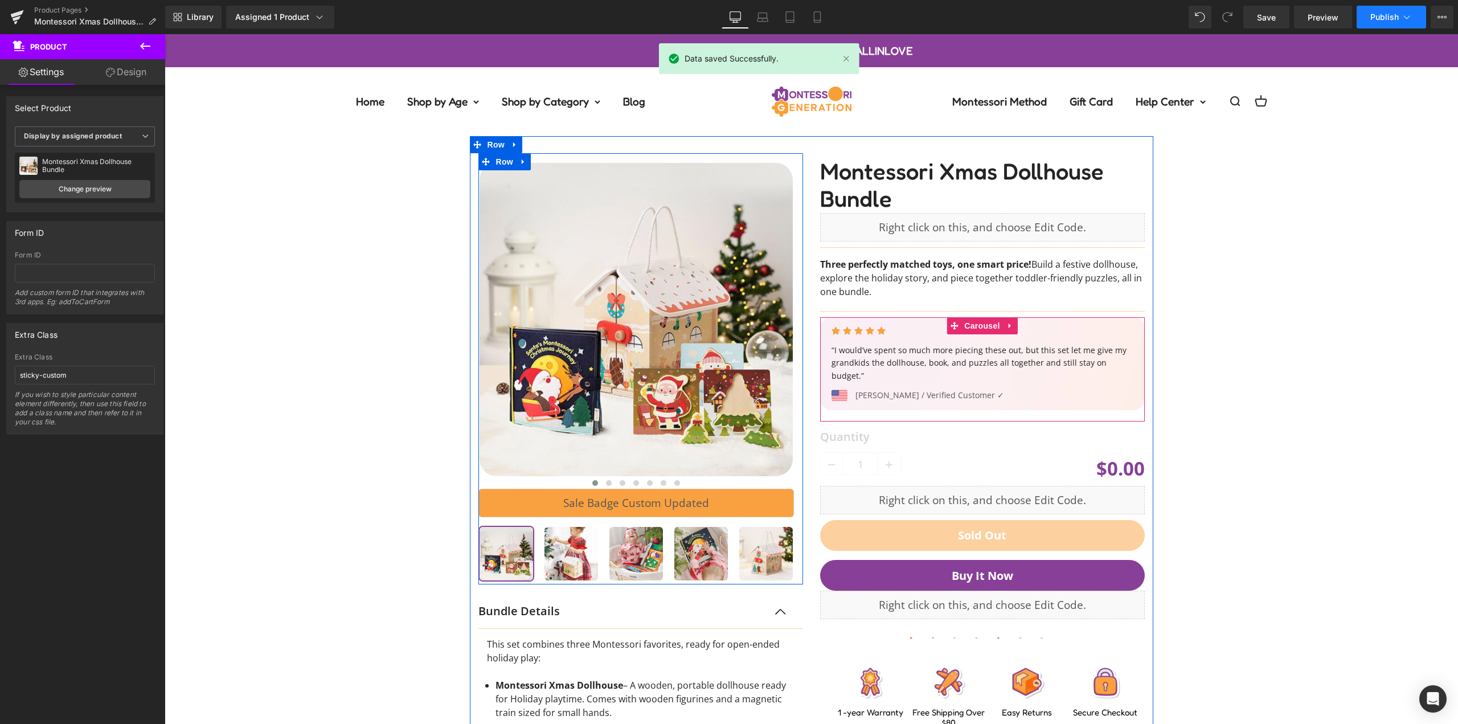
click at [1386, 14] on span "Publish" at bounding box center [1384, 17] width 28 height 9
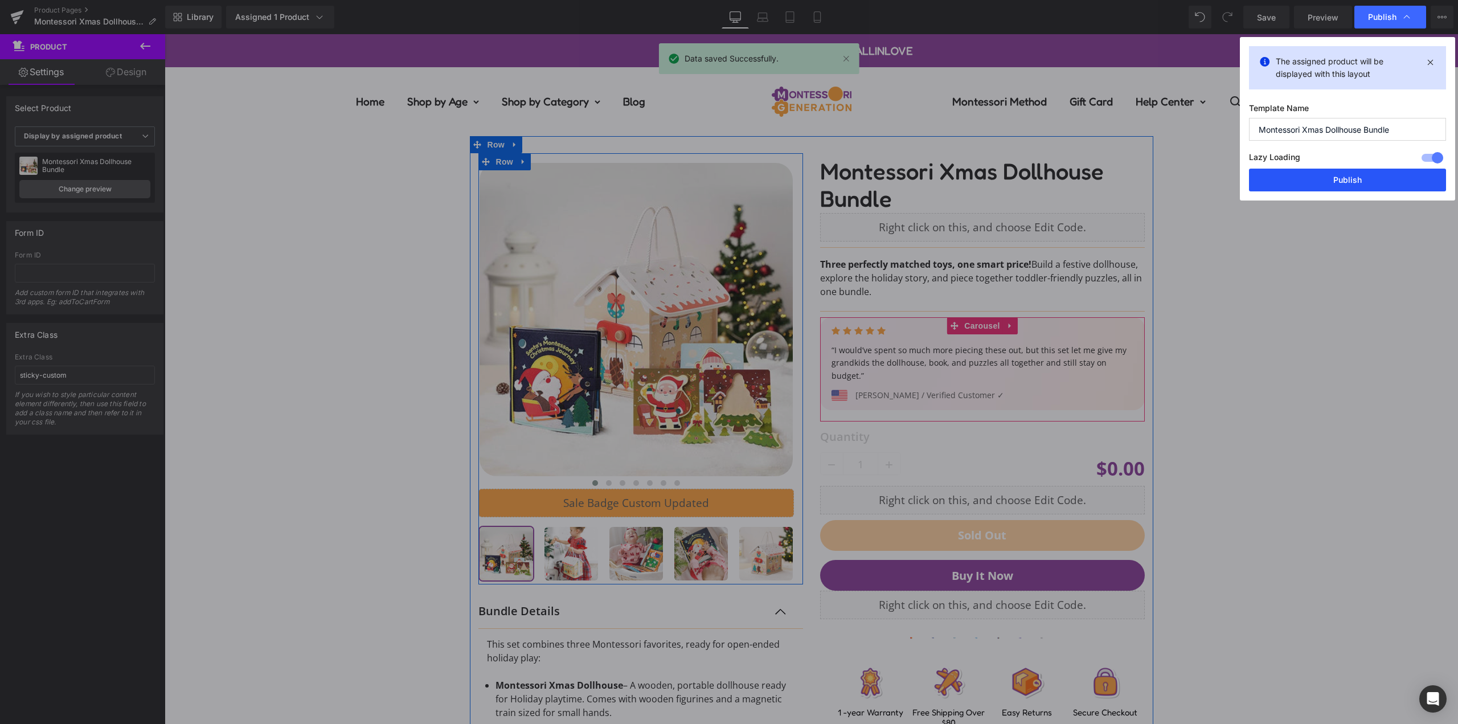
click at [1337, 178] on button "Publish" at bounding box center [1347, 180] width 197 height 23
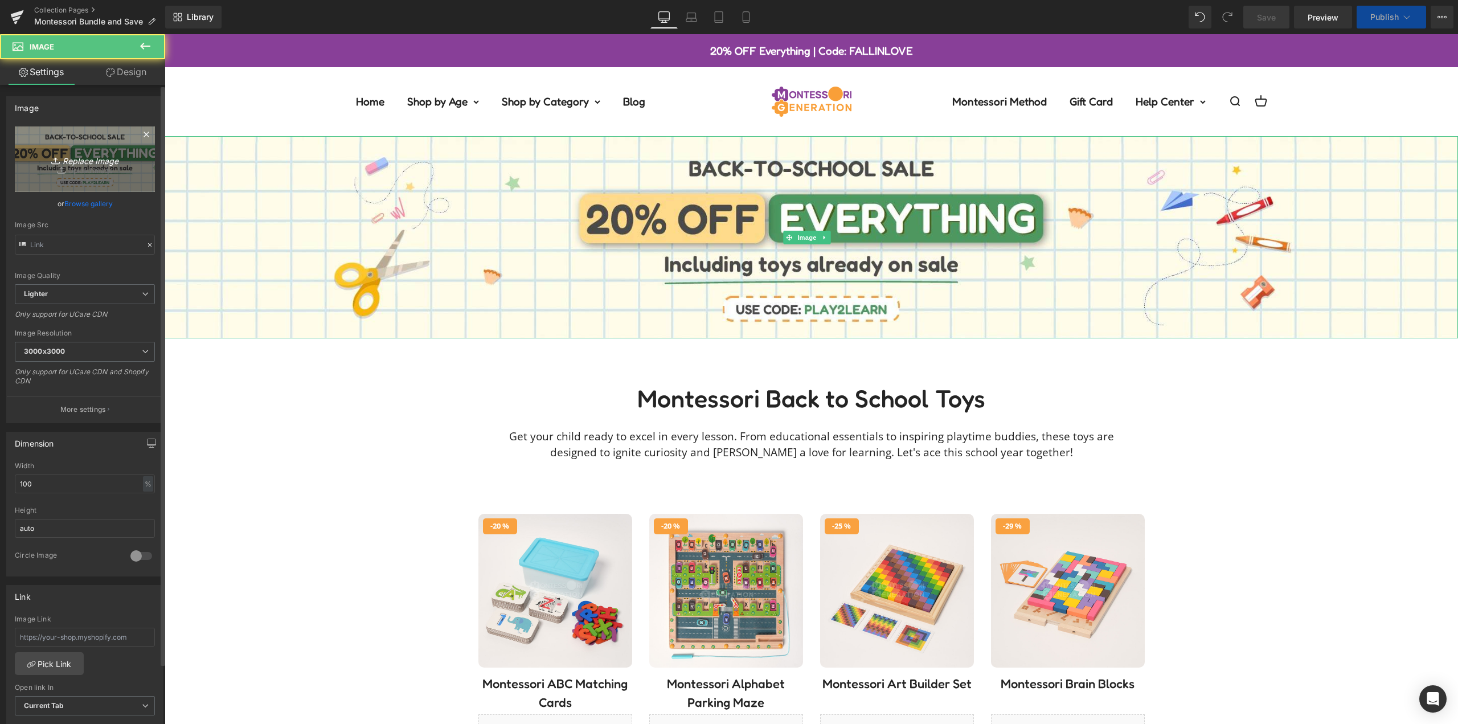
type input "[URL][DOMAIN_NAME]"
click at [81, 163] on icon "Replace Image" at bounding box center [84, 159] width 91 height 14
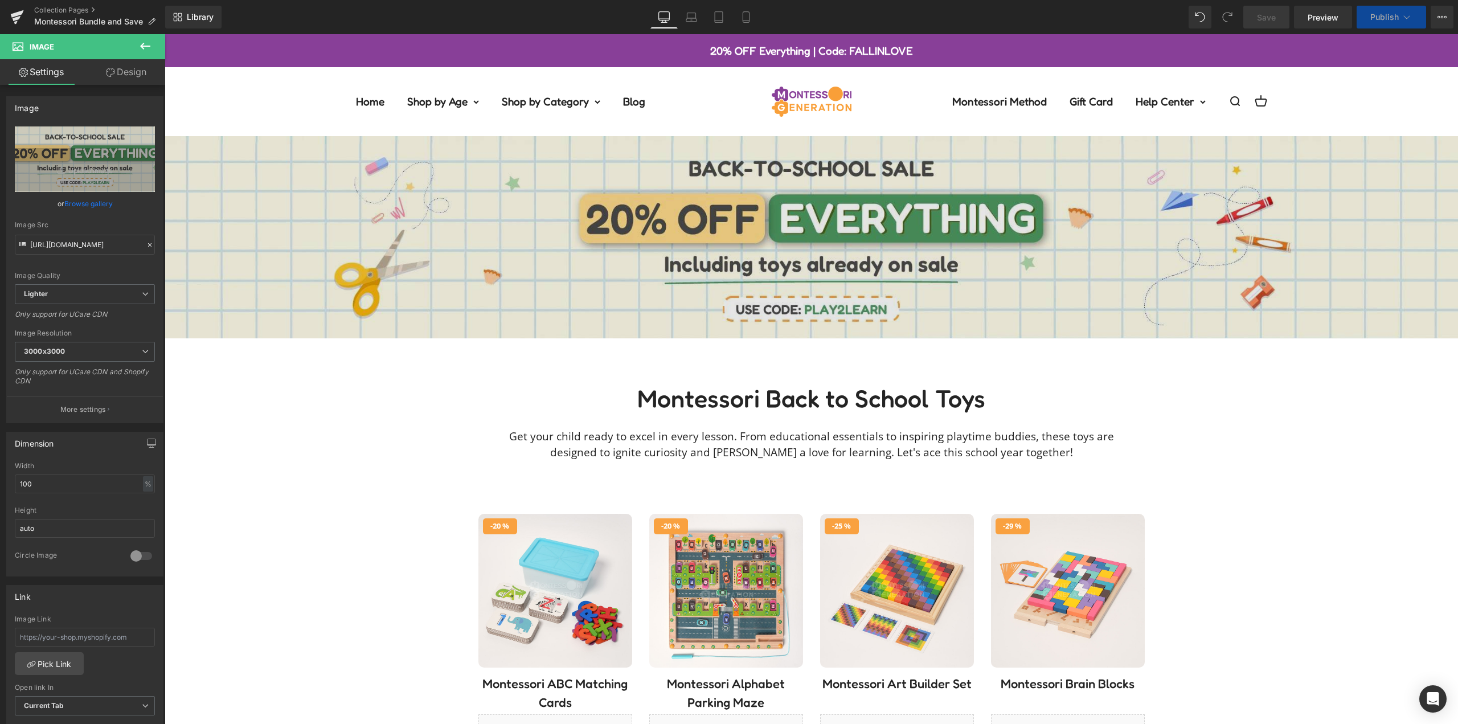
type input "C:\fakepath\desktop-banner-bundle-2025.jpg"
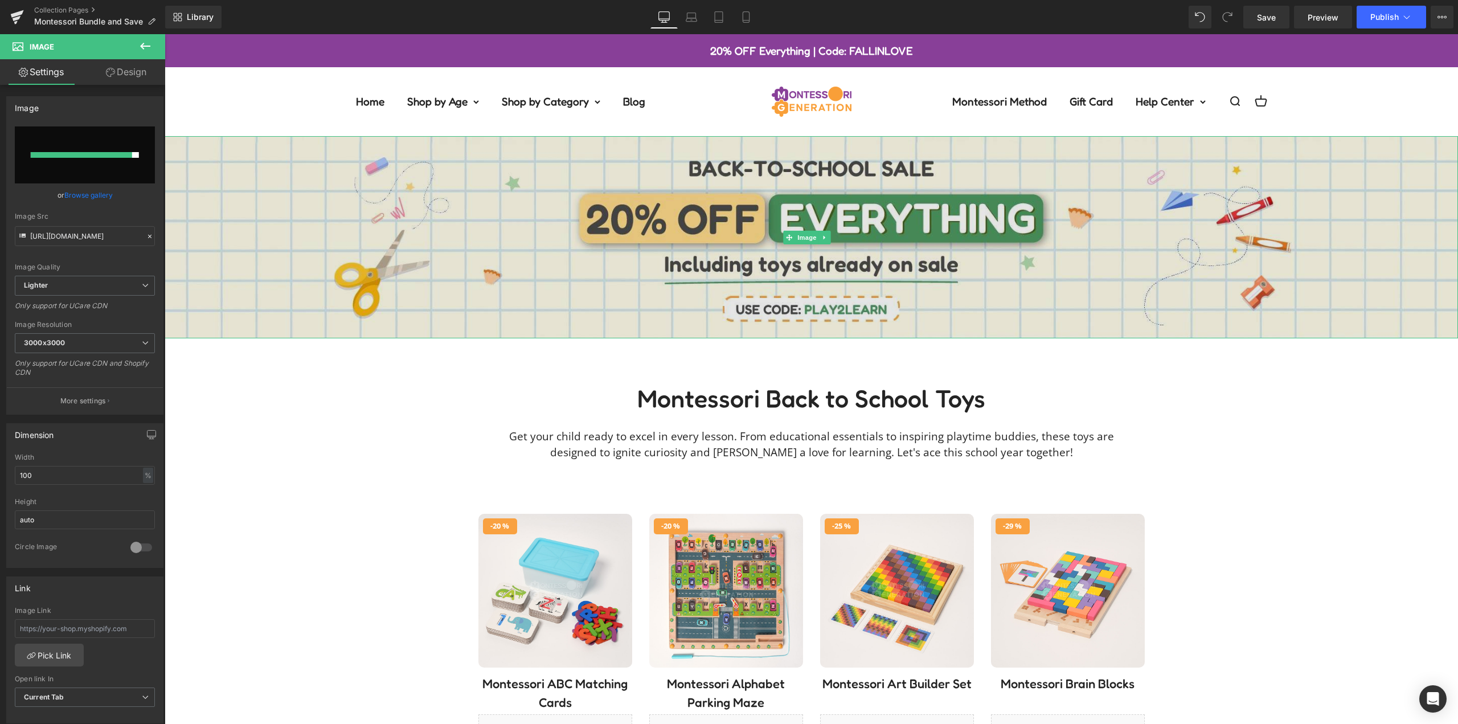
type input "[URL][DOMAIN_NAME]"
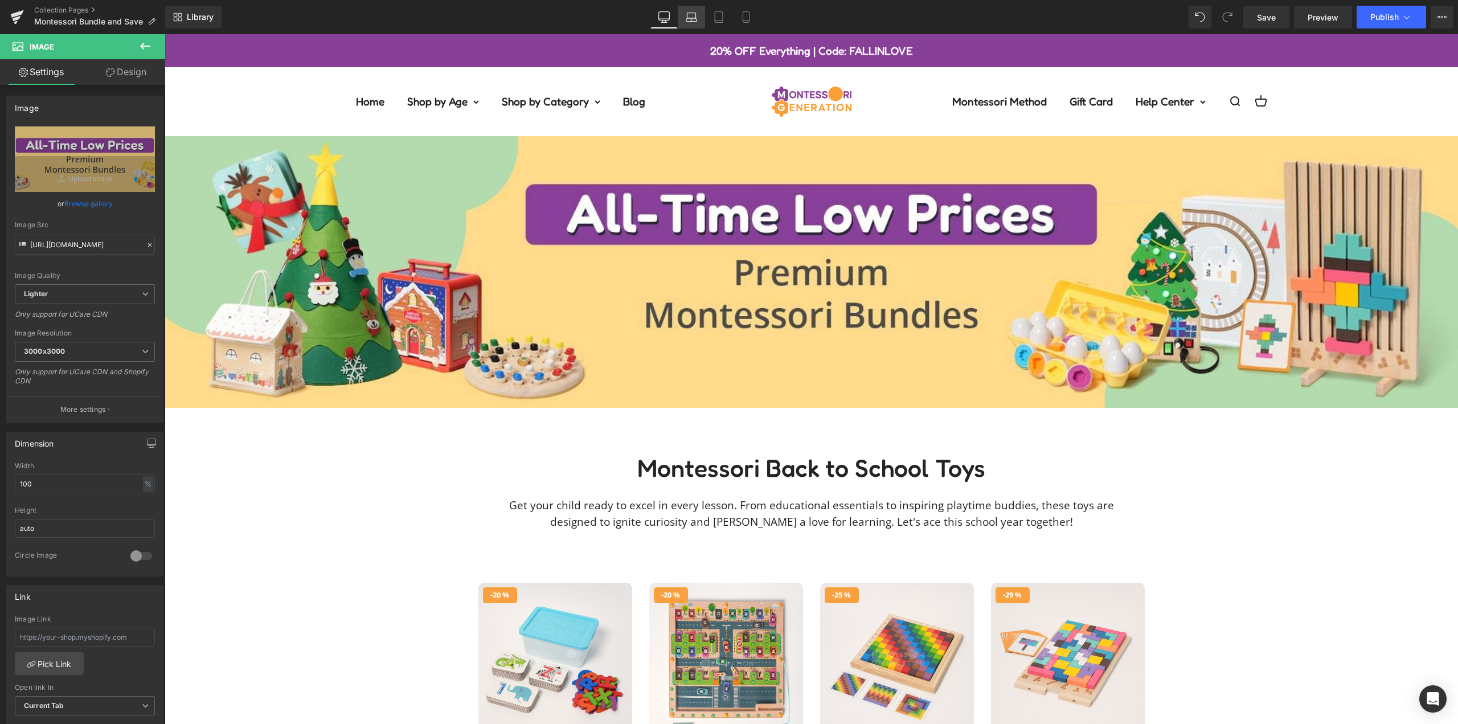
click at [695, 18] on icon at bounding box center [691, 19] width 11 height 3
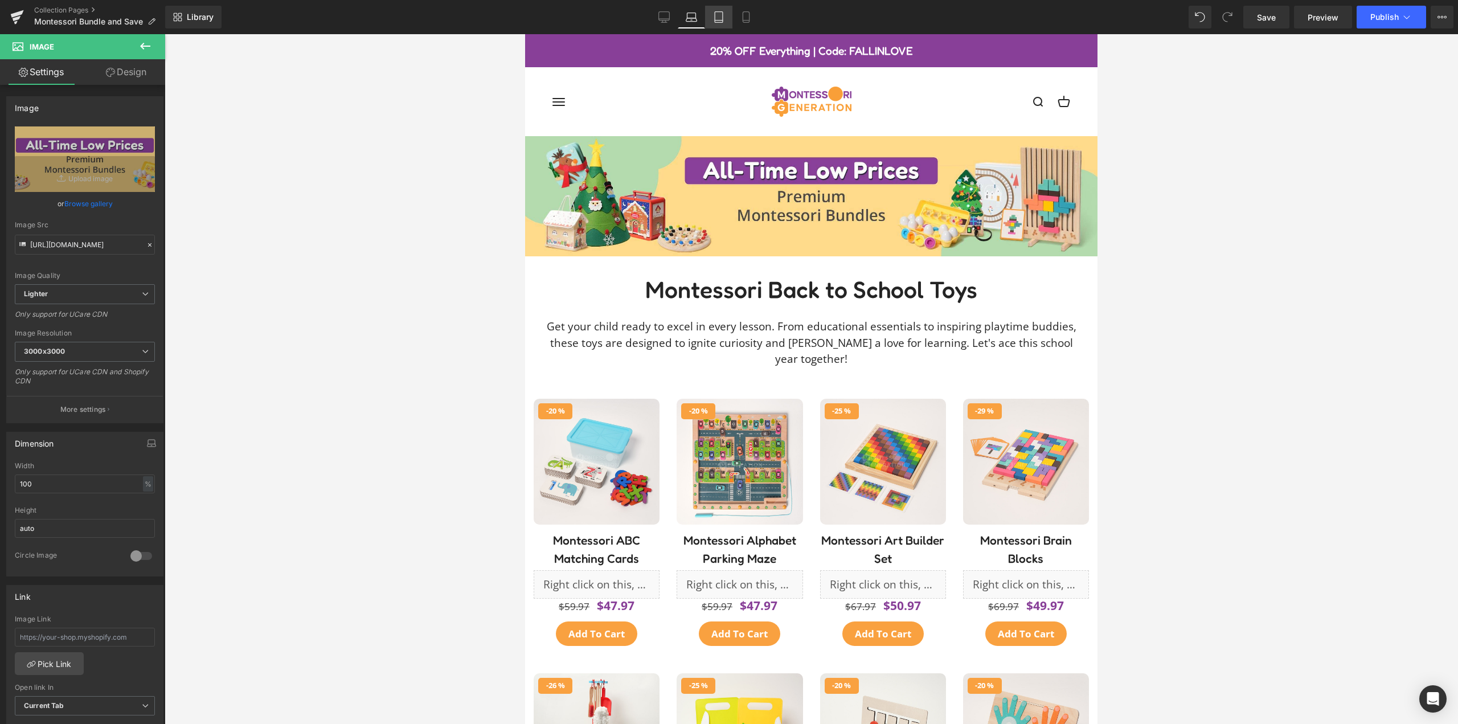
click at [721, 21] on icon at bounding box center [718, 16] width 11 height 11
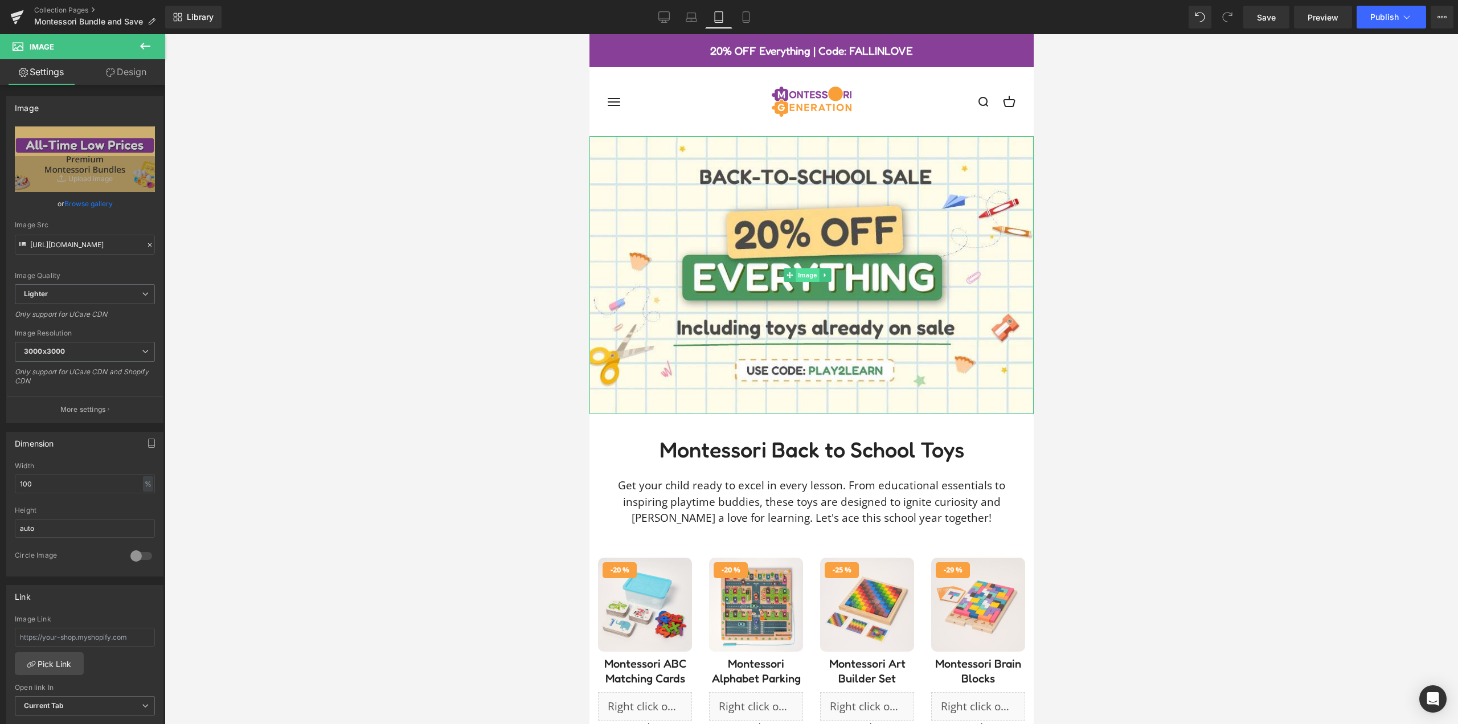
click at [799, 268] on span "Image" at bounding box center [807, 275] width 24 height 14
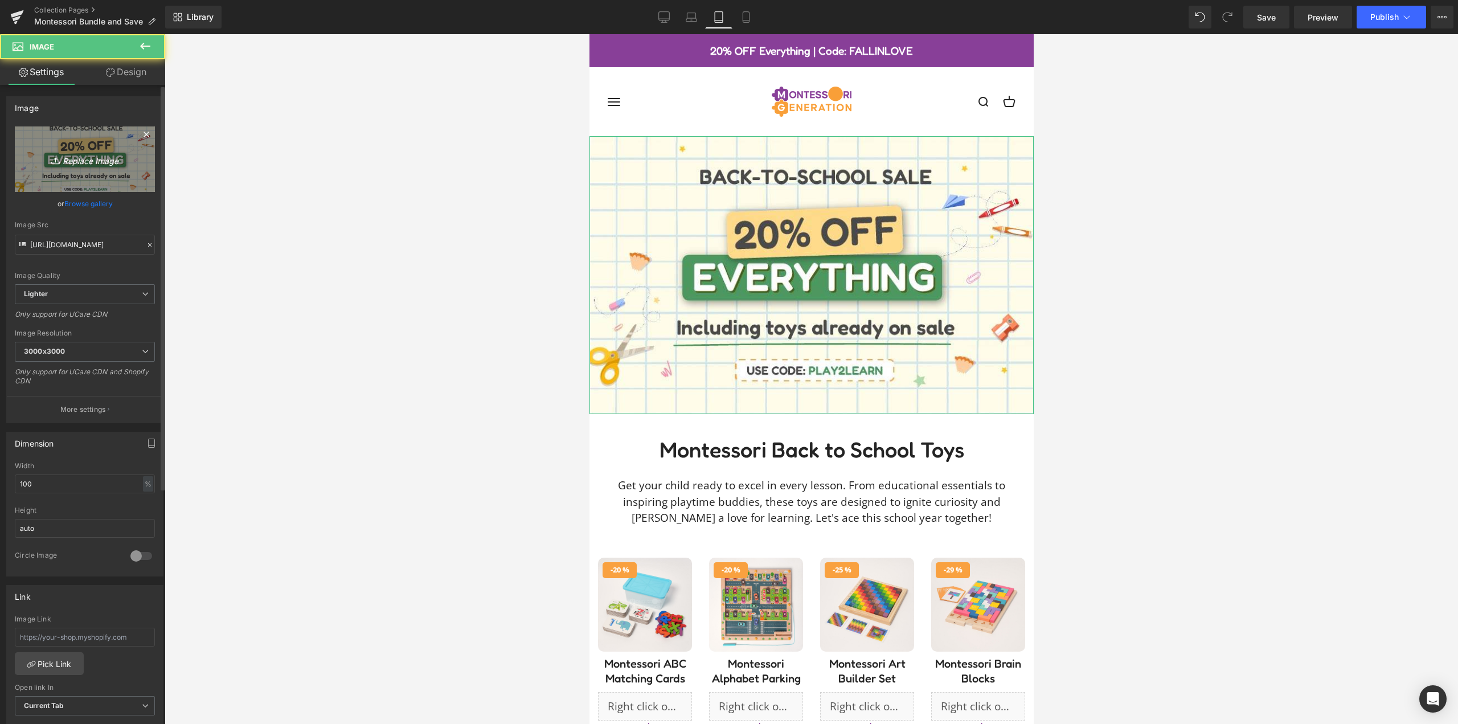
click at [79, 163] on icon "Replace Image" at bounding box center [84, 159] width 91 height 14
type input "C:\fakepath\mobile-banner-bundle-2025.jpg"
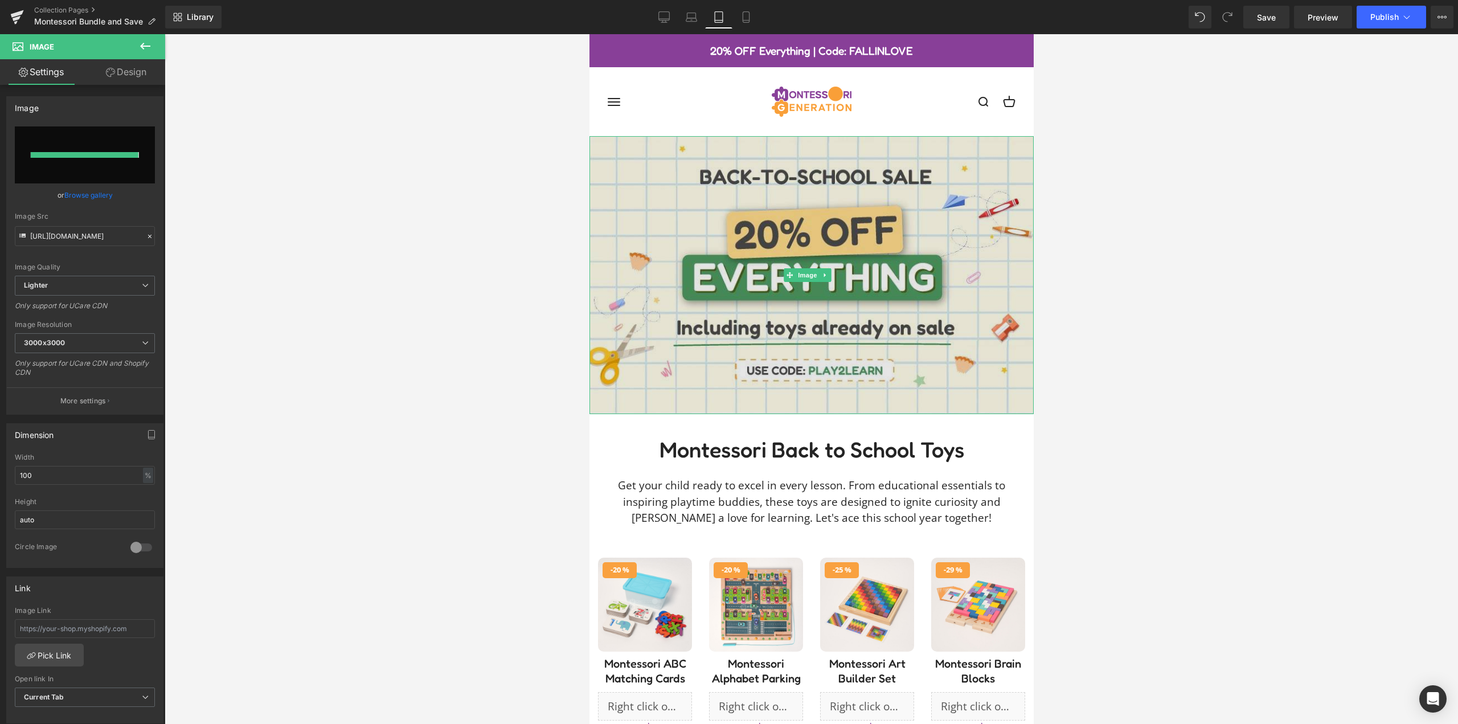
type input "[URL][DOMAIN_NAME]"
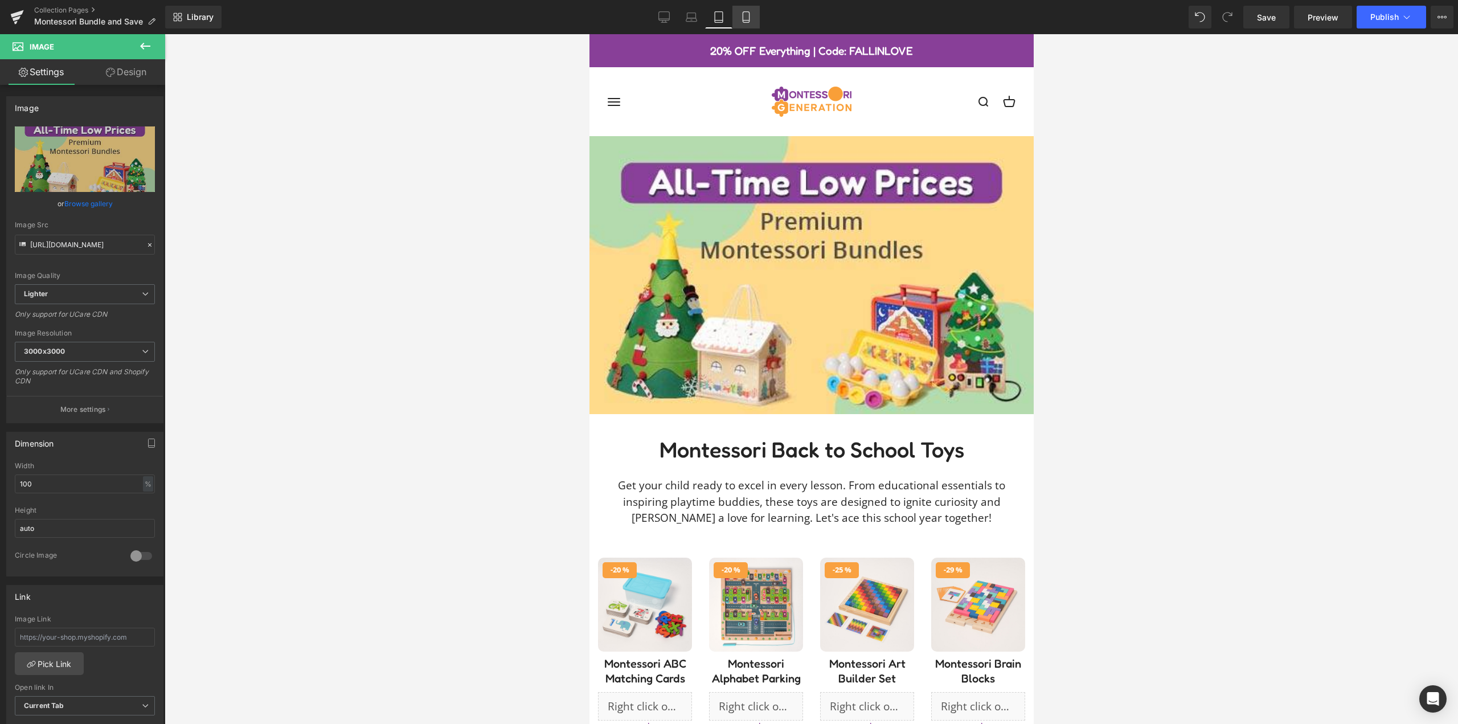
drag, startPoint x: 743, startPoint y: 13, endPoint x: 90, endPoint y: 40, distance: 653.3
click at [743, 13] on icon at bounding box center [745, 16] width 11 height 11
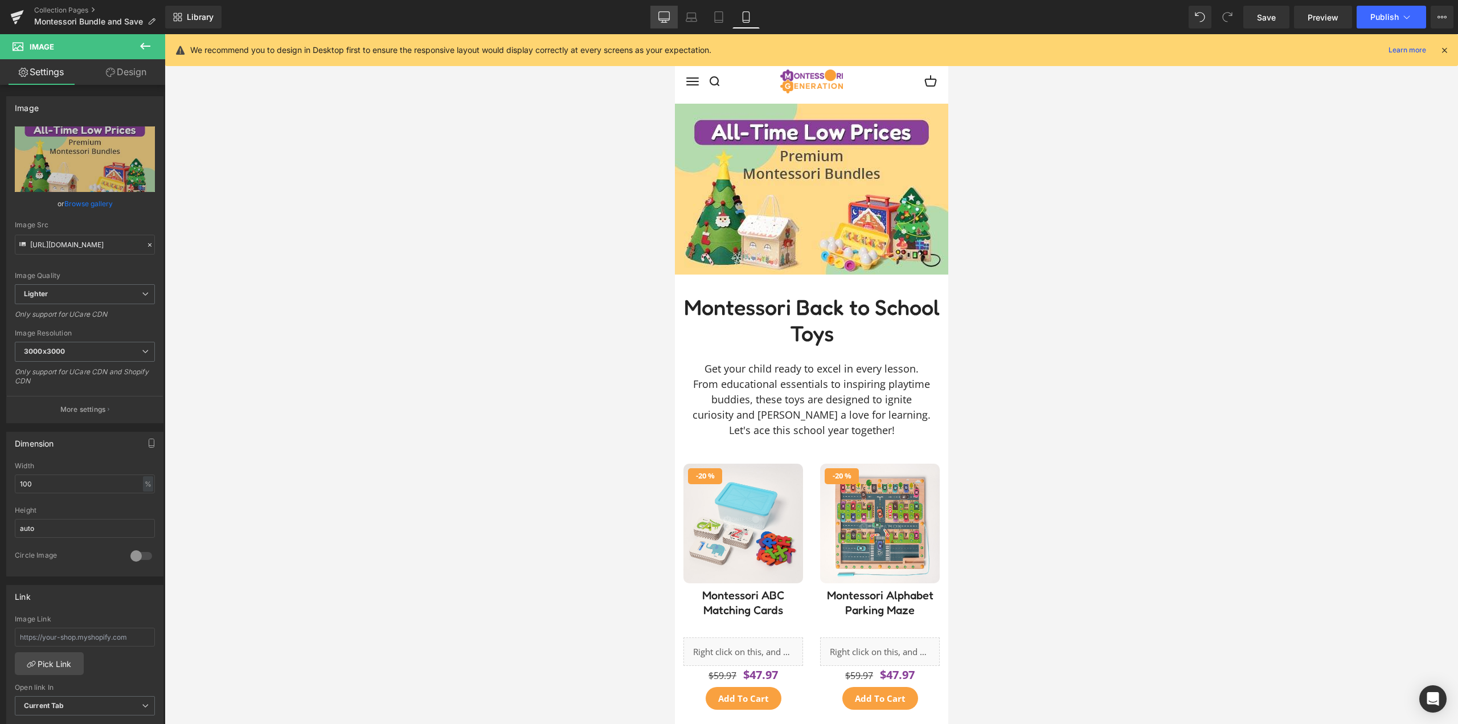
click at [667, 14] on icon at bounding box center [663, 16] width 11 height 11
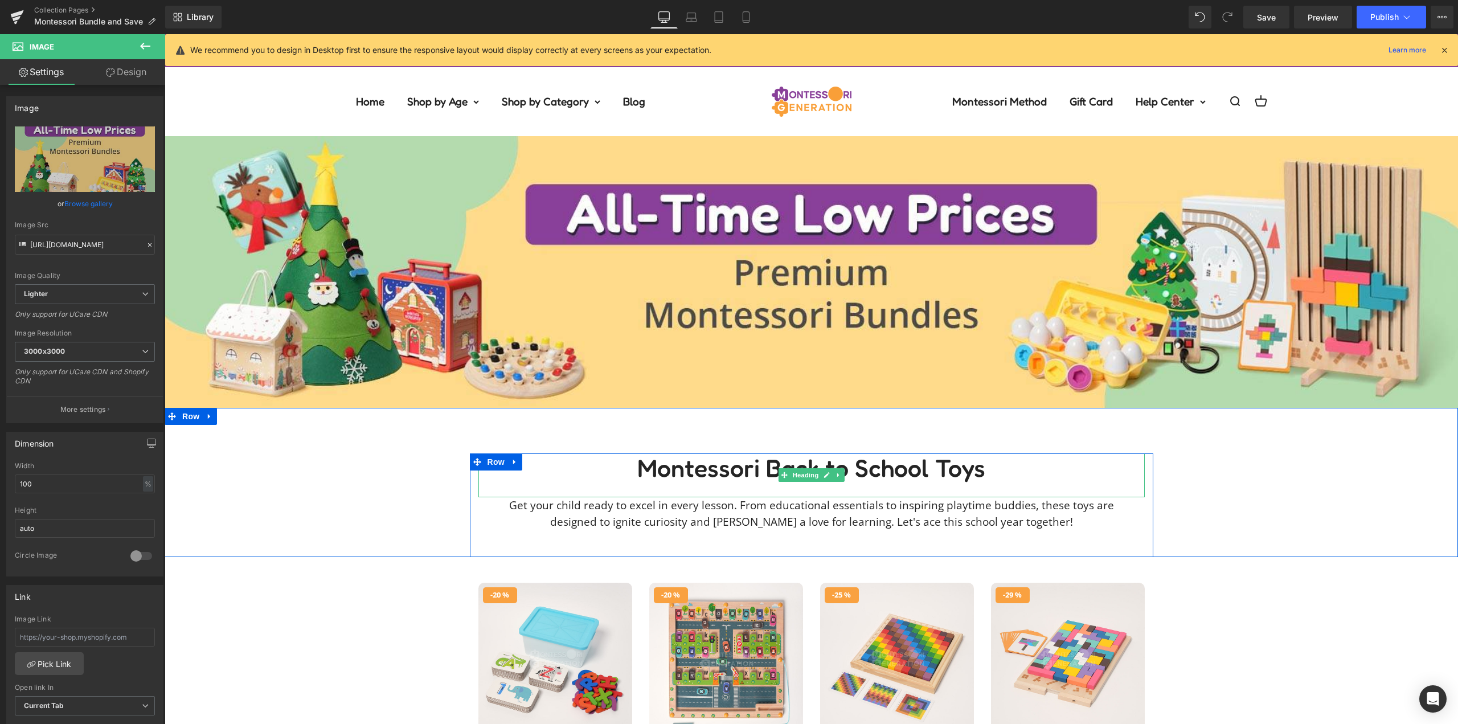
click at [863, 461] on h1 "Montessori Back to School Toys" at bounding box center [811, 468] width 666 height 30
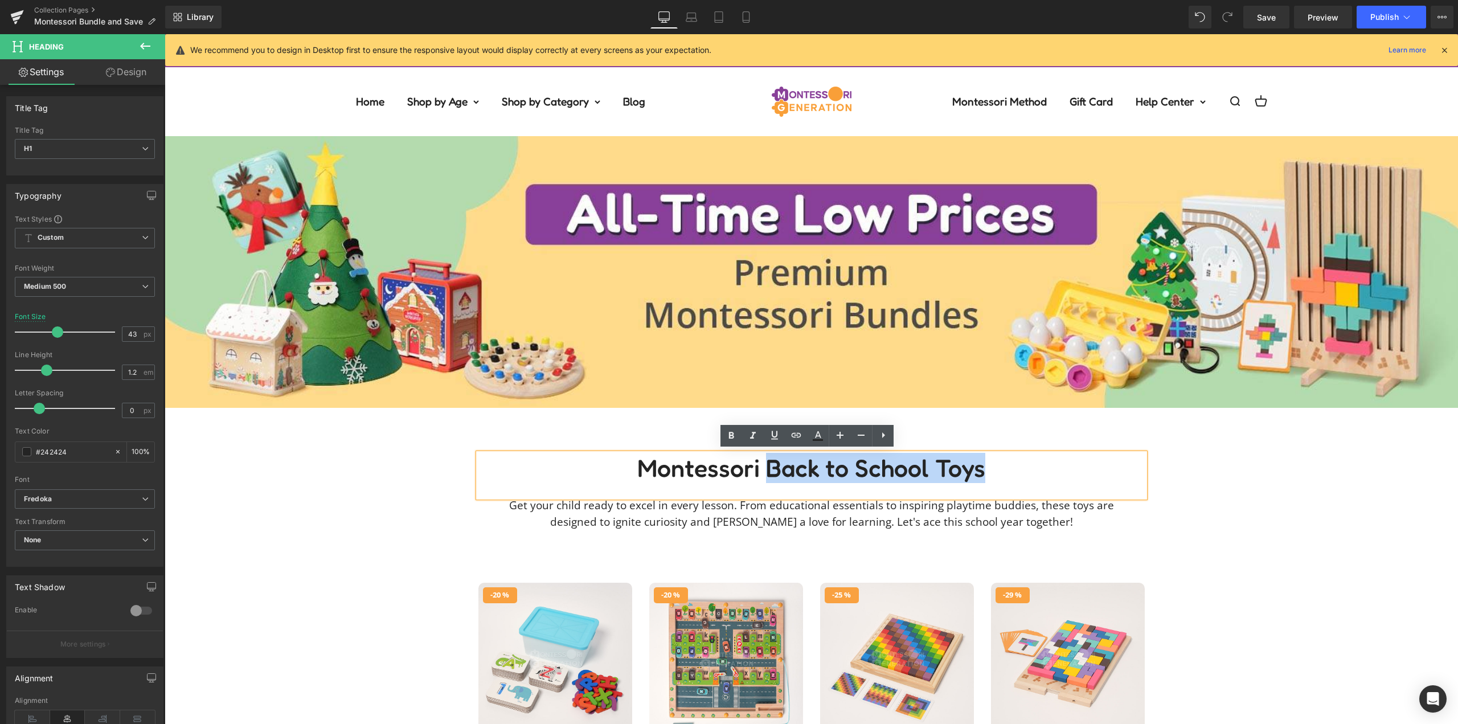
drag, startPoint x: 889, startPoint y: 464, endPoint x: 864, endPoint y: 456, distance: 26.3
click at [762, 466] on h1 "Montessori Back to School Toys" at bounding box center [811, 468] width 666 height 30
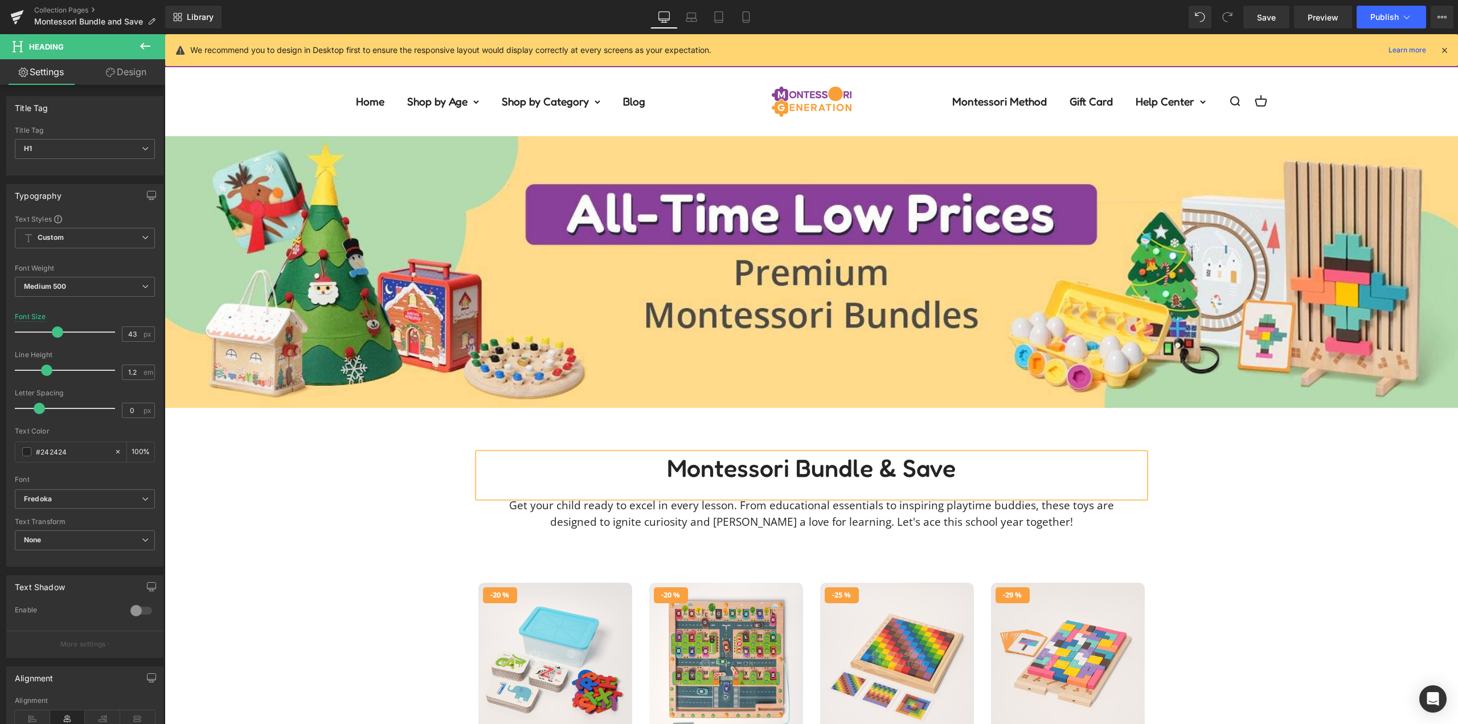
click at [1313, 509] on div "Montessori Bundle & Save Heading Get your child ready to excel in every lesson.…" at bounding box center [812, 505] width 1294 height 104
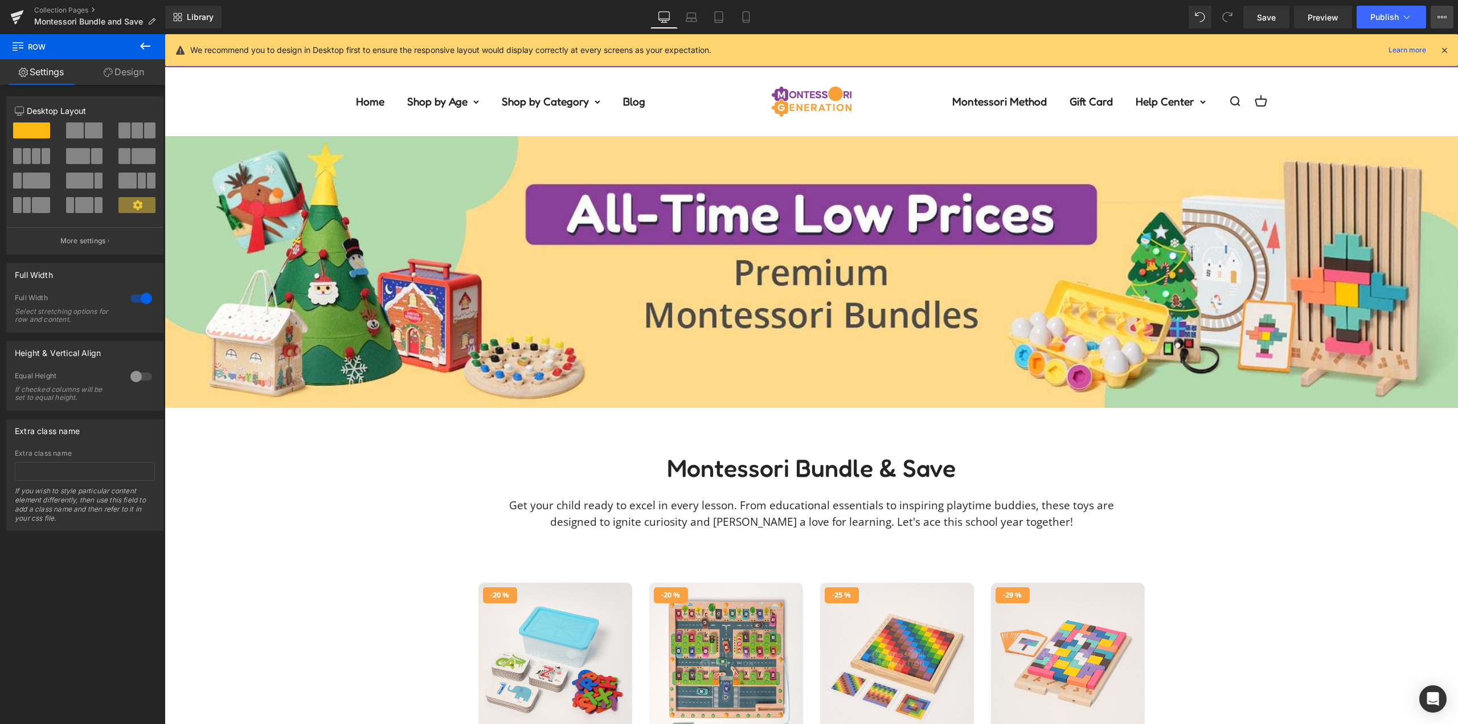
click at [1449, 21] on button "View Live Page View with current Template Save Template to Library Schedule Pub…" at bounding box center [1442, 17] width 23 height 23
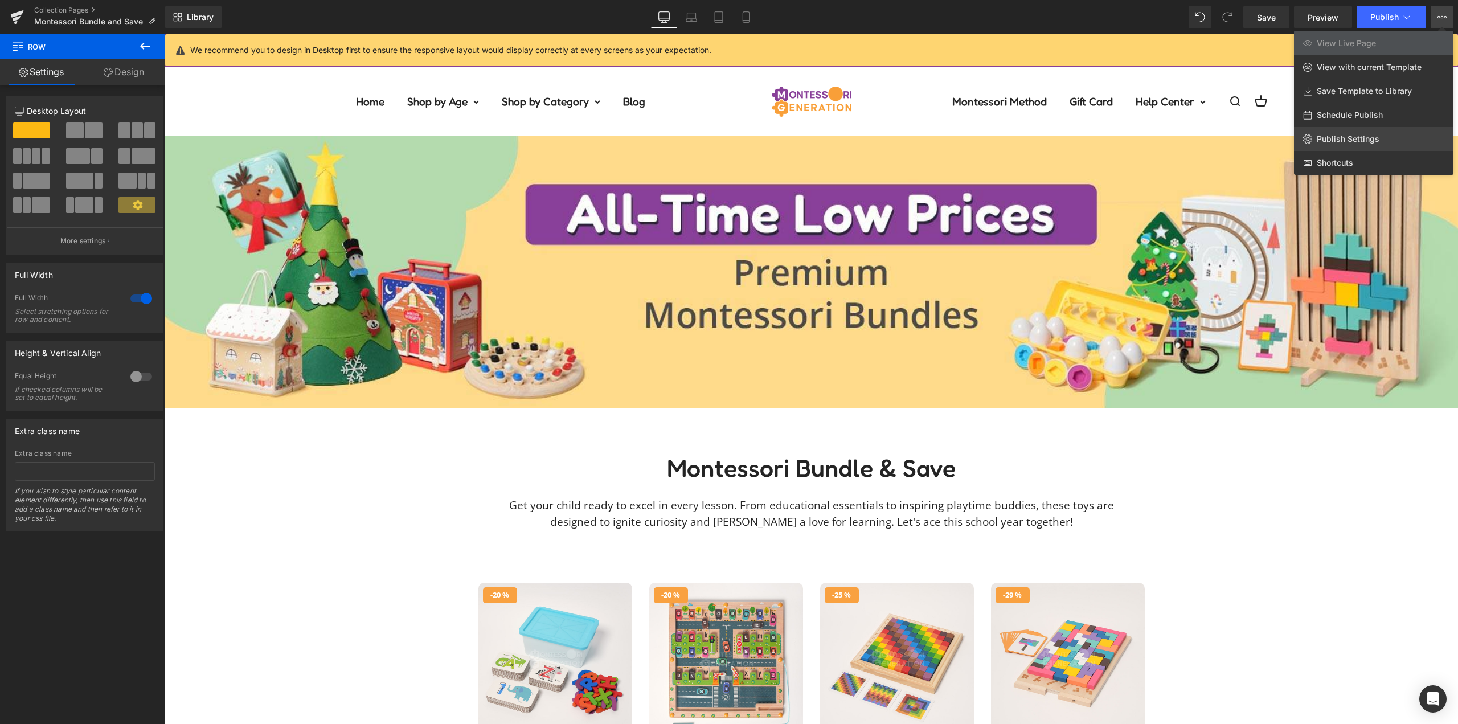
click at [1369, 138] on span "Publish Settings" at bounding box center [1348, 139] width 63 height 10
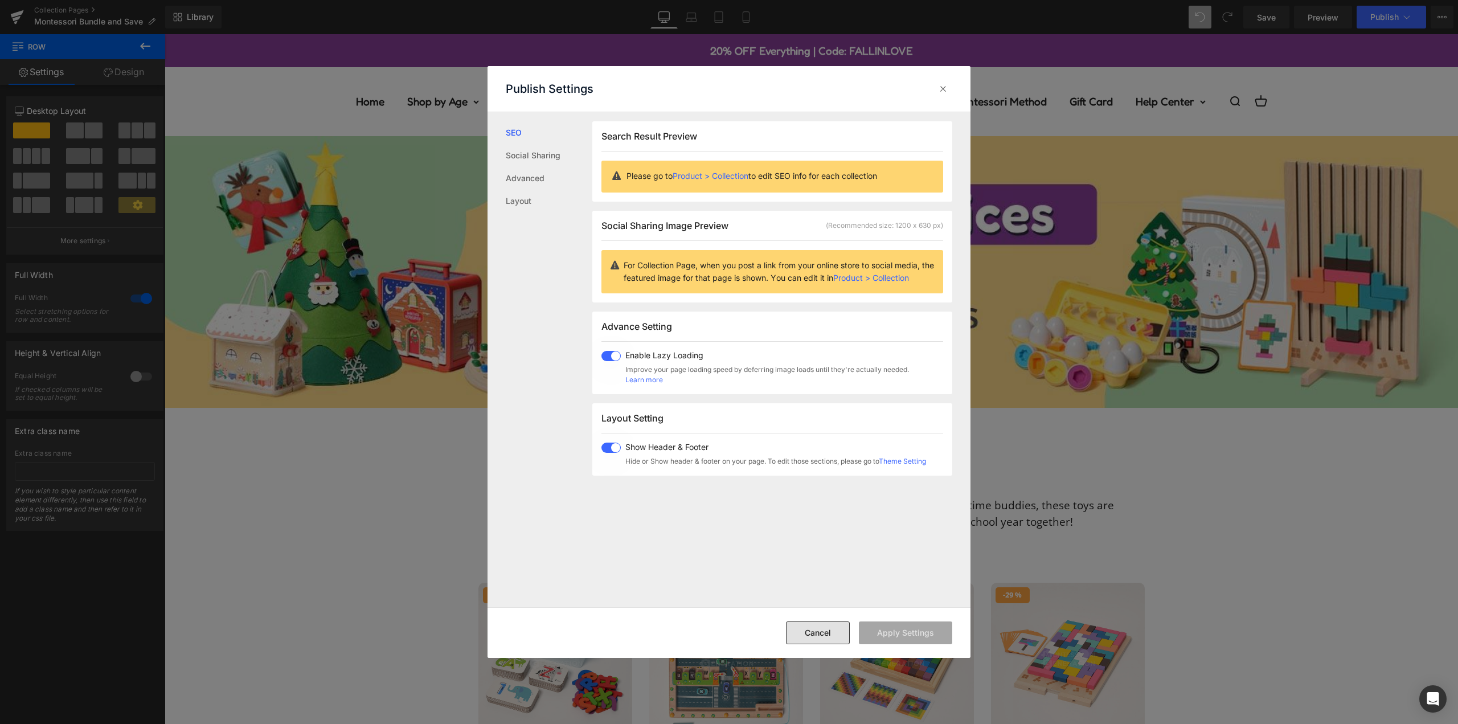
click at [829, 631] on button "Cancel" at bounding box center [818, 632] width 64 height 23
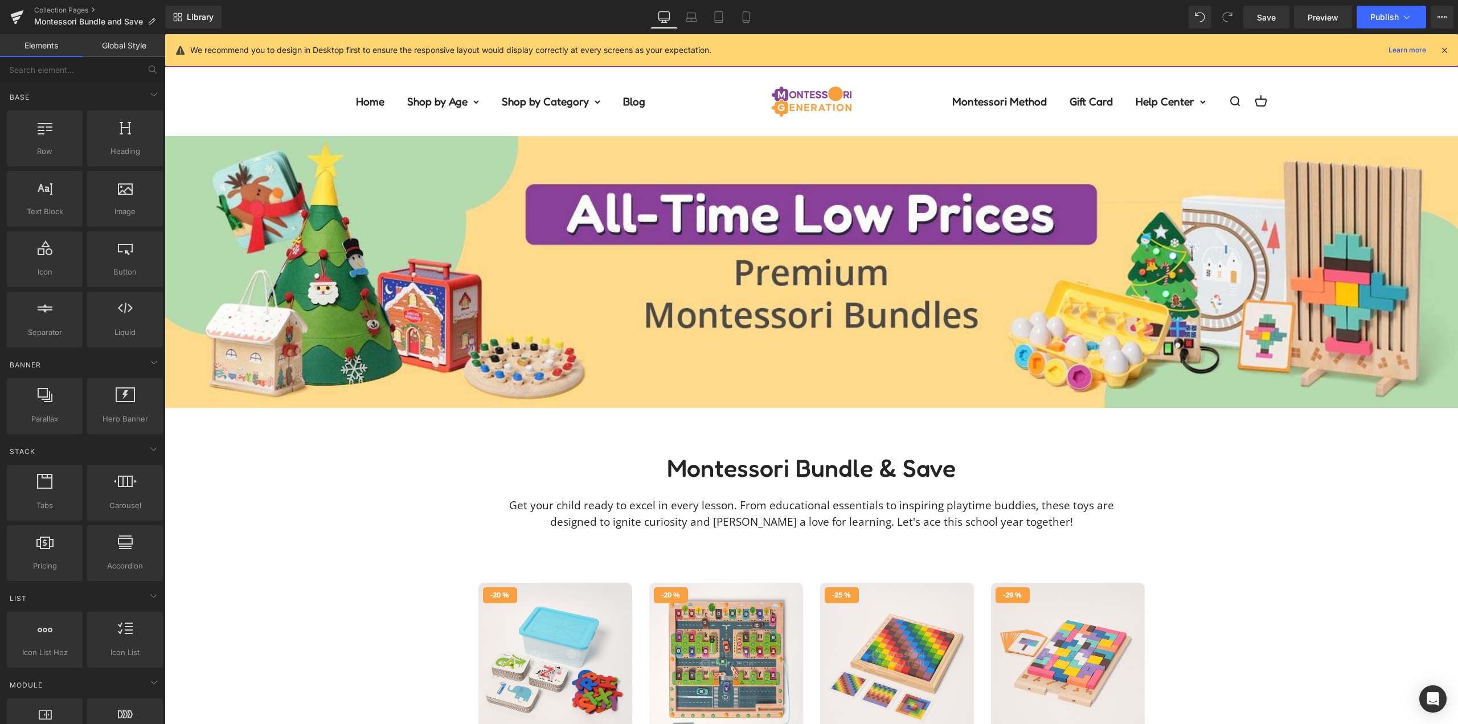
click at [267, 87] on div "Open navigation menu Open search Home Shop by Age 0-12 months old 1 year olds 2…" at bounding box center [812, 112] width 1294 height 50
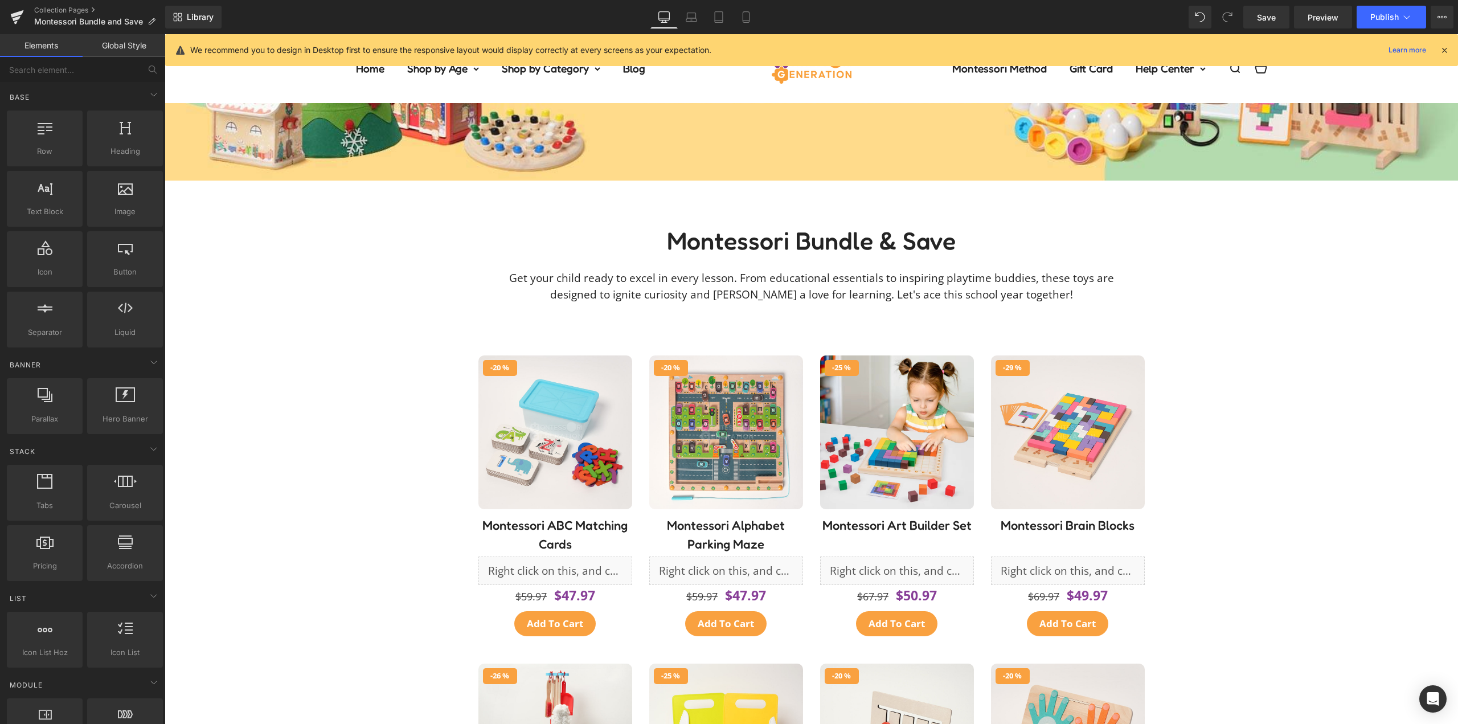
scroll to position [228, 0]
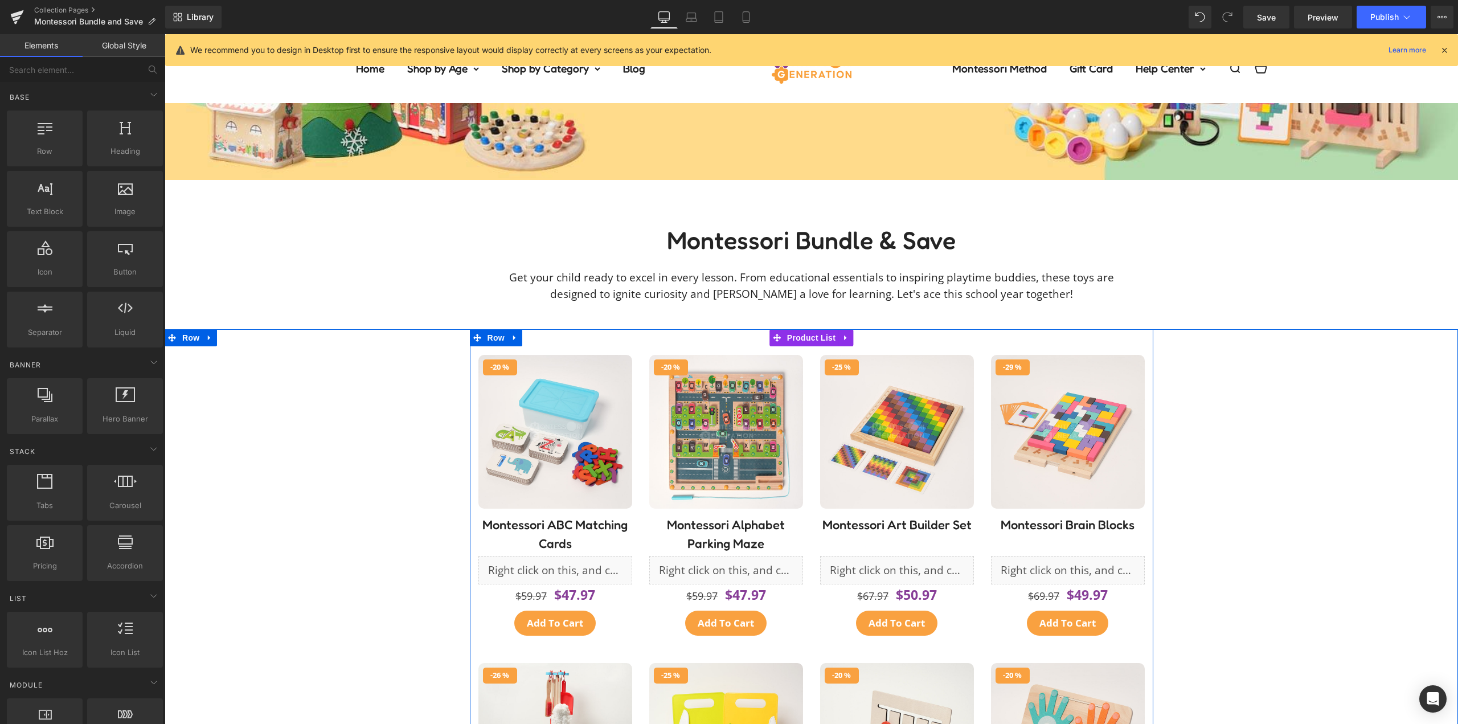
click at [812, 472] on div "- 25 %" at bounding box center [897, 500] width 171 height 308
click at [808, 338] on span "Product List" at bounding box center [811, 337] width 54 height 17
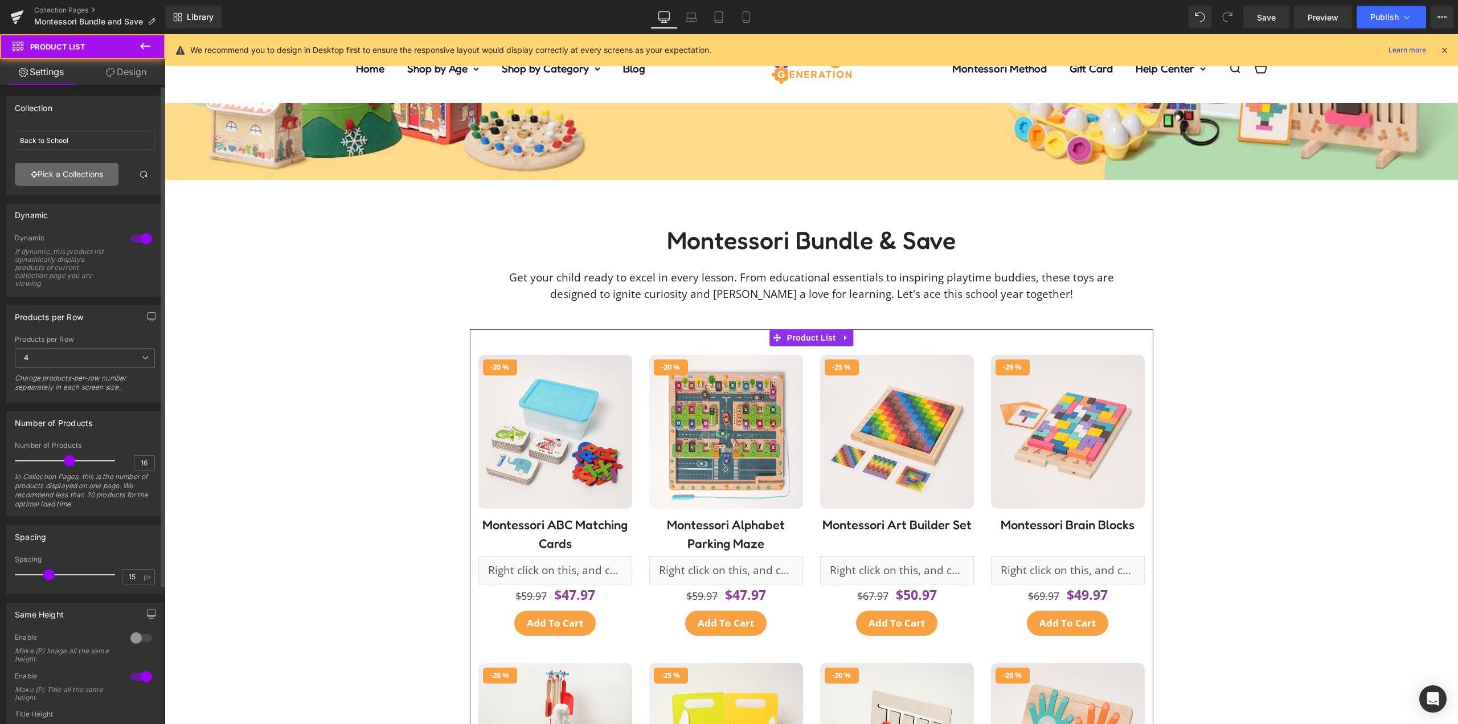
click at [84, 176] on link "Pick a Collections" at bounding box center [67, 174] width 104 height 23
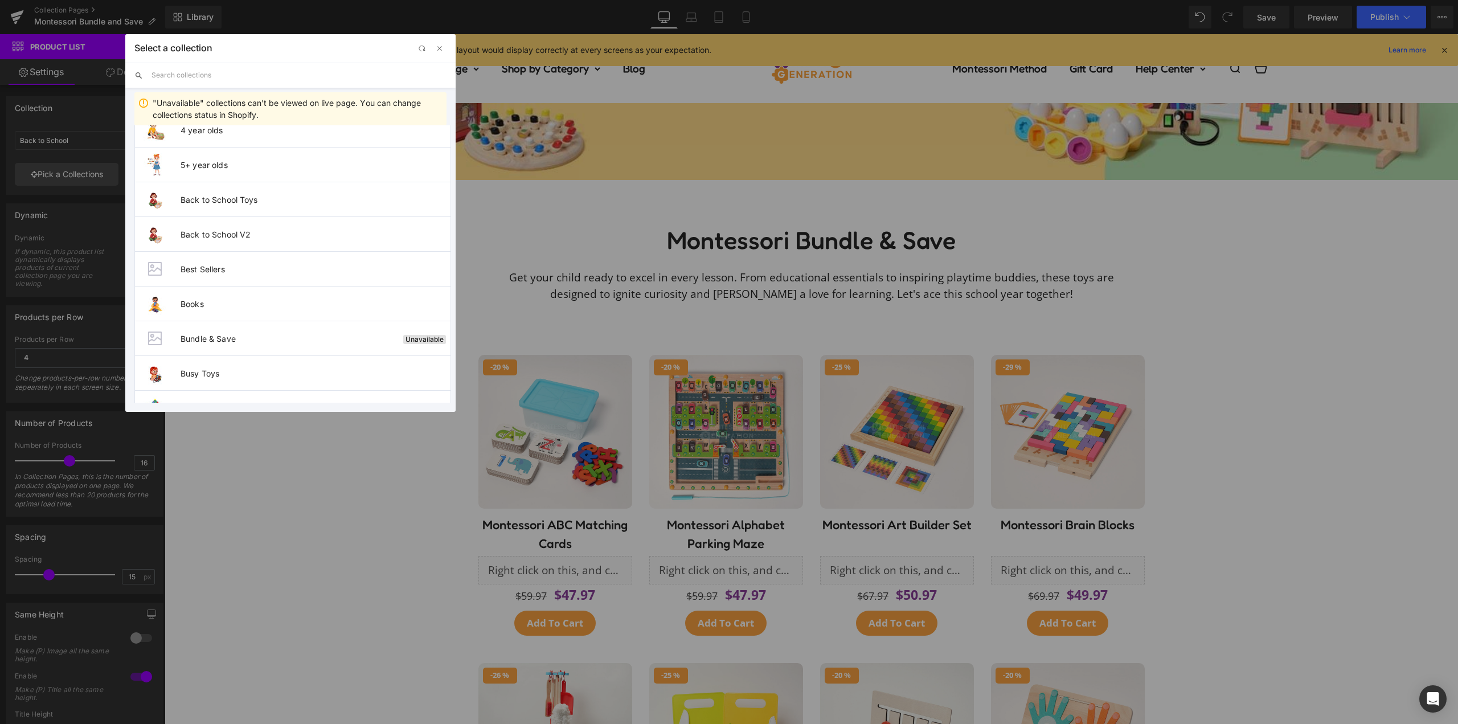
scroll to position [228, 0]
click at [242, 300] on span "Bundle & Save" at bounding box center [290, 302] width 218 height 10
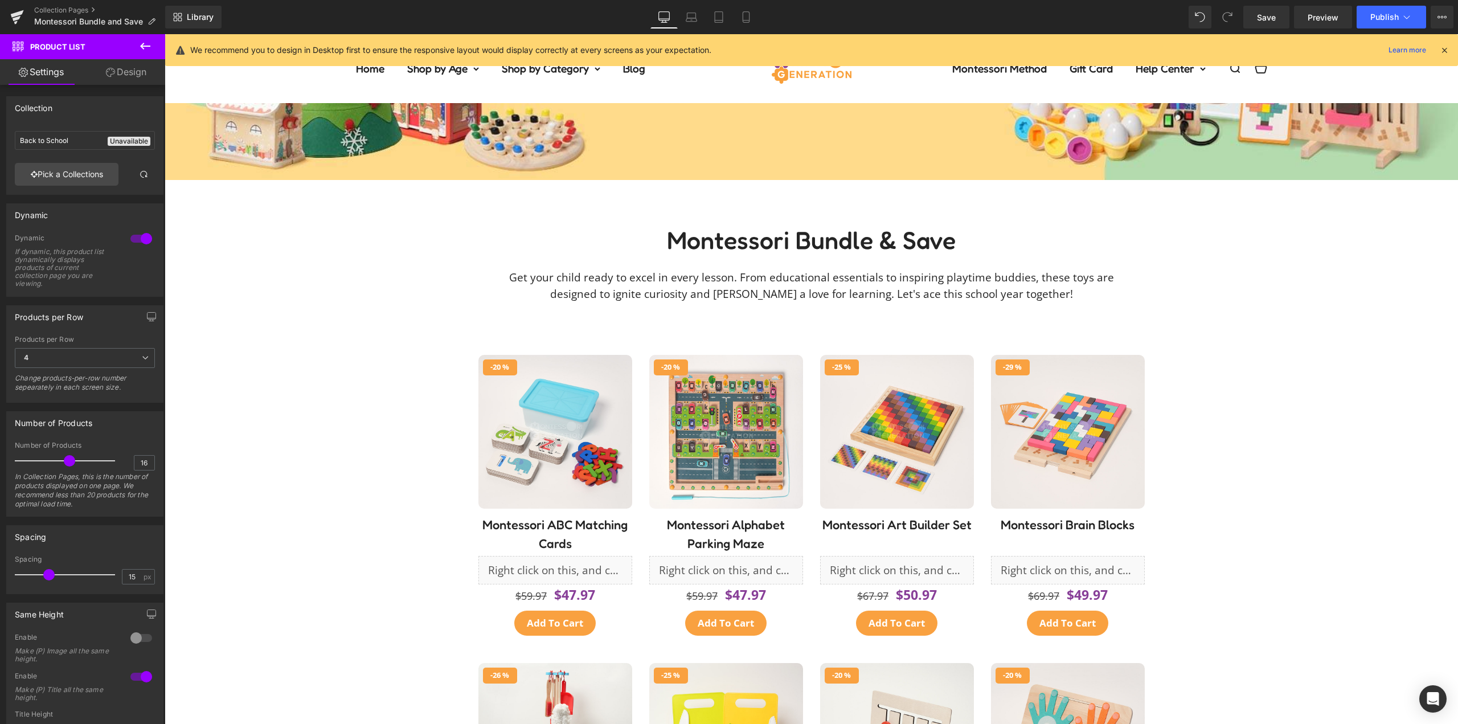
type input "Bundle & Save"
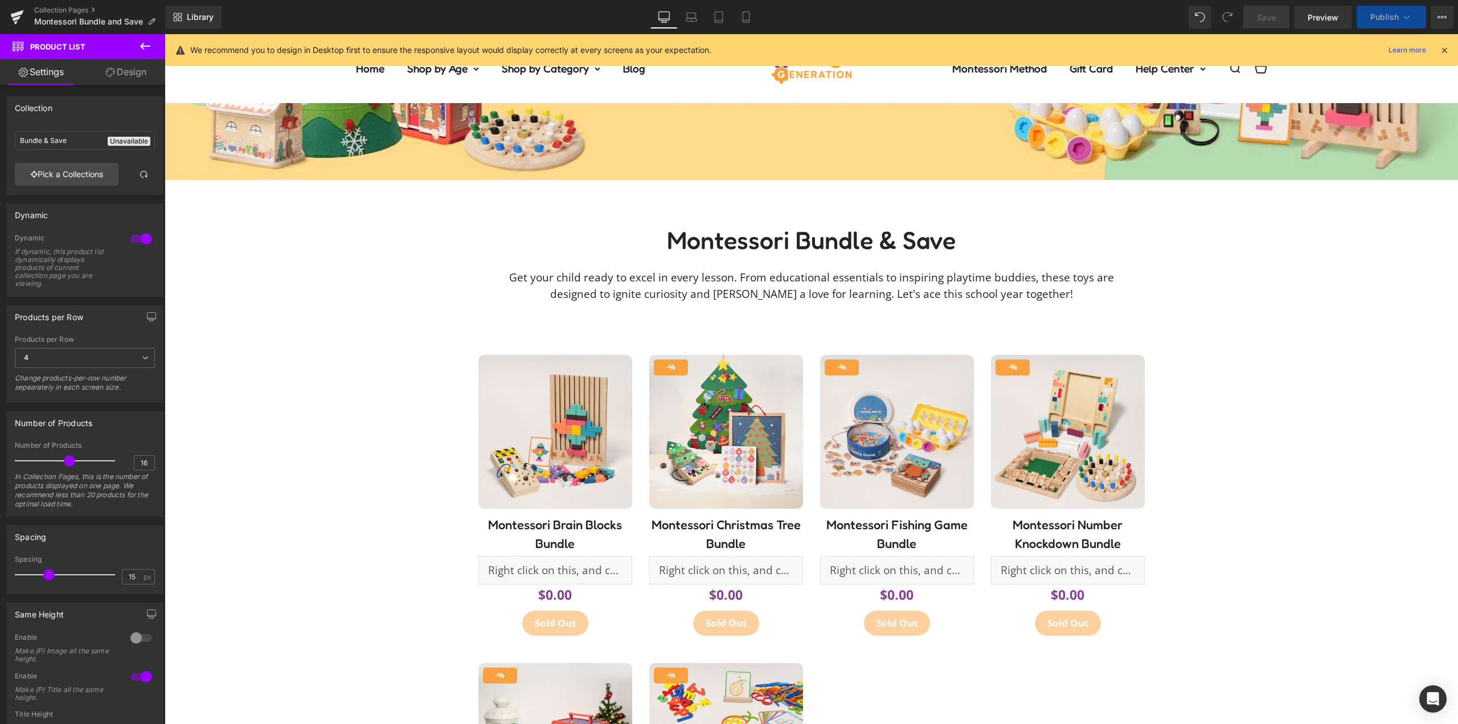
click at [1189, 374] on div "- % (P) Image Row Montessori Brain Blocks Bundle (P) Title Liquid Ali Reviews -…" at bounding box center [812, 666] width 1294 height 674
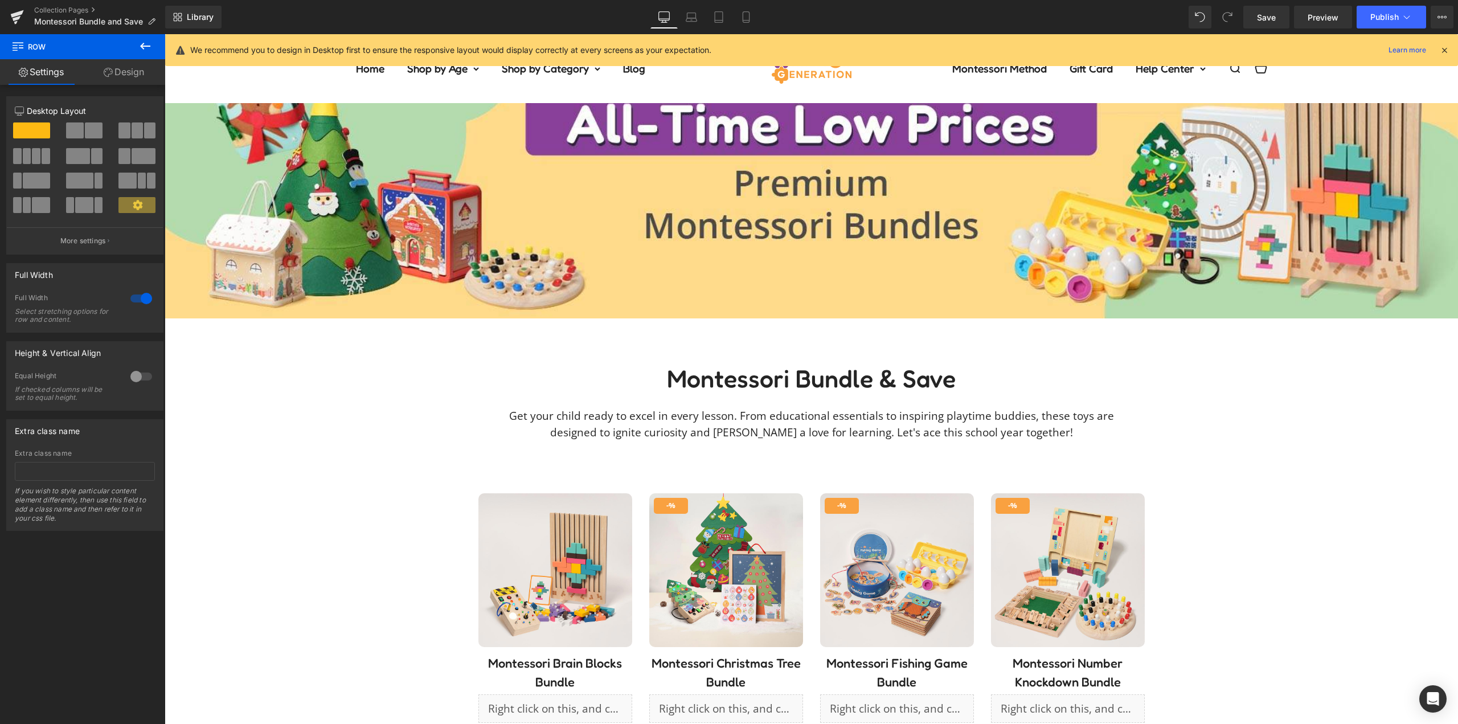
scroll to position [57, 0]
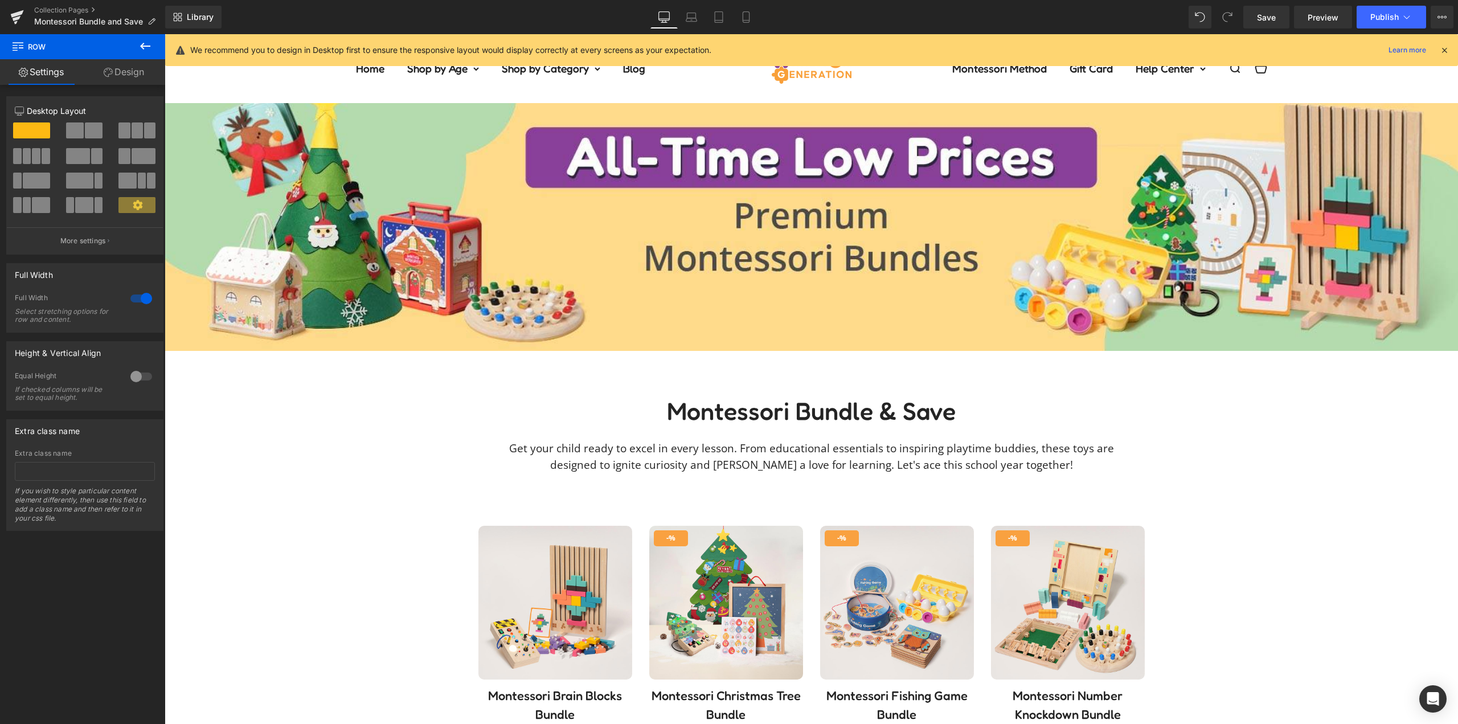
click at [930, 457] on p "Get your child ready to excel in every lesson. From educational essentials to i…" at bounding box center [811, 456] width 649 height 32
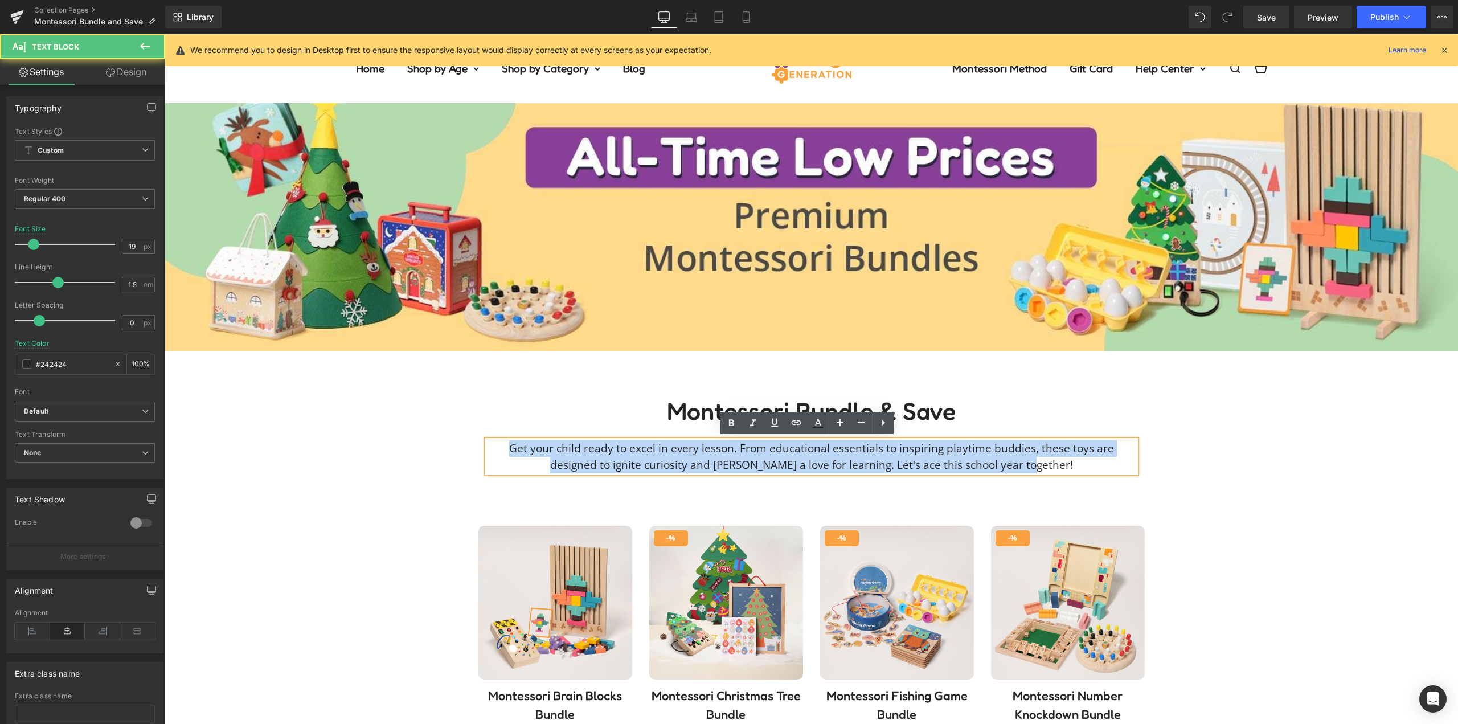
drag, startPoint x: 942, startPoint y: 465, endPoint x: 443, endPoint y: 449, distance: 498.7
click at [440, 449] on div "Montessori Bundle & Save Heading Get your child ready to excel in every lesson.…" at bounding box center [812, 448] width 1294 height 104
copy p "Get your child ready to excel in every lesson. From educational essentials to i…"
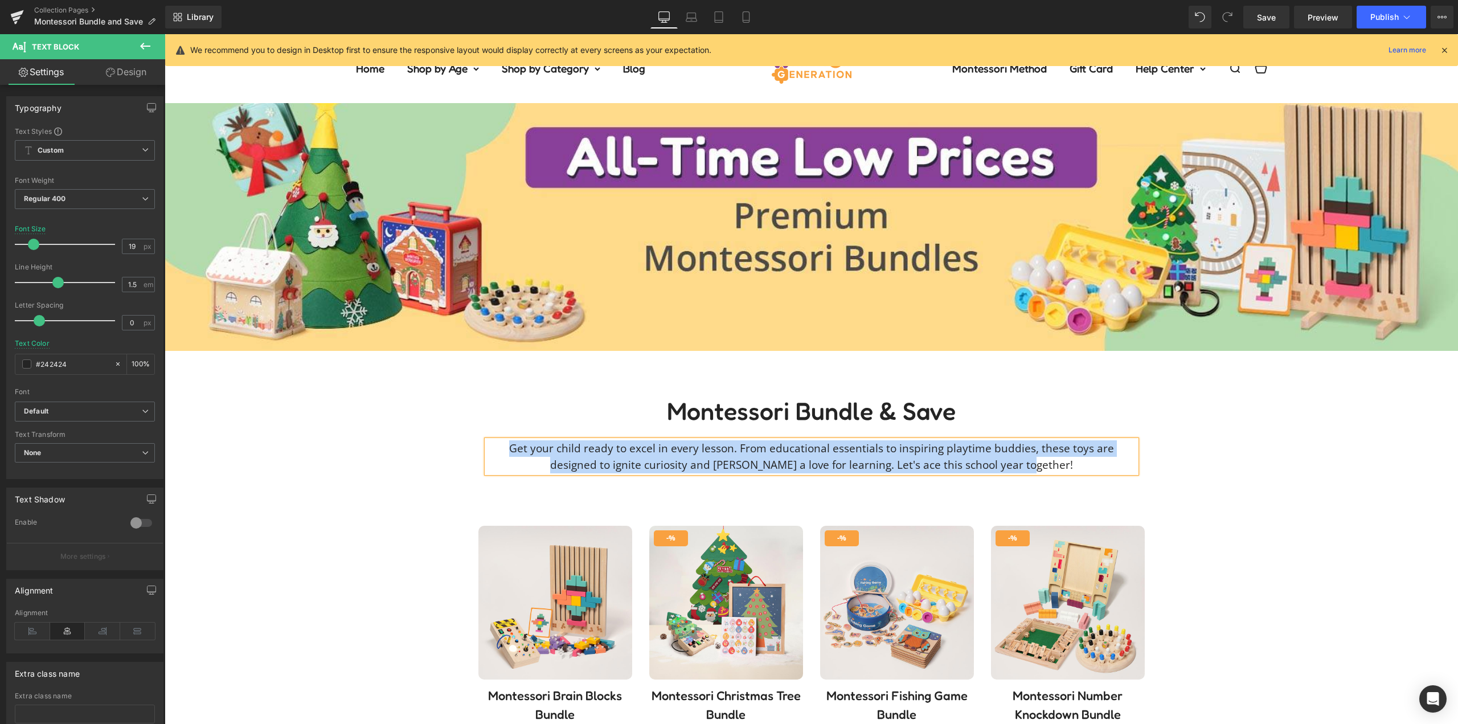
click at [794, 453] on p "Get your child ready to excel in every lesson. From educational essentials to i…" at bounding box center [811, 456] width 649 height 32
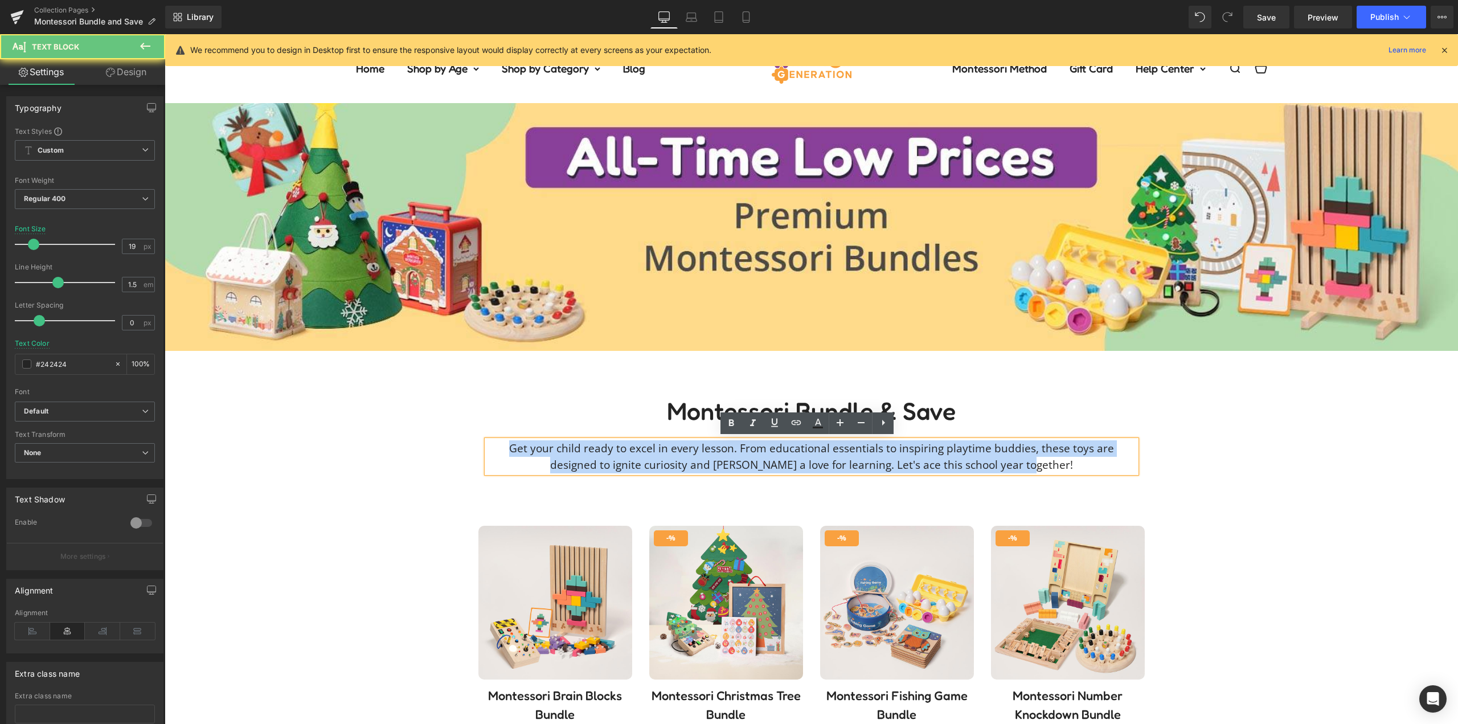
click at [794, 453] on p "Get your child ready to excel in every lesson. From educational essentials to i…" at bounding box center [811, 456] width 649 height 32
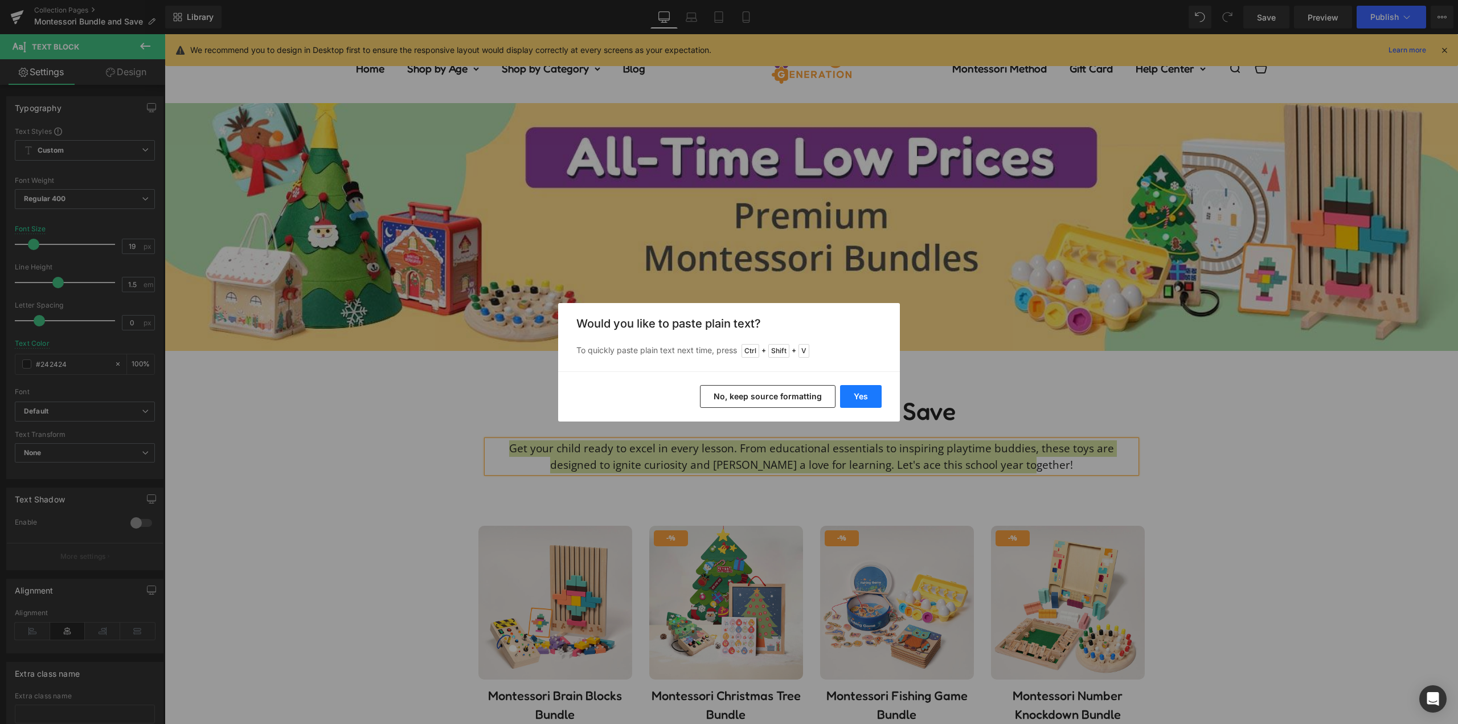
click at [871, 392] on button "Yes" at bounding box center [861, 396] width 42 height 23
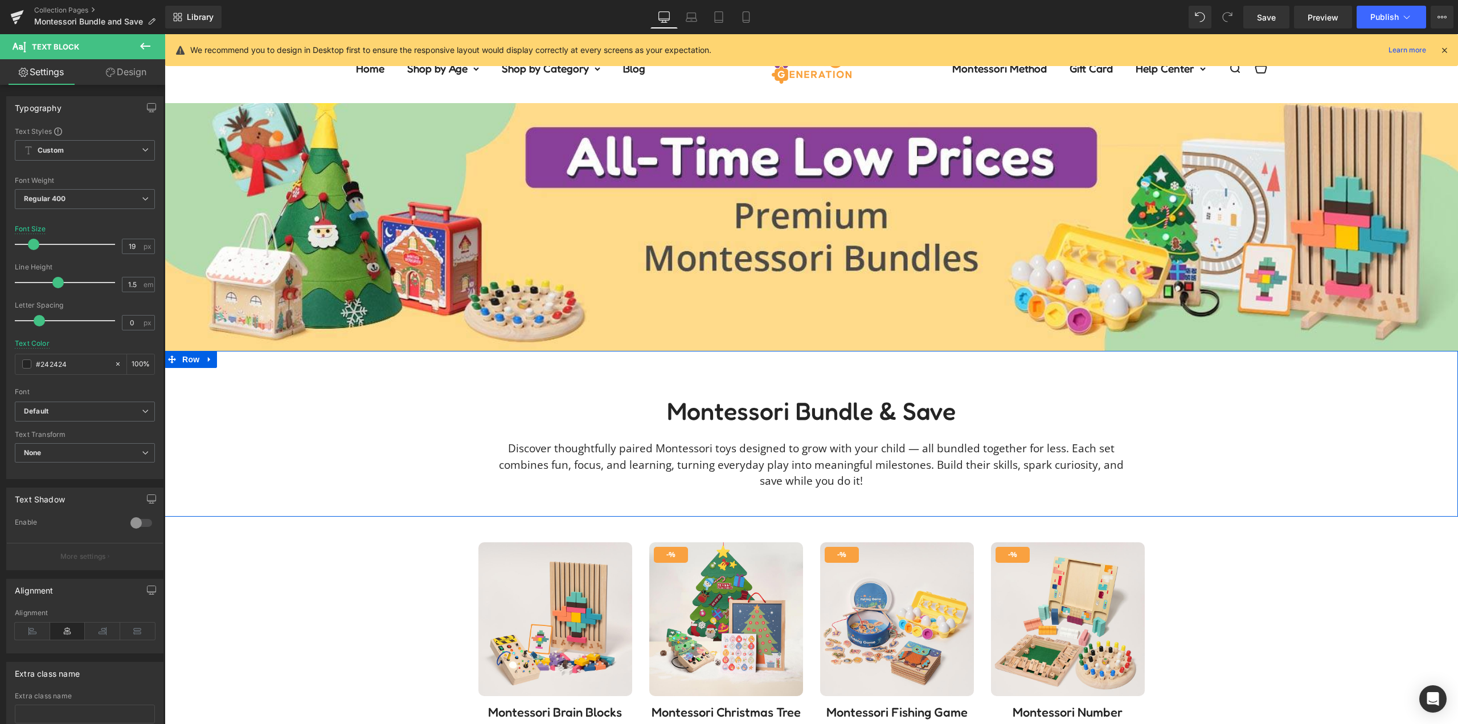
click at [1205, 444] on div "Montessori Bundle & Save Heading Discover thoughtfully paired Montessori toys d…" at bounding box center [812, 456] width 1294 height 120
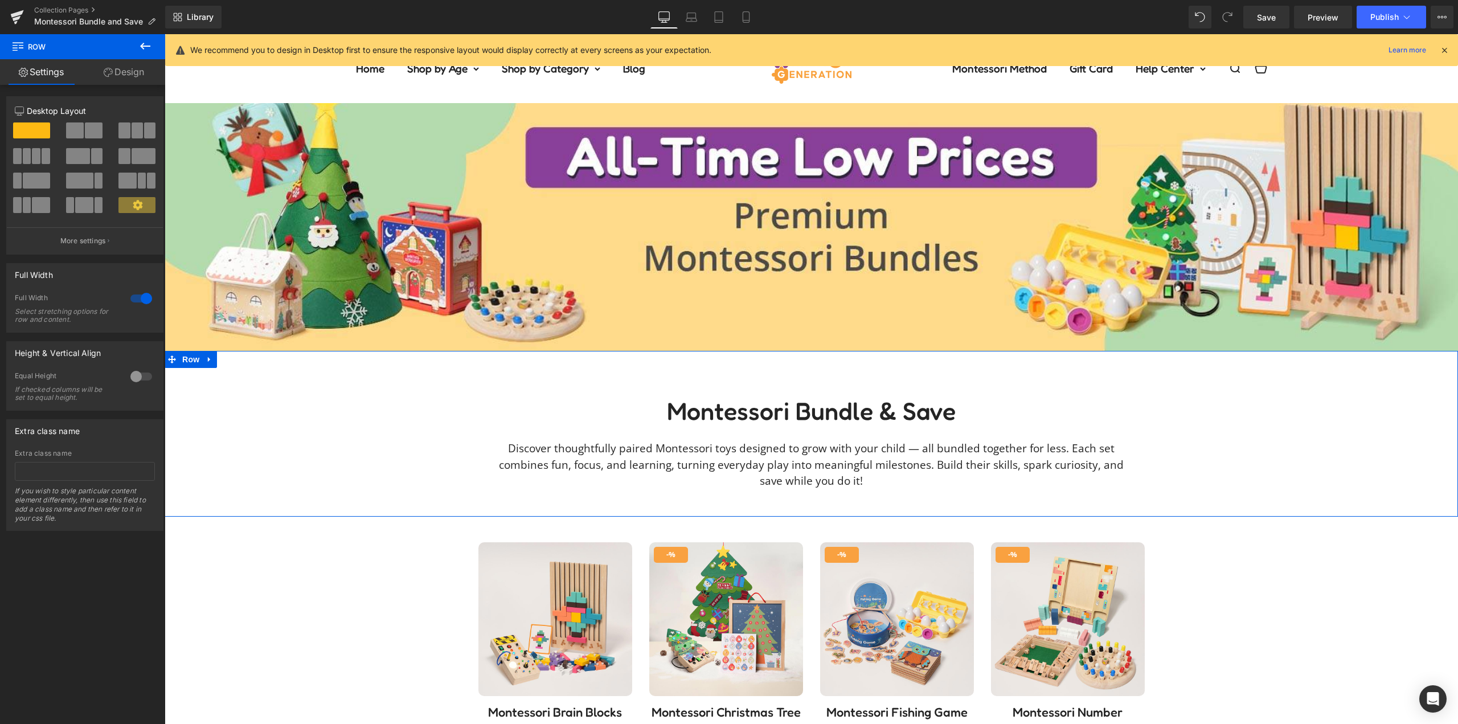
click at [1218, 445] on div "Montessori Bundle & Save Heading Discover thoughtfully paired Montessori toys d…" at bounding box center [812, 456] width 1294 height 120
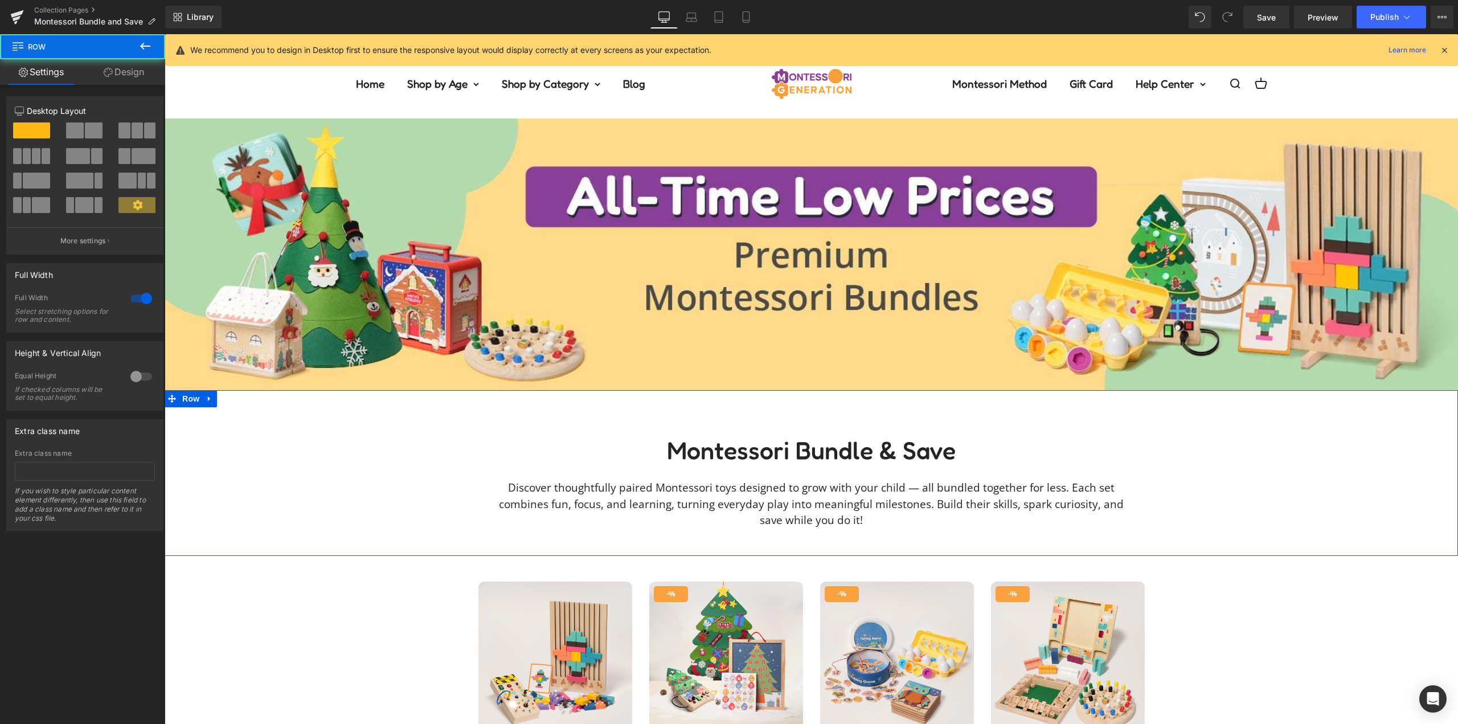
scroll to position [0, 0]
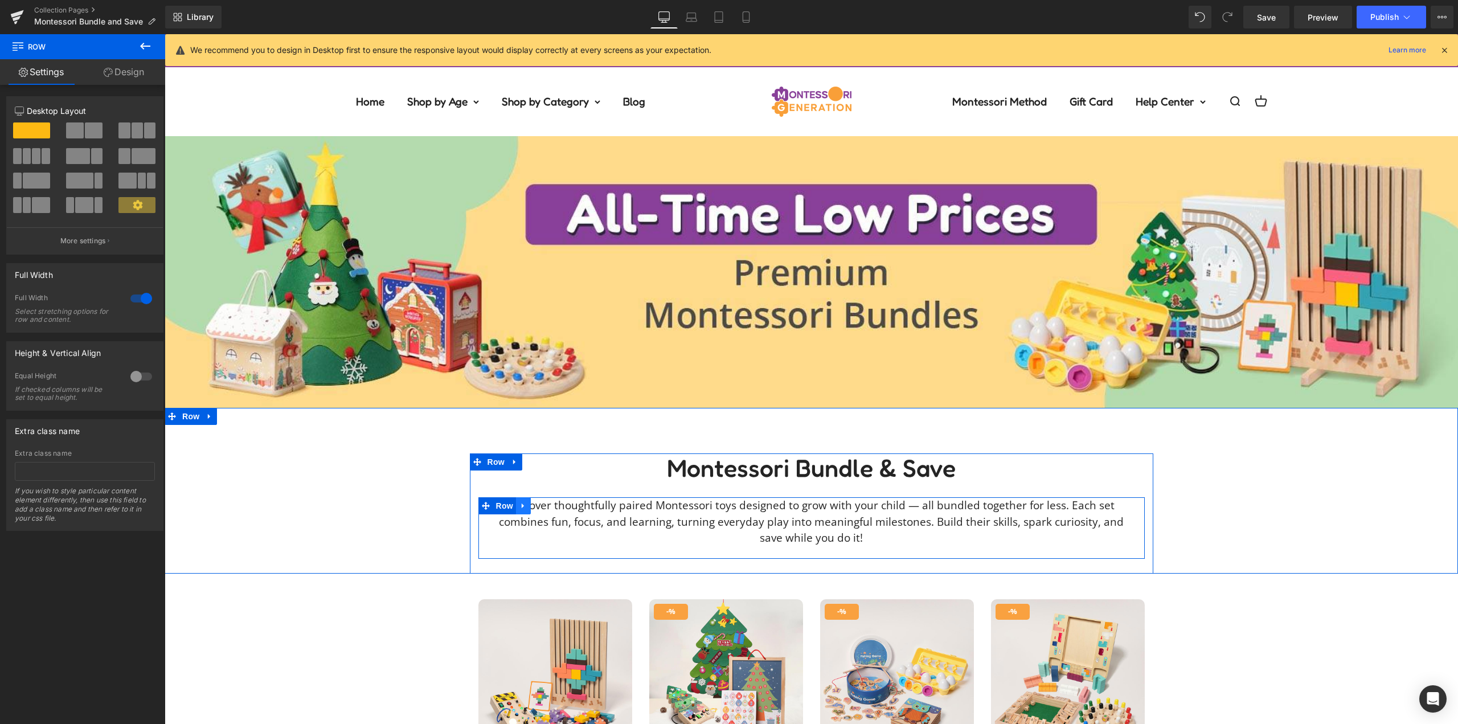
click at [519, 507] on icon at bounding box center [523, 506] width 8 height 9
click at [339, 461] on div "Montessori Bundle & Save Heading Discover thoughtfully paired Montessori toys d…" at bounding box center [812, 513] width 1294 height 120
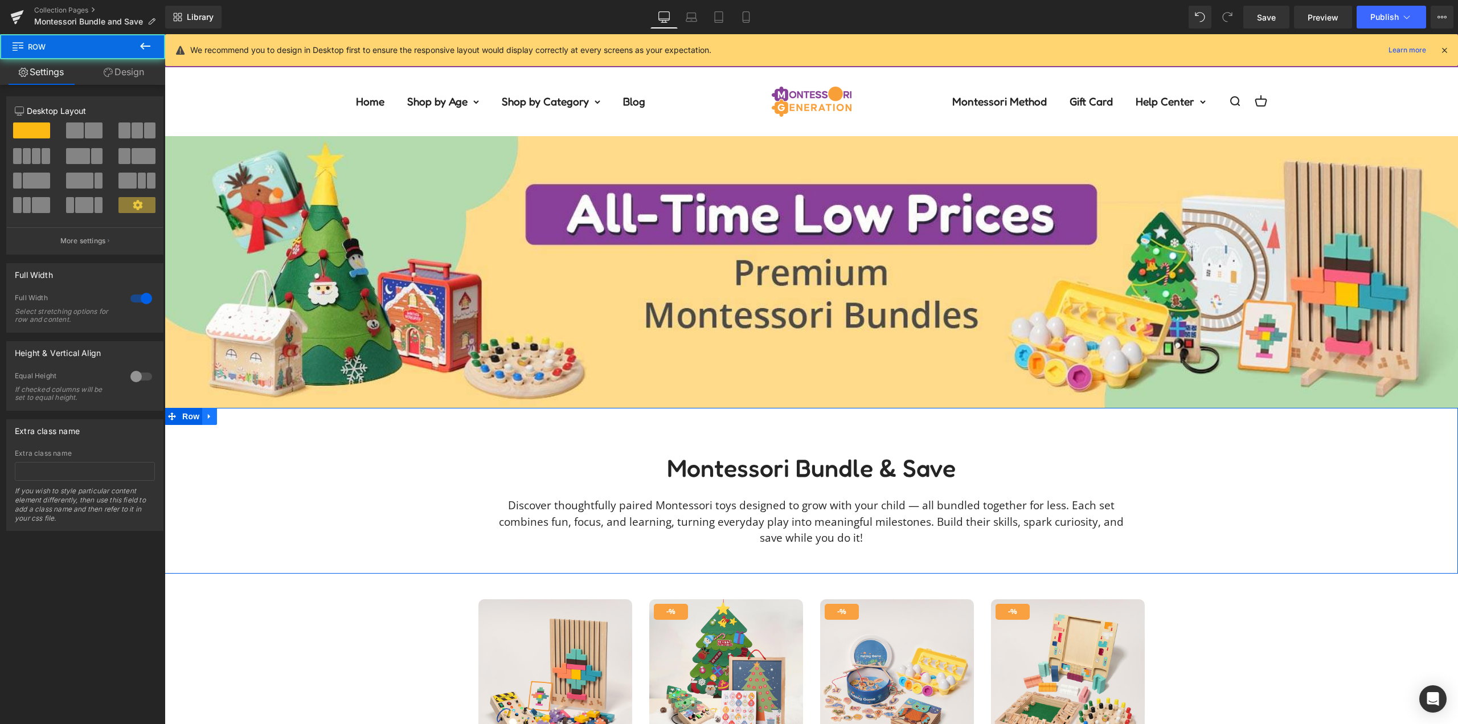
click at [208, 414] on icon at bounding box center [210, 416] width 8 height 9
click at [235, 414] on icon at bounding box center [239, 416] width 8 height 9
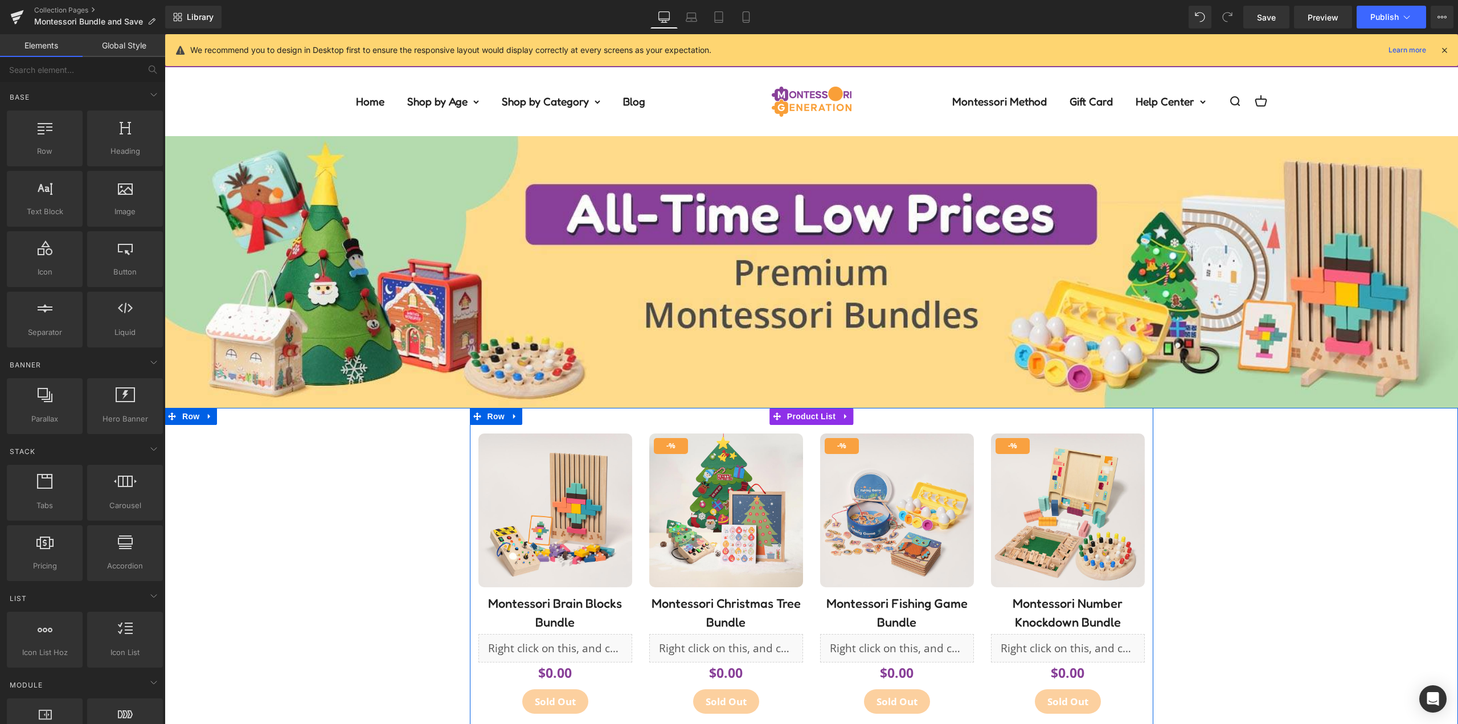
click at [582, 410] on div "- % (P) Image Row Montessori Brain Blocks Bundle (P) Title Liquid Ali Reviews -…" at bounding box center [812, 727] width 684 height 639
click at [562, 425] on div "- %" at bounding box center [555, 579] width 171 height 308
click at [491, 415] on span "Row" at bounding box center [496, 416] width 23 height 17
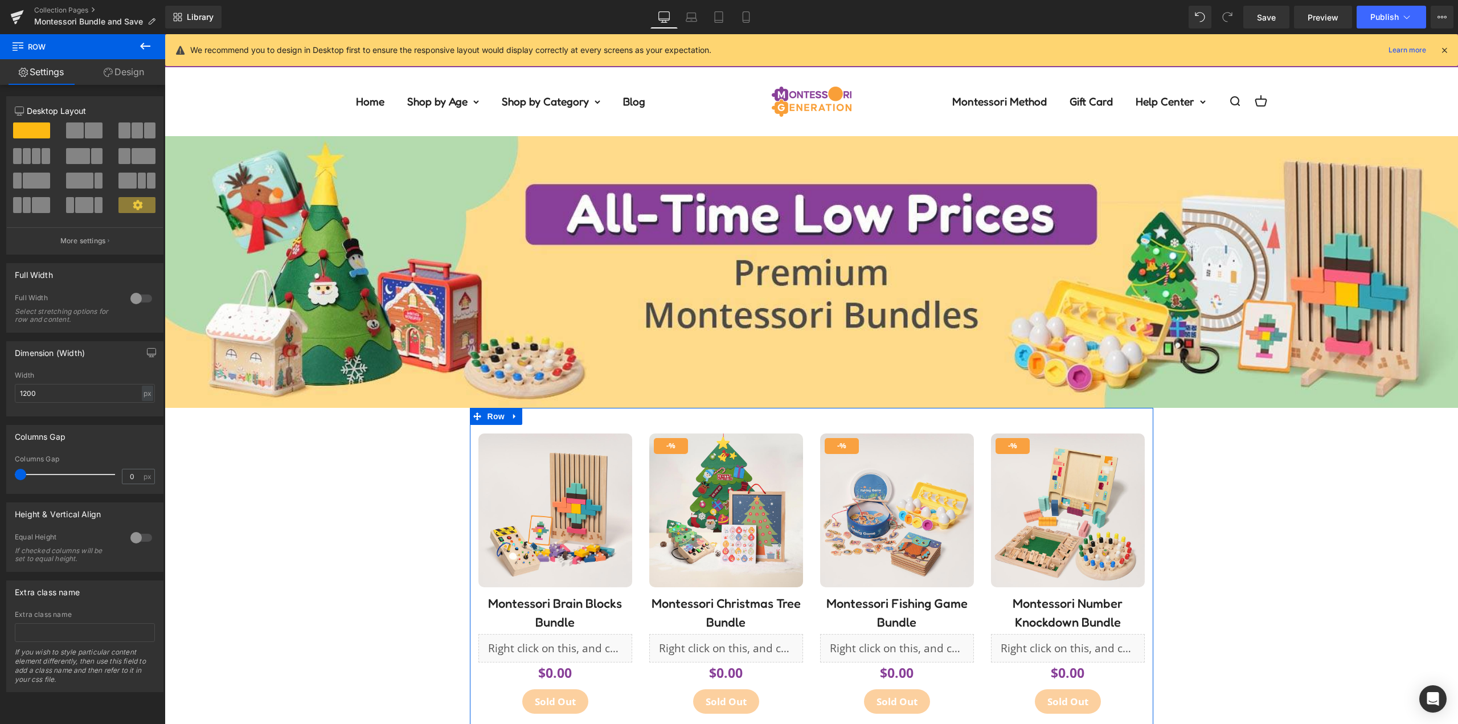
click at [126, 80] on link "Design" at bounding box center [124, 72] width 83 height 26
click at [0, 0] on div "Spacing" at bounding box center [0, 0] width 0 height 0
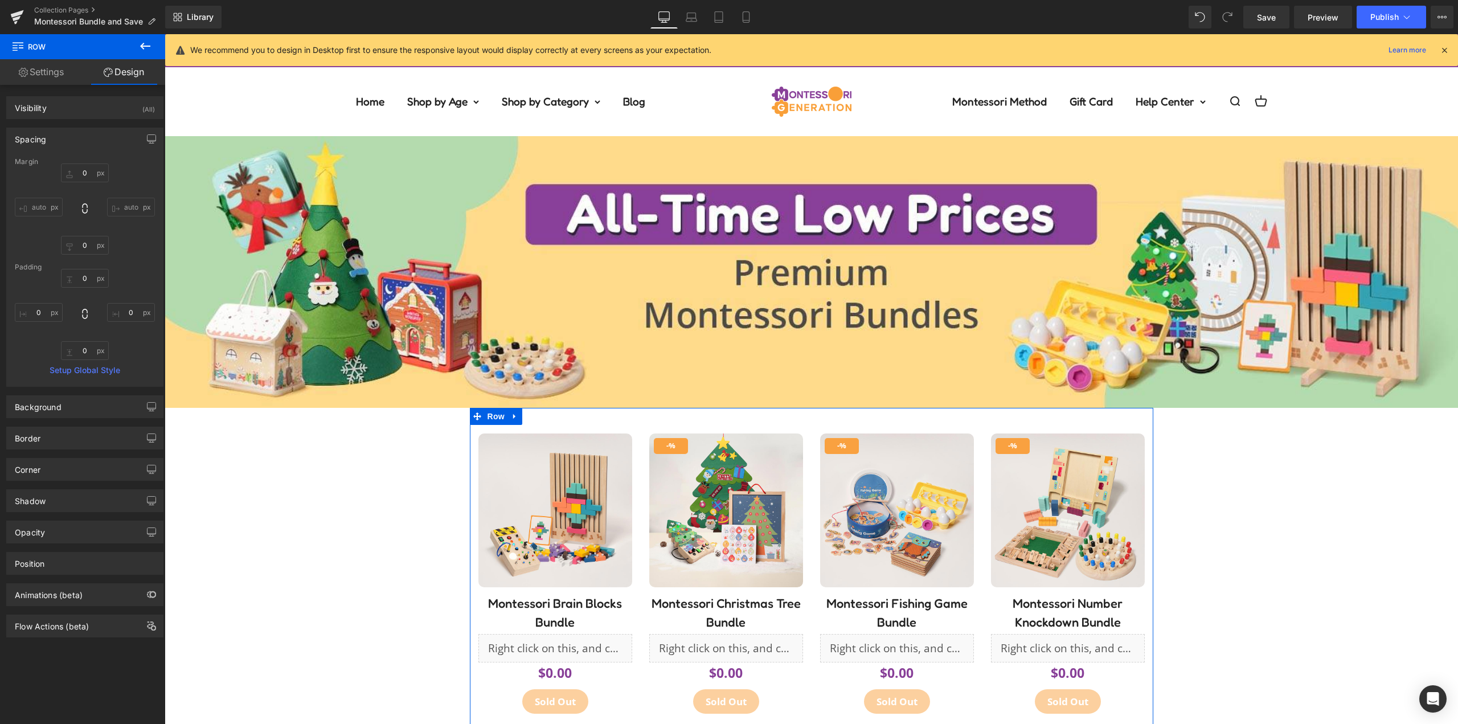
type input "0"
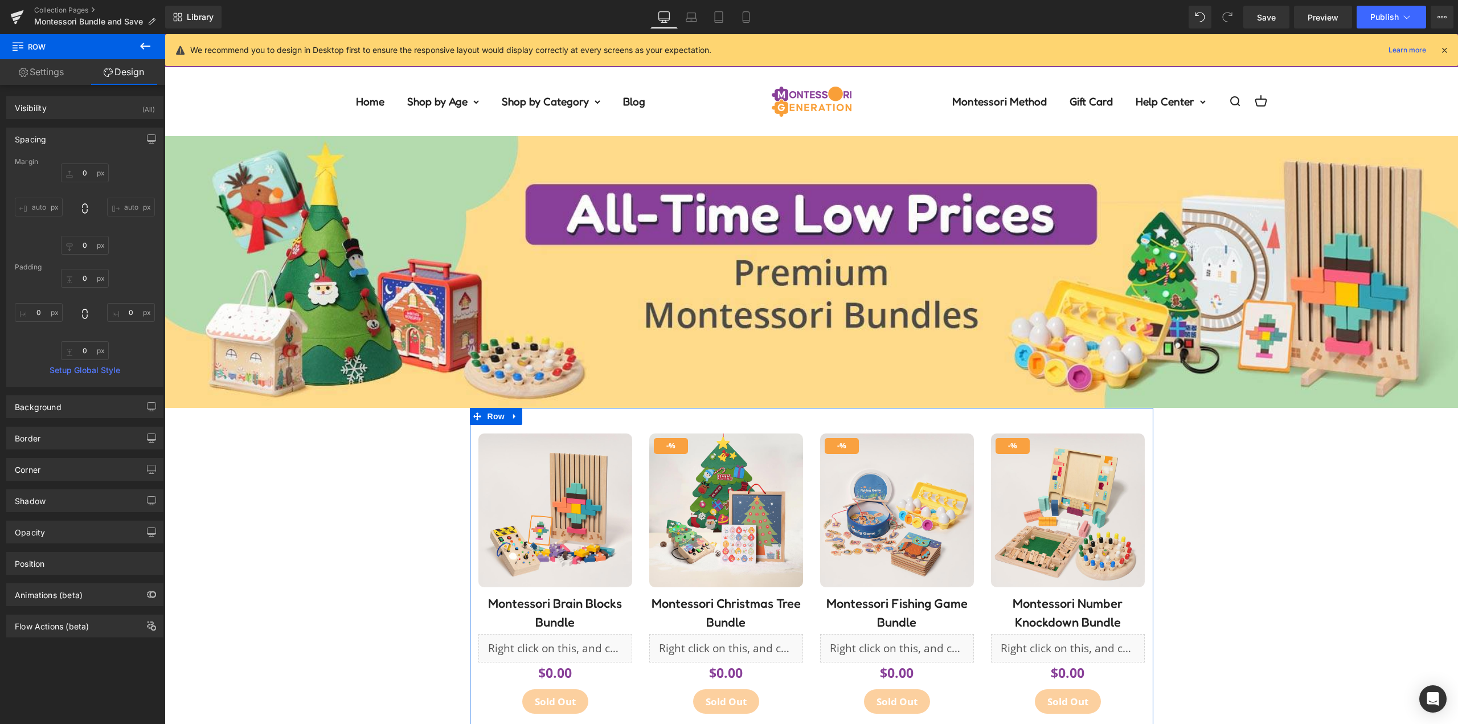
type input "0"
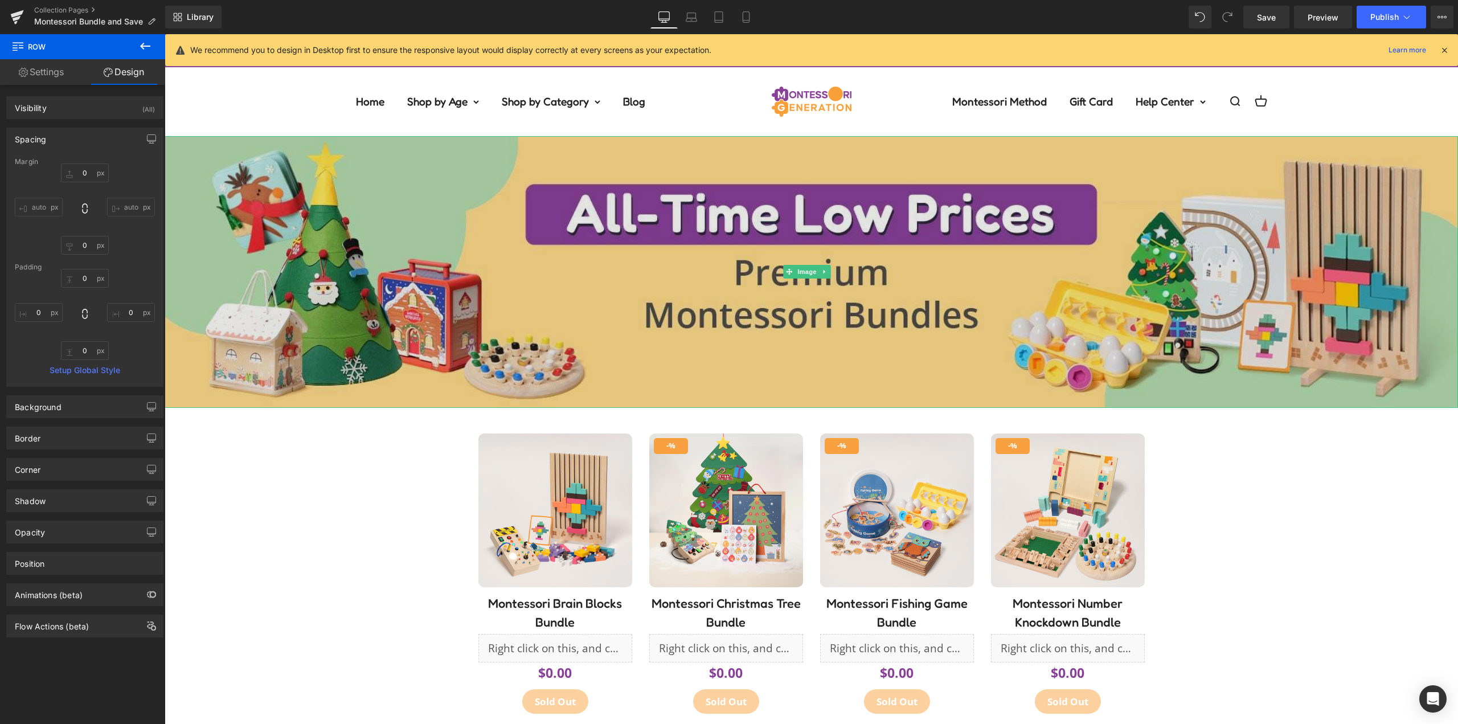
click at [681, 322] on img at bounding box center [812, 271] width 1294 height 271
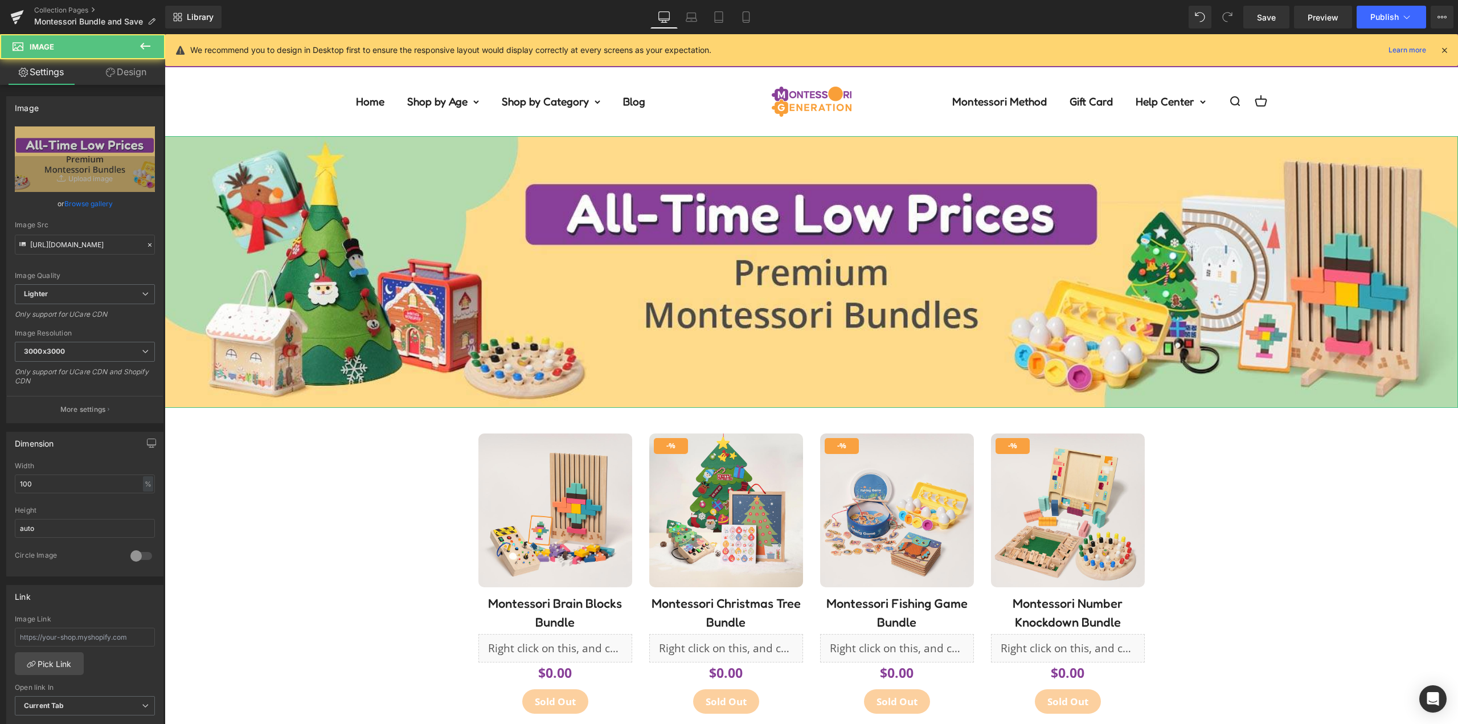
click at [118, 62] on link "Design" at bounding box center [126, 72] width 83 height 26
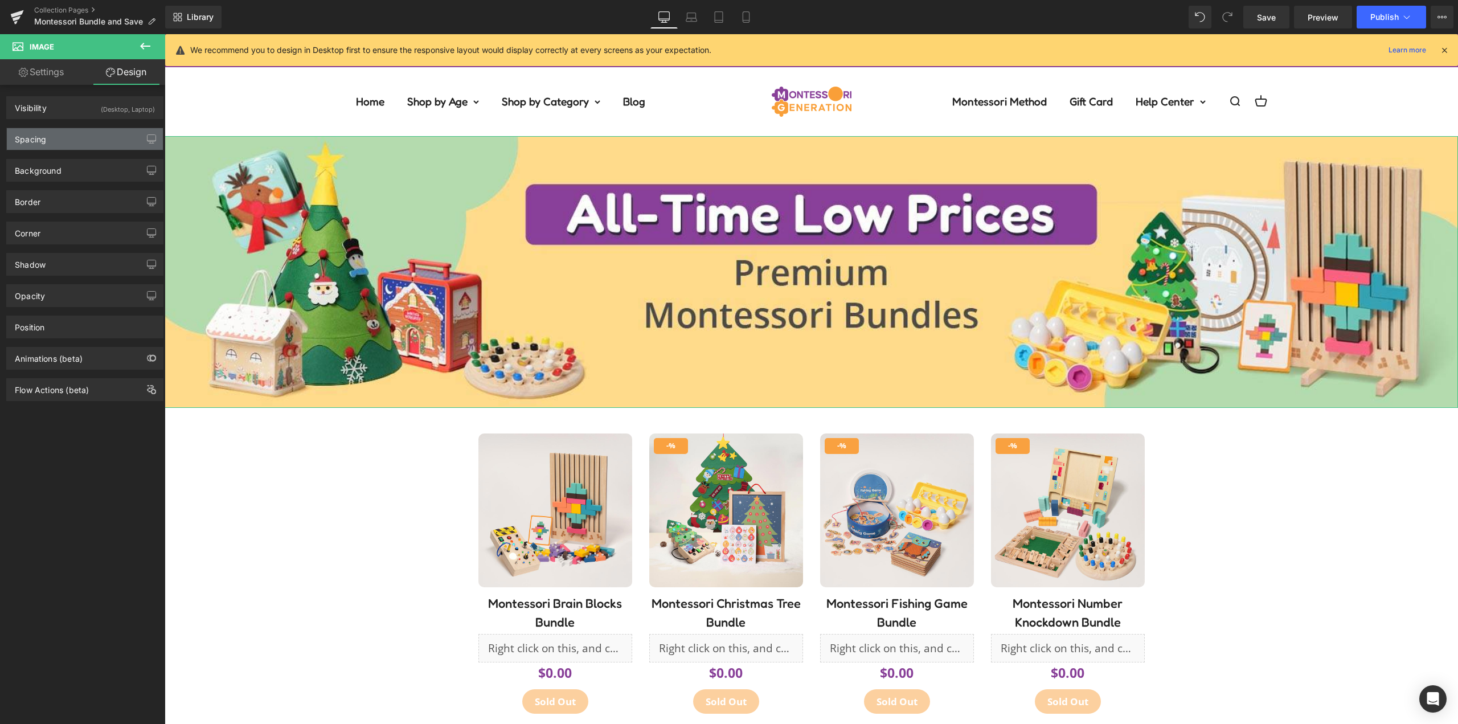
click at [88, 132] on div "Spacing" at bounding box center [85, 139] width 156 height 22
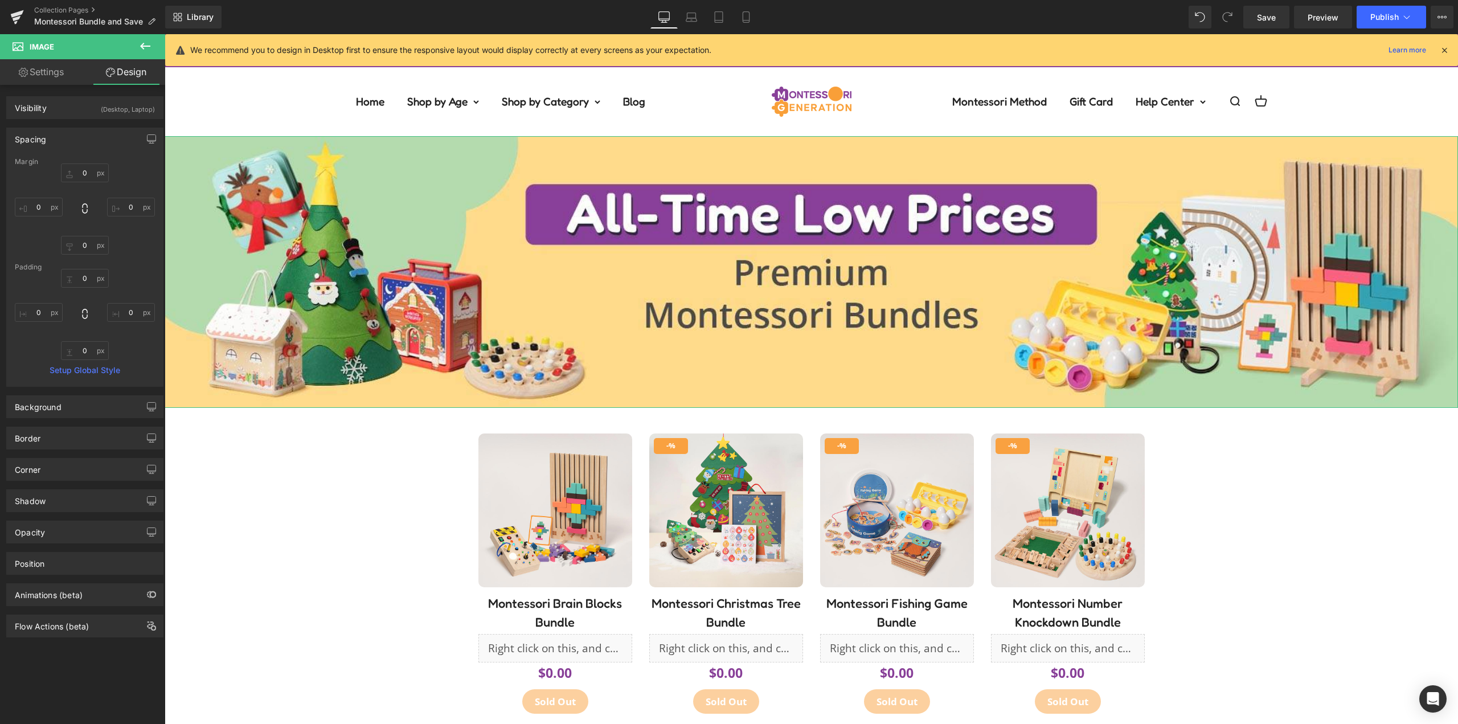
type input "0"
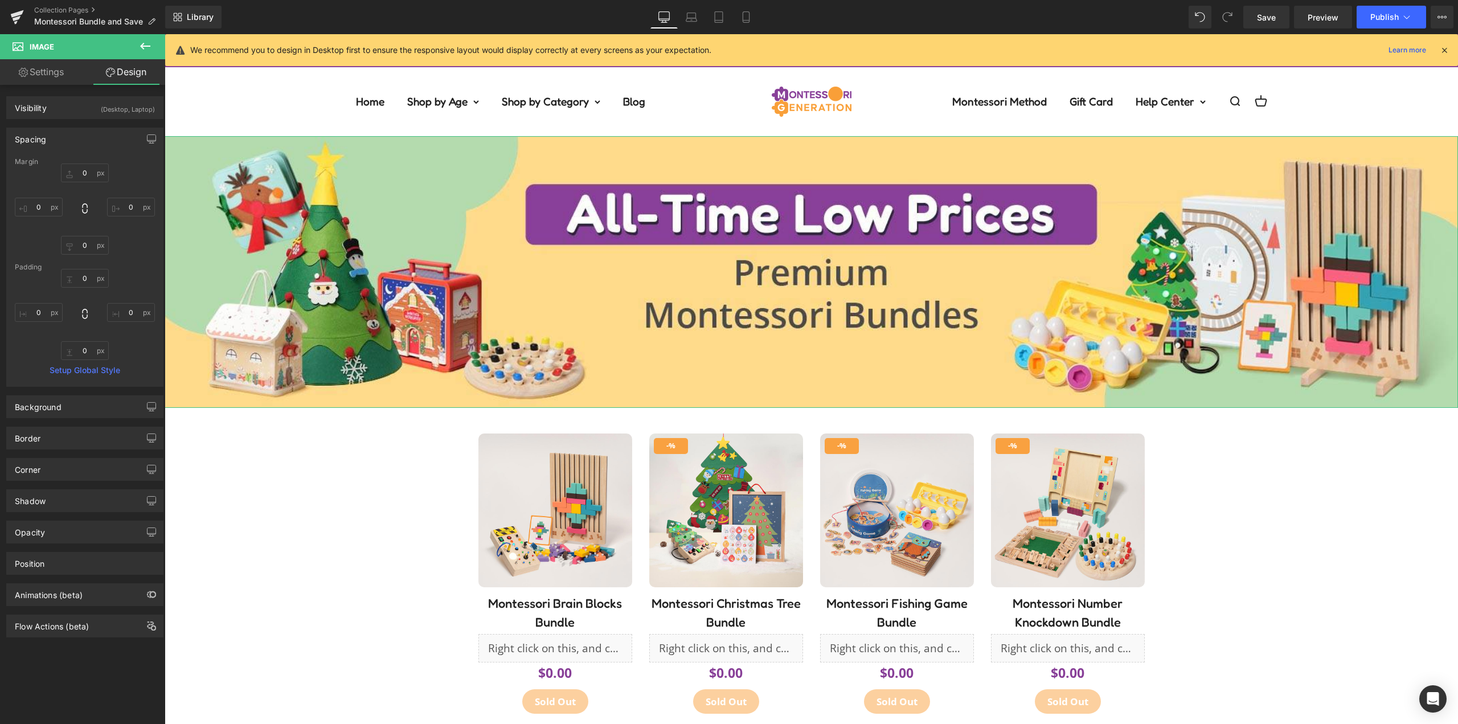
type input "0"
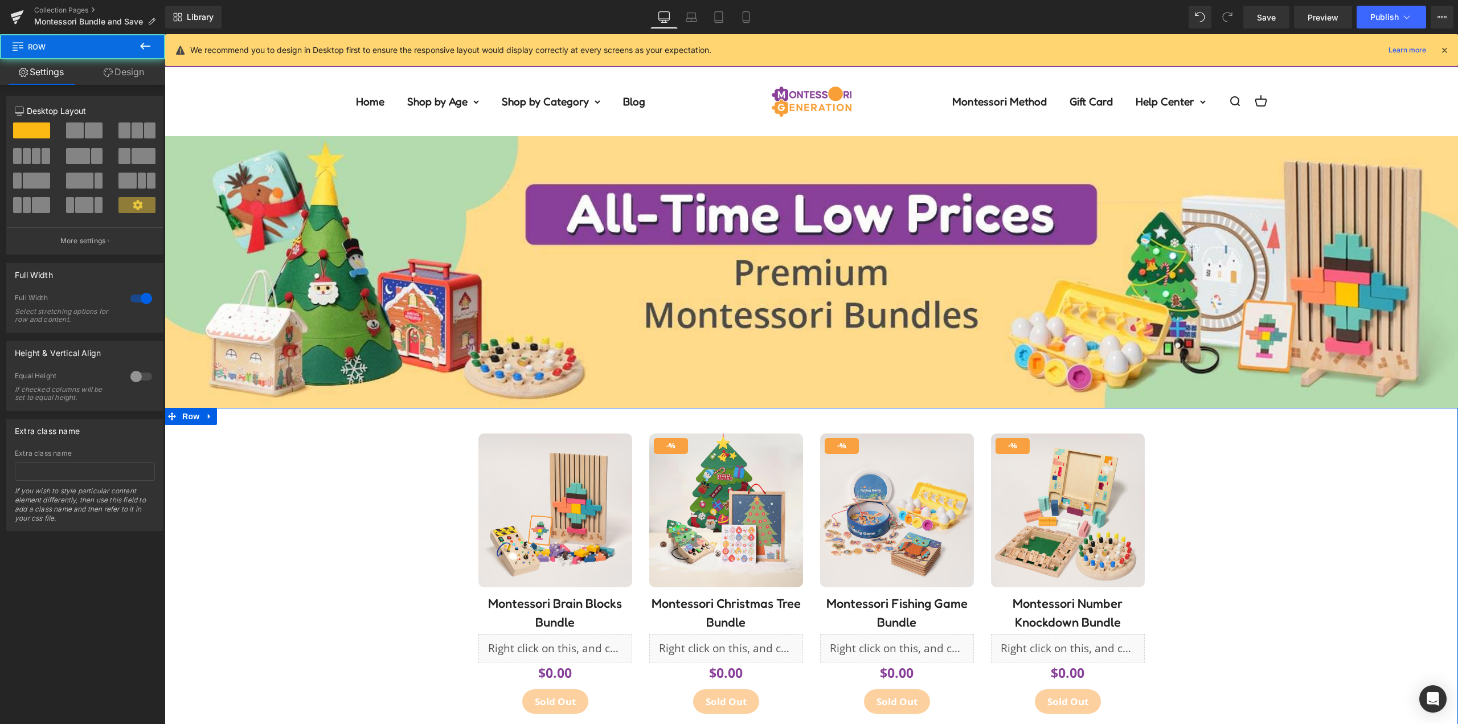
click at [133, 79] on link "Design" at bounding box center [124, 72] width 83 height 26
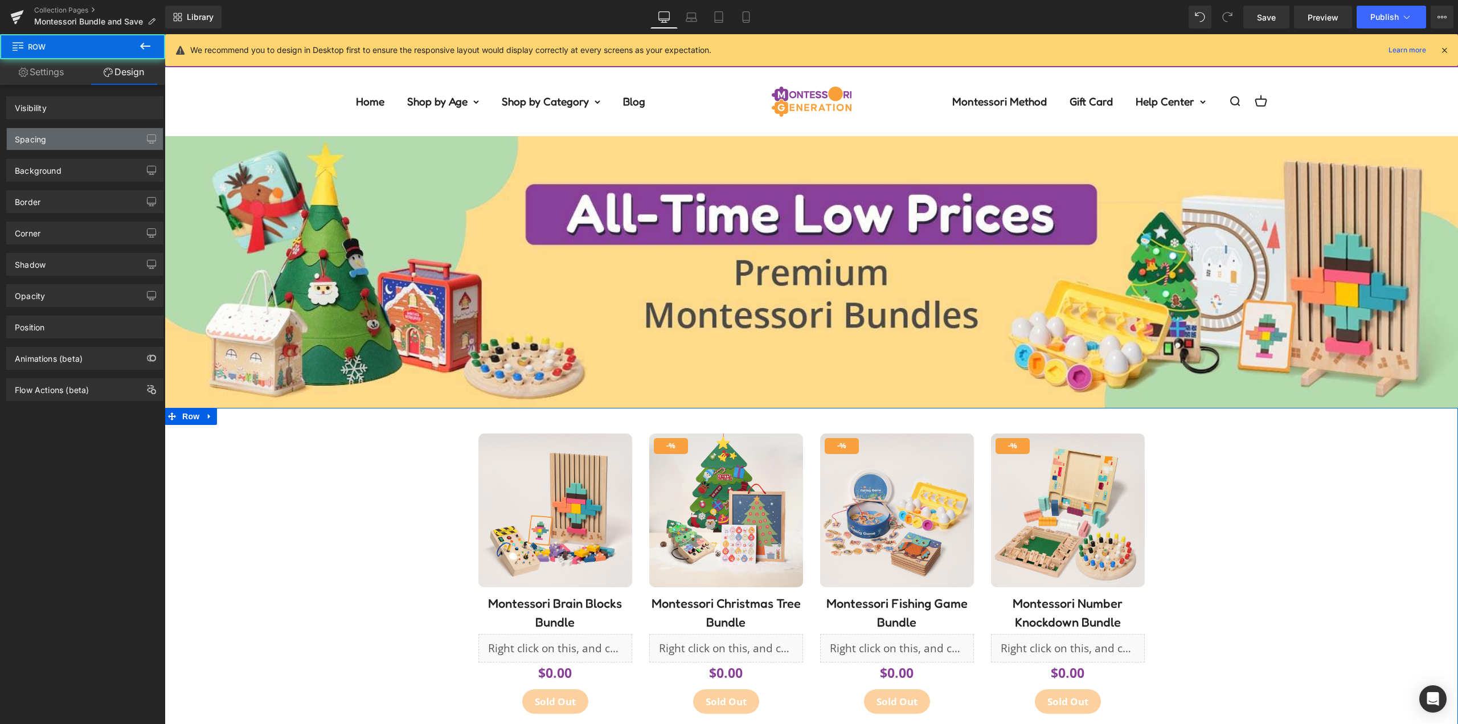
click at [94, 140] on div "Spacing" at bounding box center [85, 139] width 156 height 22
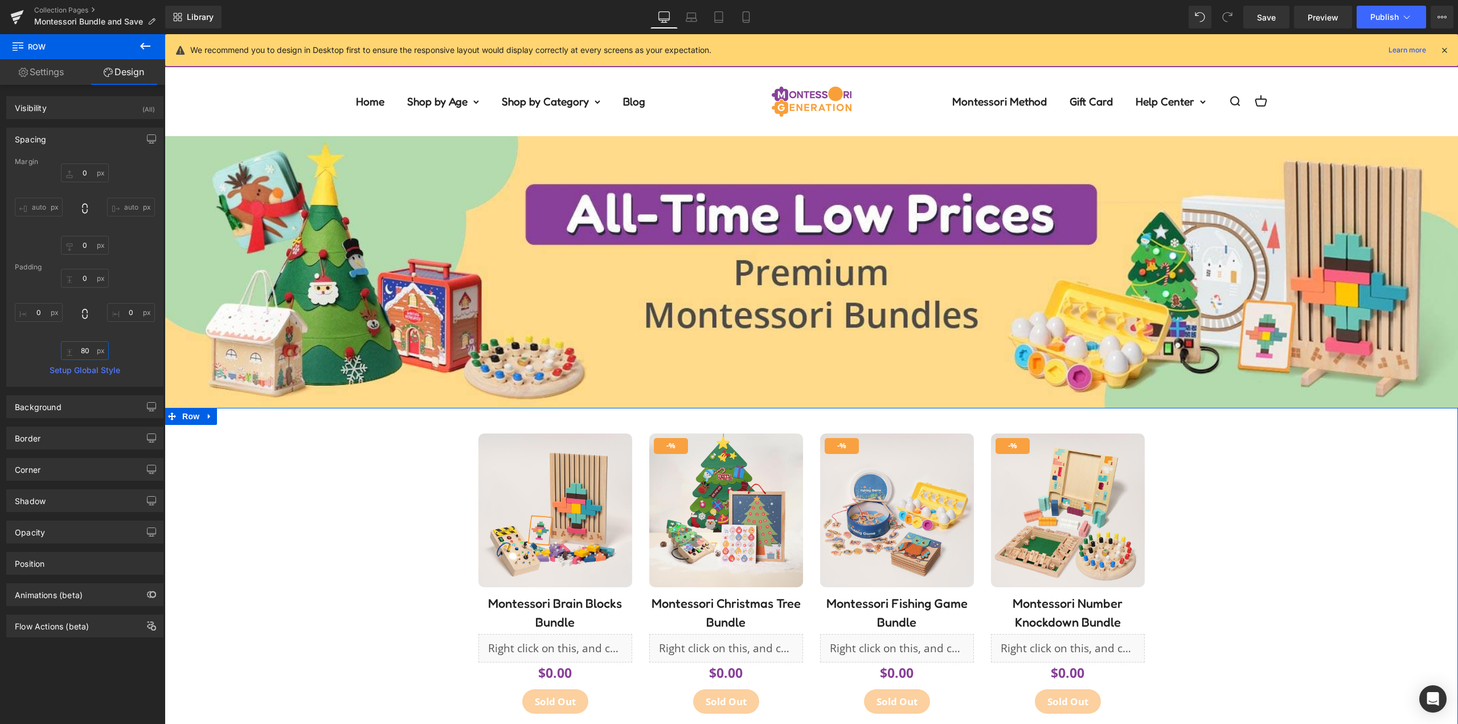
click at [90, 347] on input "80" at bounding box center [85, 350] width 48 height 19
click at [132, 276] on div "0px 0 0px 0 80px 80 0px 0" at bounding box center [85, 314] width 140 height 91
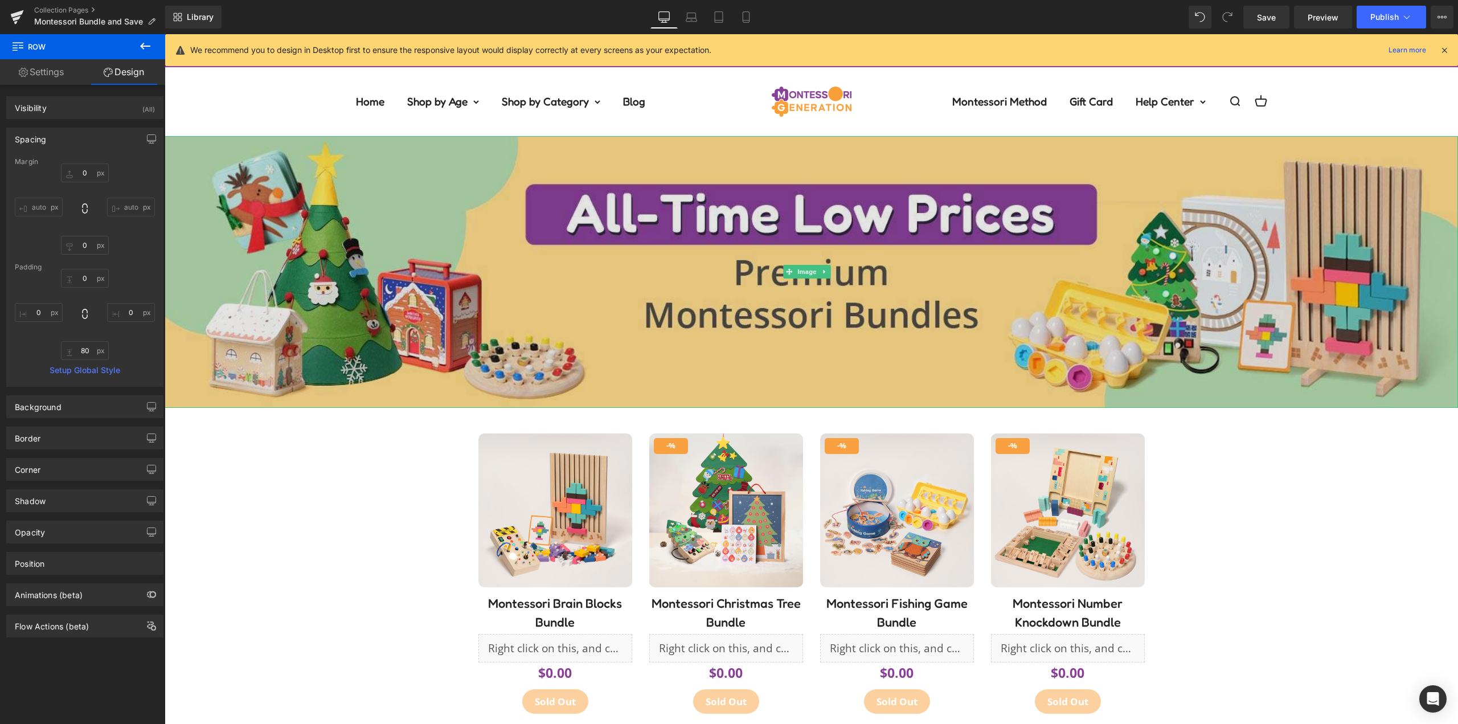
click at [371, 330] on img at bounding box center [812, 271] width 1294 height 271
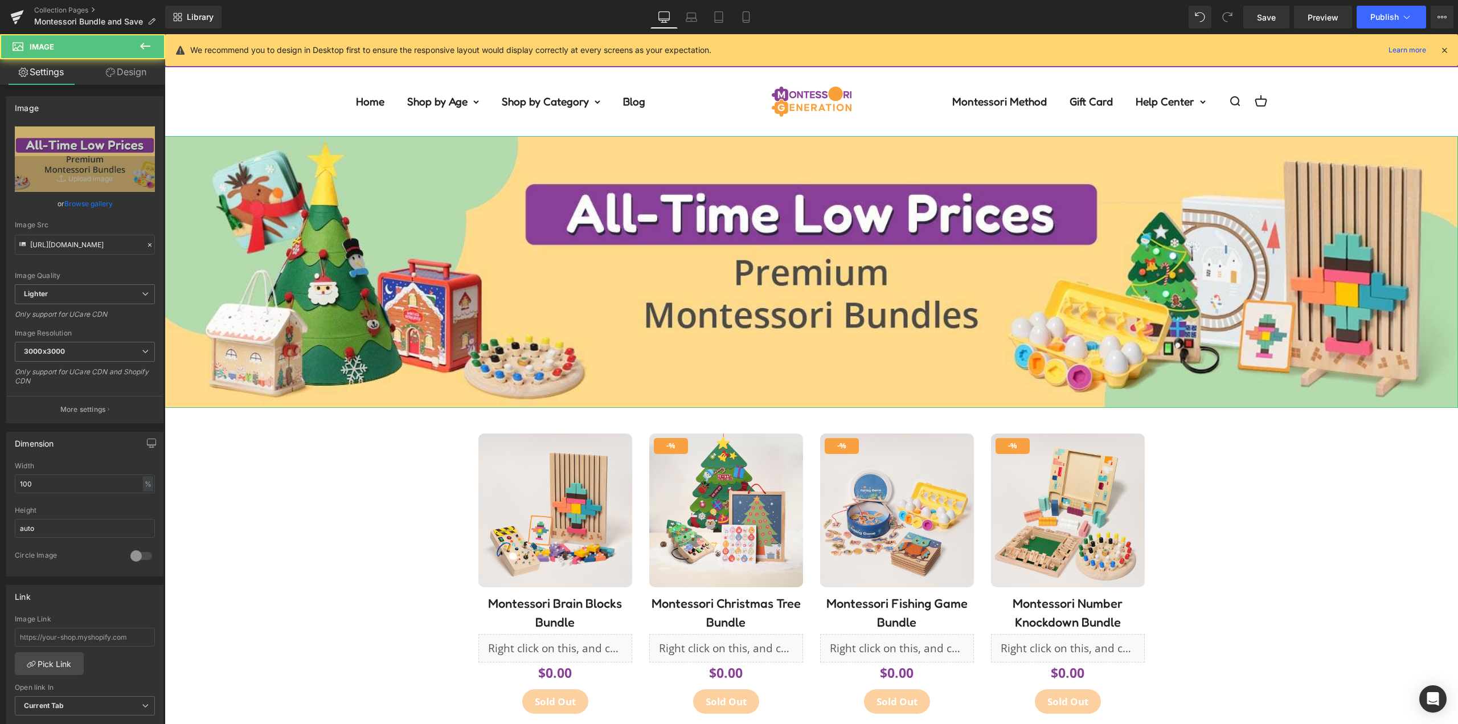
click at [121, 70] on link "Design" at bounding box center [126, 72] width 83 height 26
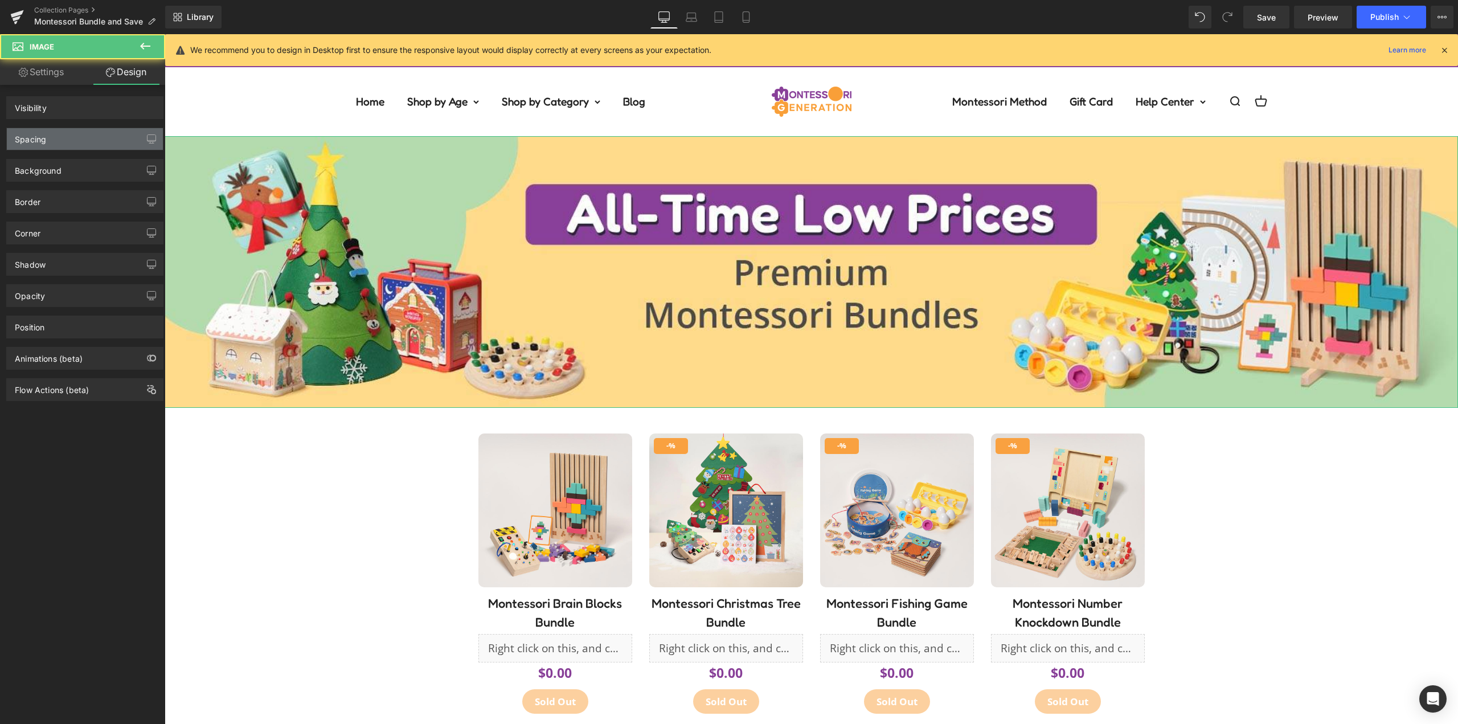
click at [83, 142] on div "Spacing" at bounding box center [85, 139] width 156 height 22
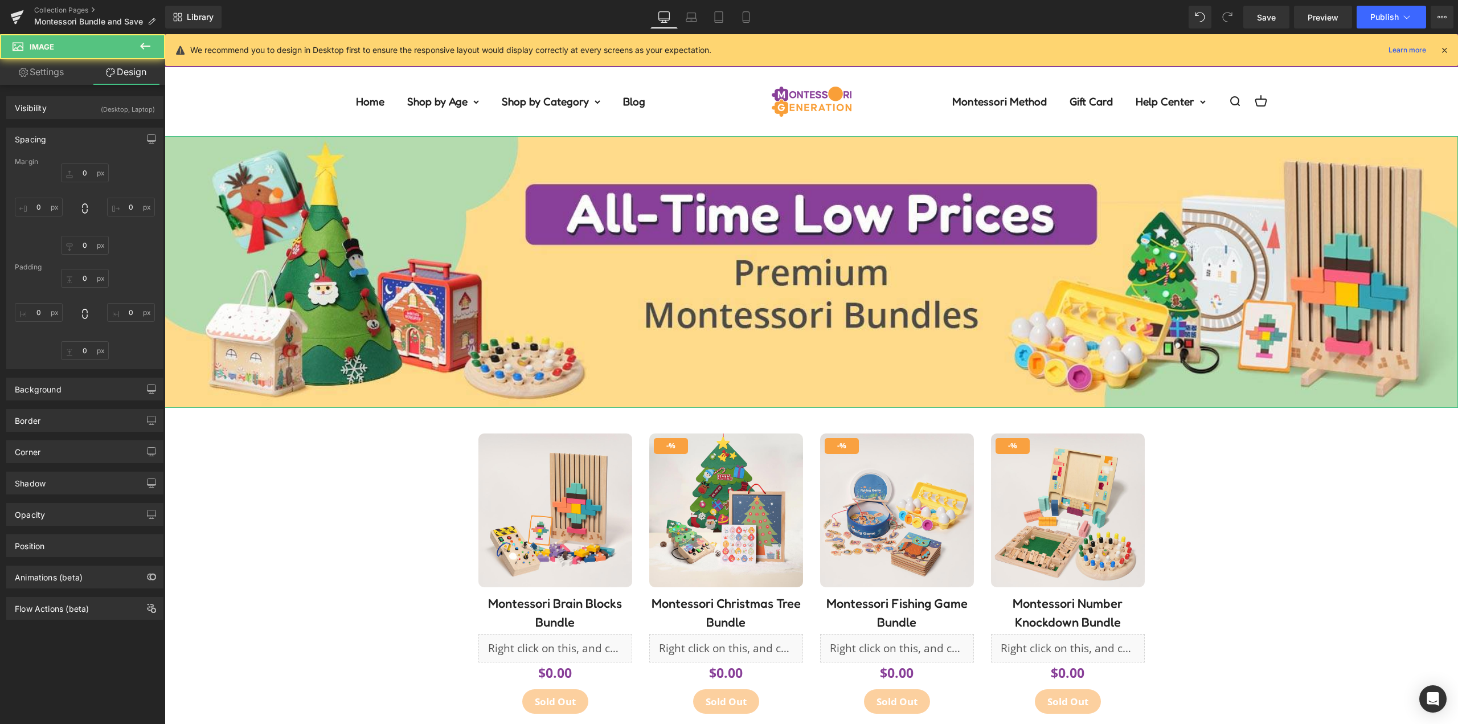
type input "0"
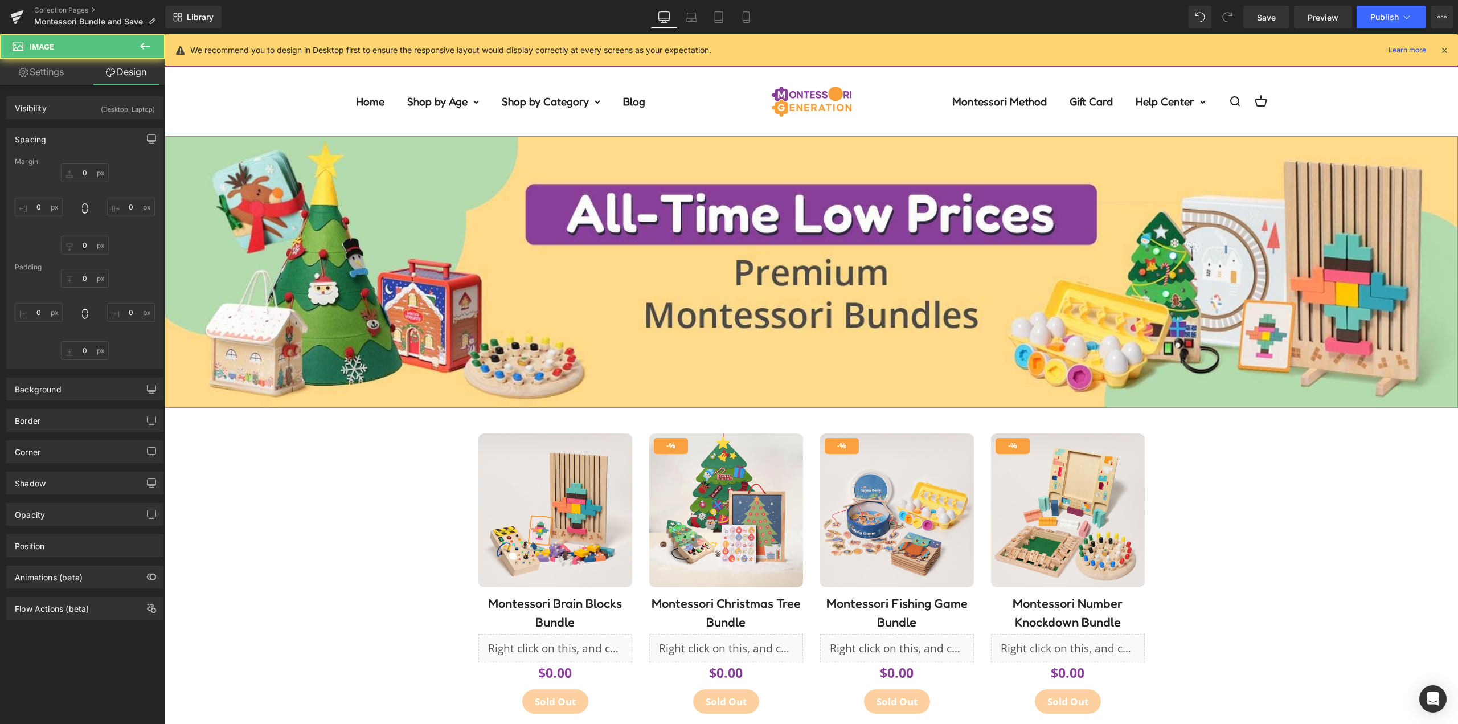
type input "0"
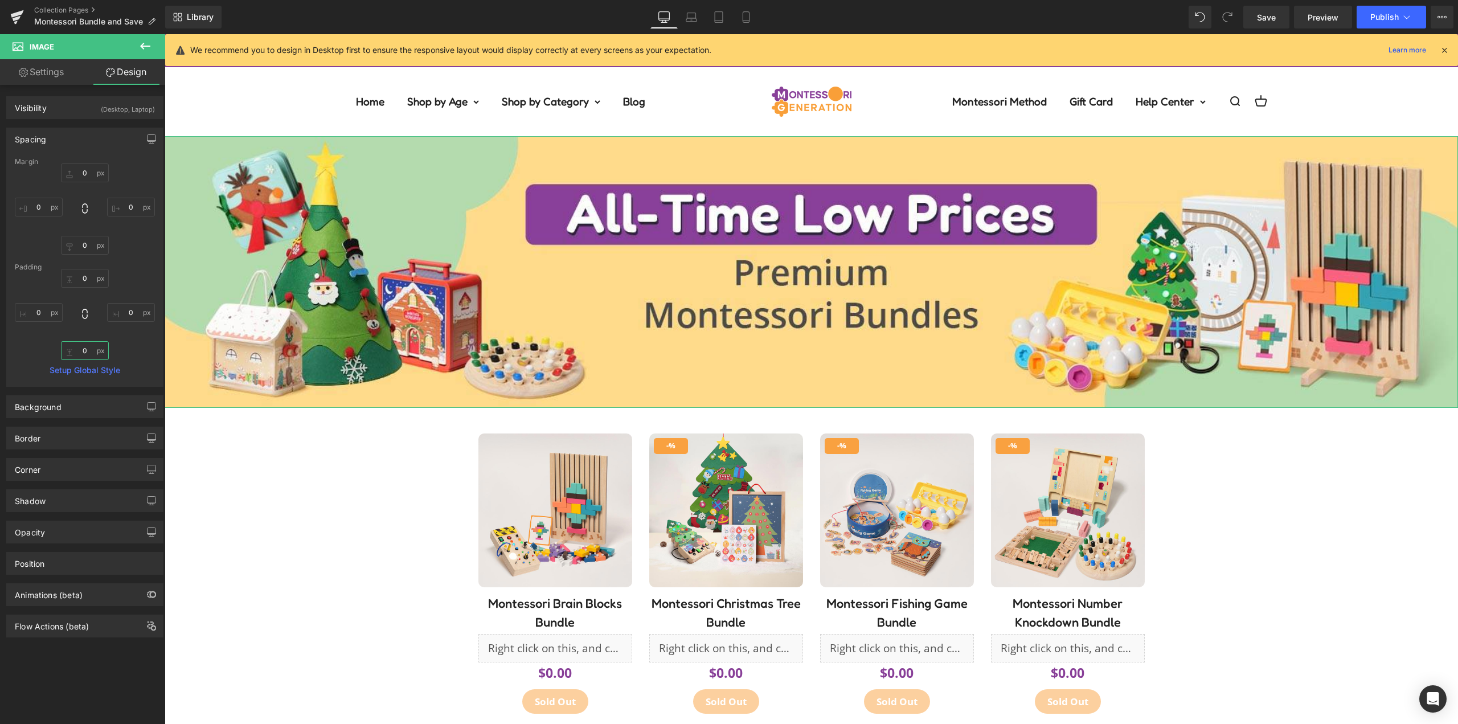
click at [93, 350] on input "0" at bounding box center [85, 350] width 48 height 19
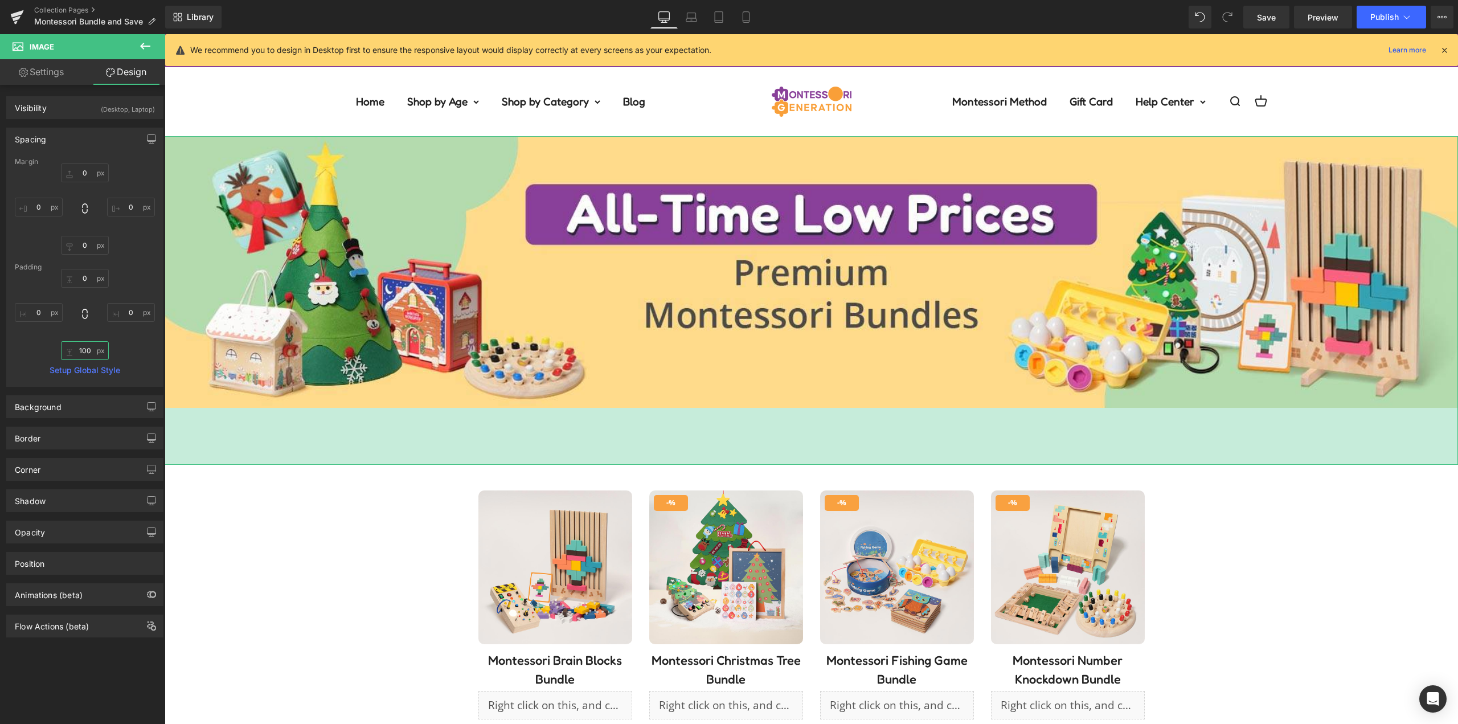
click at [88, 345] on input "100" at bounding box center [85, 350] width 48 height 19
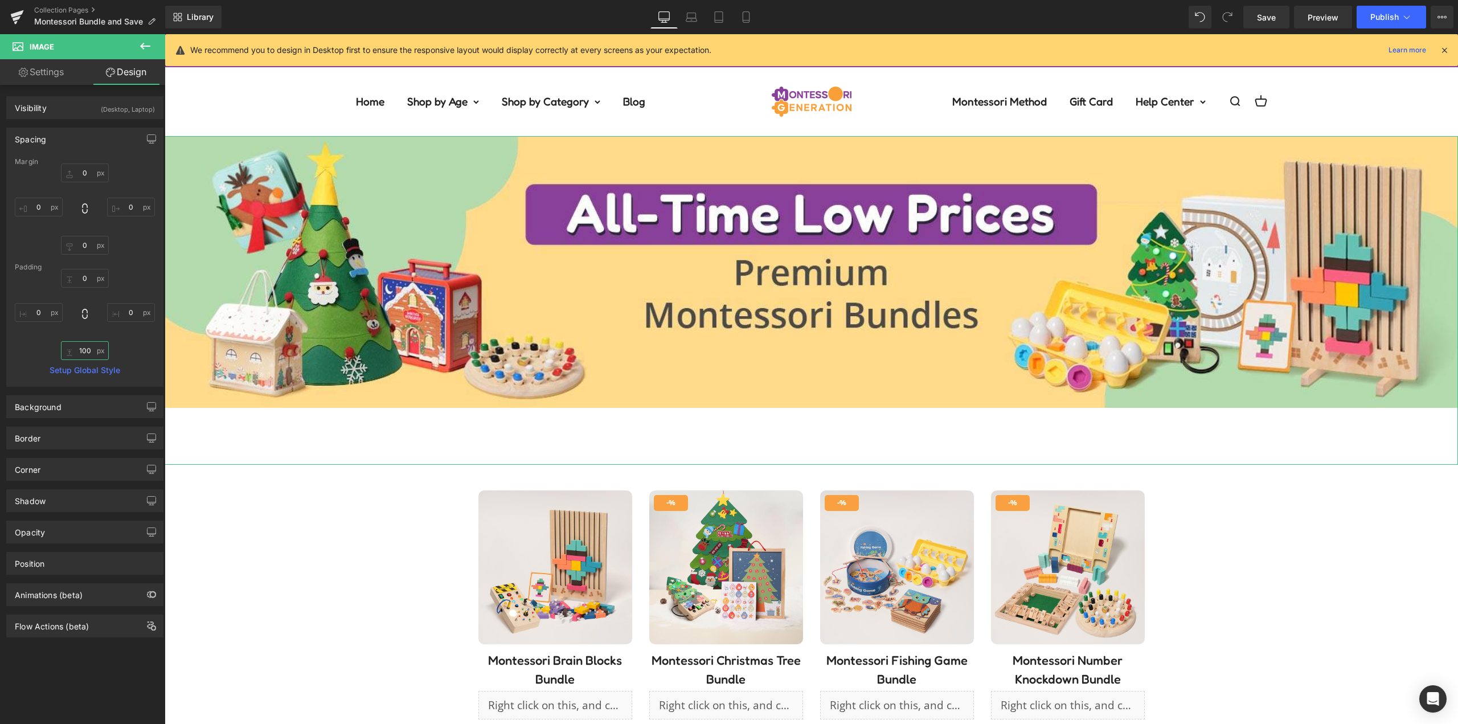
click at [88, 345] on input "100" at bounding box center [85, 350] width 48 height 19
type input "0"
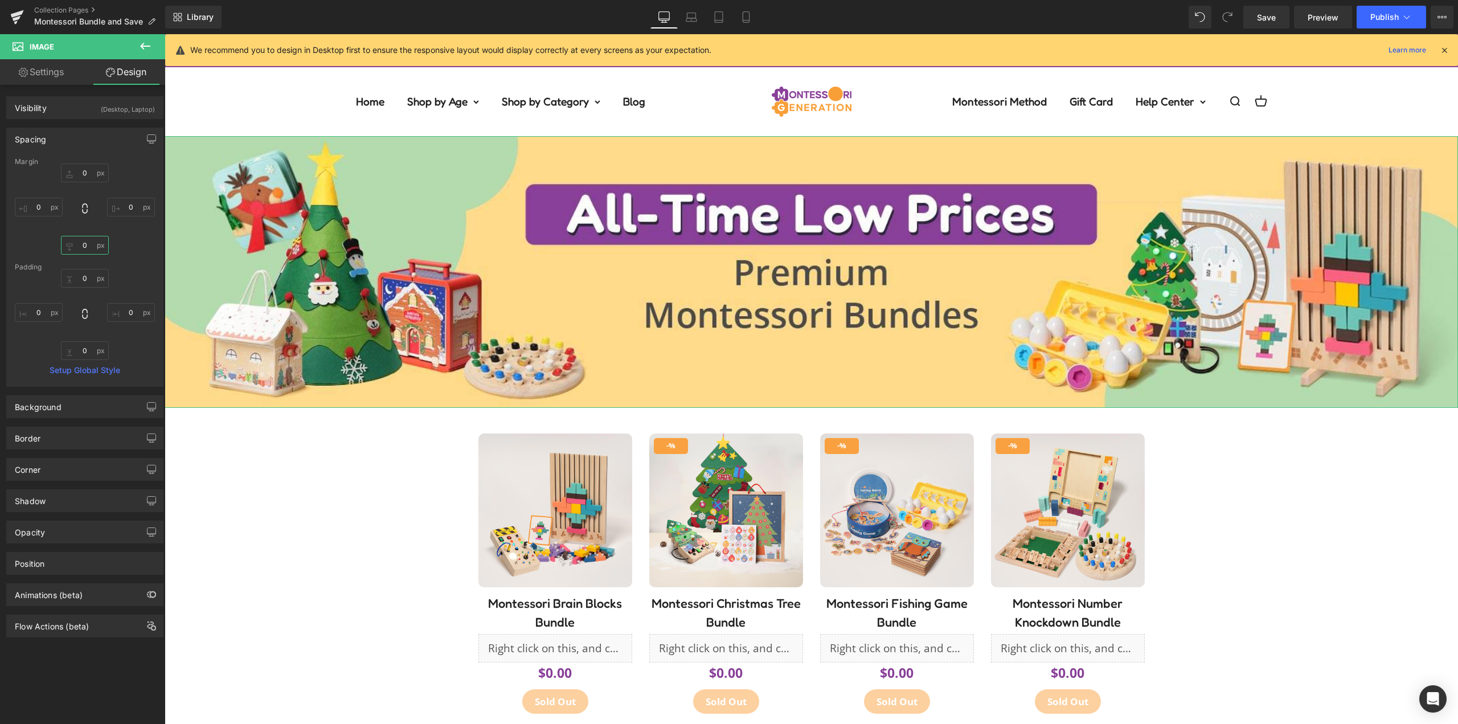
click at [90, 248] on input "0" at bounding box center [85, 245] width 48 height 19
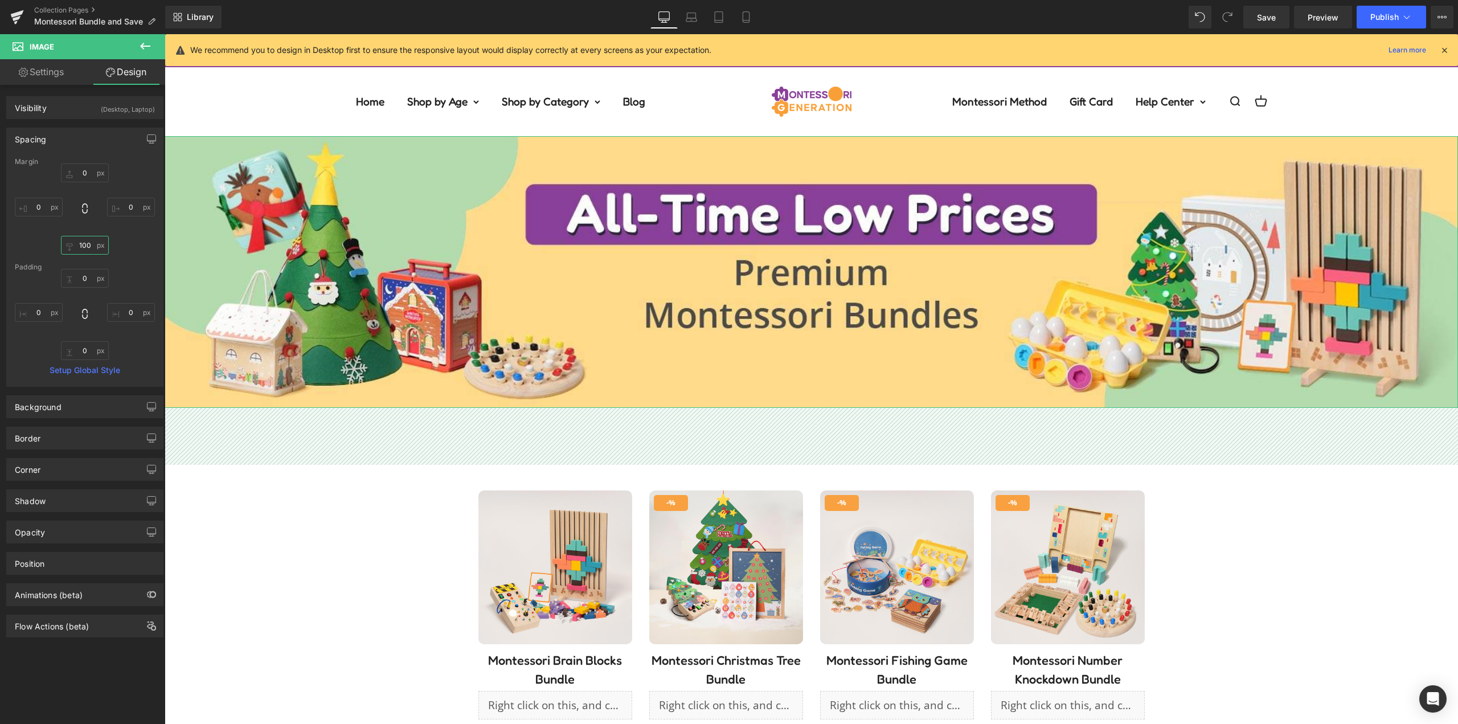
click at [91, 249] on input "100" at bounding box center [85, 245] width 48 height 19
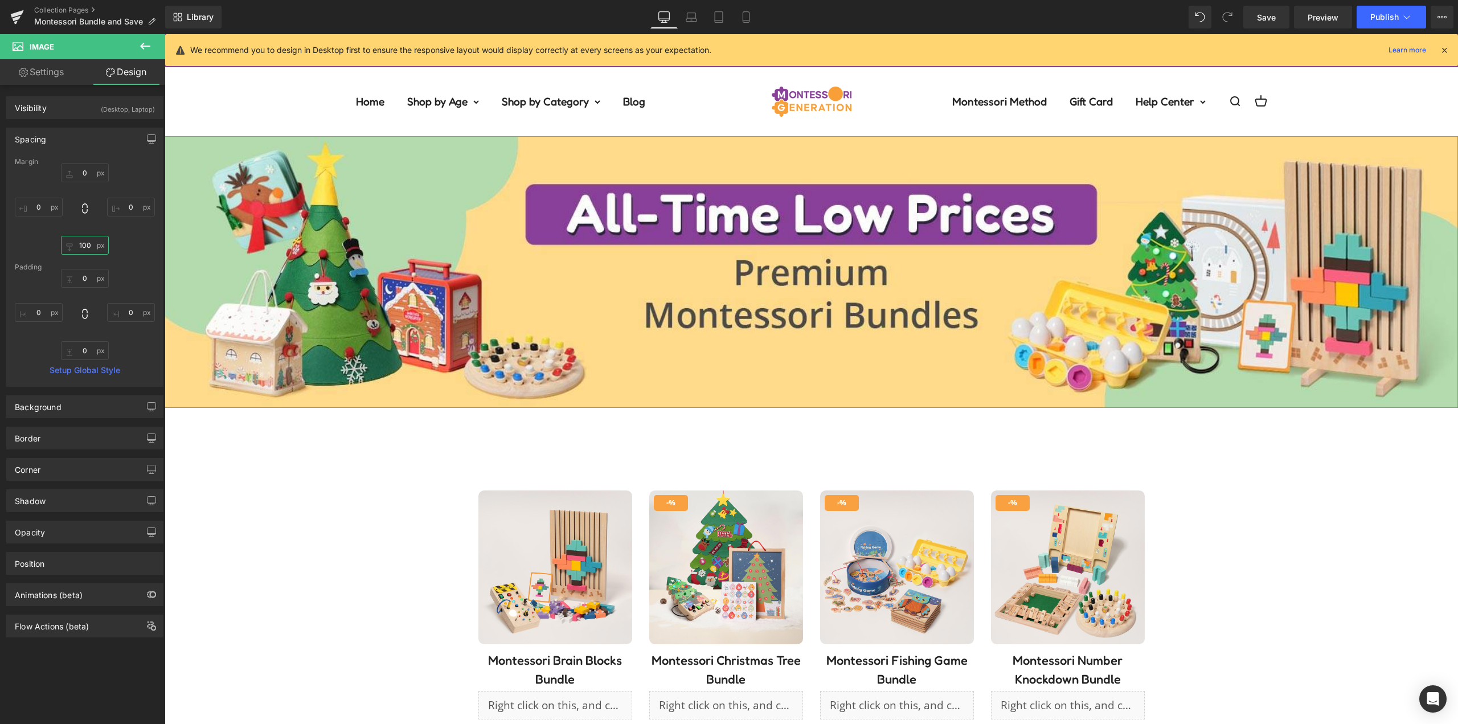
click at [91, 249] on input "100" at bounding box center [85, 245] width 48 height 19
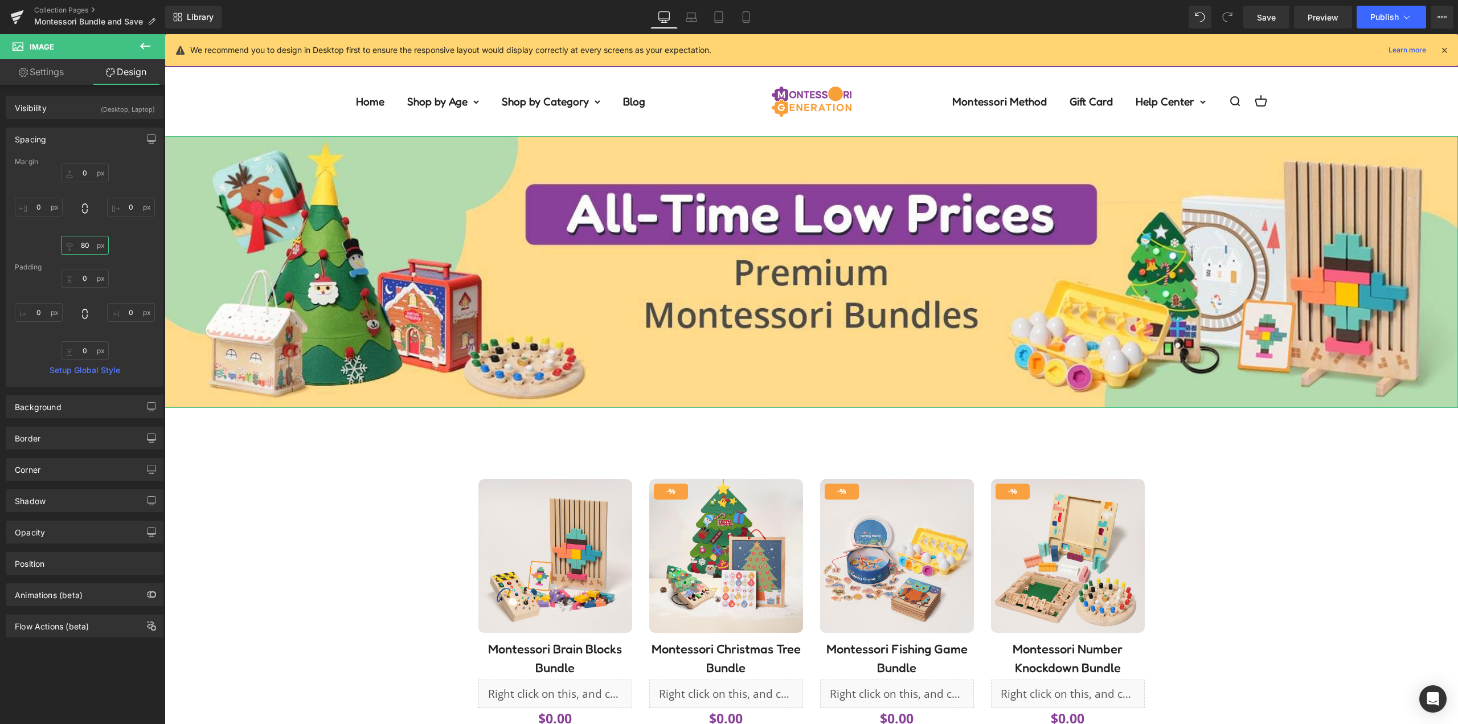
type input "80"
click at [145, 252] on div "0px 0 0px 0 80 80 0px 0" at bounding box center [85, 208] width 140 height 91
click at [696, 22] on icon at bounding box center [691, 19] width 11 height 3
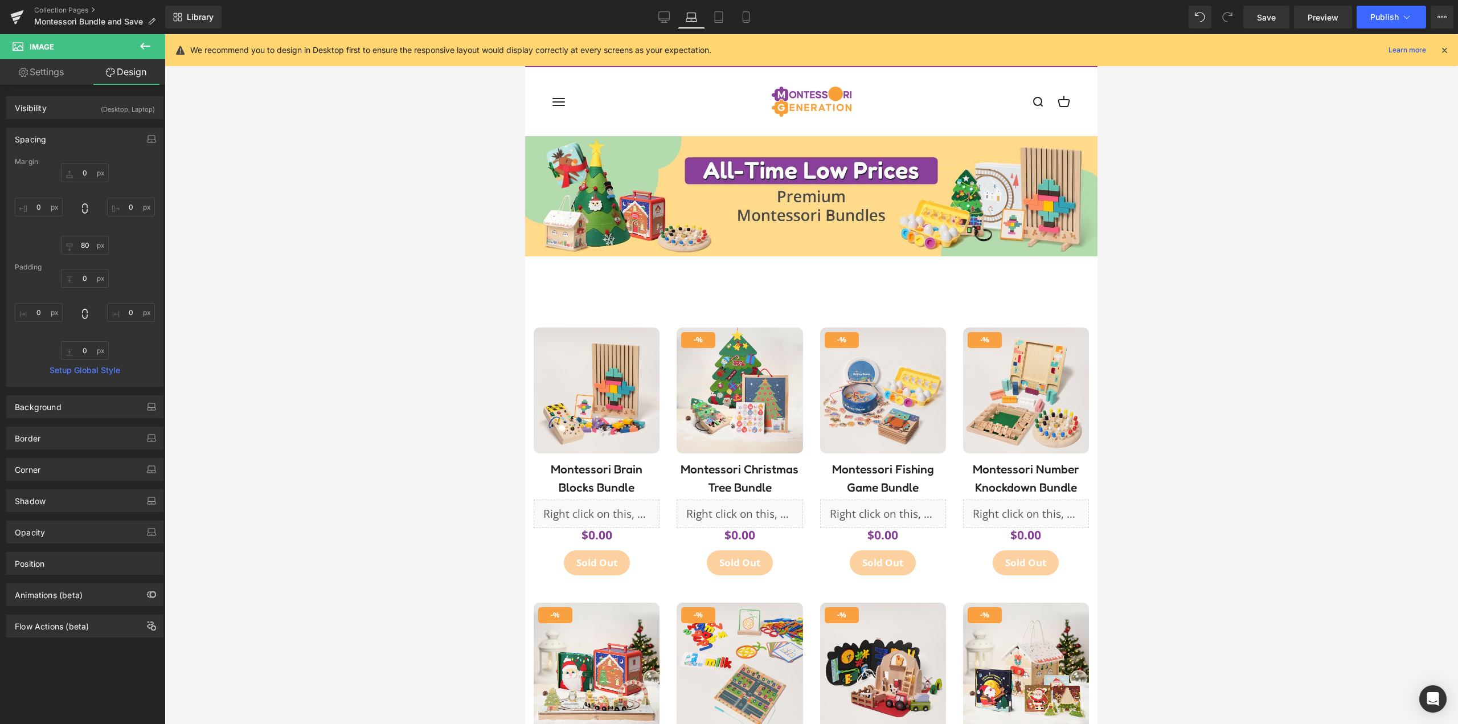
type input "0"
type input "80"
type input "0"
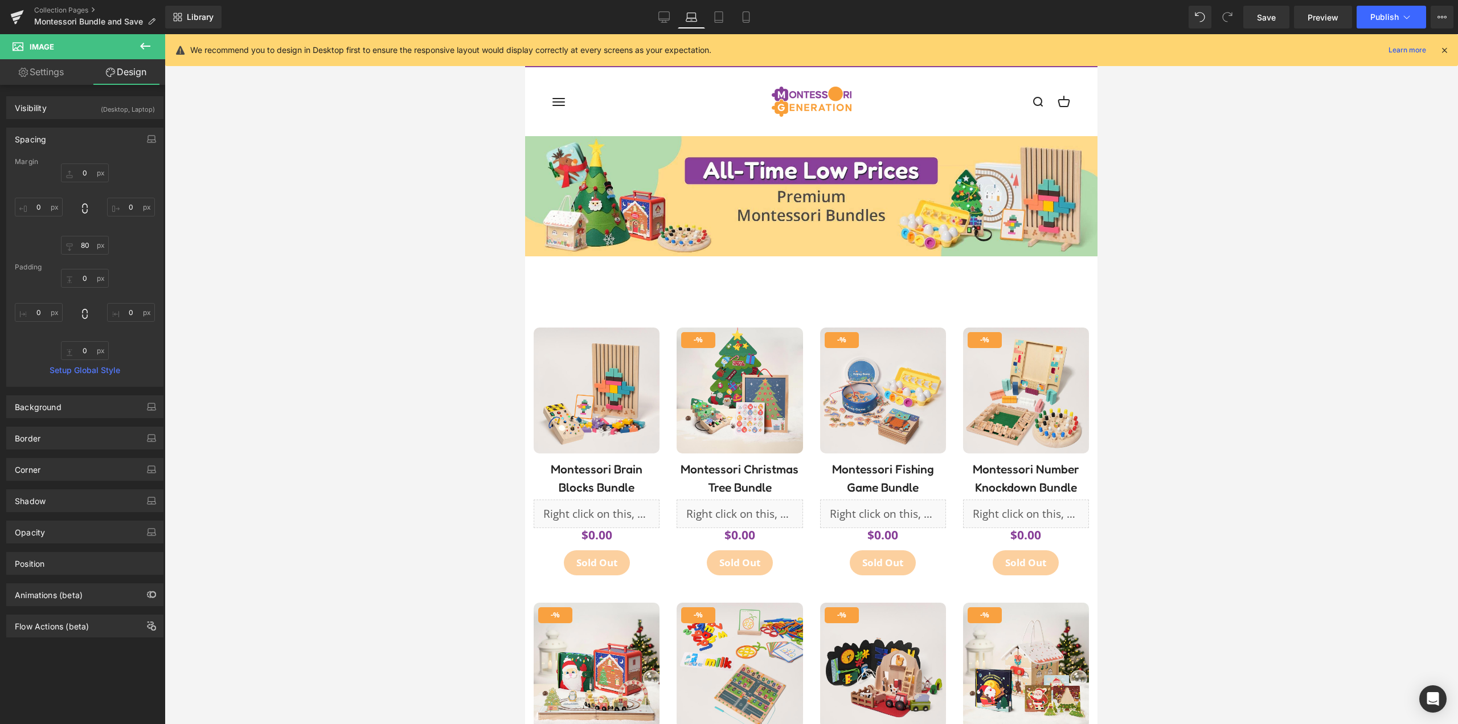
type input "0"
click at [83, 247] on input "80" at bounding box center [85, 245] width 48 height 19
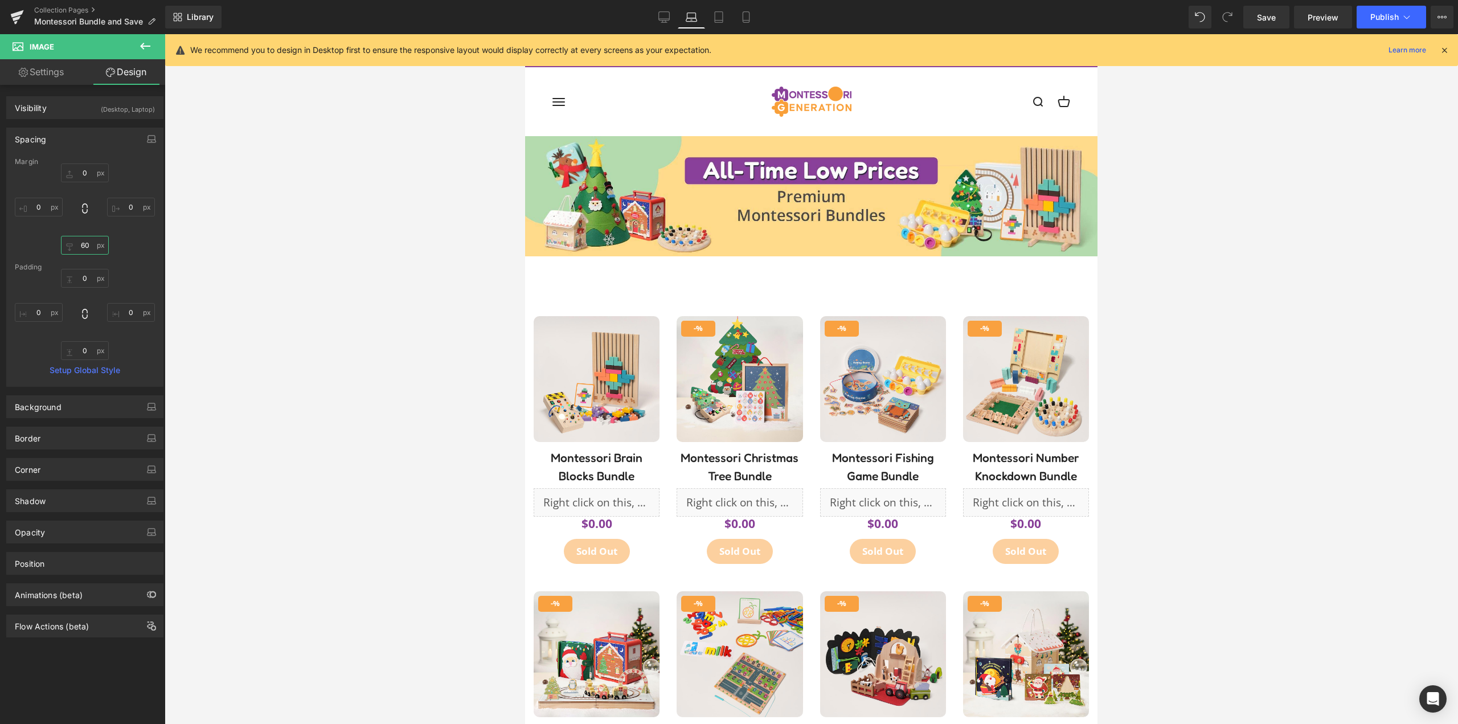
type input "6"
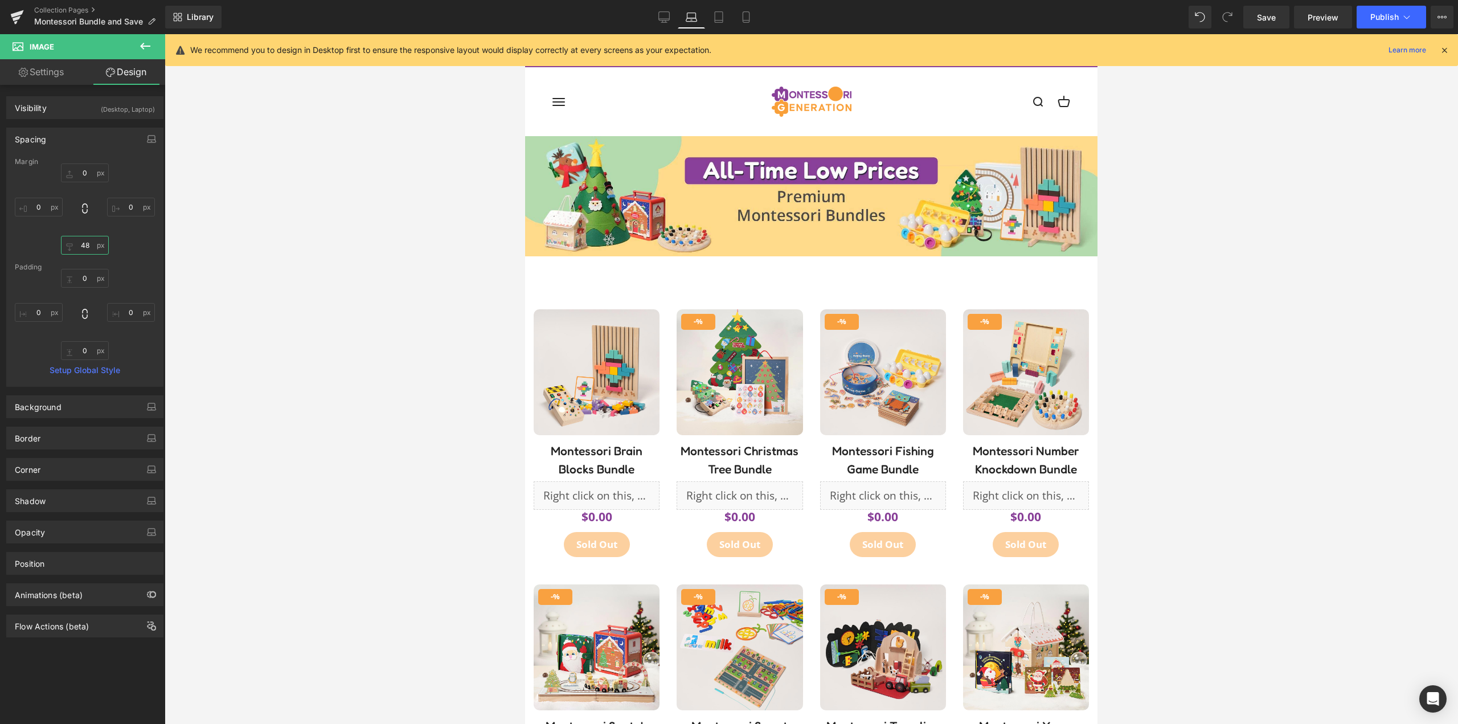
type input "4"
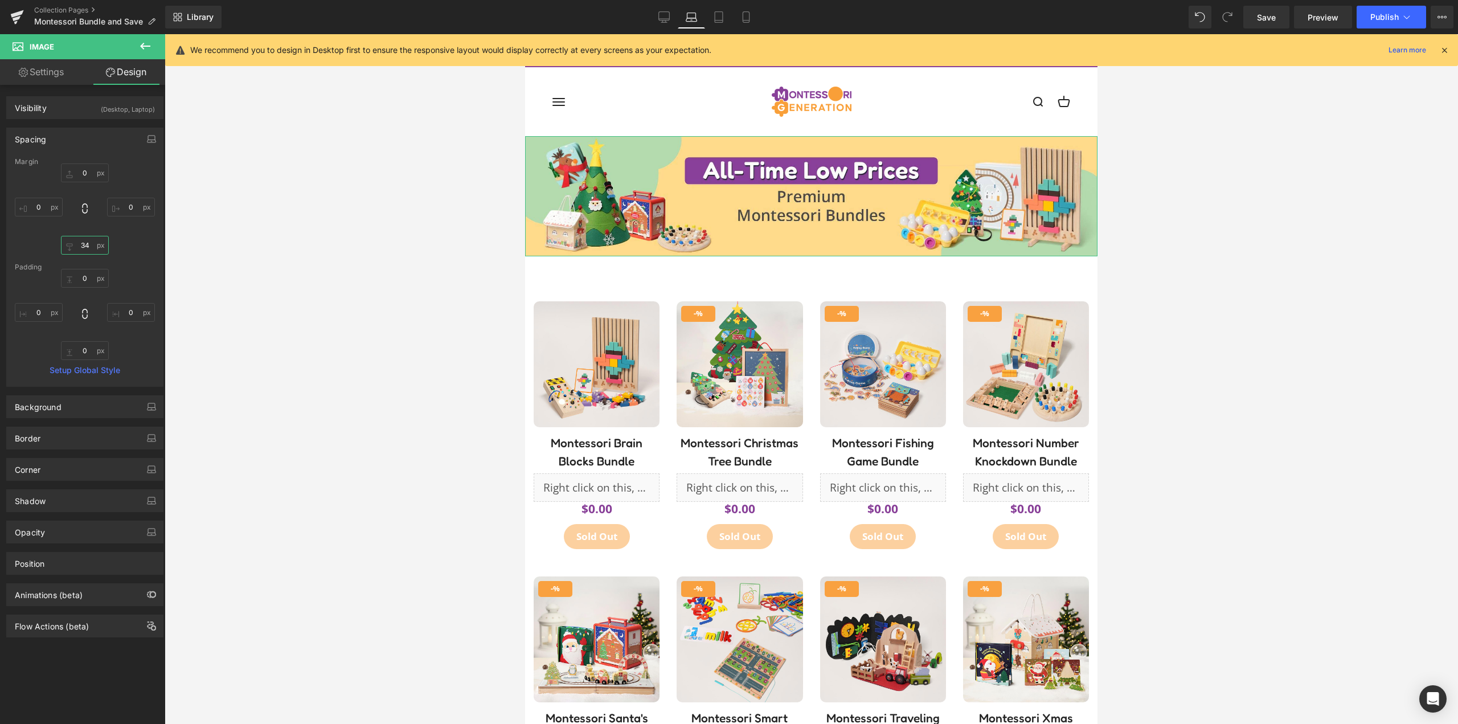
type input "3"
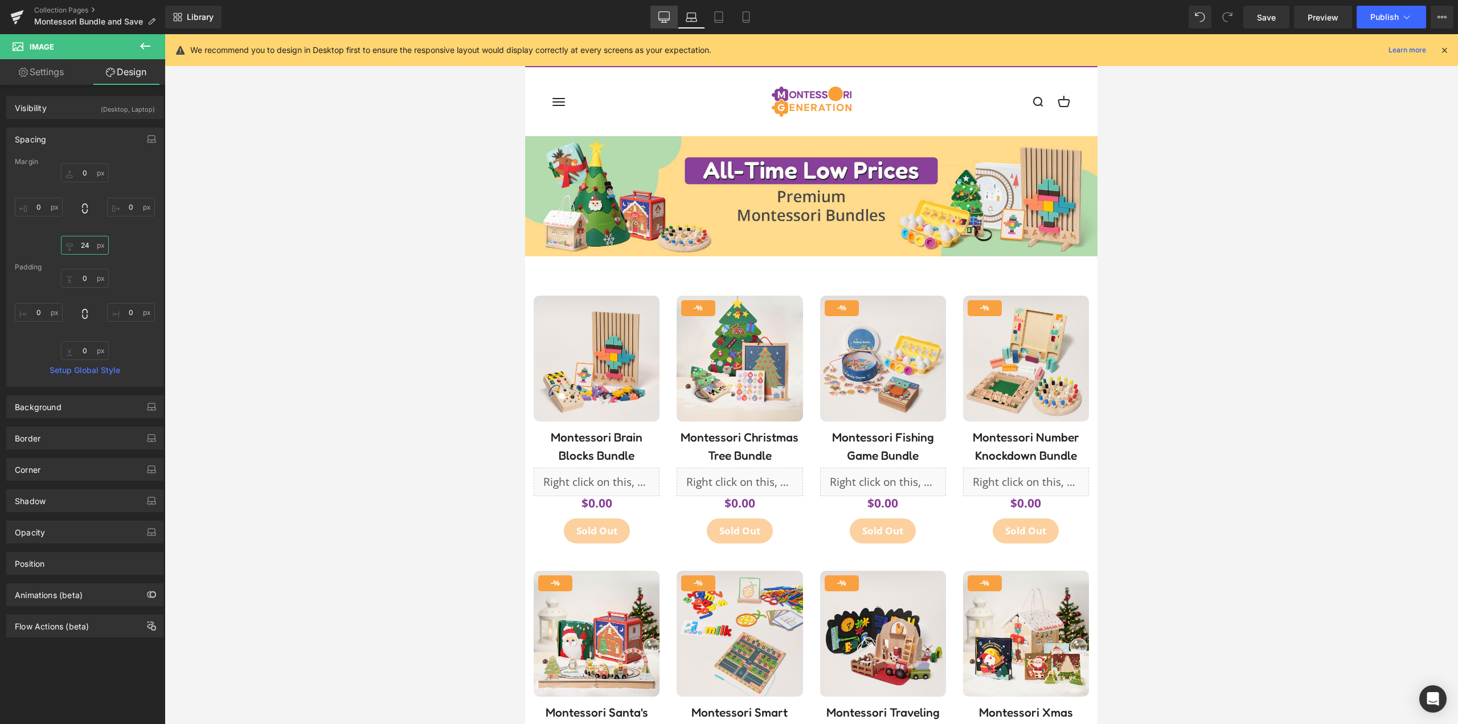
type input "24"
click at [662, 21] on icon at bounding box center [663, 16] width 11 height 11
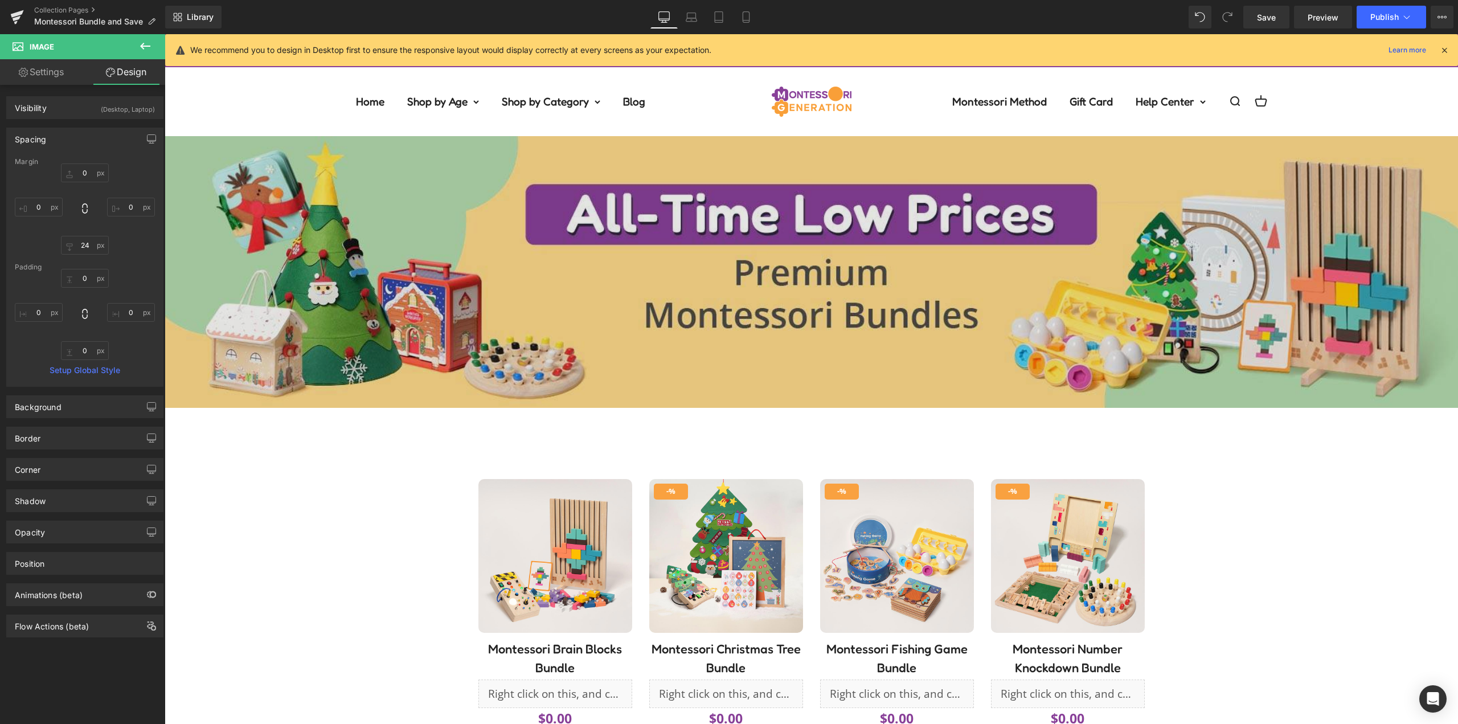
type input "0"
type input "80"
type input "0"
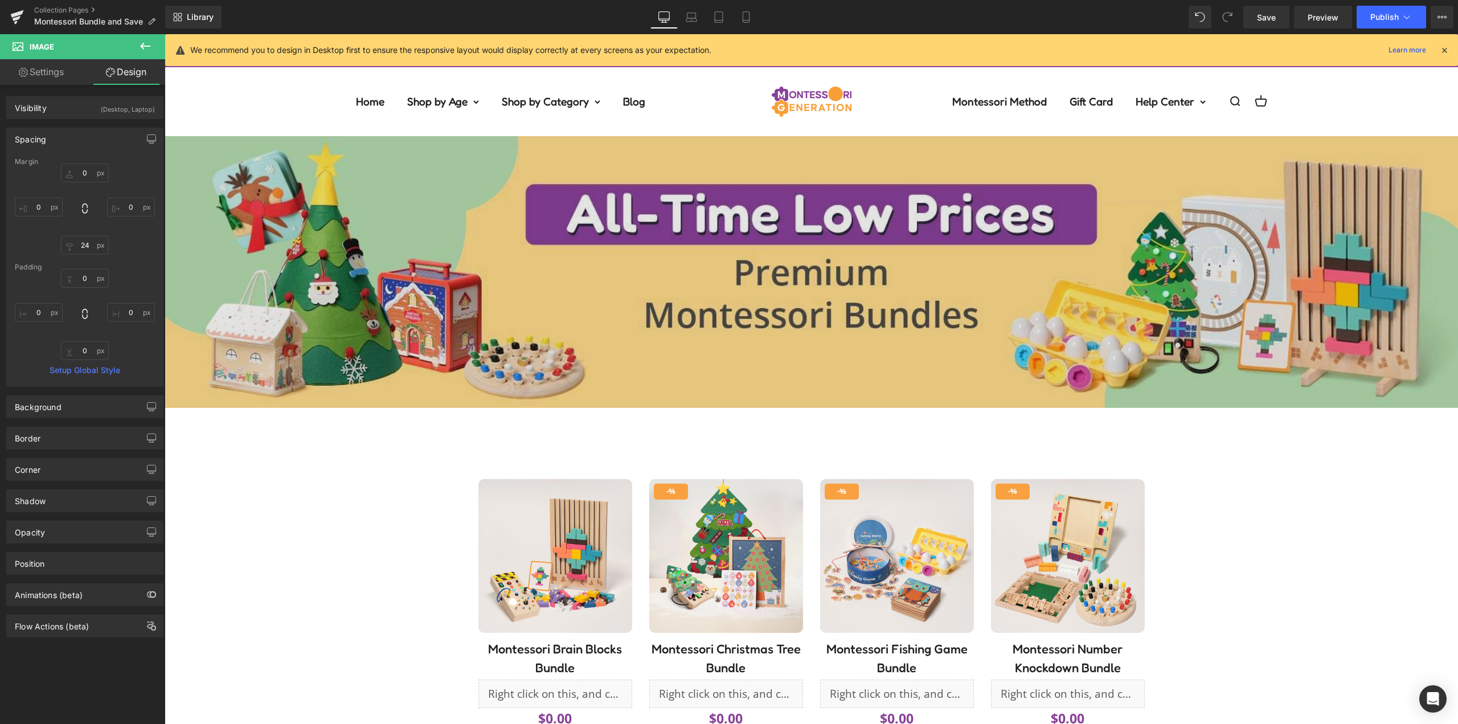
type input "0"
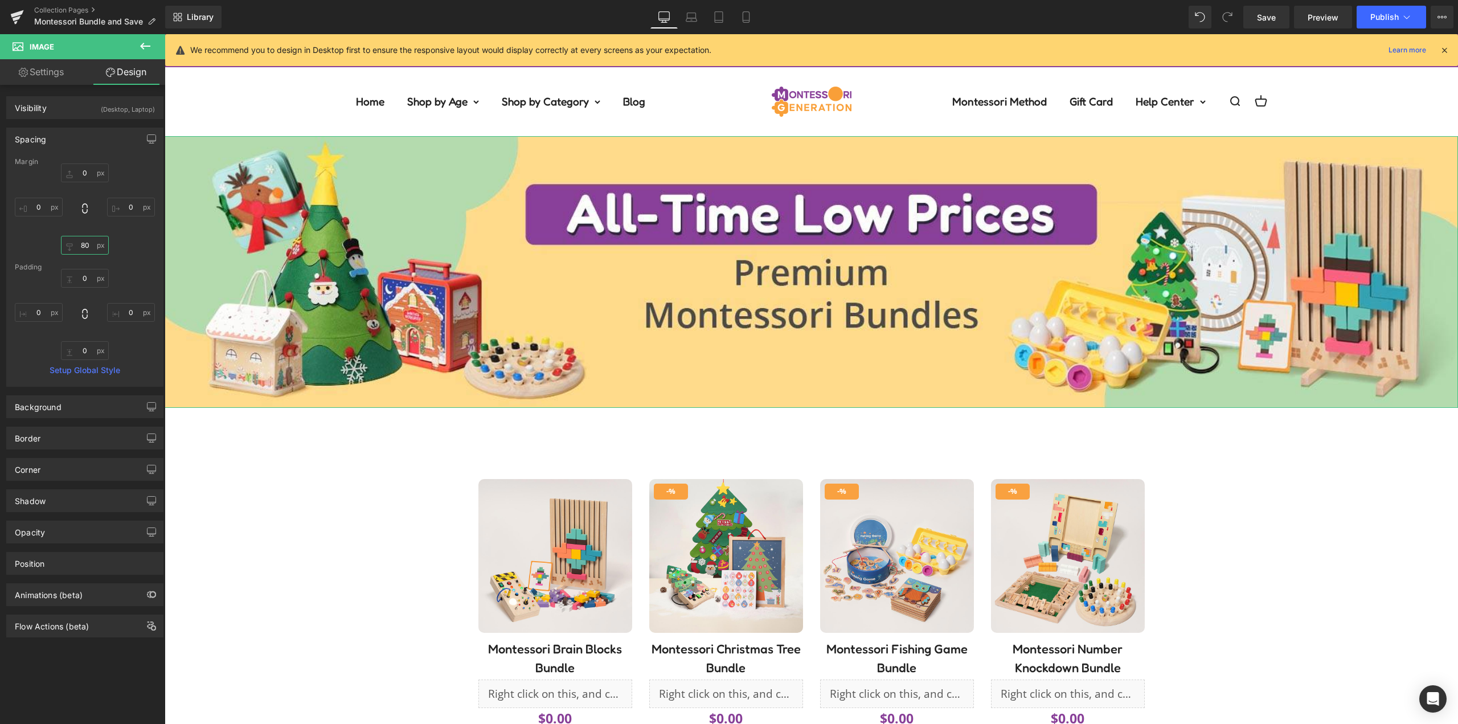
click at [81, 246] on input "80" at bounding box center [85, 245] width 48 height 19
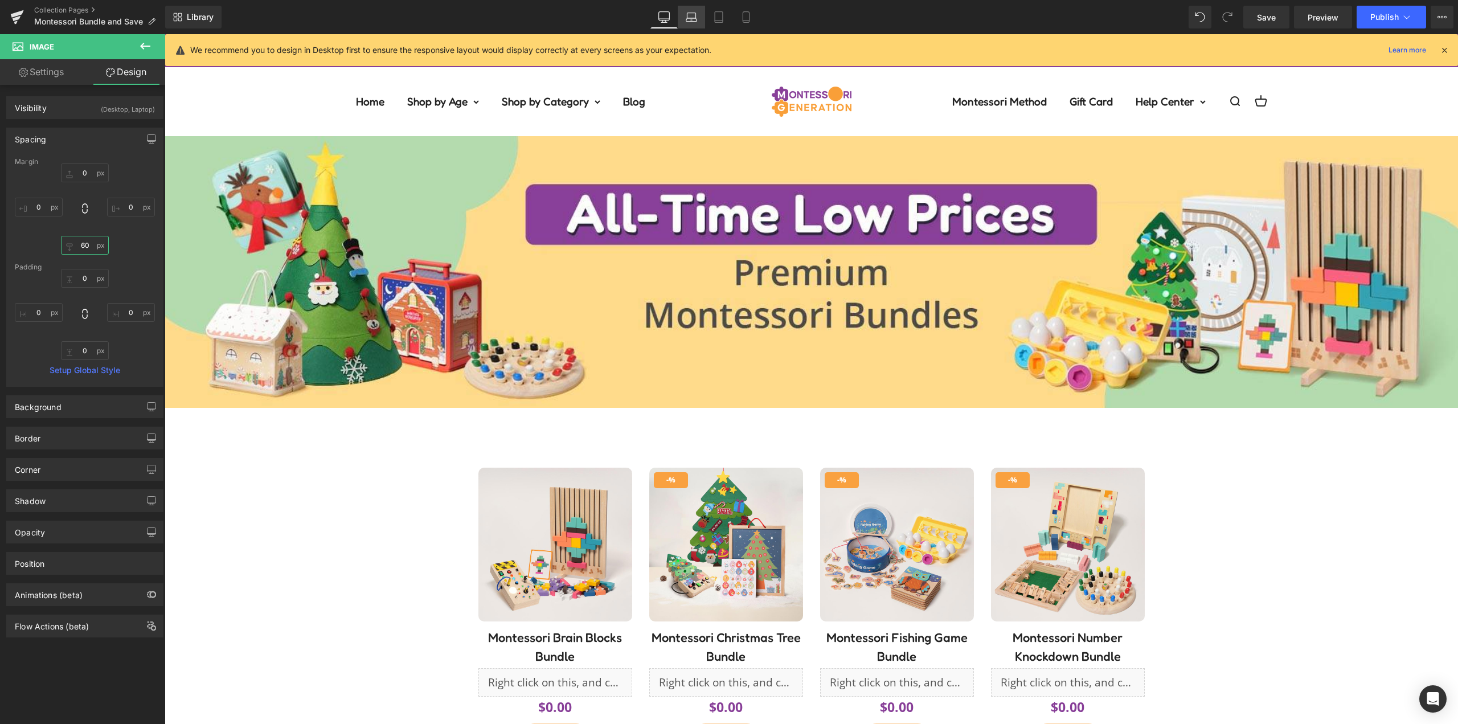
type input "60"
click at [695, 22] on icon at bounding box center [691, 16] width 11 height 11
click at [714, 18] on icon at bounding box center [718, 16] width 11 height 11
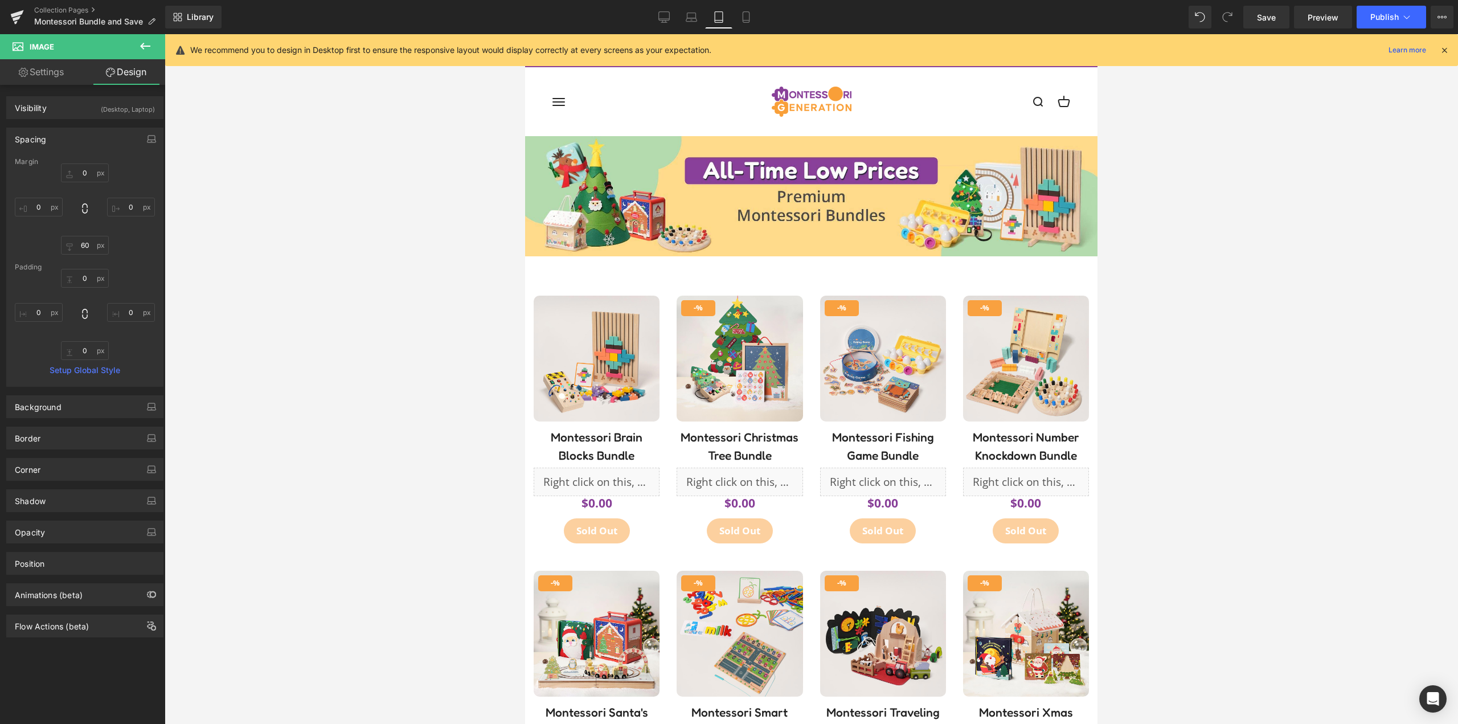
type input "0"
type input "24"
type input "0"
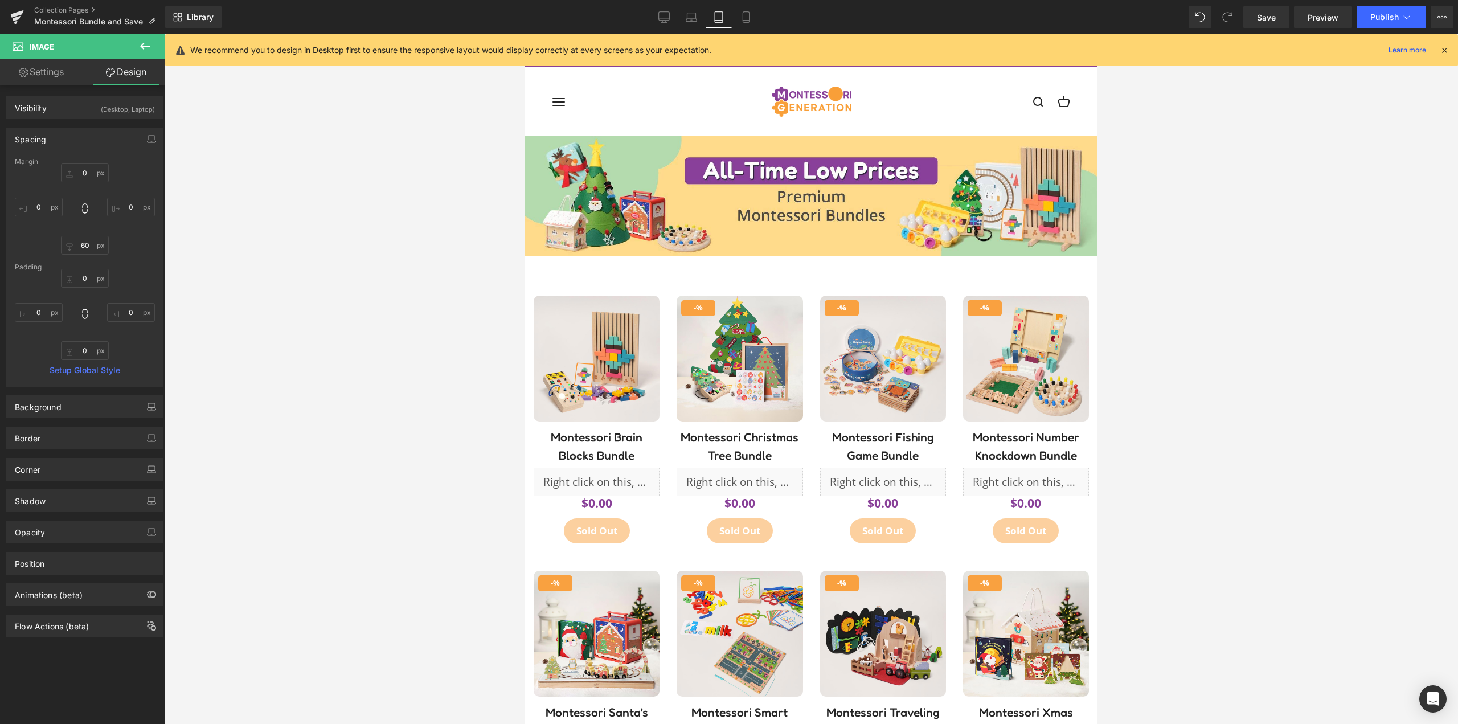
type input "0"
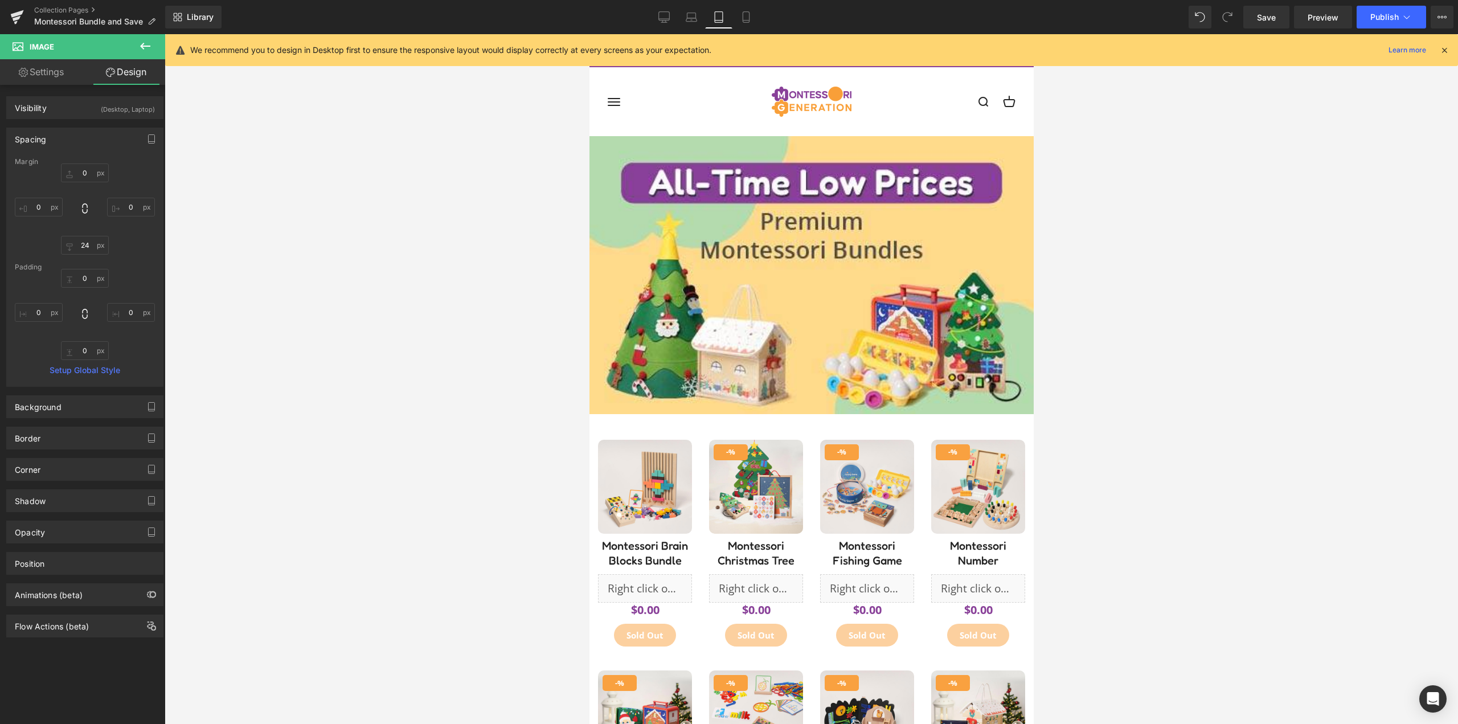
type input "0"
type input "80"
type input "0"
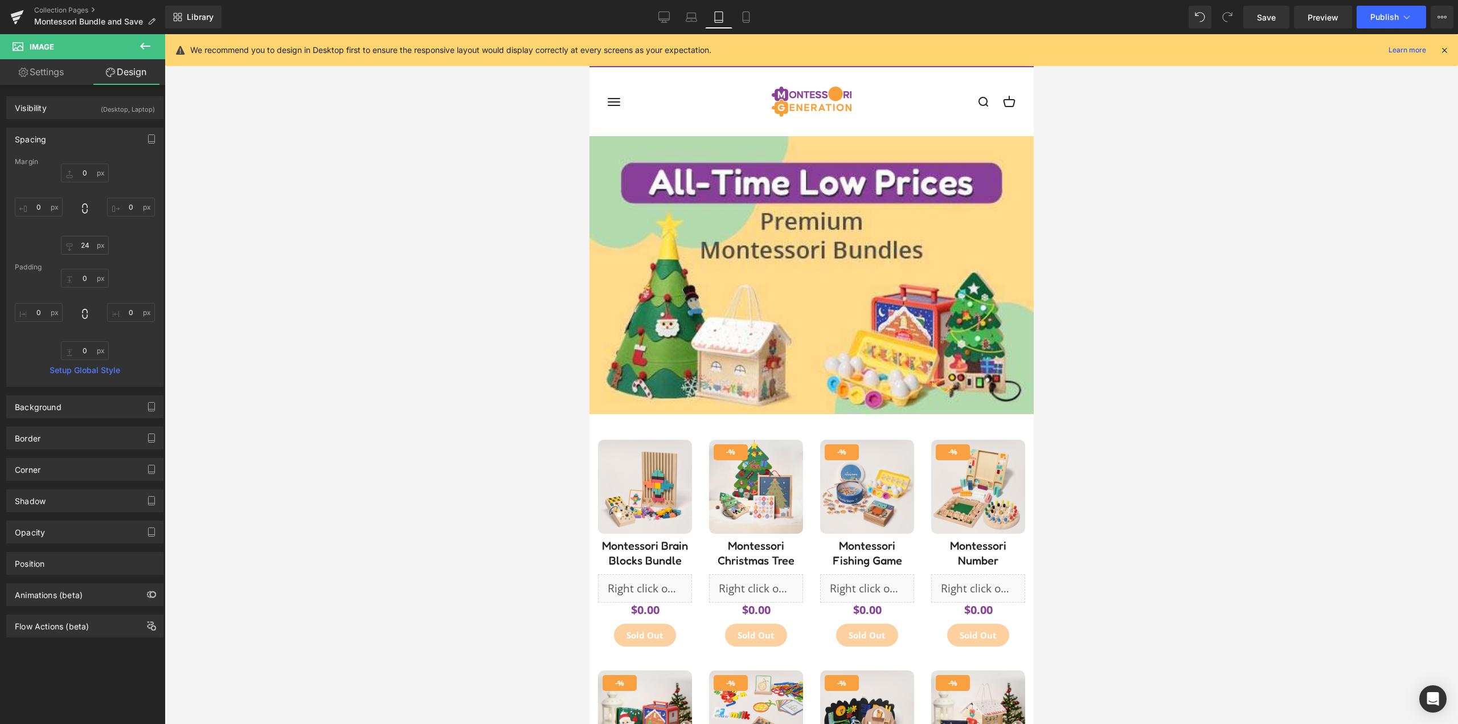
type input "0"
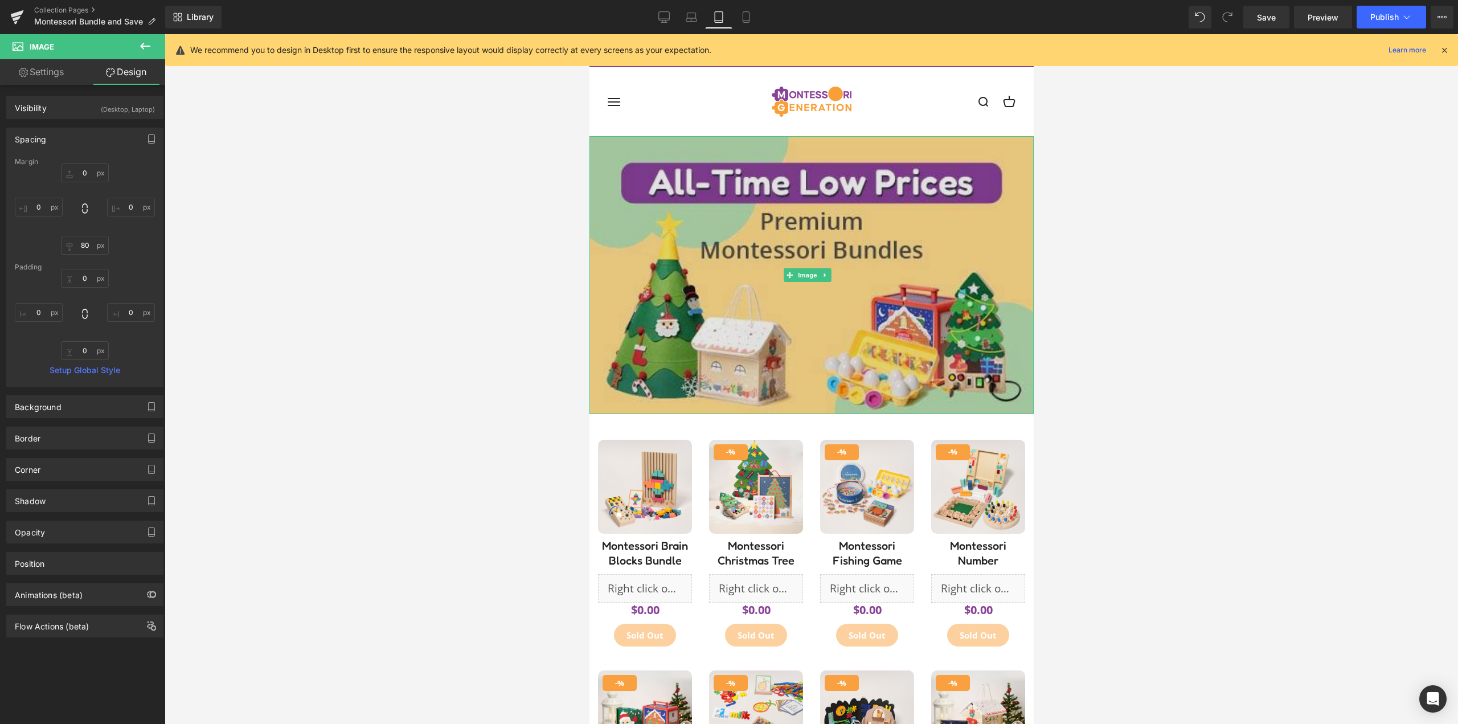
click at [843, 395] on img at bounding box center [811, 275] width 444 height 278
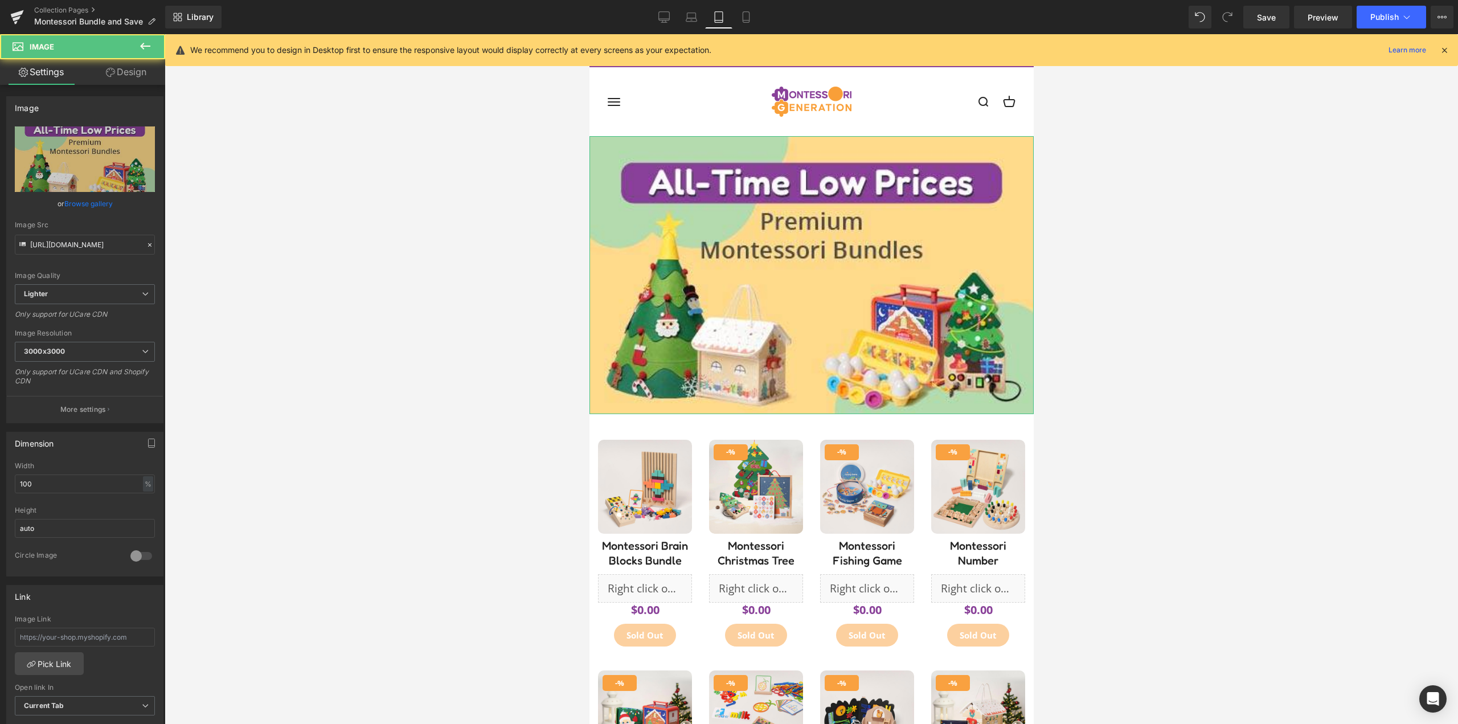
click at [129, 72] on link "Design" at bounding box center [126, 72] width 83 height 26
click at [0, 0] on div "Spacing" at bounding box center [0, 0] width 0 height 0
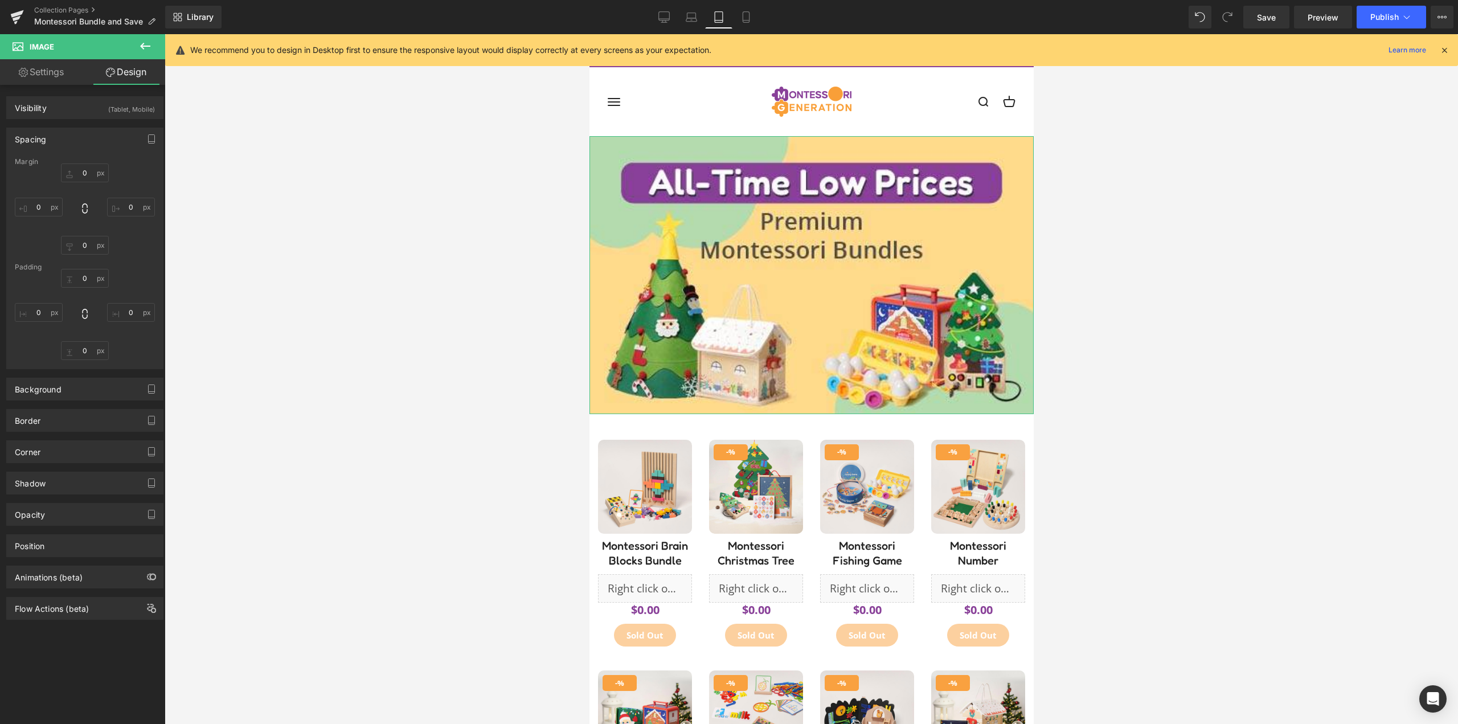
type input "0"
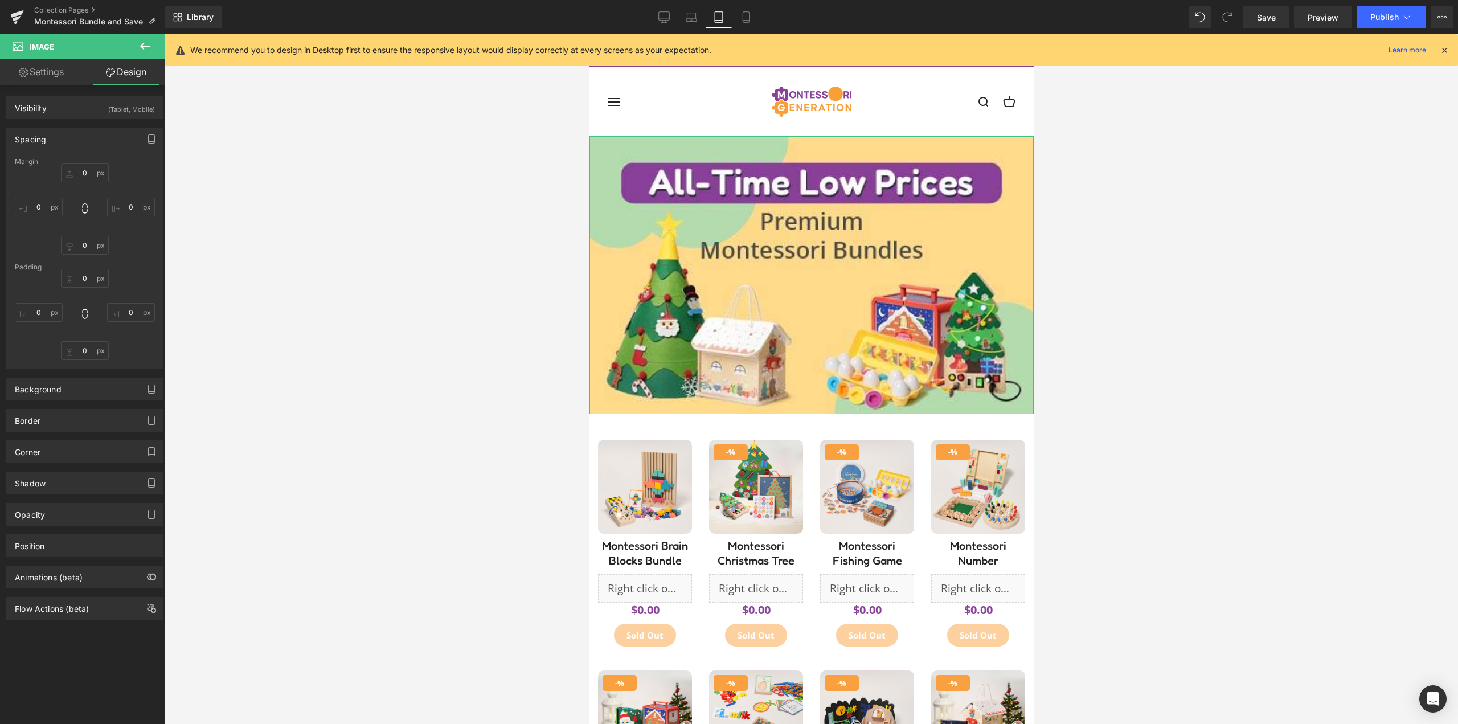
type input "0"
click at [77, 245] on input "0" at bounding box center [85, 245] width 48 height 19
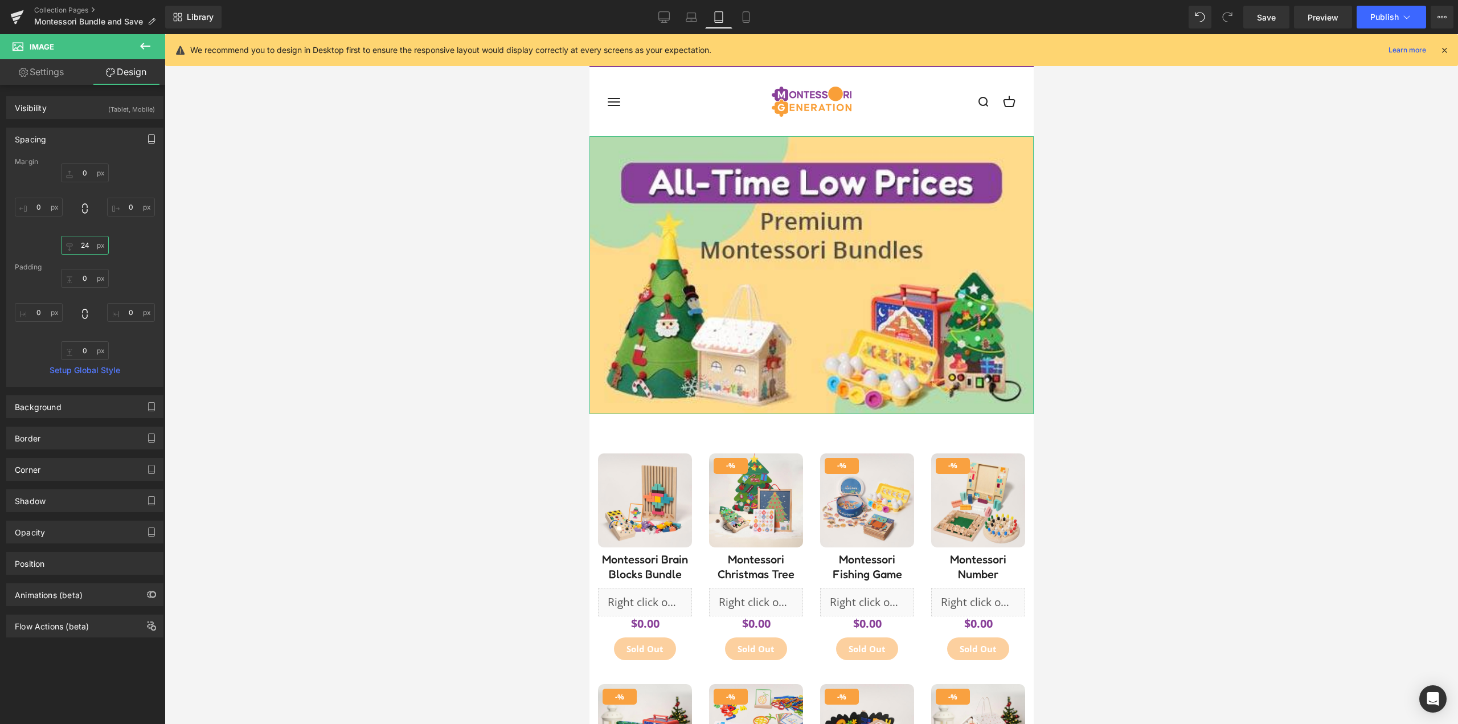
type input "24"
click at [152, 141] on button "button" at bounding box center [151, 139] width 18 height 22
click at [135, 160] on button "Mobile" at bounding box center [131, 163] width 35 height 19
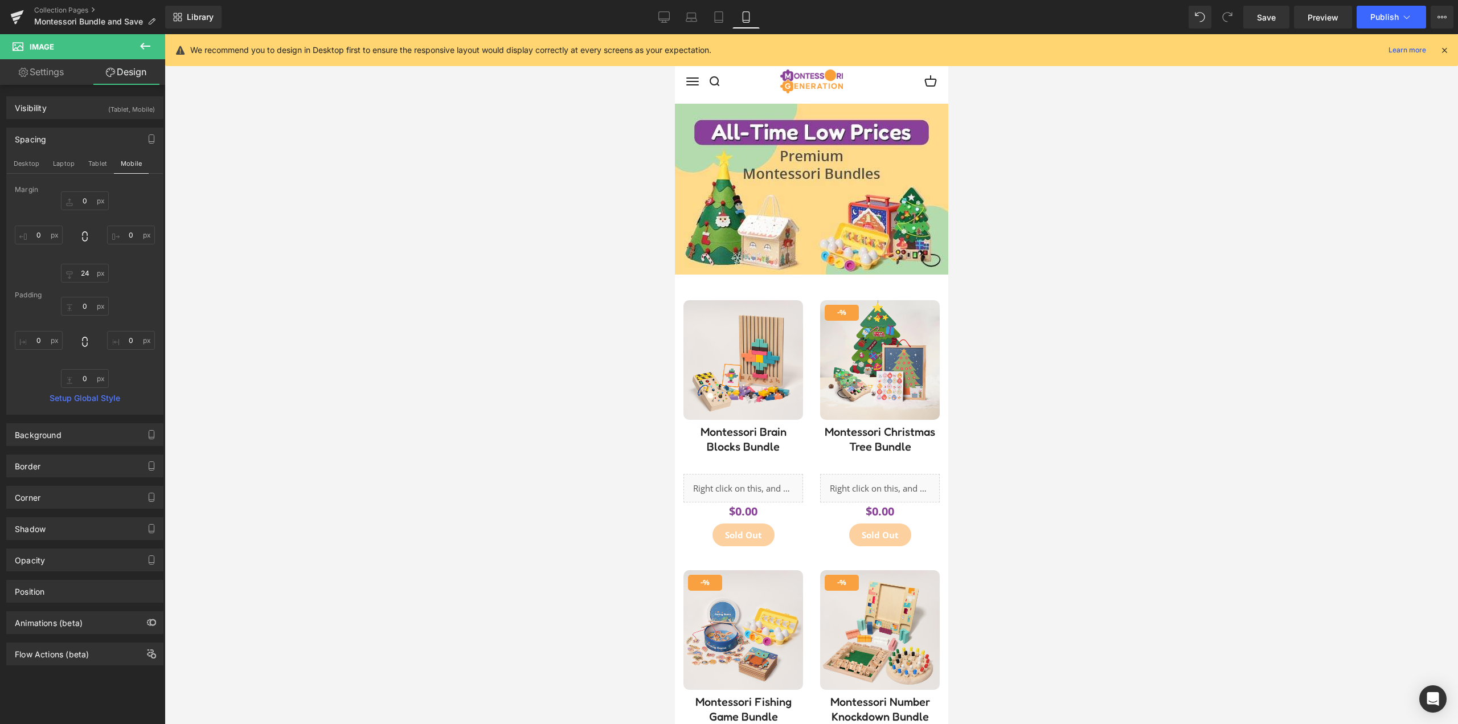
type input "0"
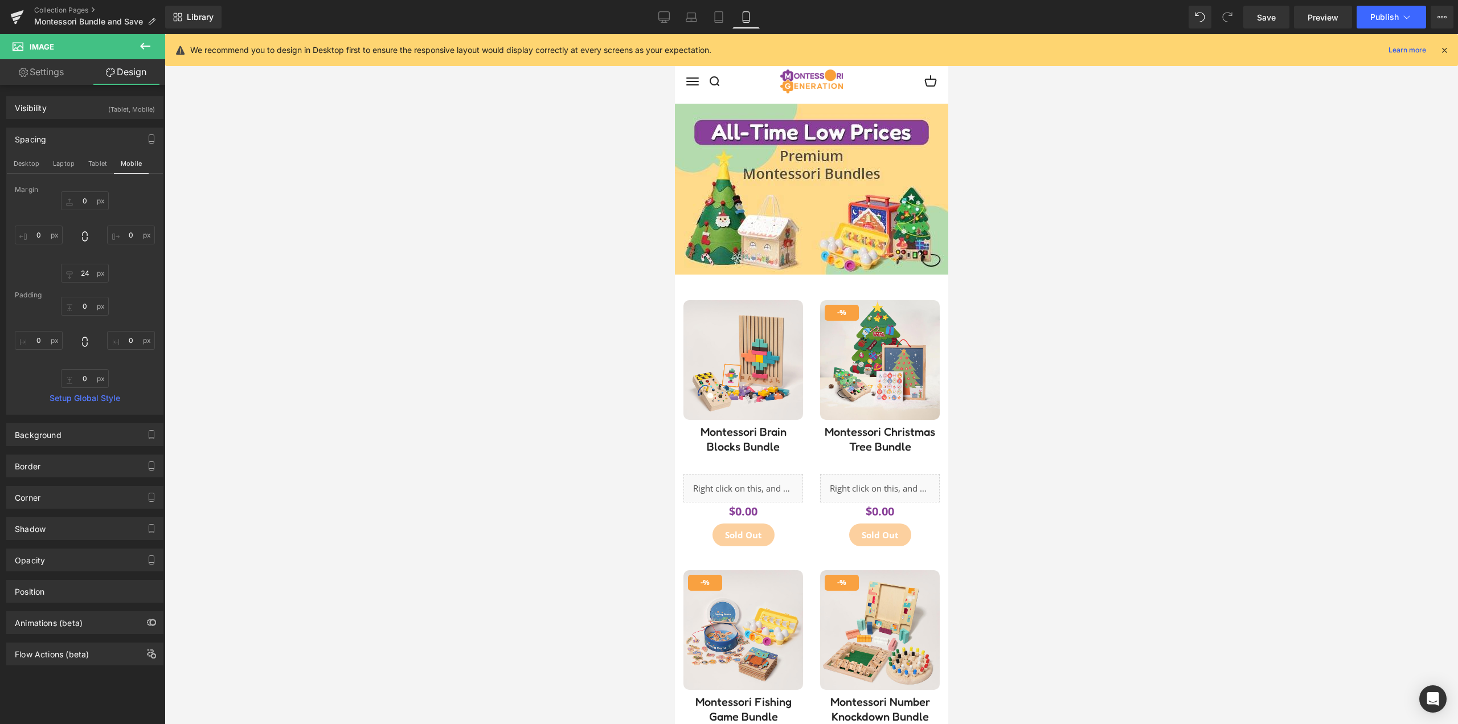
type input "0"
click at [89, 381] on input "0" at bounding box center [85, 378] width 48 height 19
click at [67, 271] on input "0" at bounding box center [85, 273] width 48 height 19
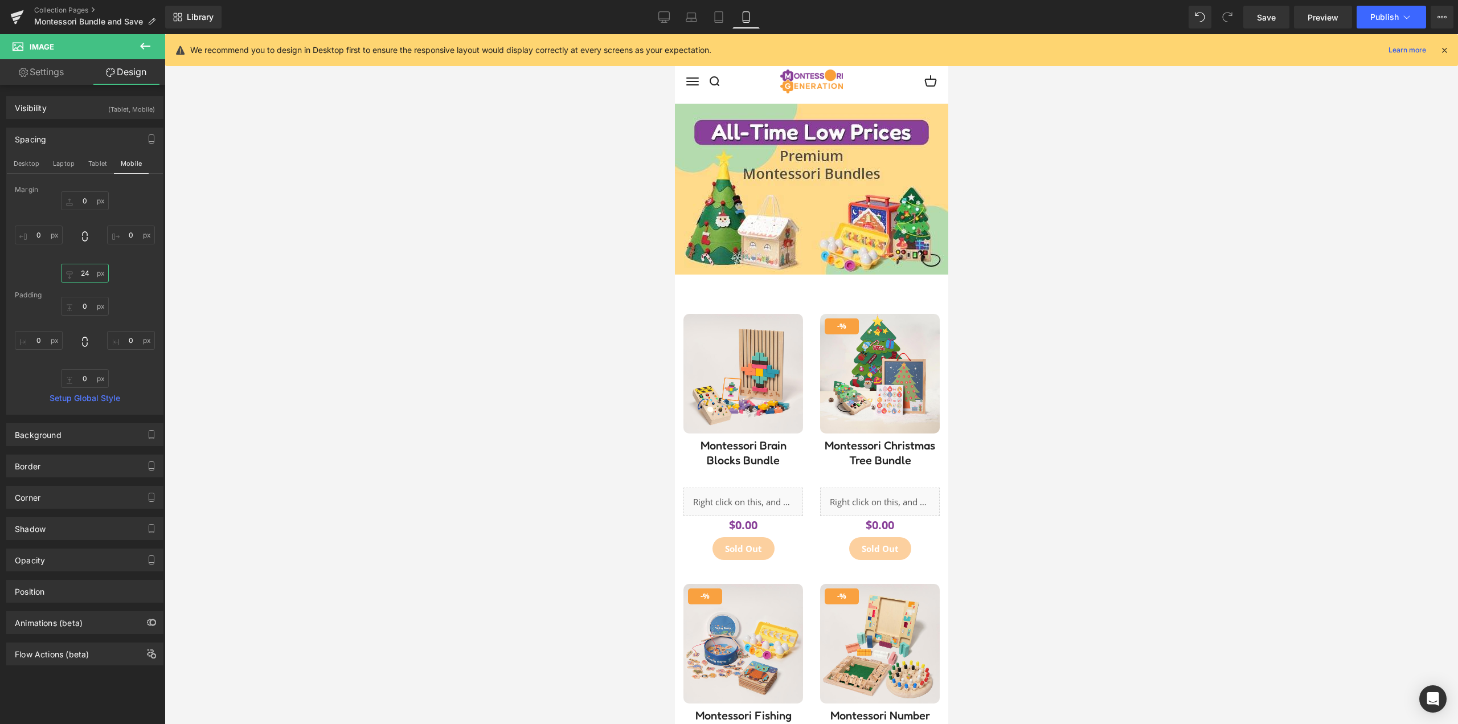
type input "2"
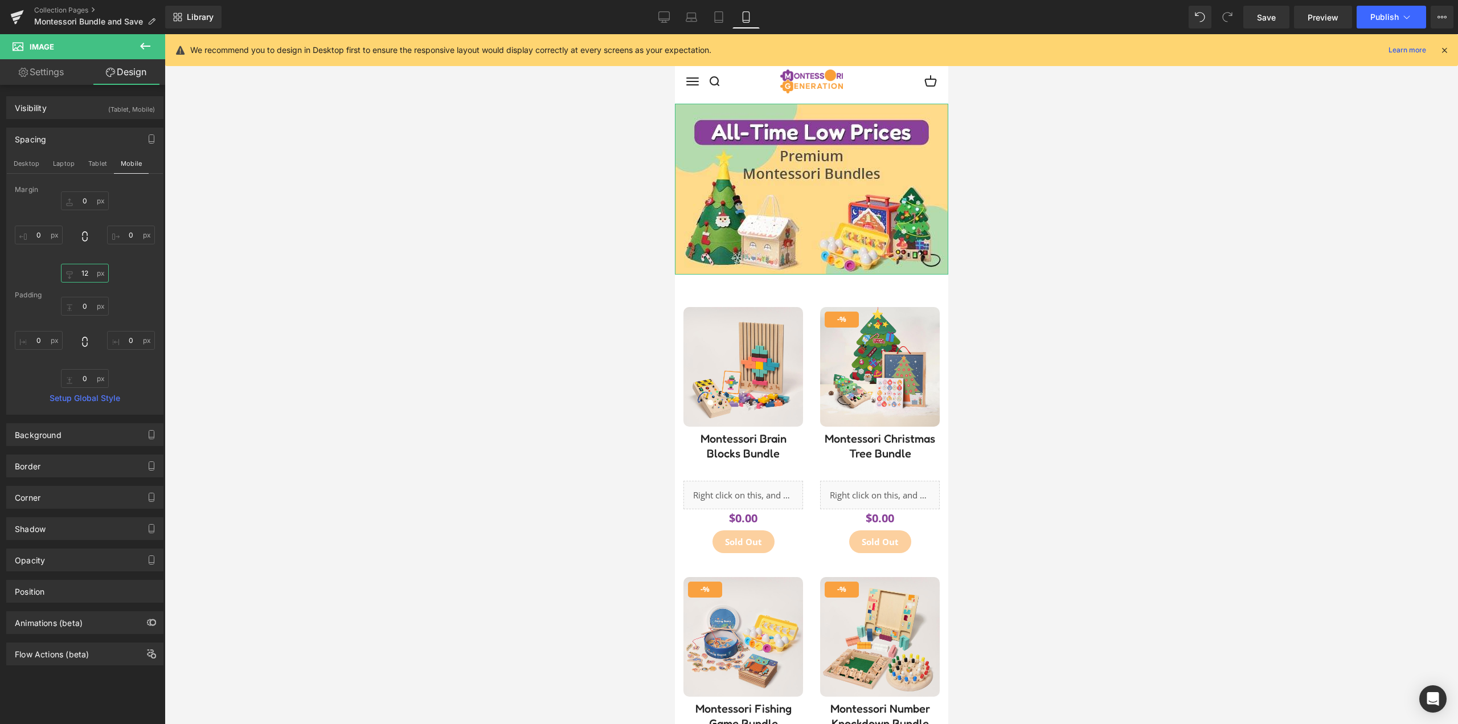
type input "12"
click at [140, 277] on div "0px 0 0px 0 12 12 0px 0" at bounding box center [85, 236] width 140 height 91
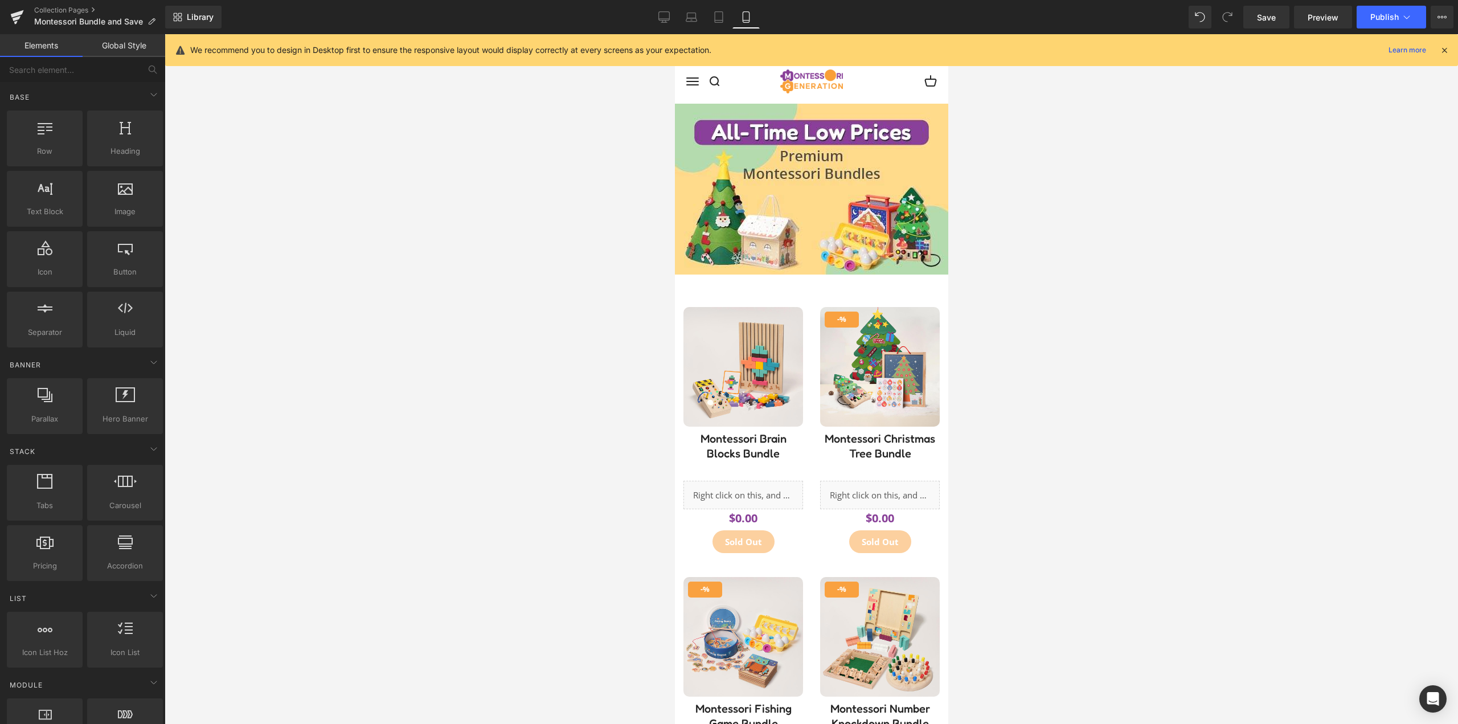
click at [398, 323] on div at bounding box center [812, 379] width 1294 height 690
drag, startPoint x: 670, startPoint y: 16, endPoint x: 977, endPoint y: 140, distance: 331.0
click at [670, 16] on icon at bounding box center [664, 16] width 11 height 9
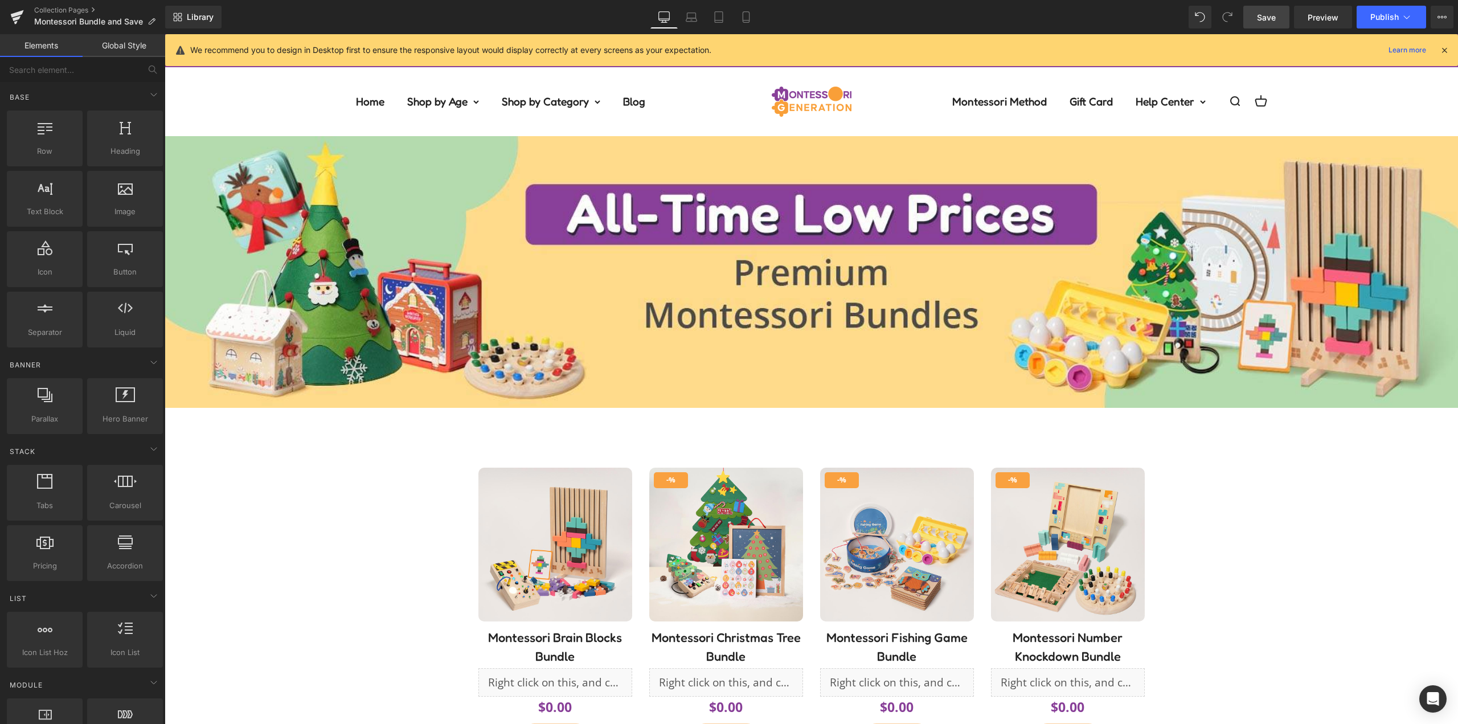
drag, startPoint x: 1264, startPoint y: 18, endPoint x: 844, endPoint y: 252, distance: 480.7
click at [1264, 18] on span "Save" at bounding box center [1266, 17] width 19 height 12
click at [1267, 24] on link "Save" at bounding box center [1266, 17] width 46 height 23
click at [1294, 10] on div "Save Preview Publish Scheduled View Live Page View with current Template Save T…" at bounding box center [1348, 17] width 219 height 23
click at [1277, 15] on link "Save" at bounding box center [1266, 17] width 46 height 23
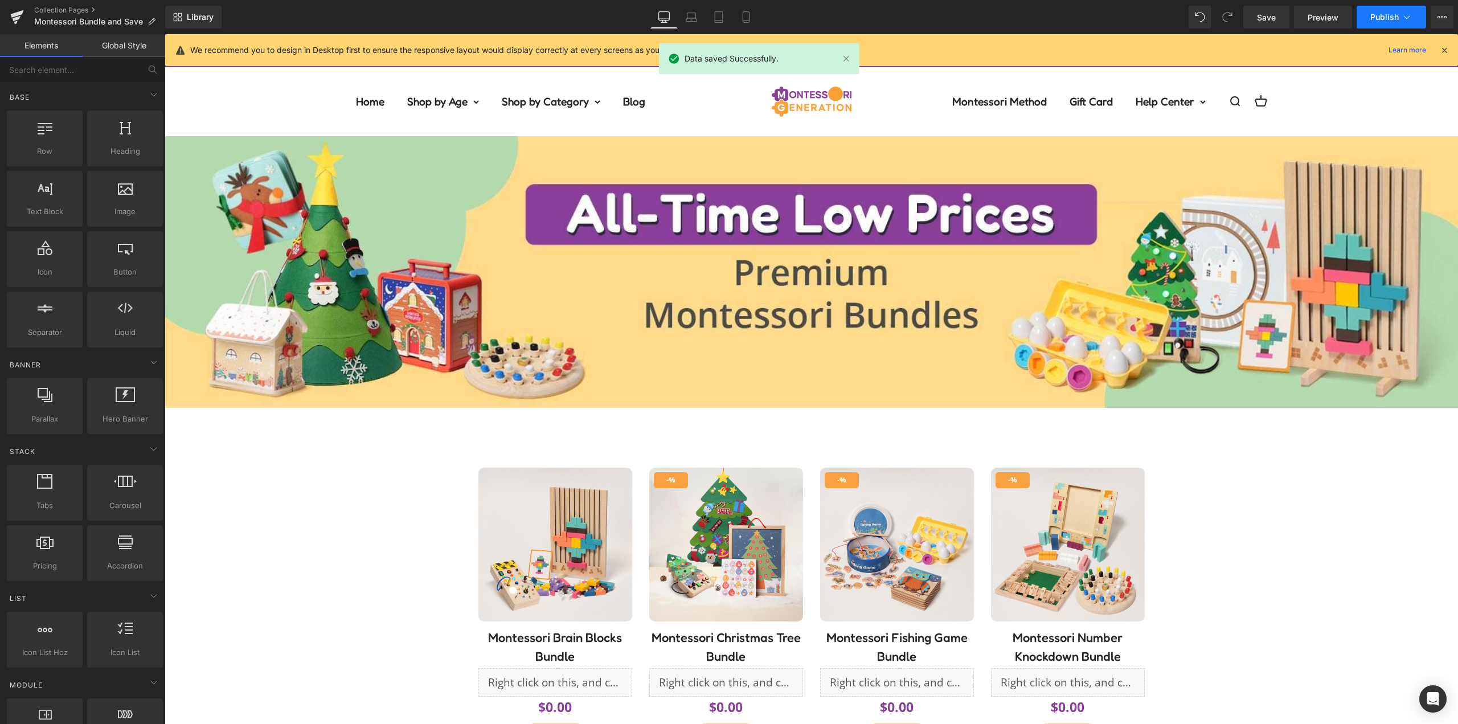
click at [1404, 7] on button "Publish" at bounding box center [1391, 17] width 69 height 23
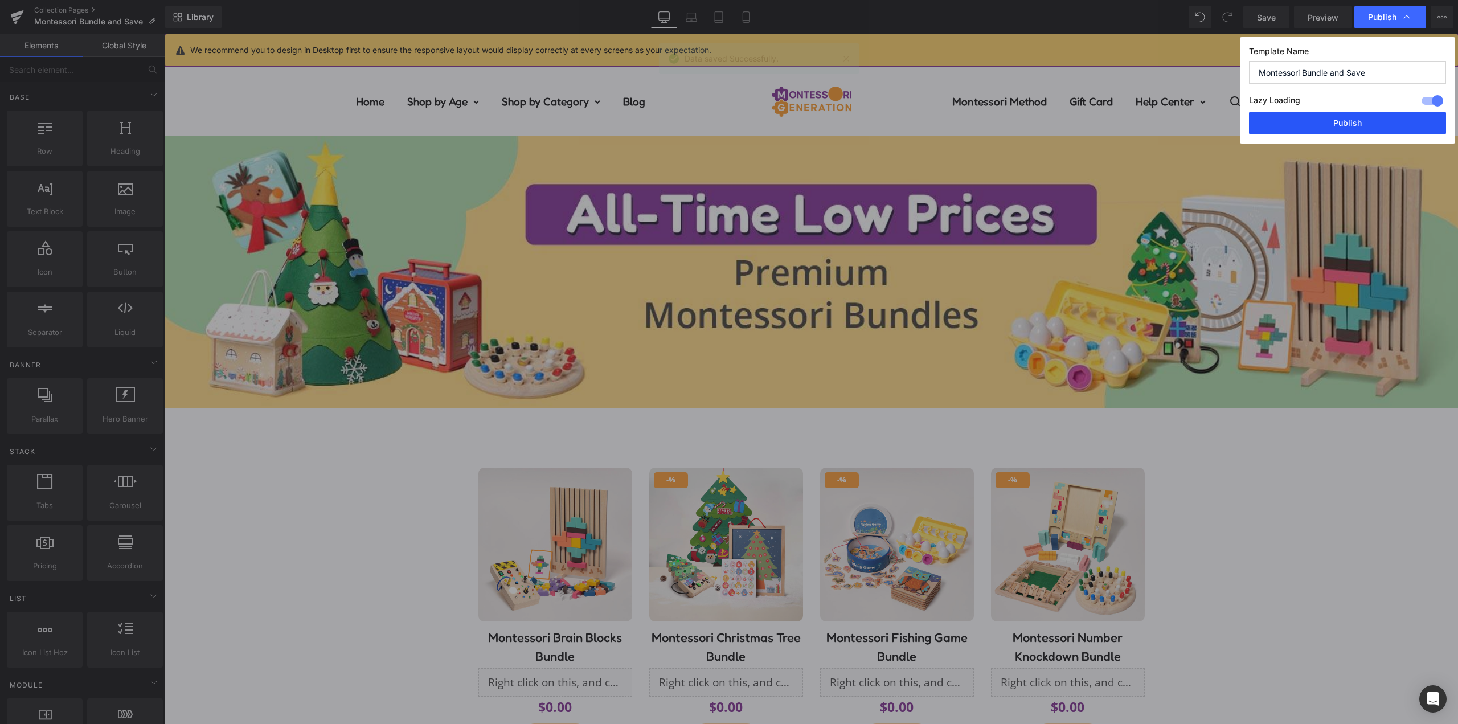
click at [1363, 124] on button "Publish" at bounding box center [1347, 123] width 197 height 23
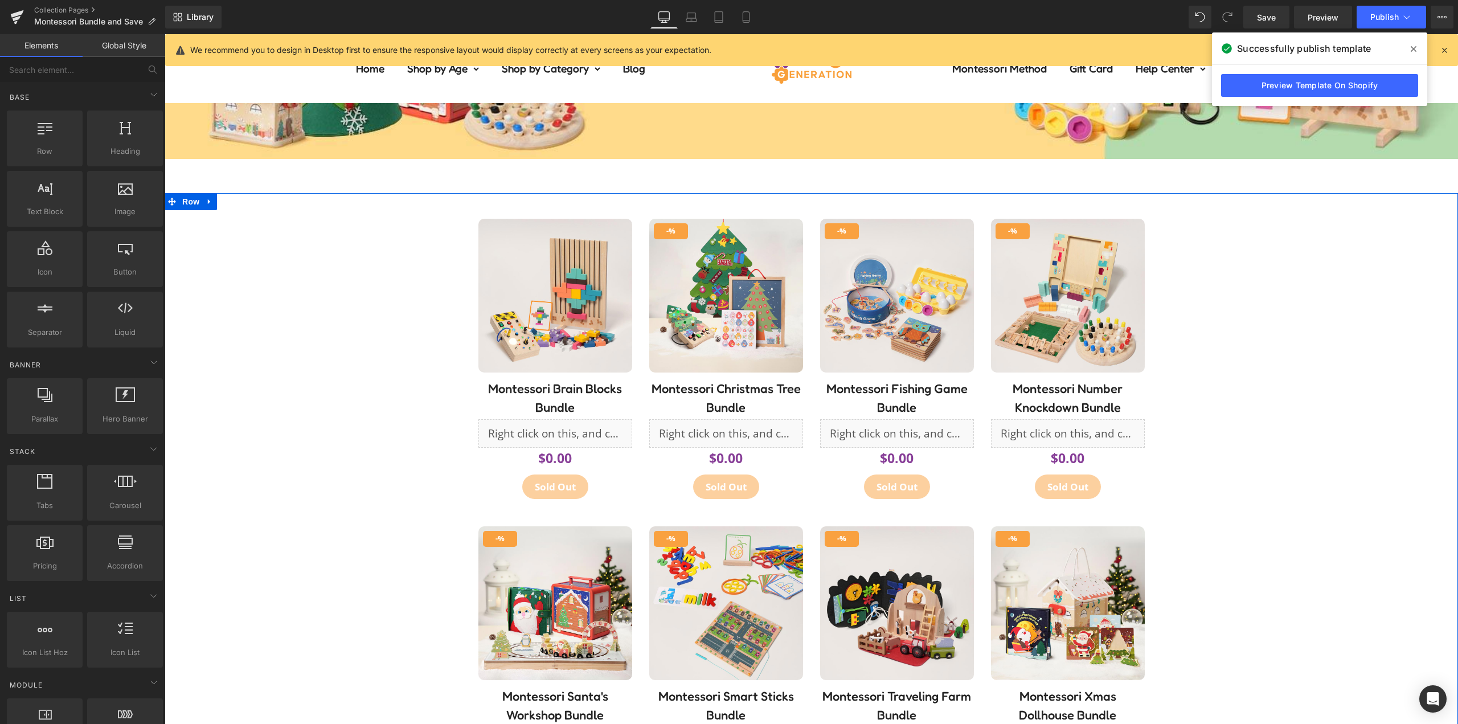
scroll to position [456, 0]
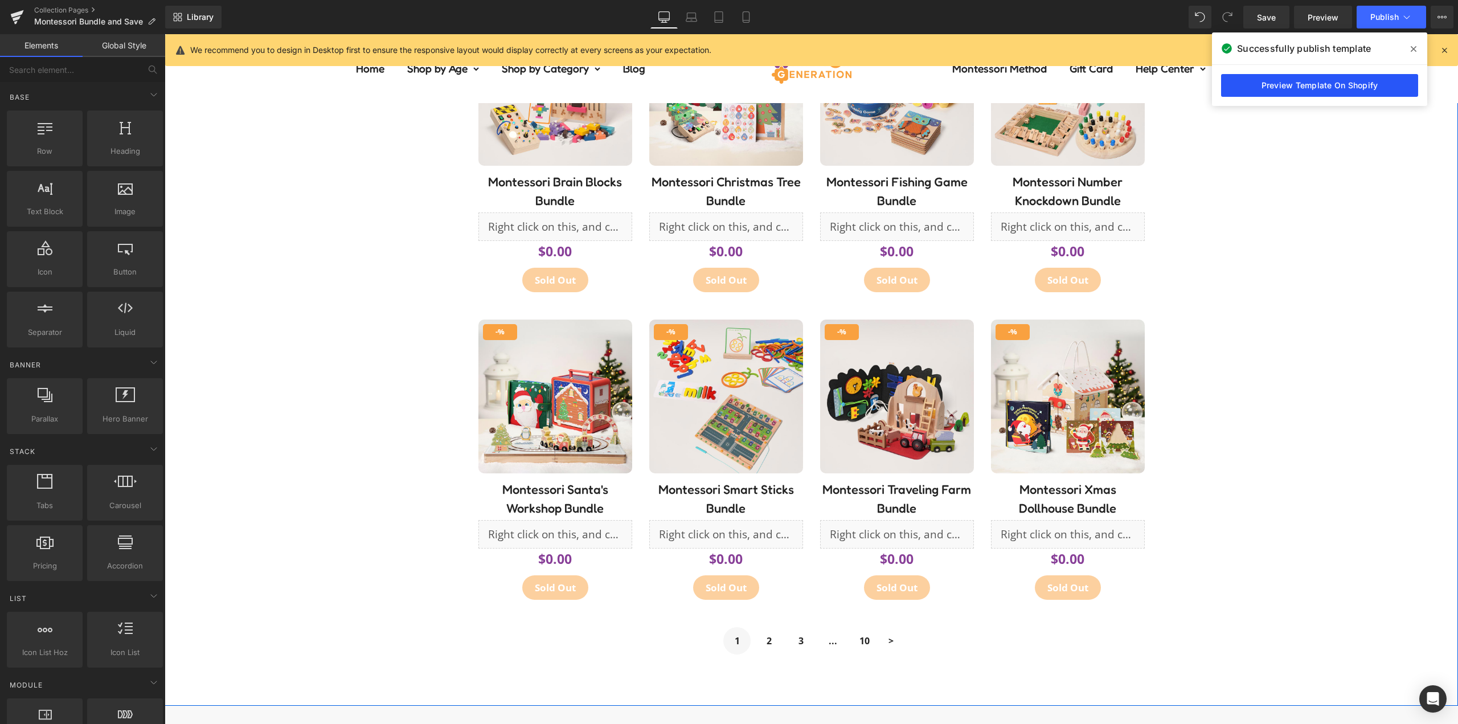
click at [1308, 87] on link "Preview Template On Shopify" at bounding box center [1319, 85] width 197 height 23
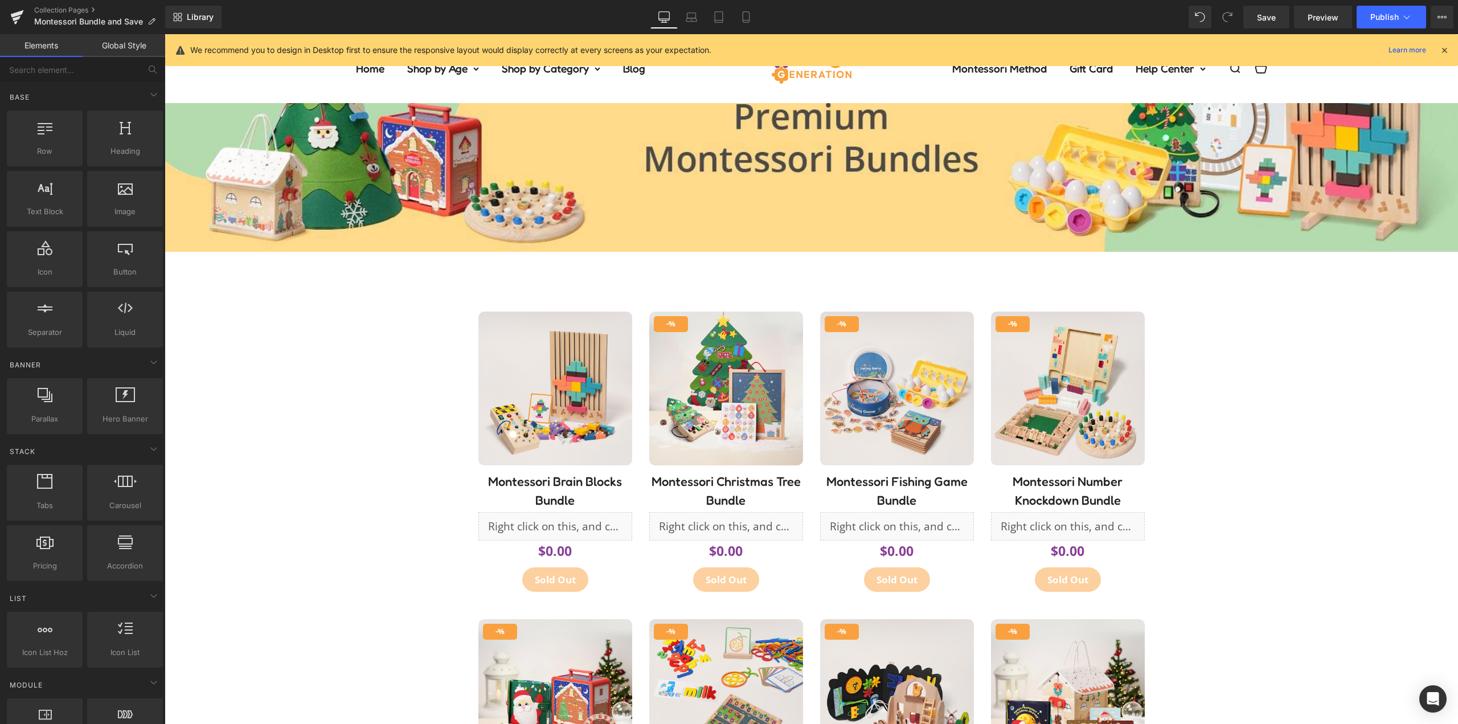
scroll to position [0, 0]
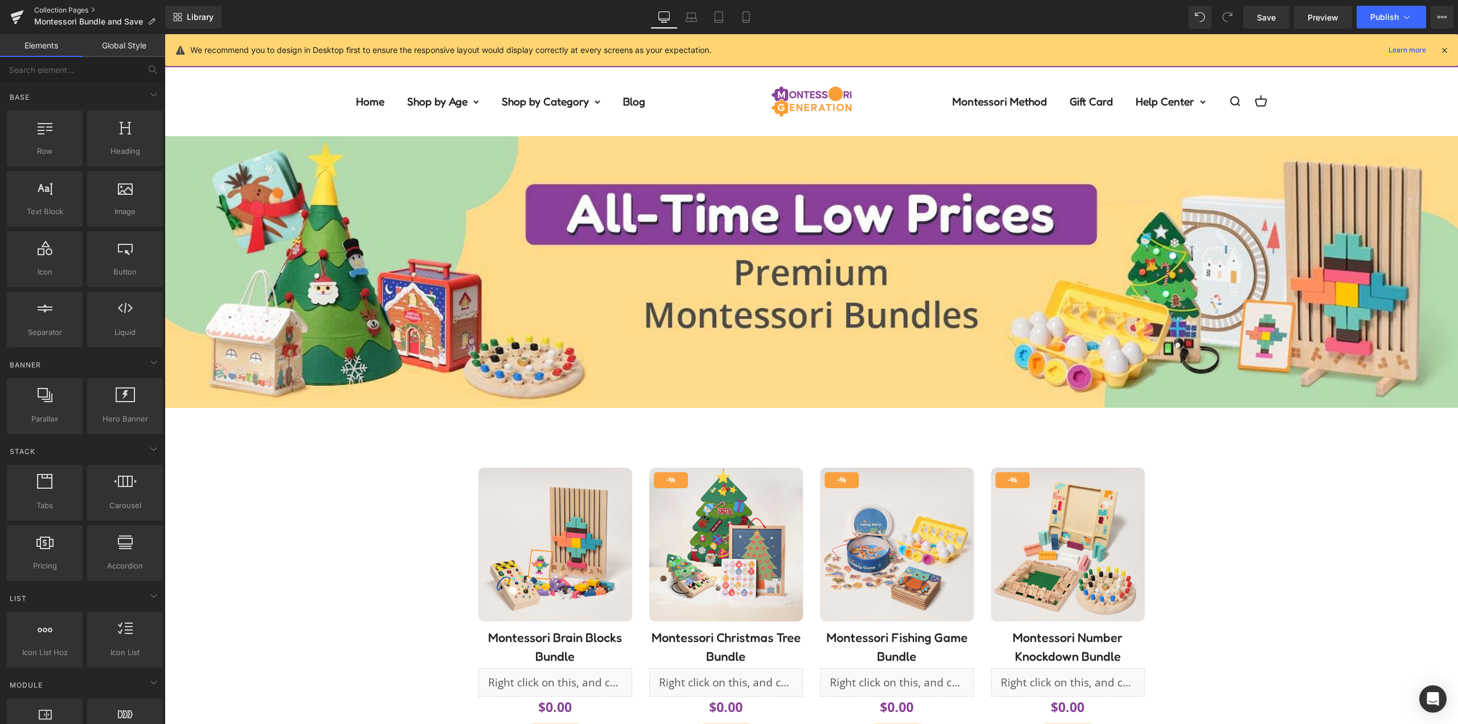
click at [50, 9] on link "Collection Pages" at bounding box center [99, 10] width 131 height 9
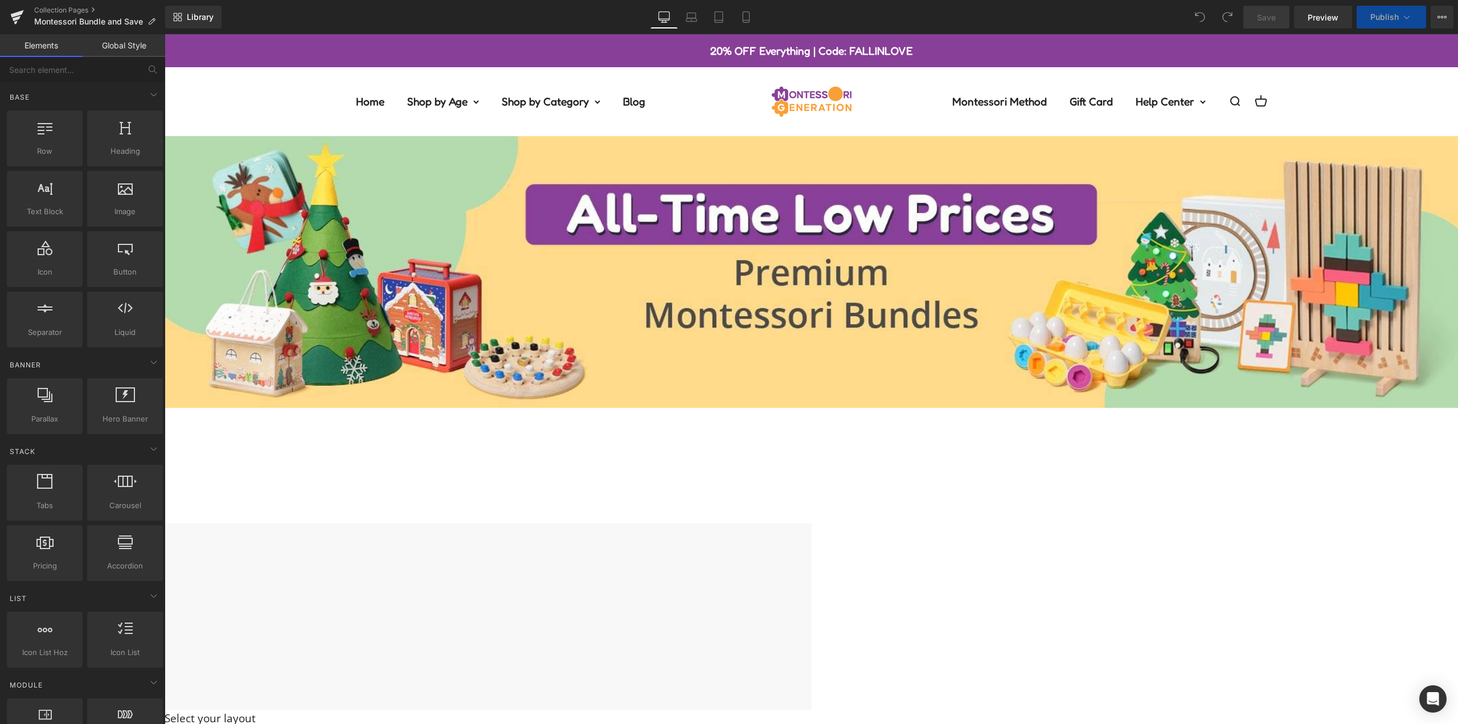
click at [165, 34] on span "Image" at bounding box center [165, 34] width 0 height 0
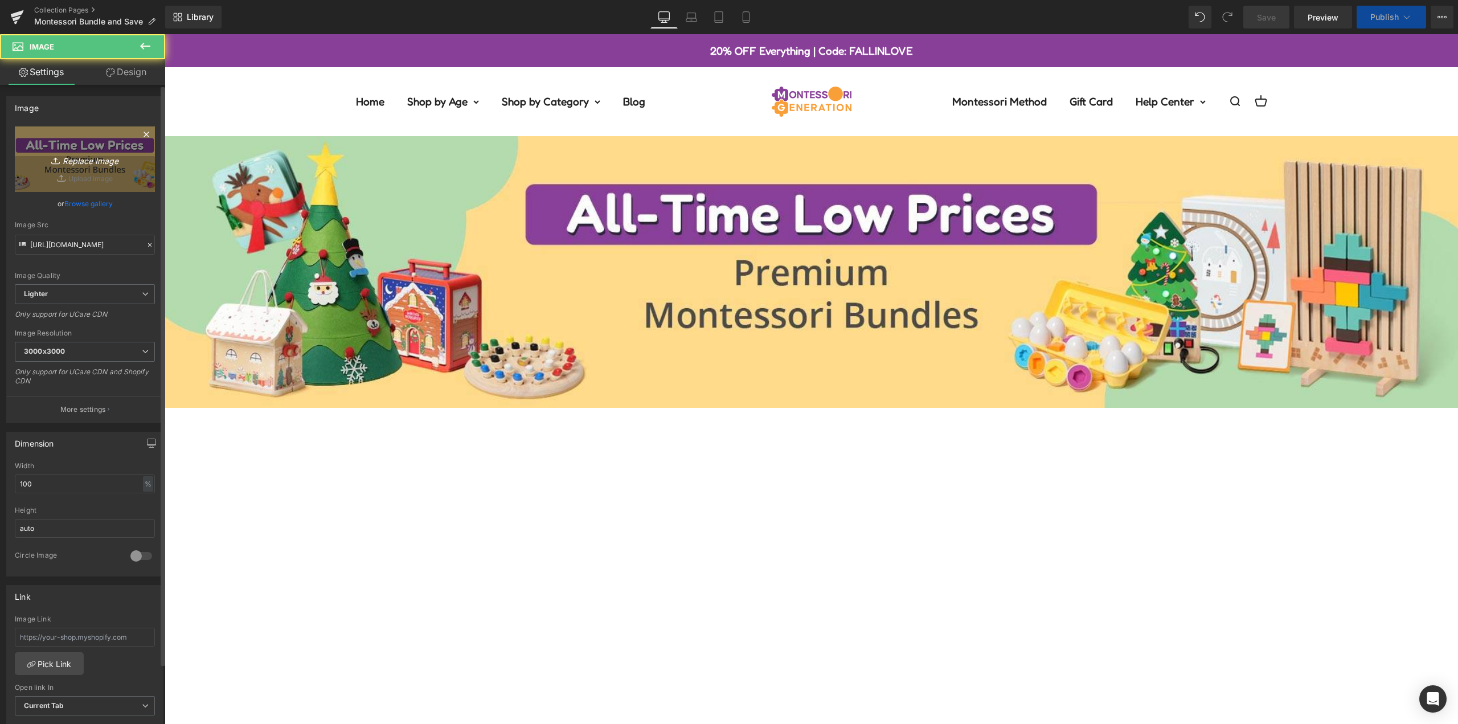
click at [75, 165] on icon "Replace Image" at bounding box center [84, 159] width 91 height 14
type input "C:\fakepath\desktop-banner-bundle-2025 (1).jpg"
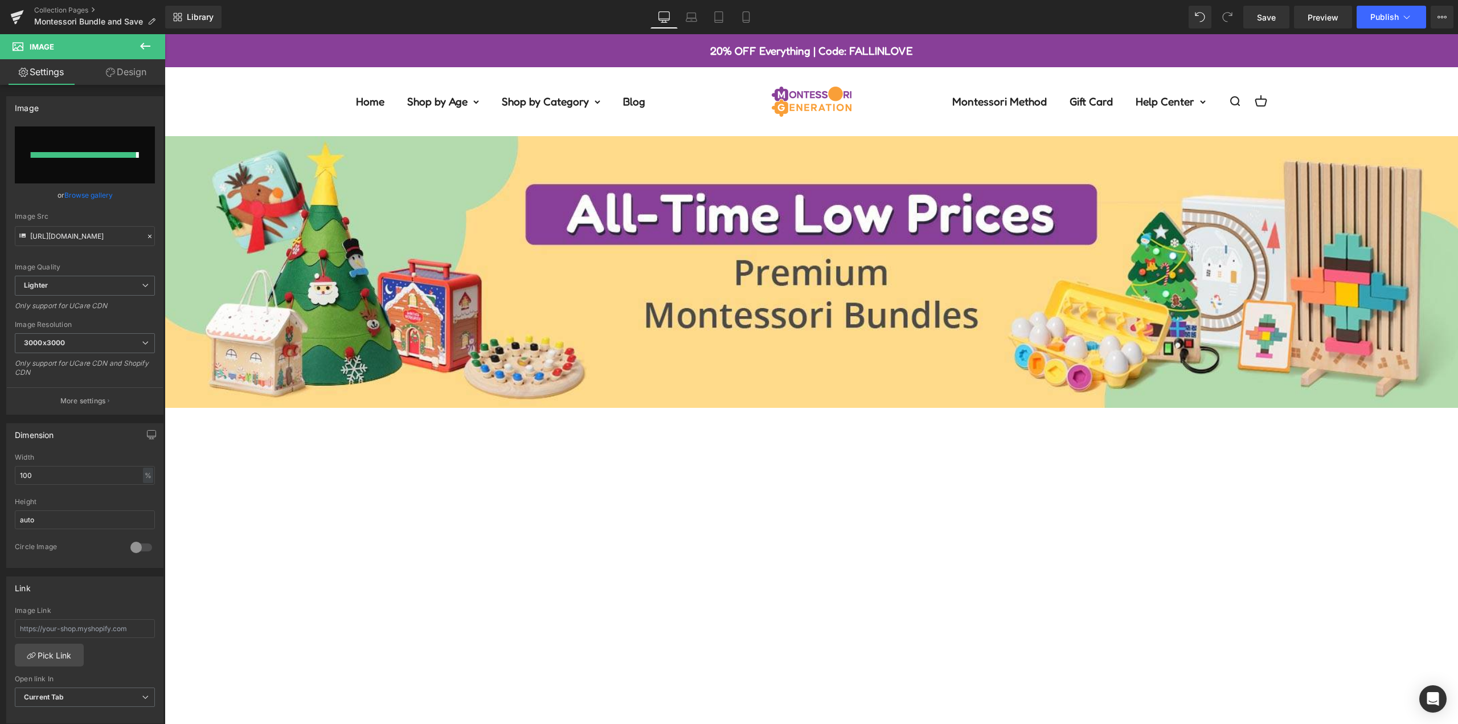
type input "[URL][DOMAIN_NAME]"
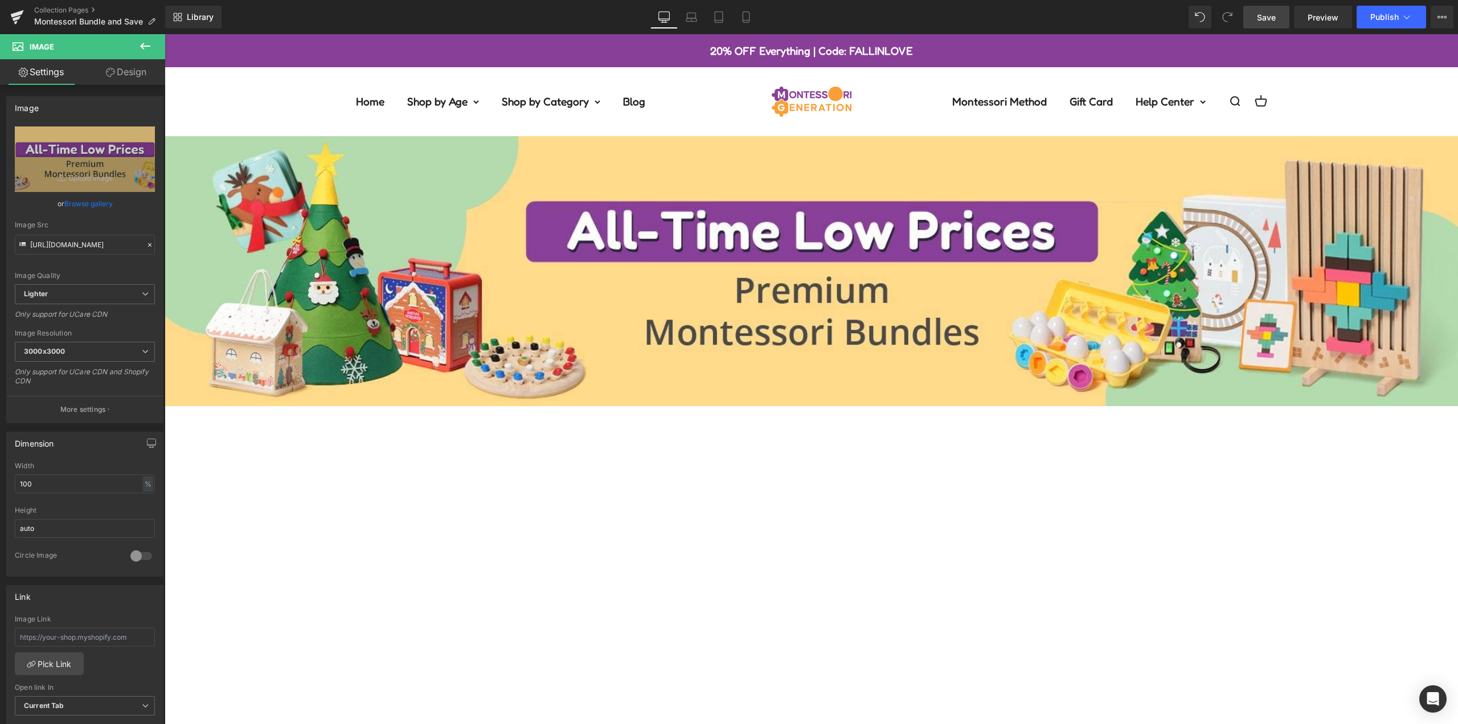
click at [1275, 21] on span "Save" at bounding box center [1266, 17] width 19 height 12
click at [1396, 18] on span "Publish" at bounding box center [1384, 17] width 28 height 9
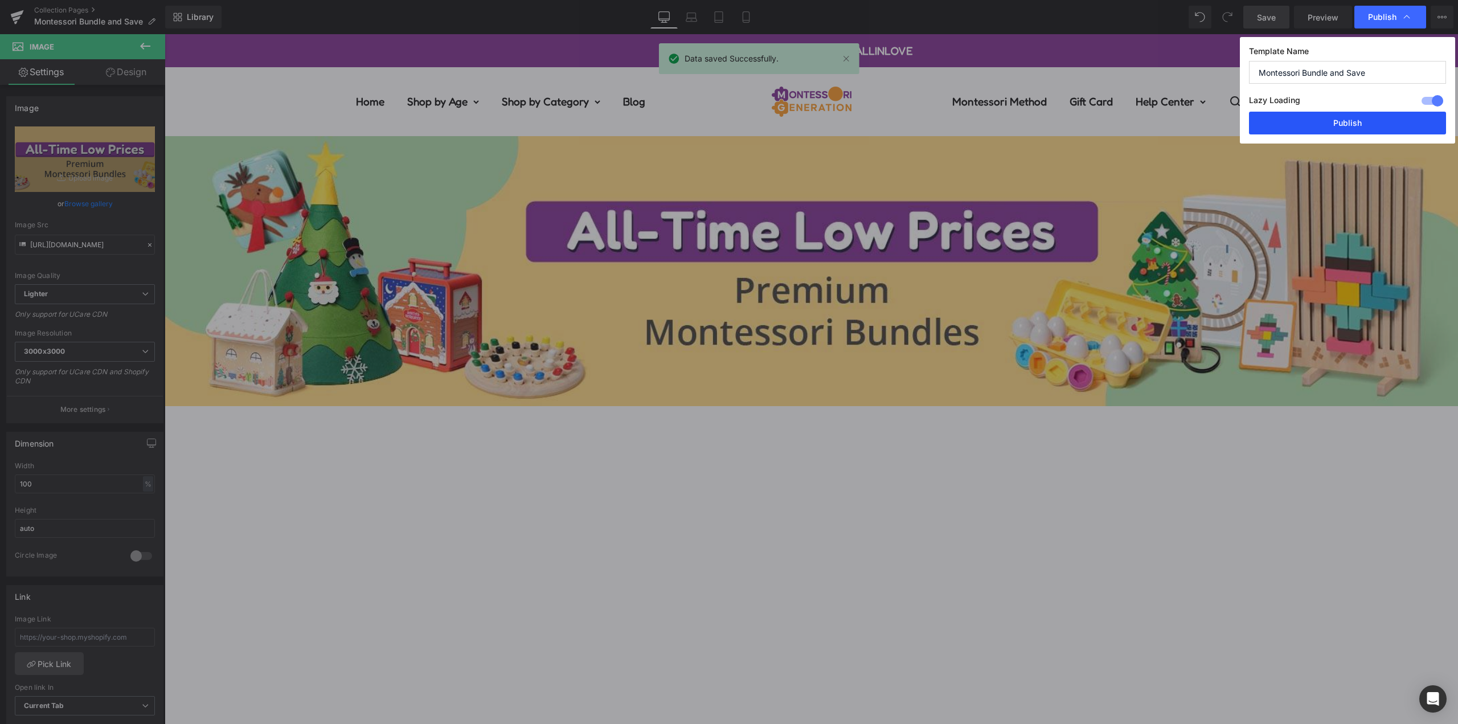
click at [1371, 121] on button "Publish" at bounding box center [1347, 123] width 197 height 23
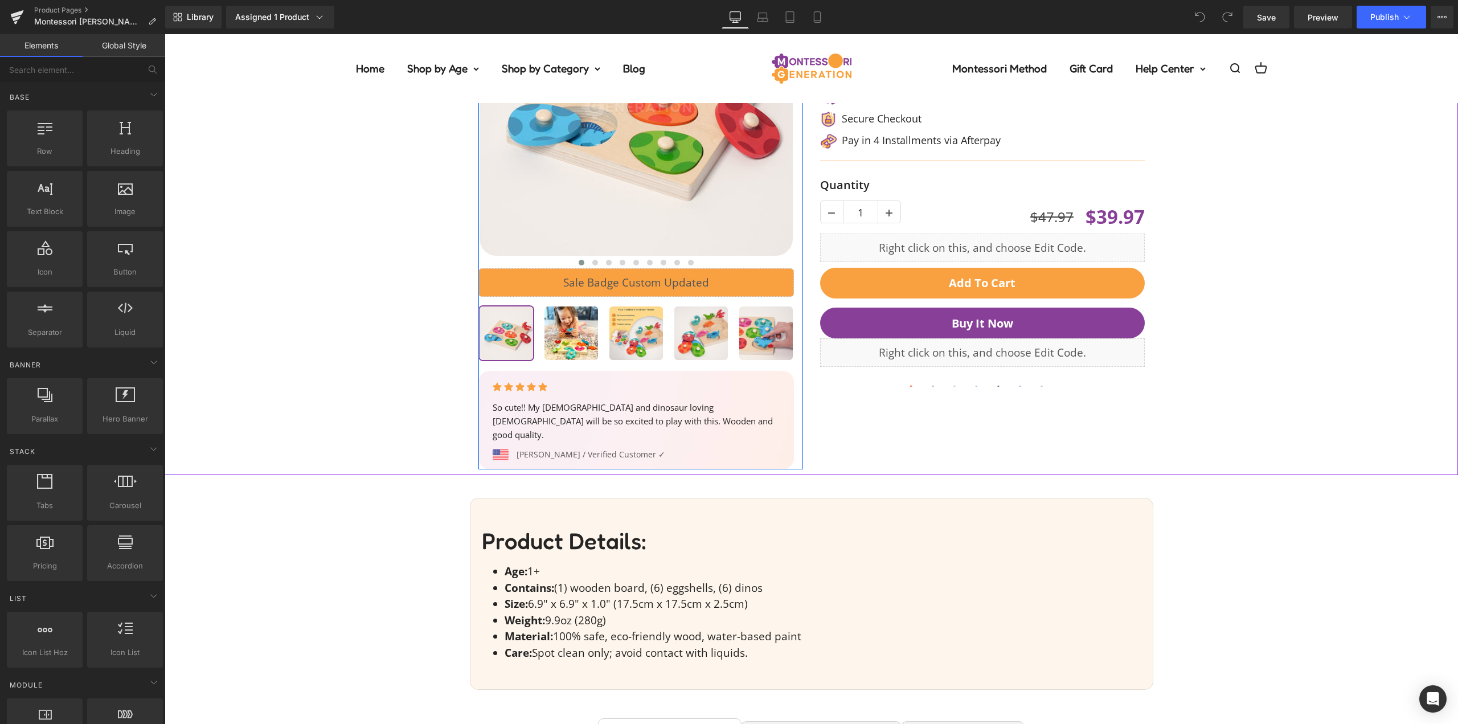
scroll to position [228, 0]
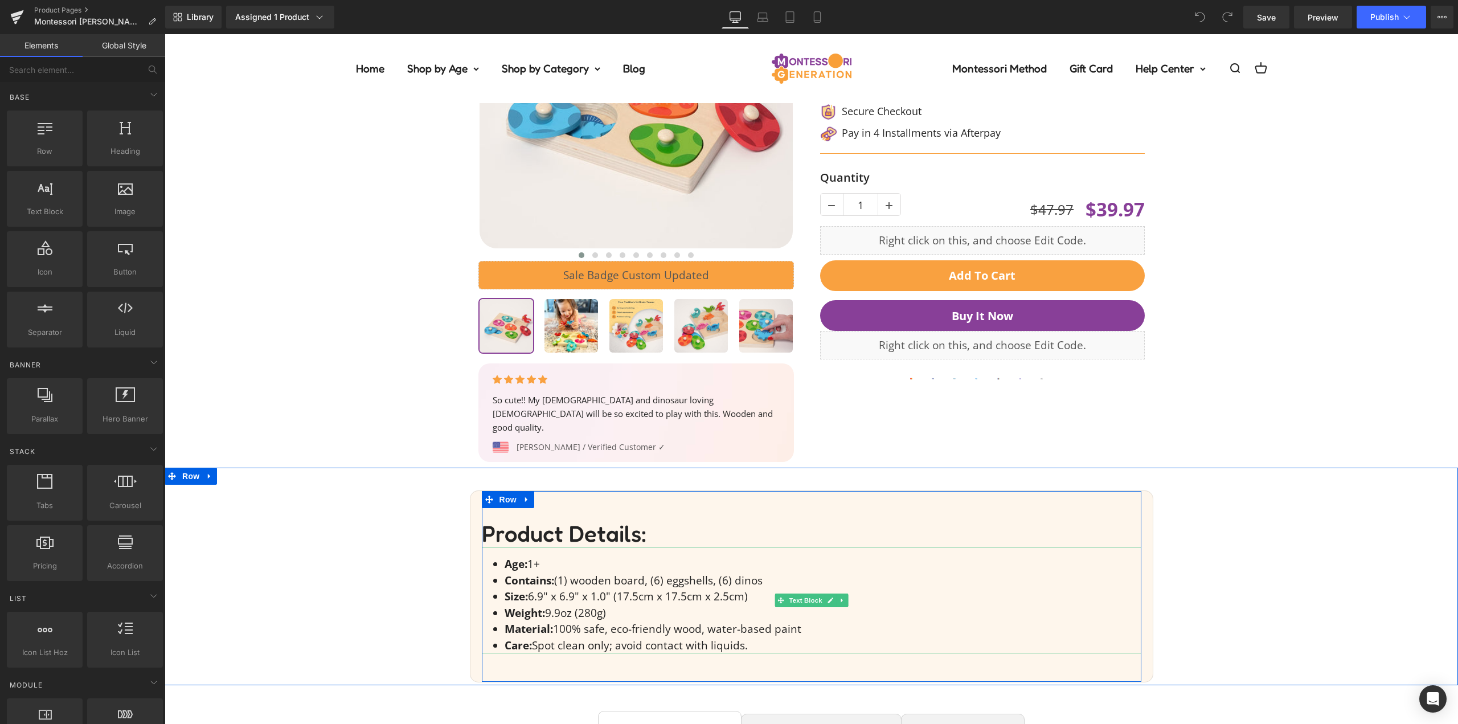
click at [534, 556] on li "Age: [DEMOGRAPHIC_DATA]+" at bounding box center [823, 564] width 637 height 17
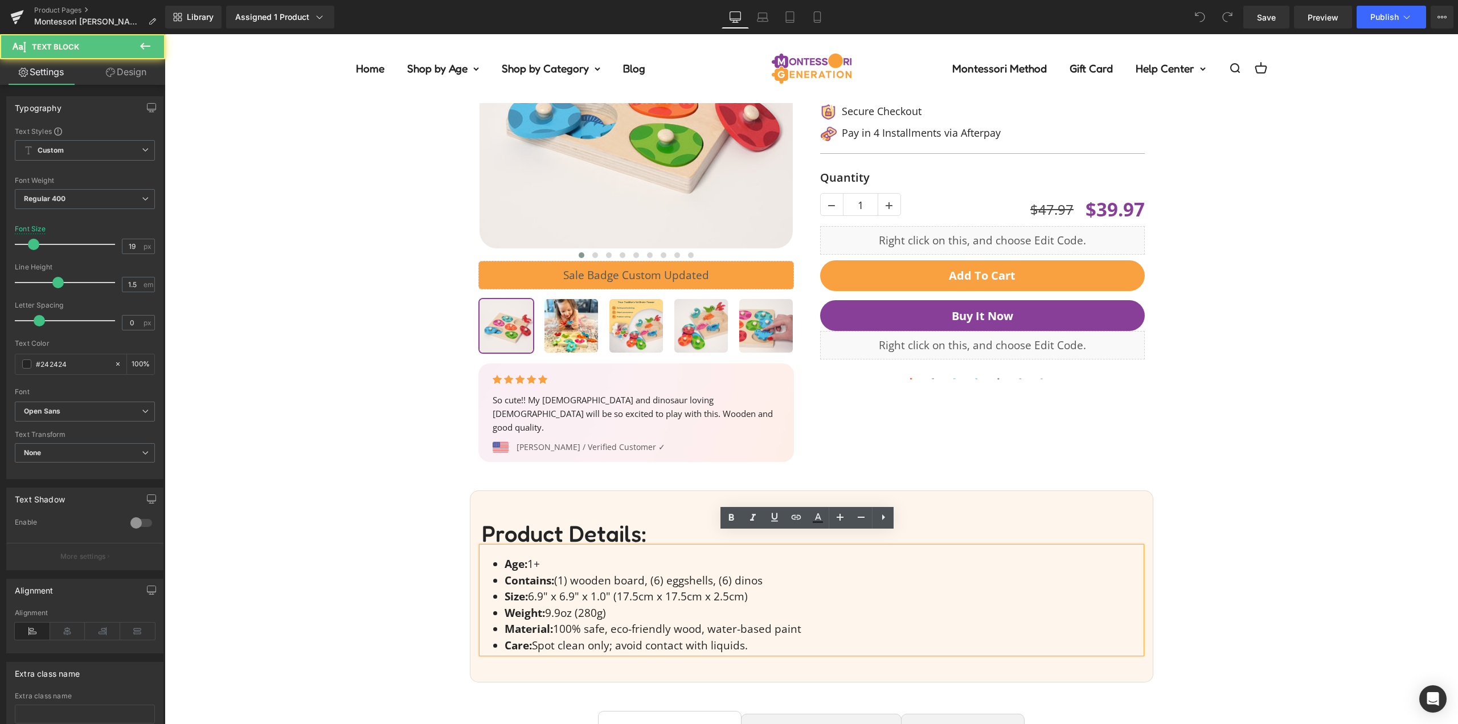
click at [531, 556] on li "Age: [DEMOGRAPHIC_DATA]+" at bounding box center [823, 564] width 637 height 17
click at [526, 556] on li "Age: [DEMOGRAPHIC_DATA] +" at bounding box center [823, 564] width 637 height 17
drag, startPoint x: 539, startPoint y: 549, endPoint x: 528, endPoint y: 550, distance: 11.4
click at [528, 556] on li "Age: [DEMOGRAPHIC_DATA] +" at bounding box center [823, 564] width 637 height 17
click at [1275, 511] on div "Product Details: Heading Age: [DEMOGRAPHIC_DATA]+ Contains: (1) wooden board, (…" at bounding box center [812, 586] width 1294 height 192
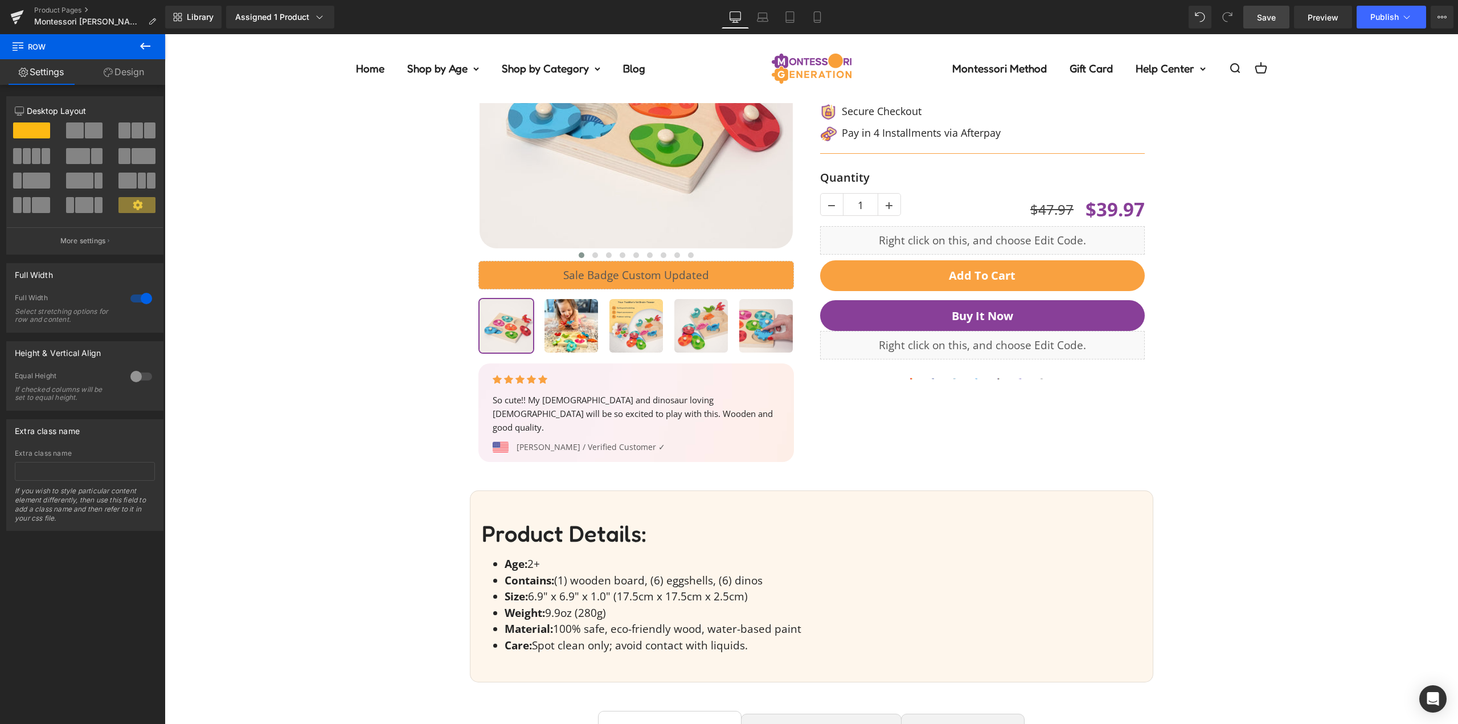
click at [1276, 15] on span "Save" at bounding box center [1266, 17] width 19 height 12
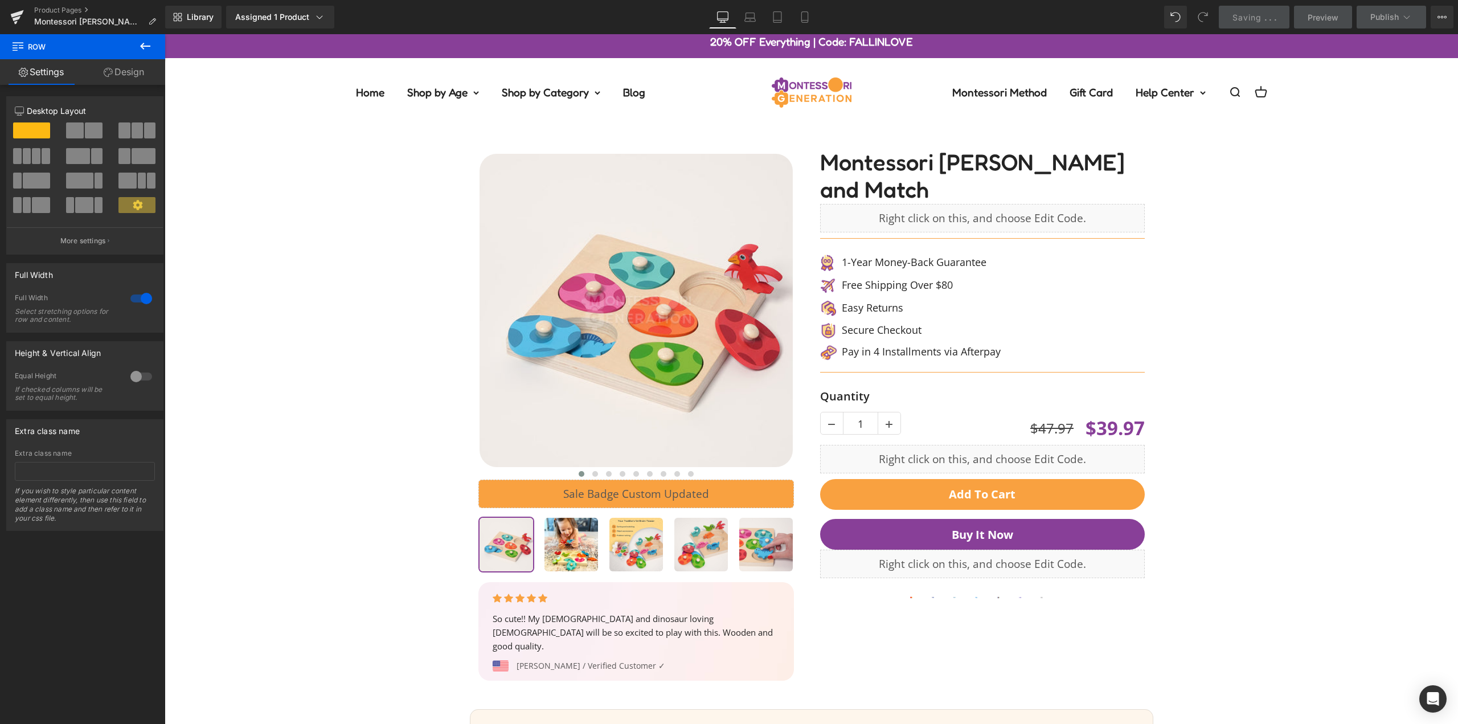
scroll to position [0, 0]
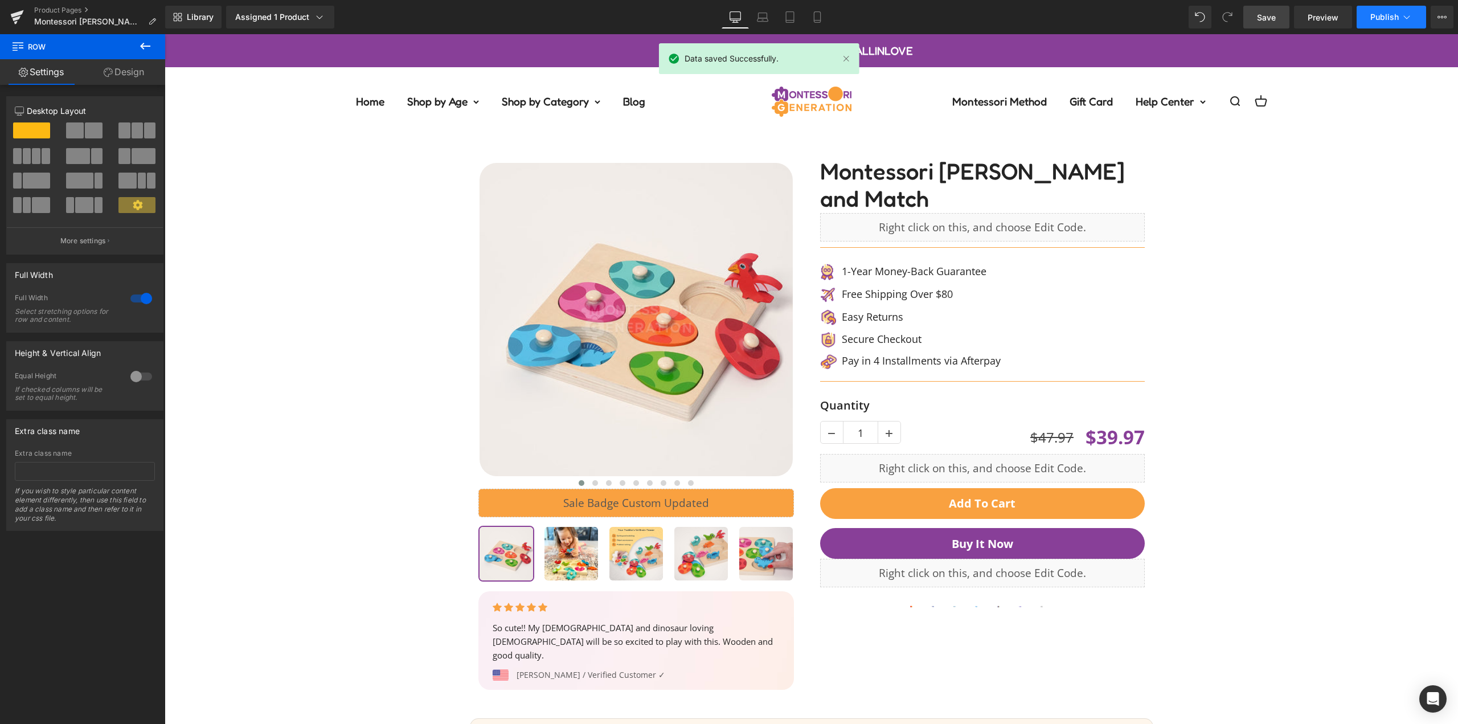
click at [1402, 19] on icon at bounding box center [1406, 16] width 11 height 11
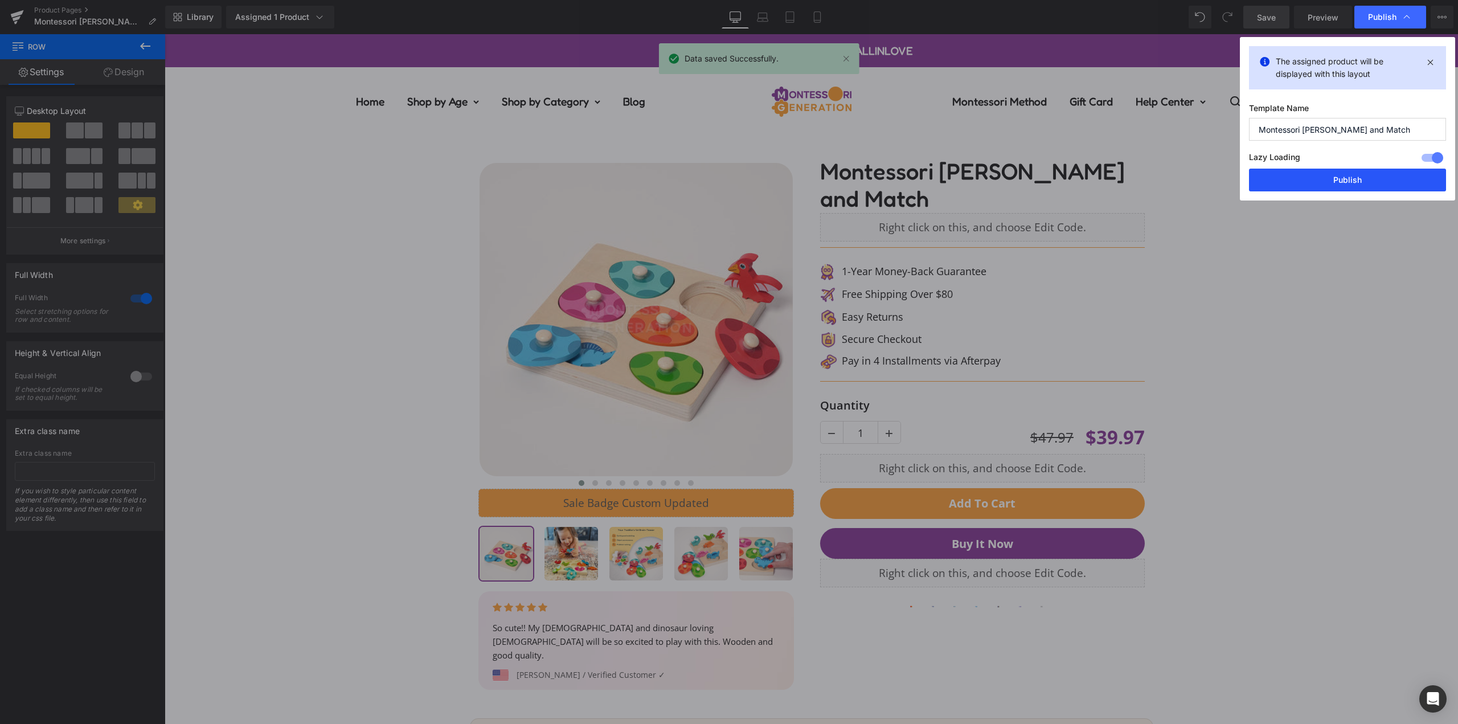
drag, startPoint x: 1335, startPoint y: 178, endPoint x: 1116, endPoint y: 325, distance: 263.7
click at [1335, 178] on button "Publish" at bounding box center [1347, 180] width 197 height 23
